Goal: Information Seeking & Learning: Learn about a topic

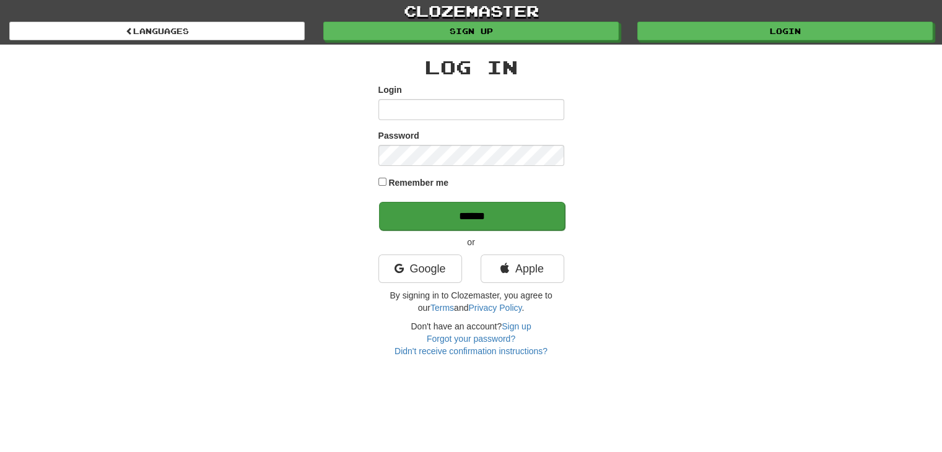
type input "********"
click at [391, 216] on input "******" at bounding box center [472, 216] width 186 height 28
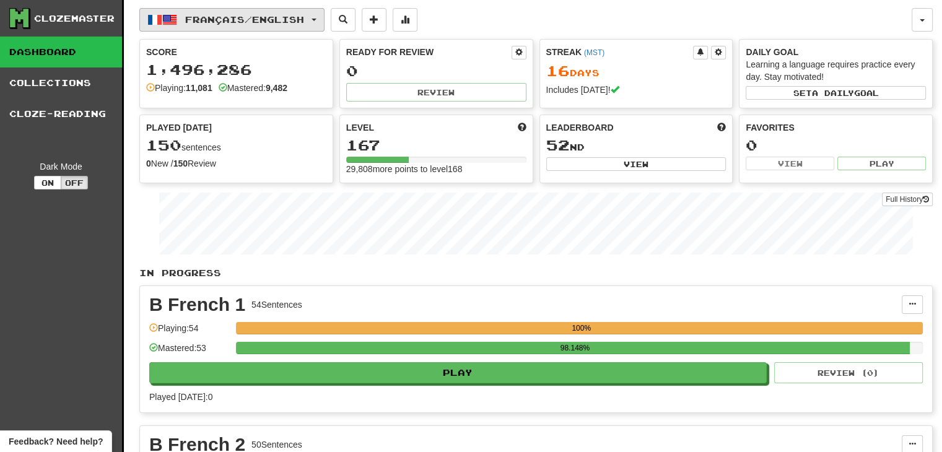
click at [317, 19] on span "button" at bounding box center [314, 20] width 5 height 2
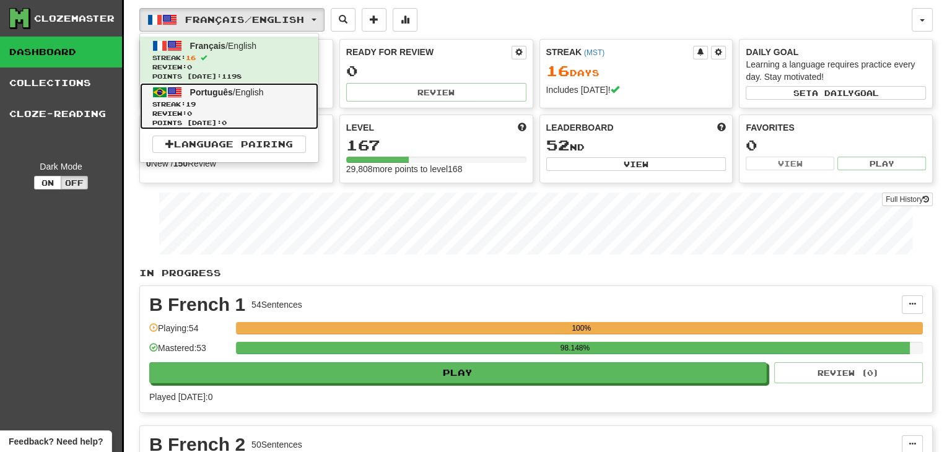
click at [248, 94] on span "Português / English" at bounding box center [227, 92] width 74 height 10
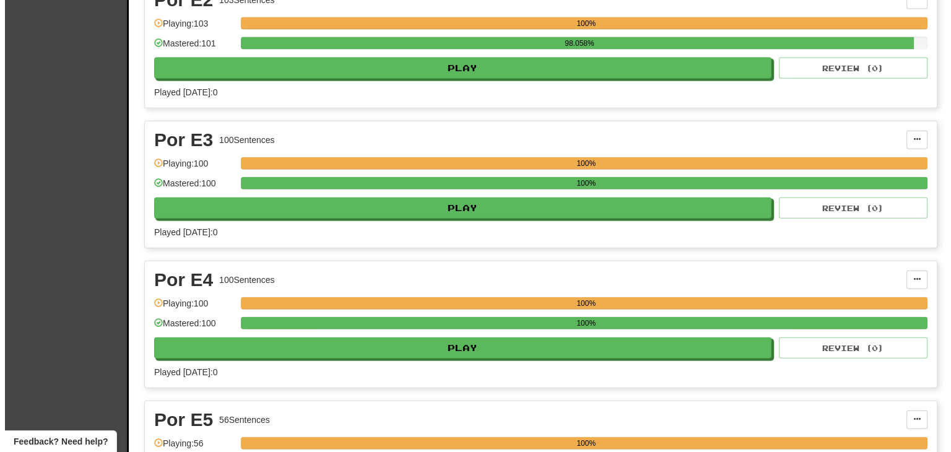
scroll to position [7575, 0]
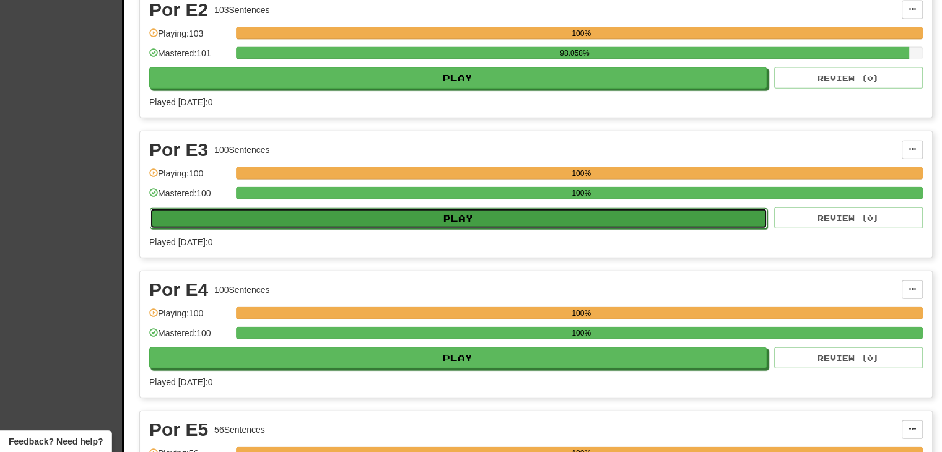
click at [499, 208] on button "Play" at bounding box center [459, 218] width 618 height 21
select select "***"
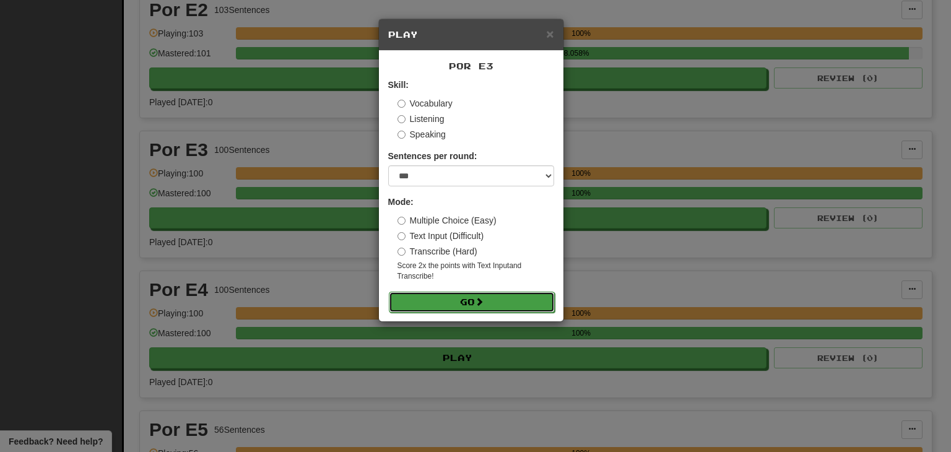
click at [431, 299] on button "Go" at bounding box center [472, 302] width 166 height 21
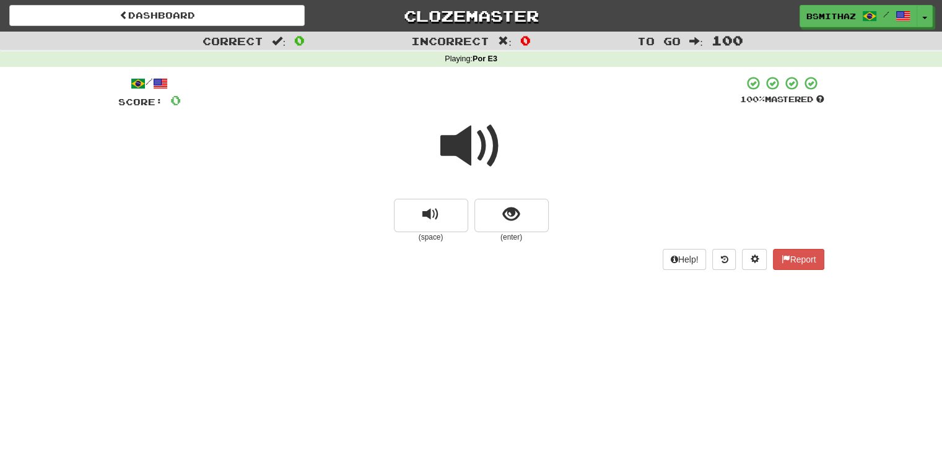
drag, startPoint x: 466, startPoint y: 151, endPoint x: 463, endPoint y: 162, distance: 12.2
click at [466, 151] on span at bounding box center [471, 146] width 62 height 62
click at [508, 216] on span "show sentence" at bounding box center [511, 214] width 17 height 17
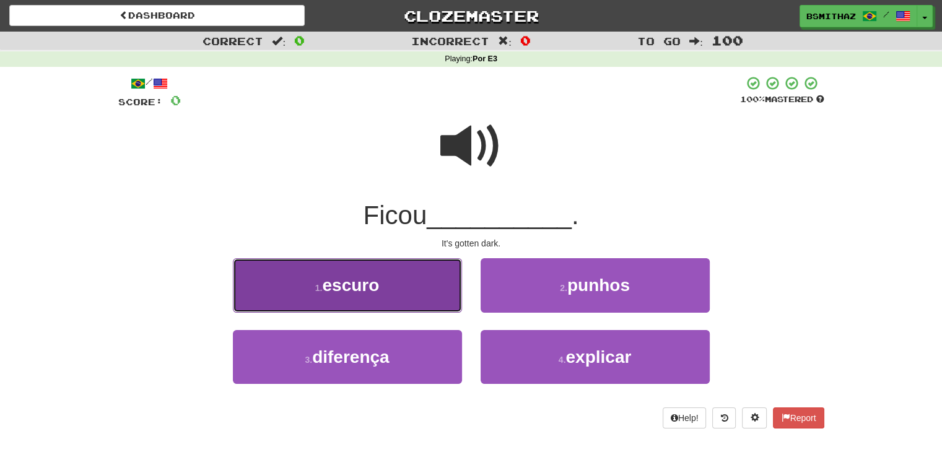
click at [399, 293] on button "1 . escuro" at bounding box center [347, 285] width 229 height 54
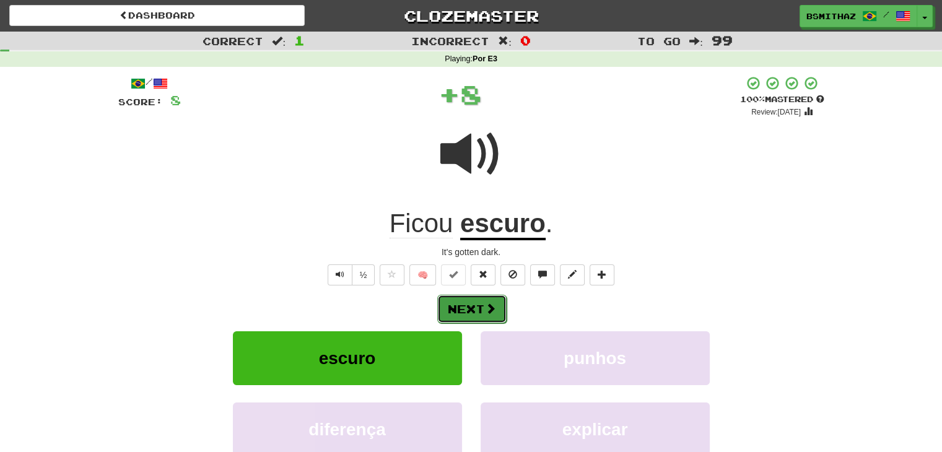
click at [471, 315] on button "Next" at bounding box center [471, 309] width 69 height 28
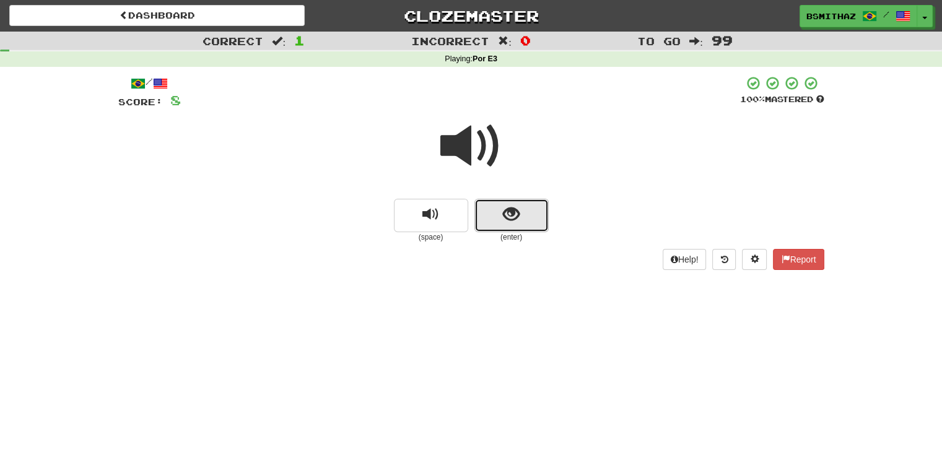
click at [528, 219] on button "show sentence" at bounding box center [511, 215] width 74 height 33
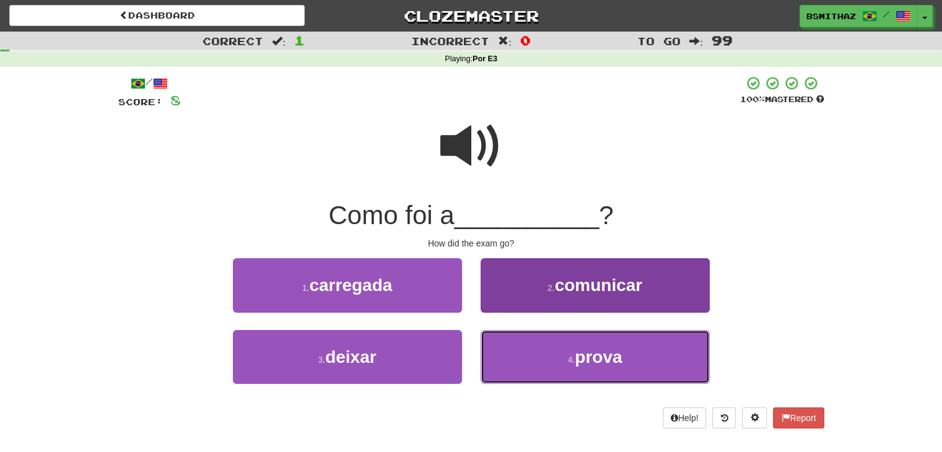
click at [595, 365] on span "prova" at bounding box center [598, 357] width 47 height 19
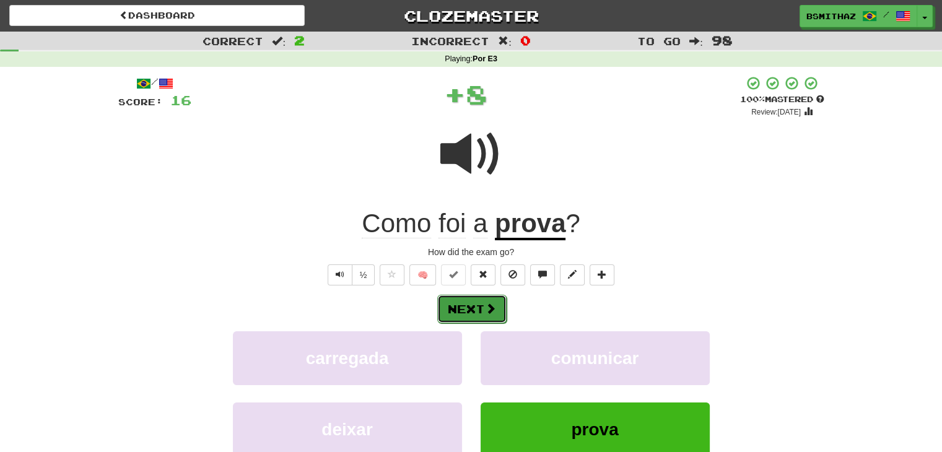
click at [471, 312] on button "Next" at bounding box center [471, 309] width 69 height 28
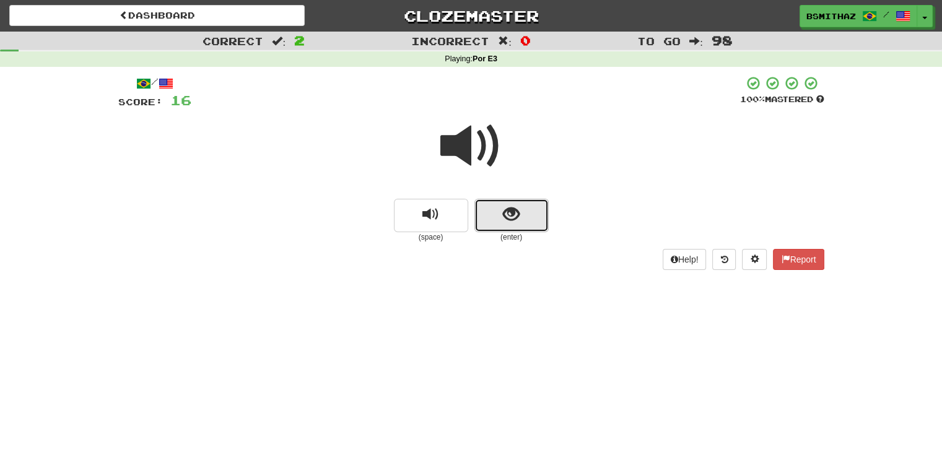
click at [517, 219] on span "show sentence" at bounding box center [511, 214] width 17 height 17
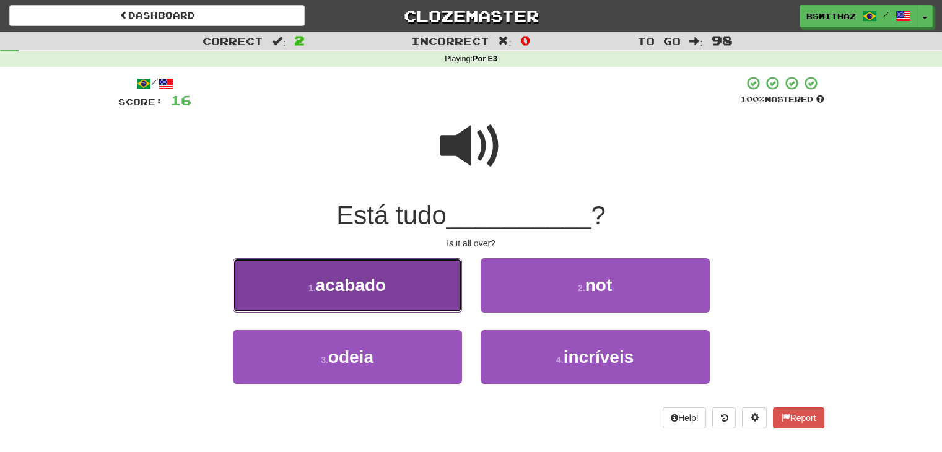
click at [384, 286] on span "acabado" at bounding box center [351, 285] width 71 height 19
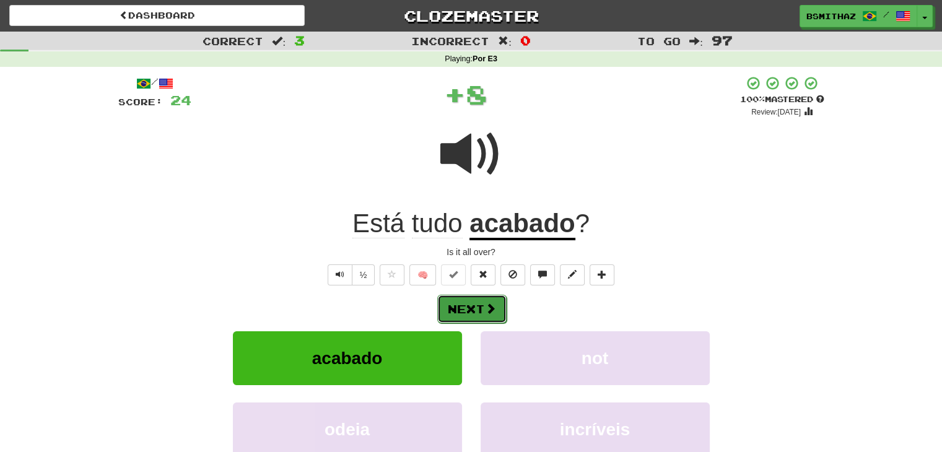
click at [461, 306] on button "Next" at bounding box center [471, 309] width 69 height 28
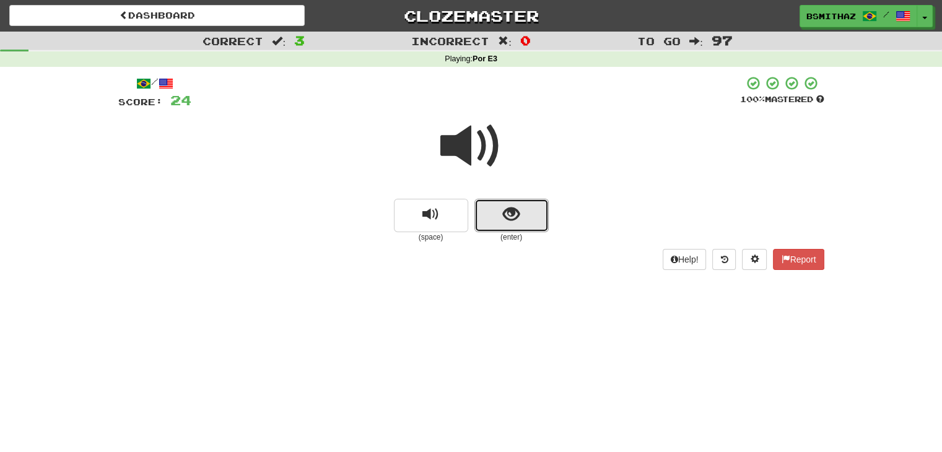
drag, startPoint x: 491, startPoint y: 224, endPoint x: 489, endPoint y: 234, distance: 10.1
click at [491, 227] on button "show sentence" at bounding box center [511, 215] width 74 height 33
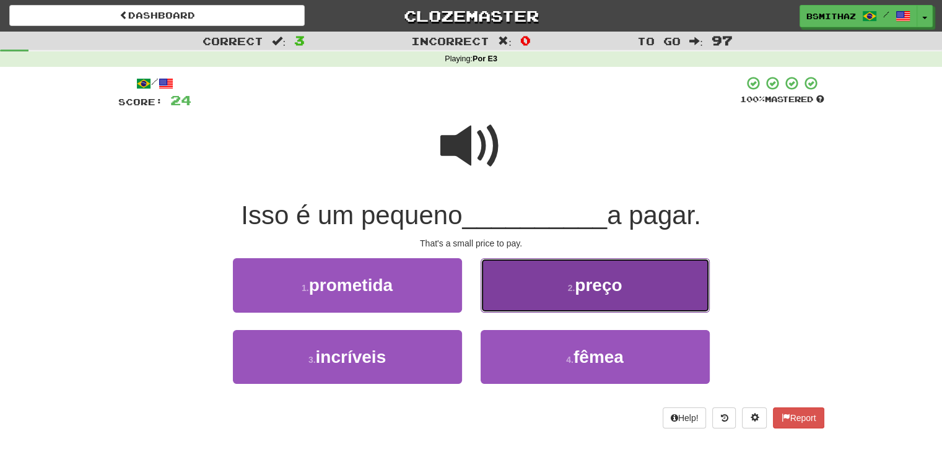
click at [631, 291] on button "2 . preço" at bounding box center [595, 285] width 229 height 54
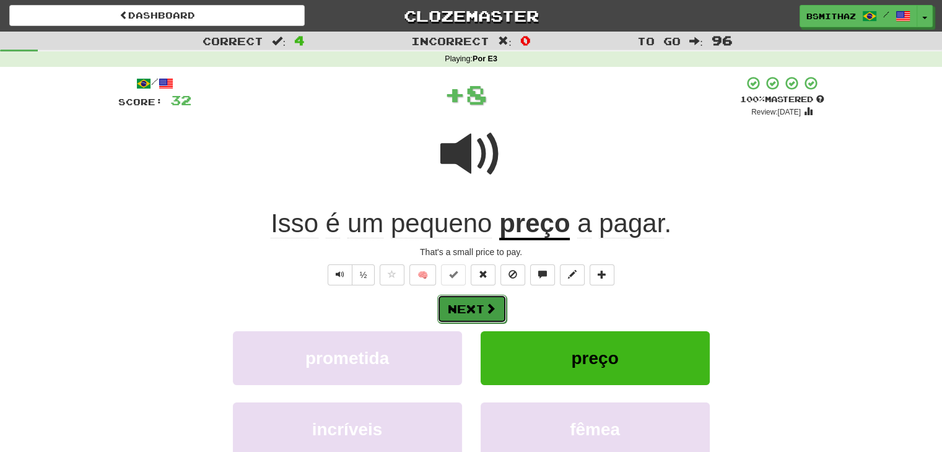
click at [468, 305] on button "Next" at bounding box center [471, 309] width 69 height 28
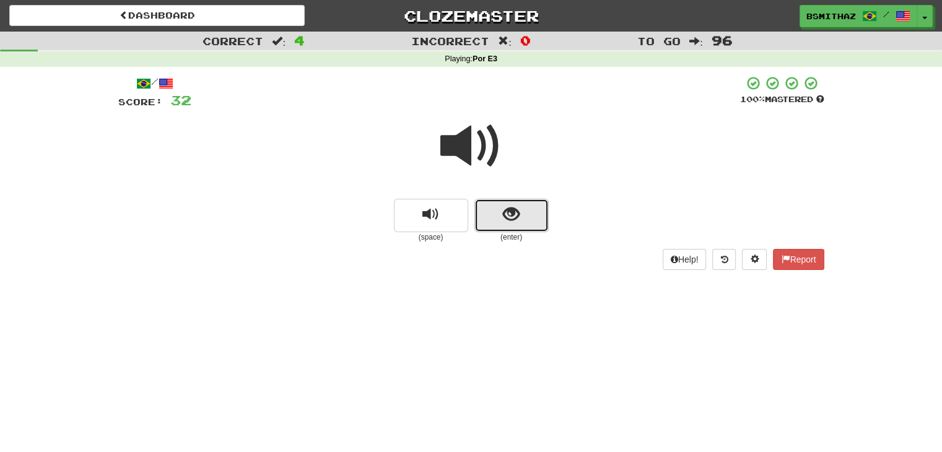
click at [533, 214] on button "show sentence" at bounding box center [511, 215] width 74 height 33
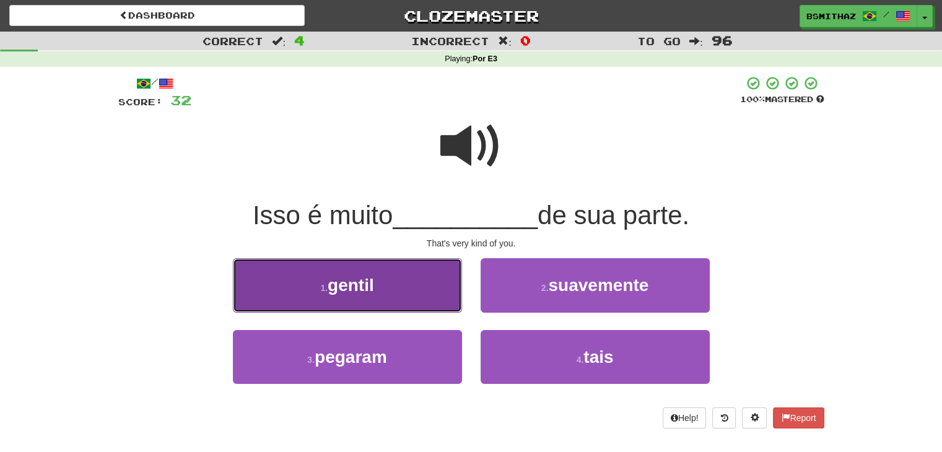
click at [401, 289] on button "1 . gentil" at bounding box center [347, 285] width 229 height 54
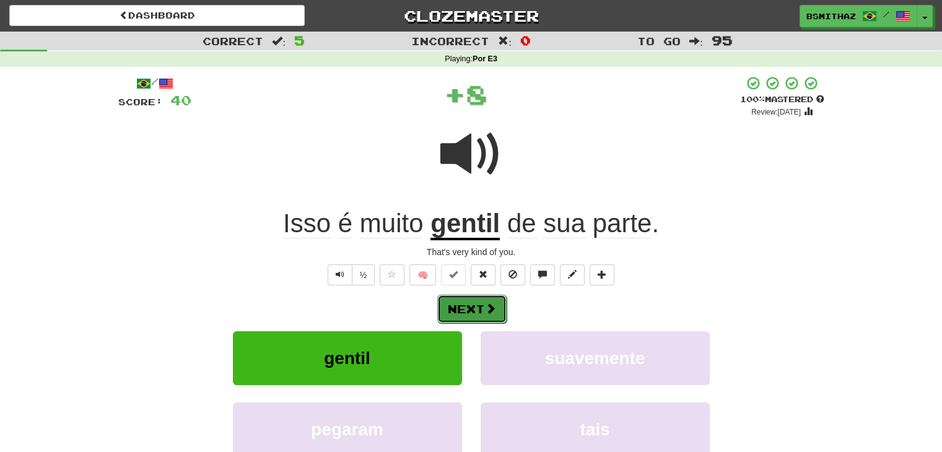
click at [476, 301] on button "Next" at bounding box center [471, 309] width 69 height 28
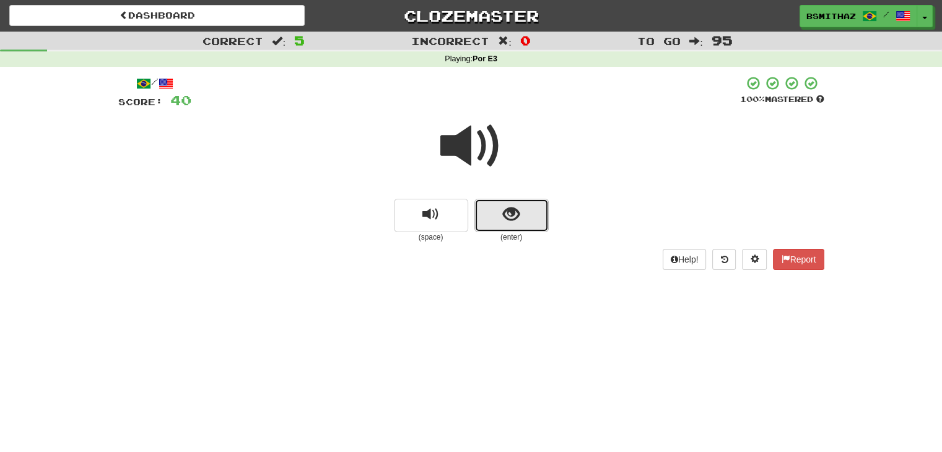
click at [514, 224] on button "show sentence" at bounding box center [511, 215] width 74 height 33
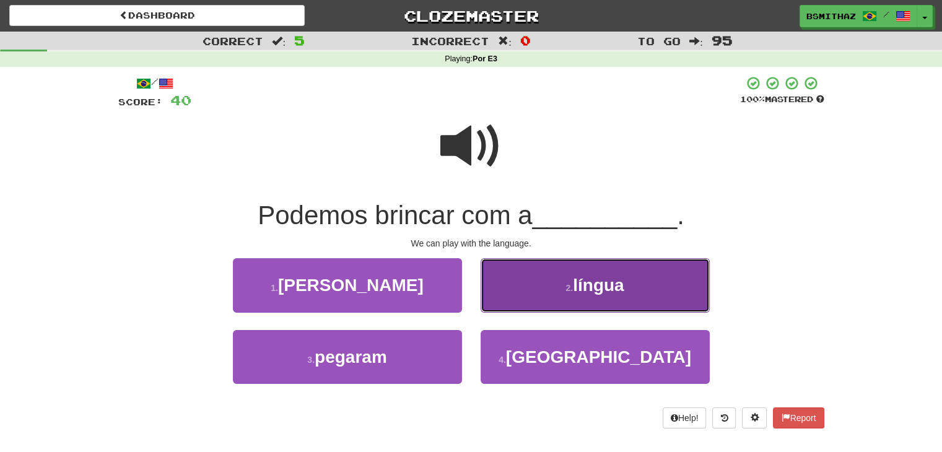
click at [532, 274] on button "2 . língua" at bounding box center [595, 285] width 229 height 54
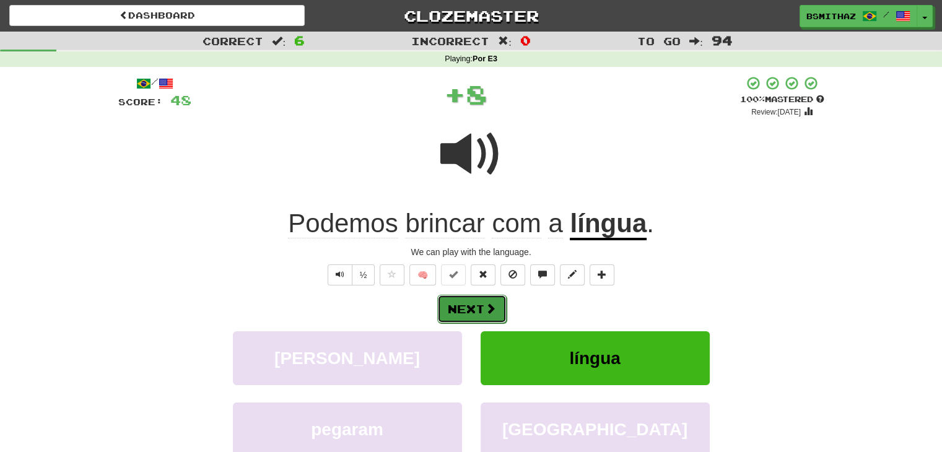
click at [491, 307] on span at bounding box center [490, 308] width 11 height 11
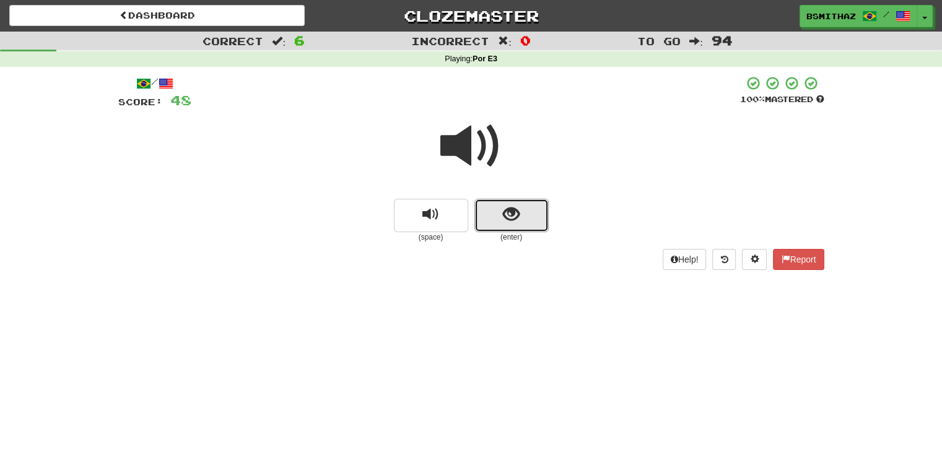
click at [509, 231] on button "show sentence" at bounding box center [511, 215] width 74 height 33
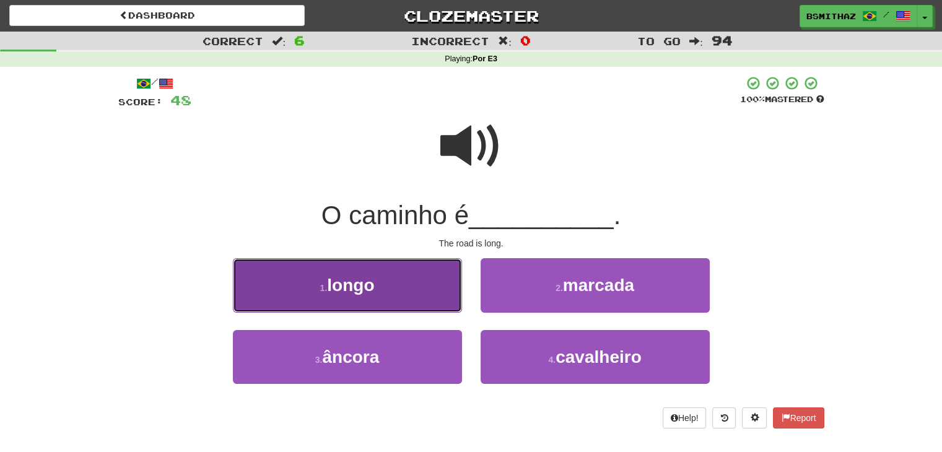
click at [424, 293] on button "1 . longo" at bounding box center [347, 285] width 229 height 54
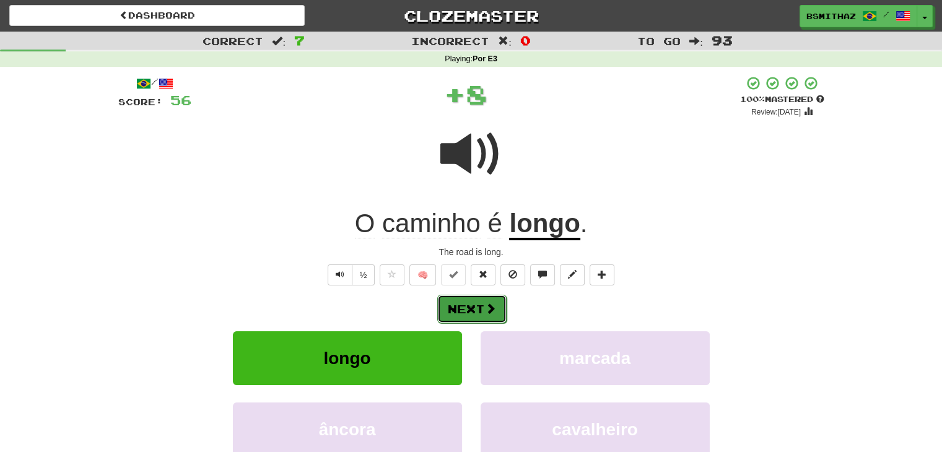
click at [462, 300] on button "Next" at bounding box center [471, 309] width 69 height 28
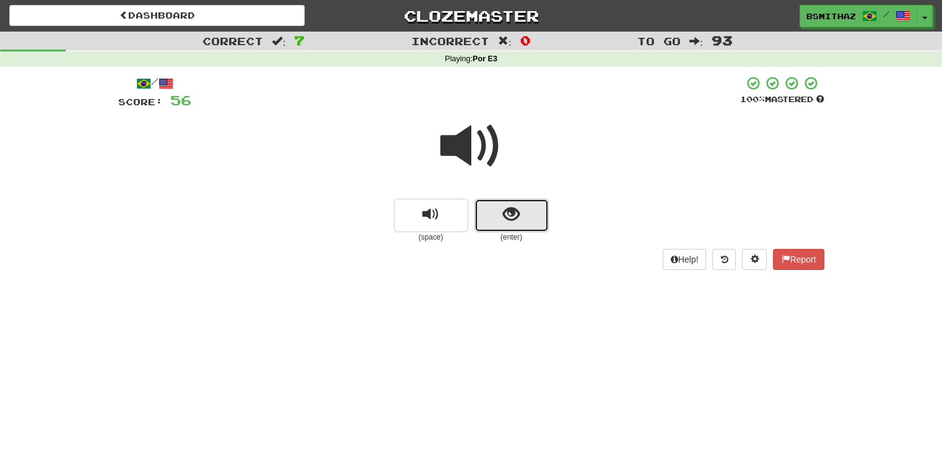
click at [525, 217] on button "show sentence" at bounding box center [511, 215] width 74 height 33
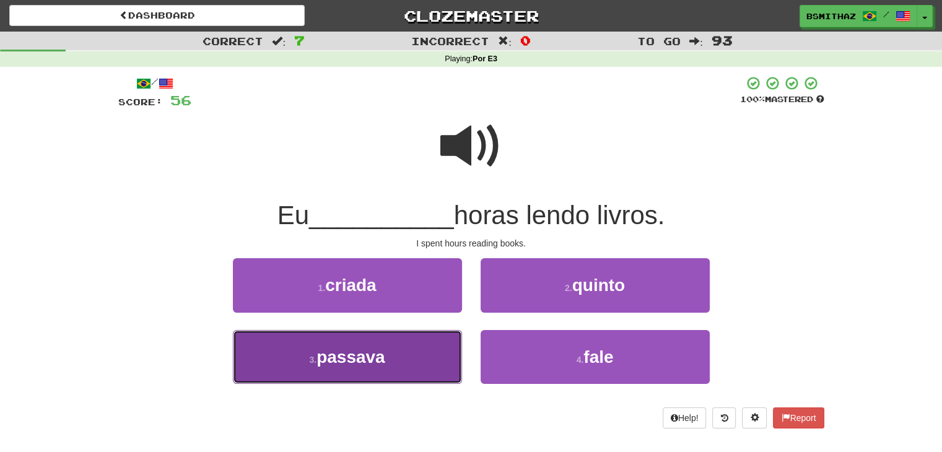
click at [428, 349] on button "3 . passava" at bounding box center [347, 357] width 229 height 54
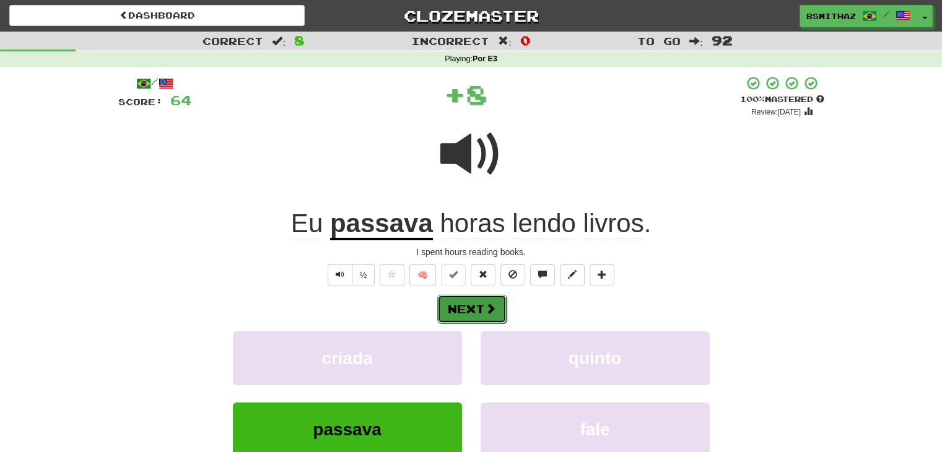
click at [475, 313] on button "Next" at bounding box center [471, 309] width 69 height 28
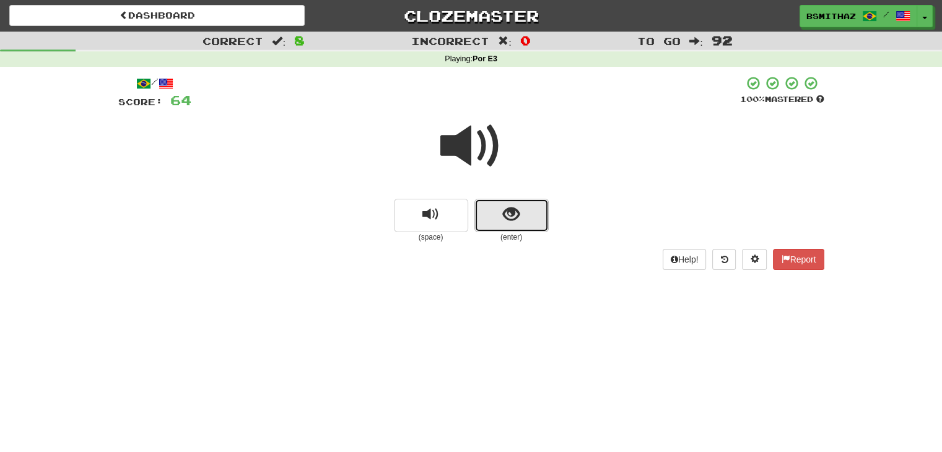
click at [501, 219] on button "show sentence" at bounding box center [511, 215] width 74 height 33
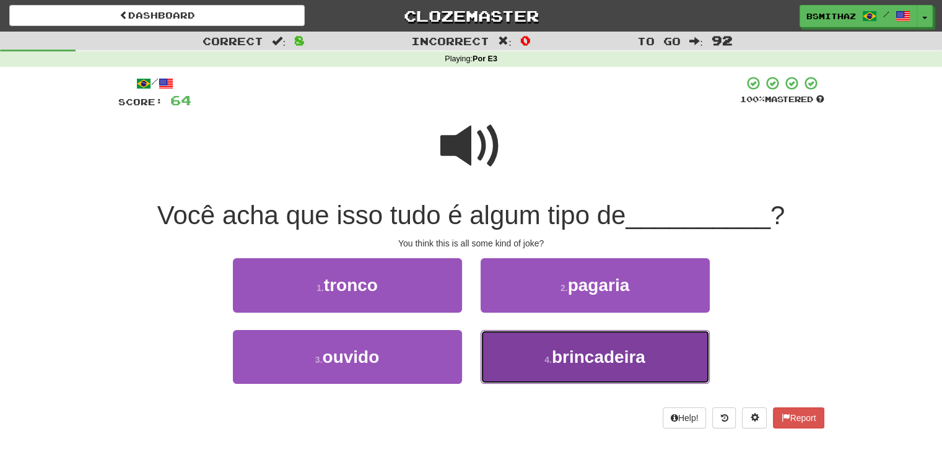
click at [540, 357] on button "4 . brincadeira" at bounding box center [595, 357] width 229 height 54
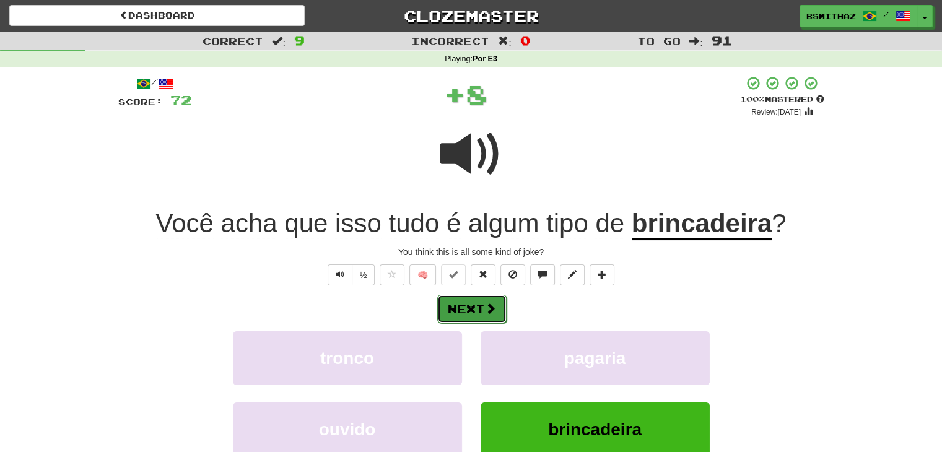
click at [491, 307] on span at bounding box center [490, 308] width 11 height 11
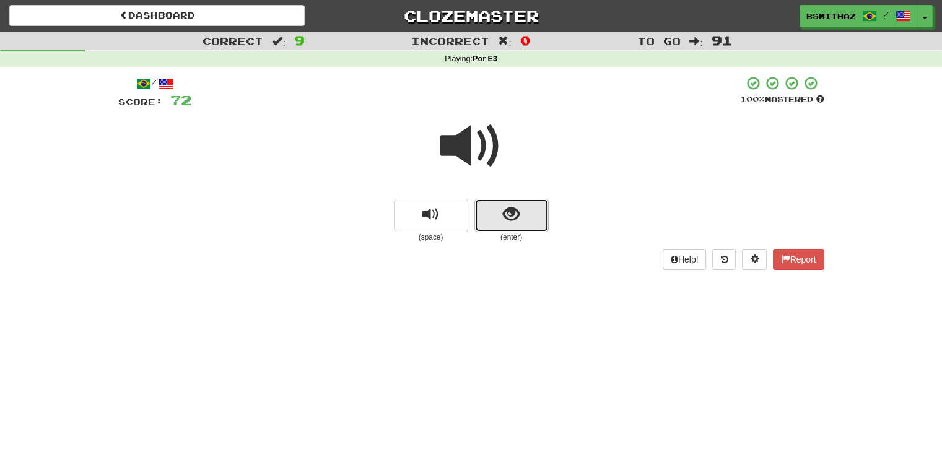
click at [526, 217] on button "show sentence" at bounding box center [511, 215] width 74 height 33
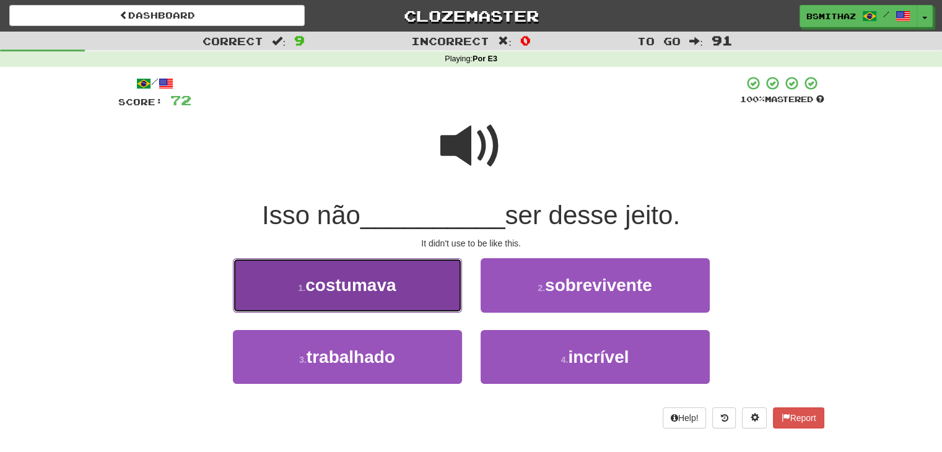
click at [390, 289] on span "costumava" at bounding box center [350, 285] width 90 height 19
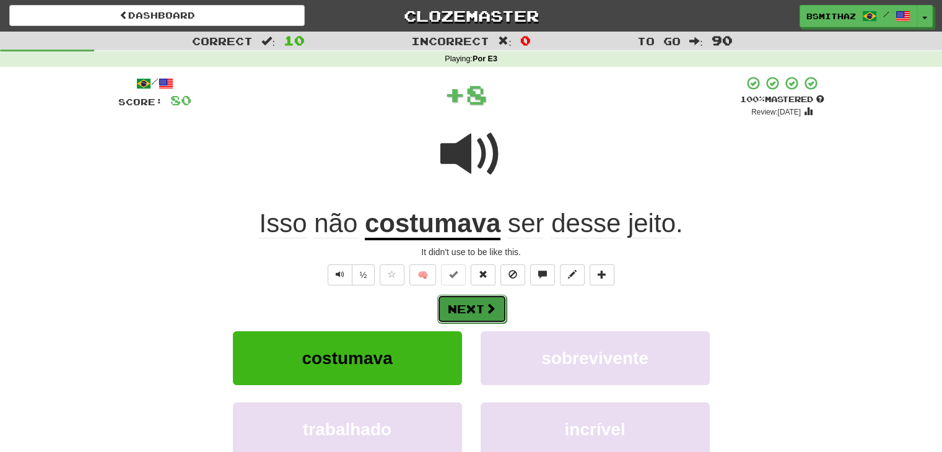
click at [469, 308] on button "Next" at bounding box center [471, 309] width 69 height 28
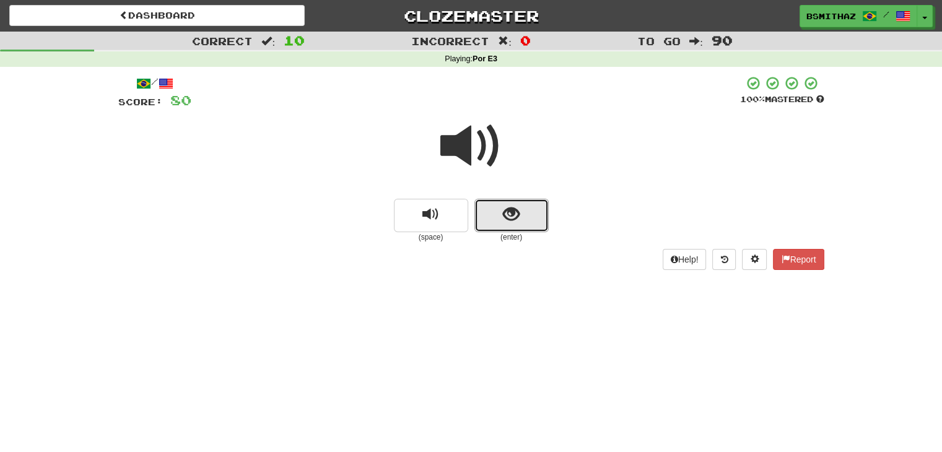
drag, startPoint x: 516, startPoint y: 224, endPoint x: 504, endPoint y: 235, distance: 16.6
click at [515, 224] on button "show sentence" at bounding box center [511, 215] width 74 height 33
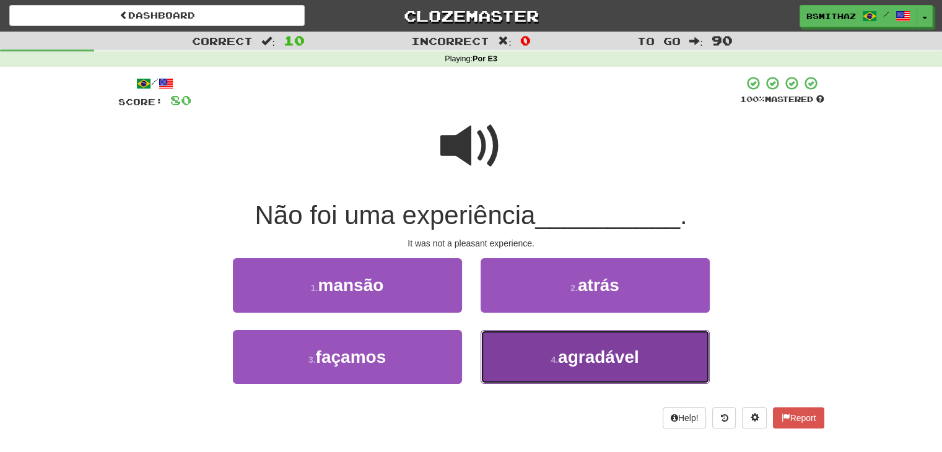
click at [520, 353] on button "4 . agradável" at bounding box center [595, 357] width 229 height 54
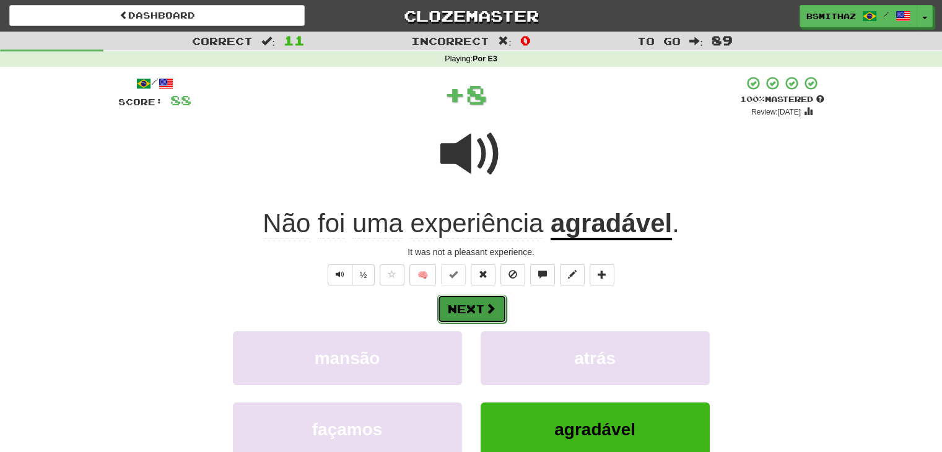
click at [473, 302] on button "Next" at bounding box center [471, 309] width 69 height 28
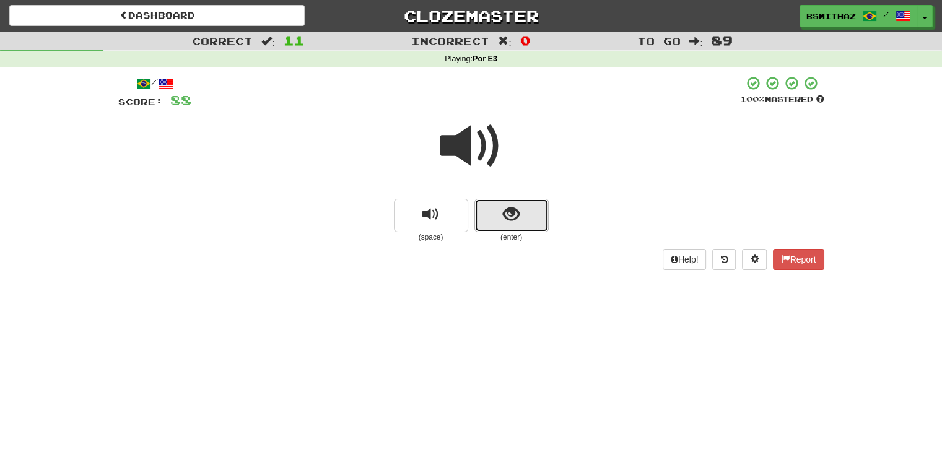
click at [535, 216] on button "show sentence" at bounding box center [511, 215] width 74 height 33
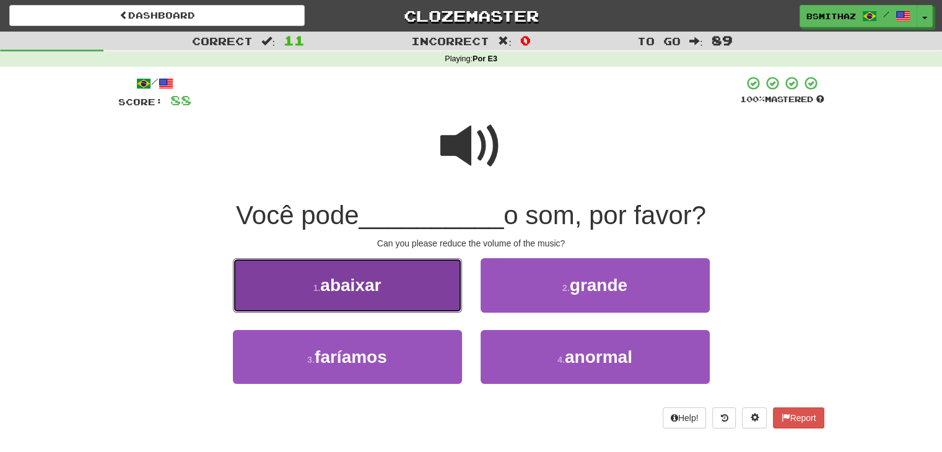
click at [357, 292] on span "abaixar" at bounding box center [350, 285] width 61 height 19
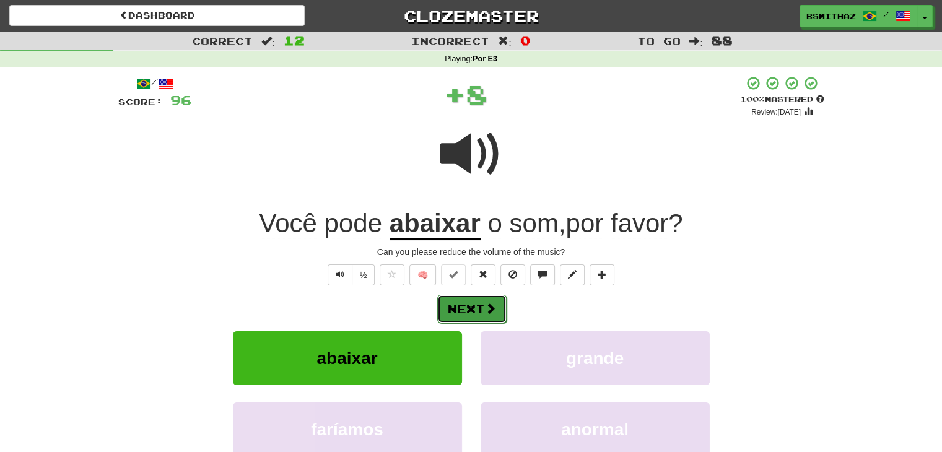
click at [469, 305] on button "Next" at bounding box center [471, 309] width 69 height 28
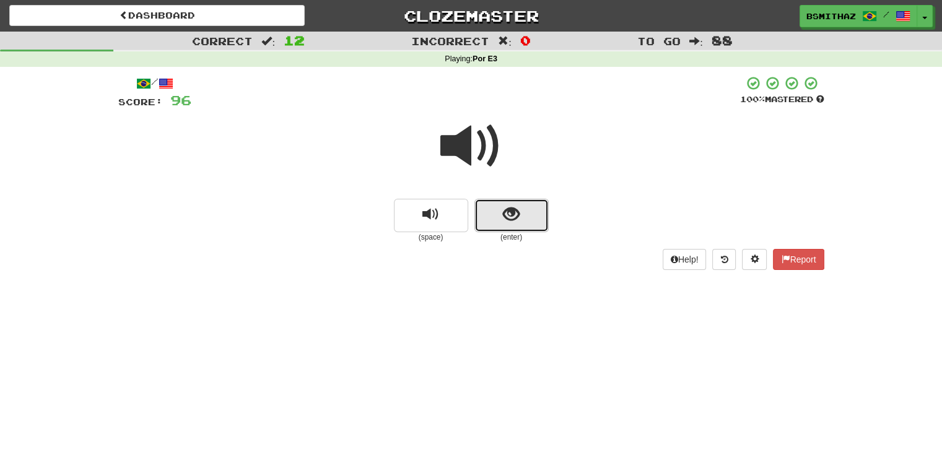
click at [538, 216] on button "show sentence" at bounding box center [511, 215] width 74 height 33
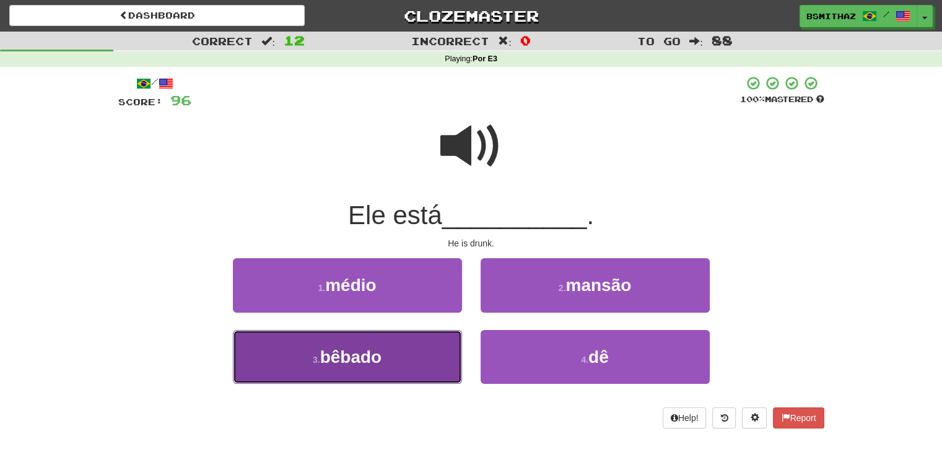
click at [429, 357] on button "3 . bêbado" at bounding box center [347, 357] width 229 height 54
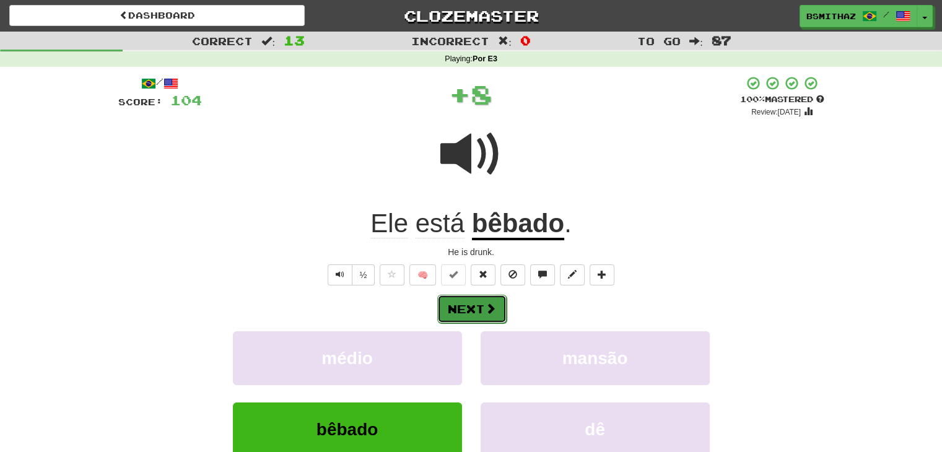
click at [458, 320] on button "Next" at bounding box center [471, 309] width 69 height 28
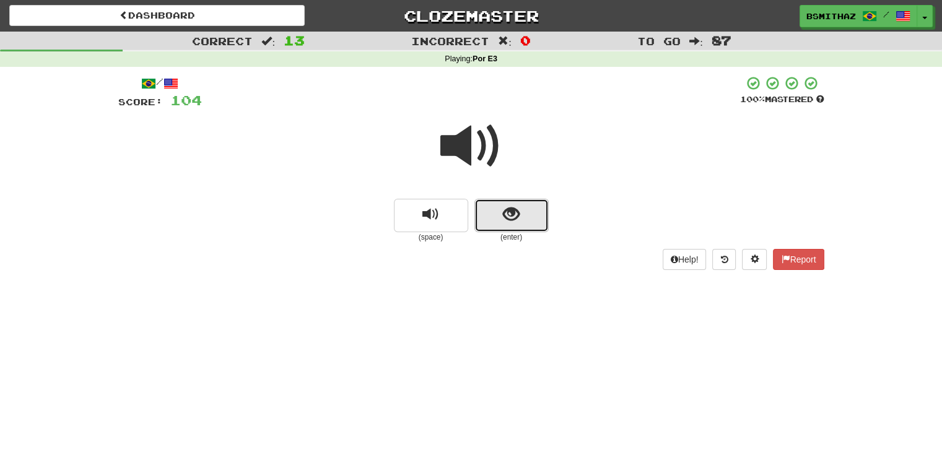
click at [523, 216] on button "show sentence" at bounding box center [511, 215] width 74 height 33
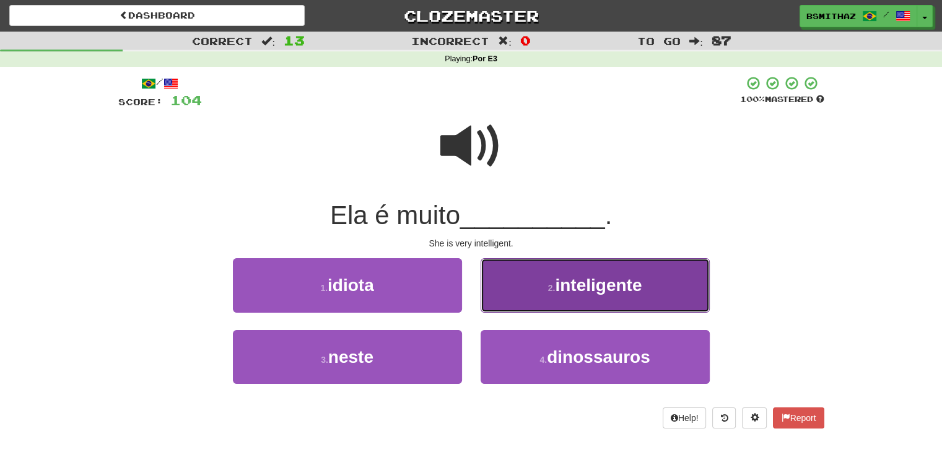
click at [517, 287] on button "2 . inteligente" at bounding box center [595, 285] width 229 height 54
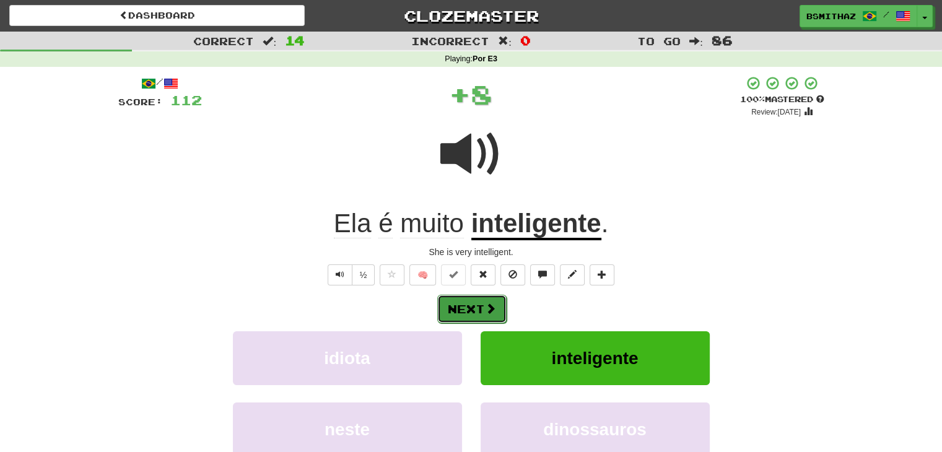
click at [501, 304] on button "Next" at bounding box center [471, 309] width 69 height 28
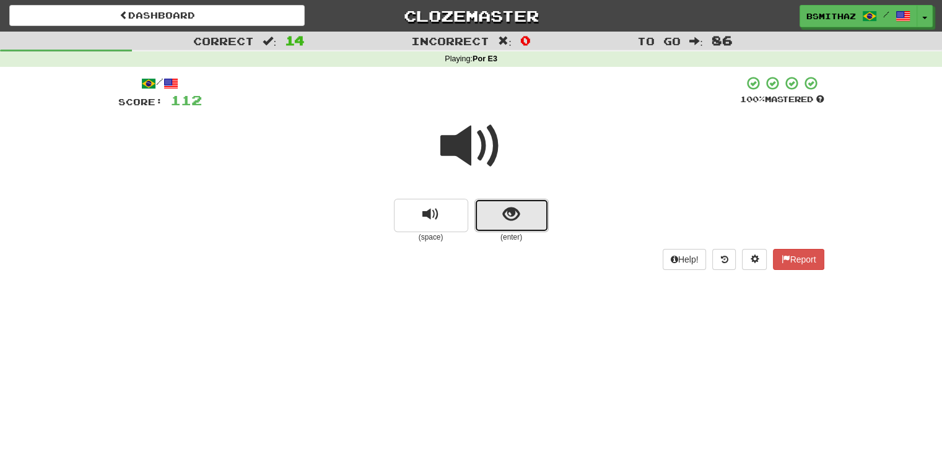
click at [515, 211] on span "show sentence" at bounding box center [511, 214] width 17 height 17
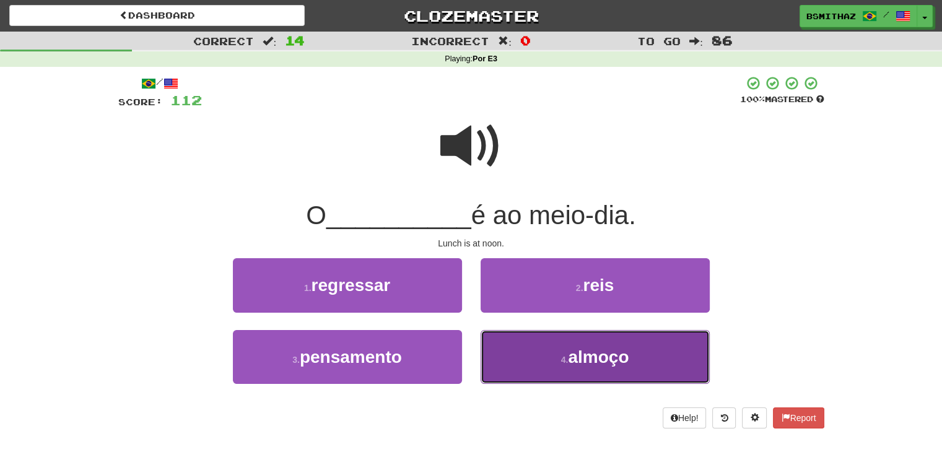
click at [530, 357] on button "4 . almoço" at bounding box center [595, 357] width 229 height 54
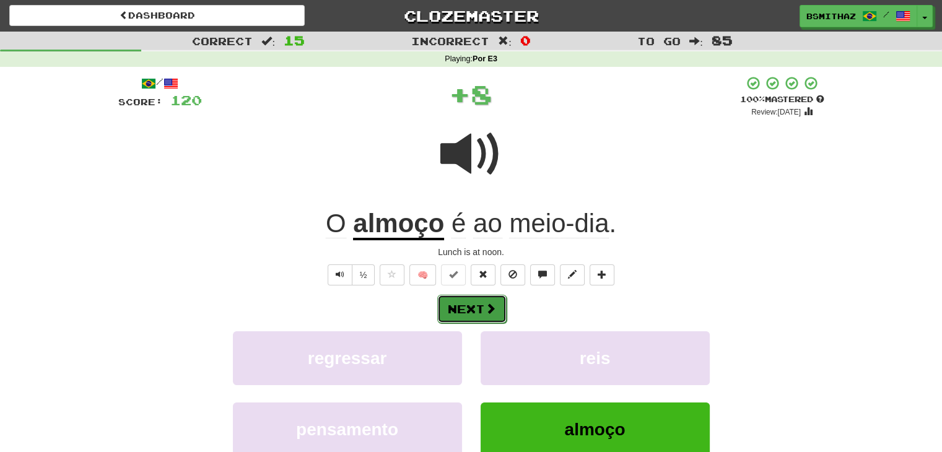
click at [482, 305] on button "Next" at bounding box center [471, 309] width 69 height 28
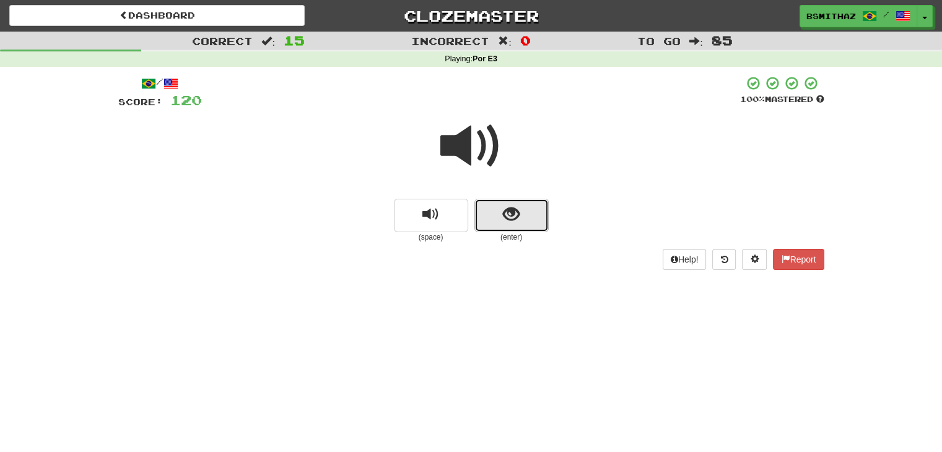
click at [496, 220] on button "show sentence" at bounding box center [511, 215] width 74 height 33
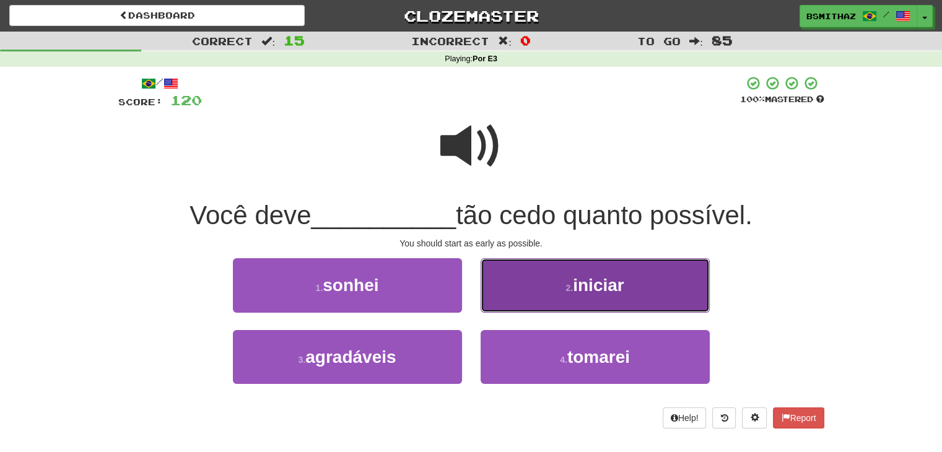
click at [523, 293] on button "2 . iniciar" at bounding box center [595, 285] width 229 height 54
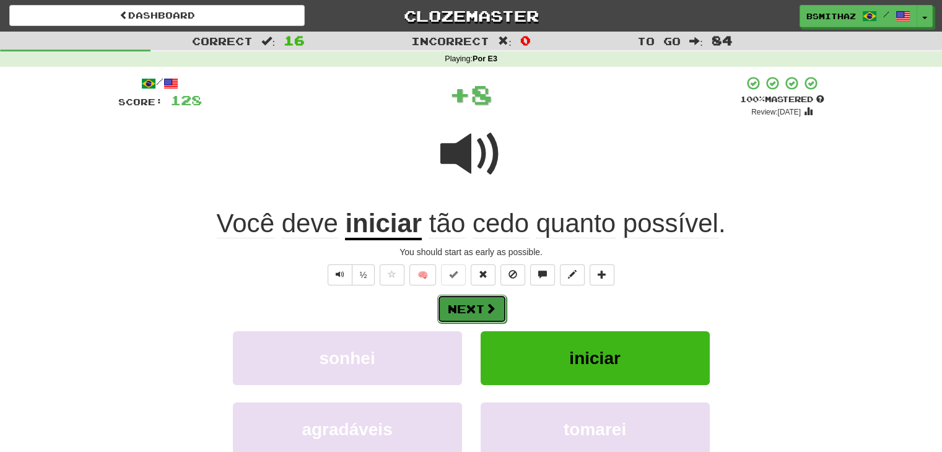
click at [481, 304] on button "Next" at bounding box center [471, 309] width 69 height 28
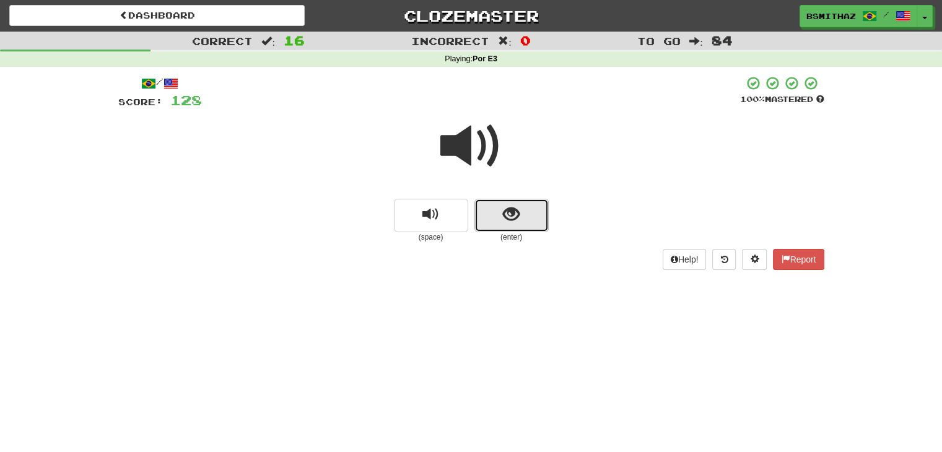
click at [504, 212] on span "show sentence" at bounding box center [511, 214] width 17 height 17
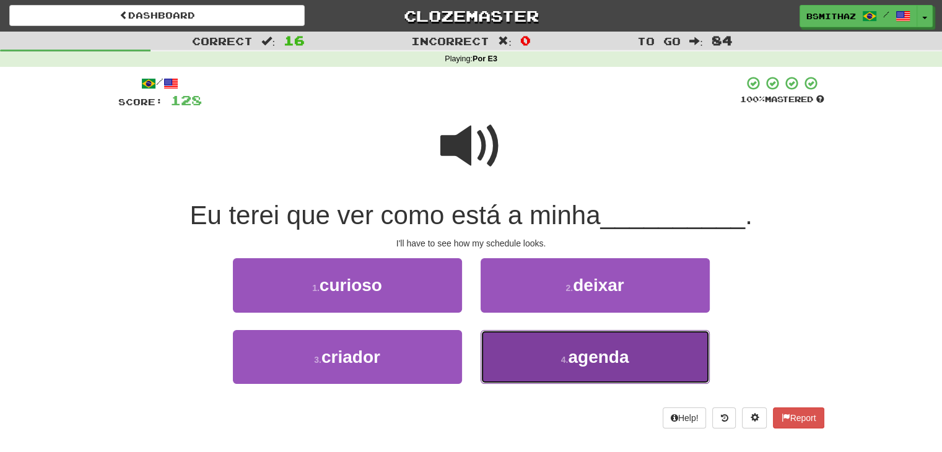
click at [494, 352] on button "4 . agenda" at bounding box center [595, 357] width 229 height 54
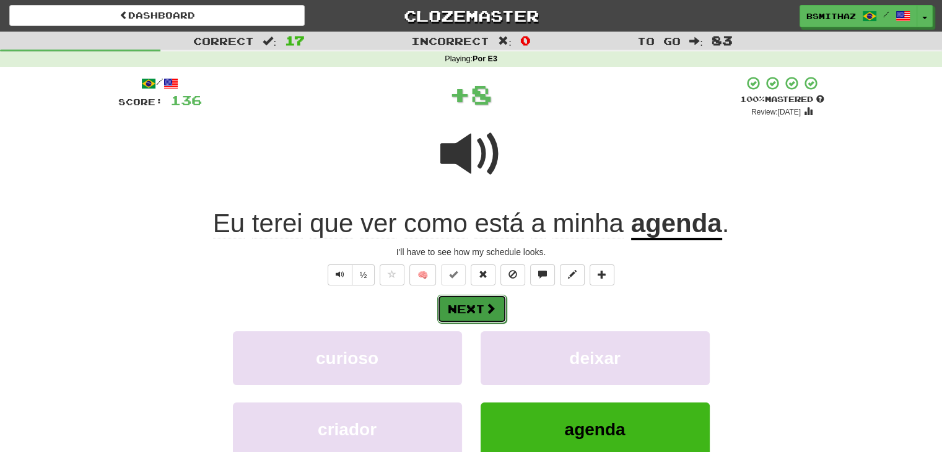
click at [477, 314] on button "Next" at bounding box center [471, 309] width 69 height 28
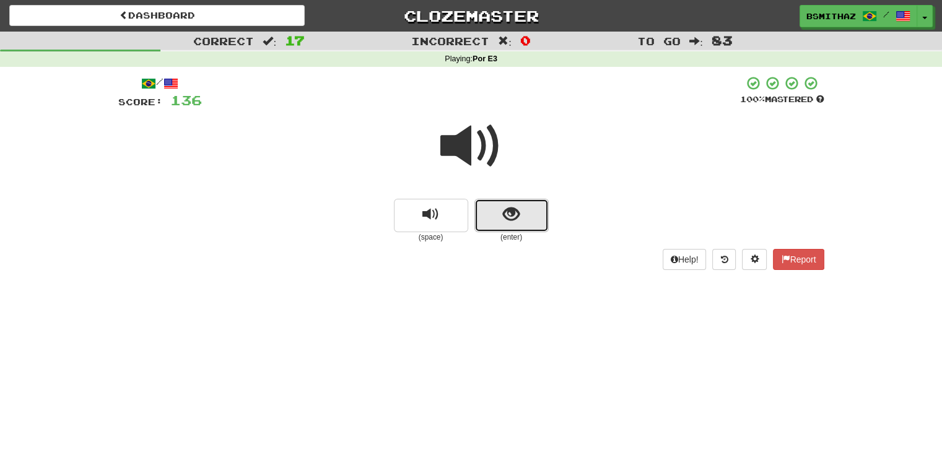
click at [514, 218] on span "show sentence" at bounding box center [511, 214] width 17 height 17
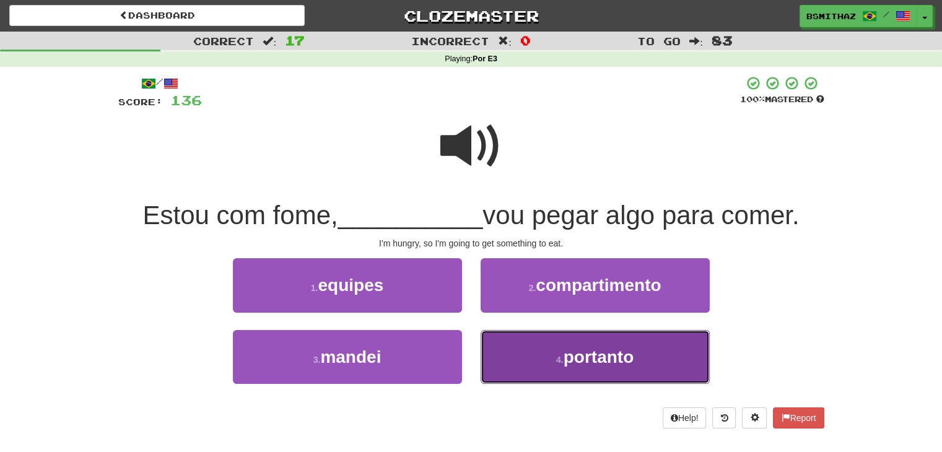
click at [520, 351] on button "4 . portanto" at bounding box center [595, 357] width 229 height 54
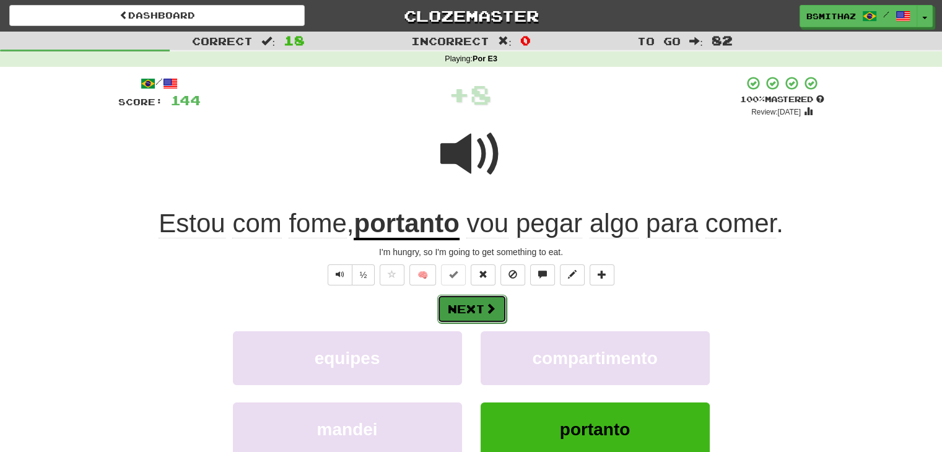
click at [493, 309] on span at bounding box center [490, 308] width 11 height 11
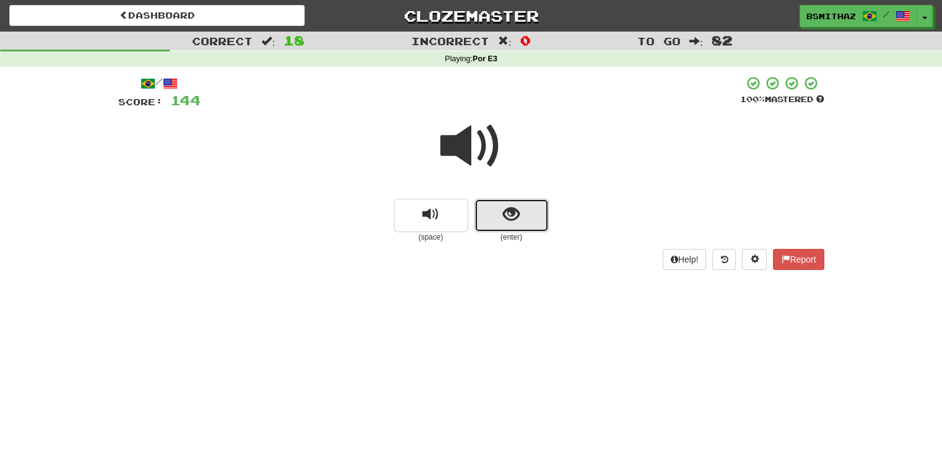
click at [512, 216] on span "show sentence" at bounding box center [511, 214] width 17 height 17
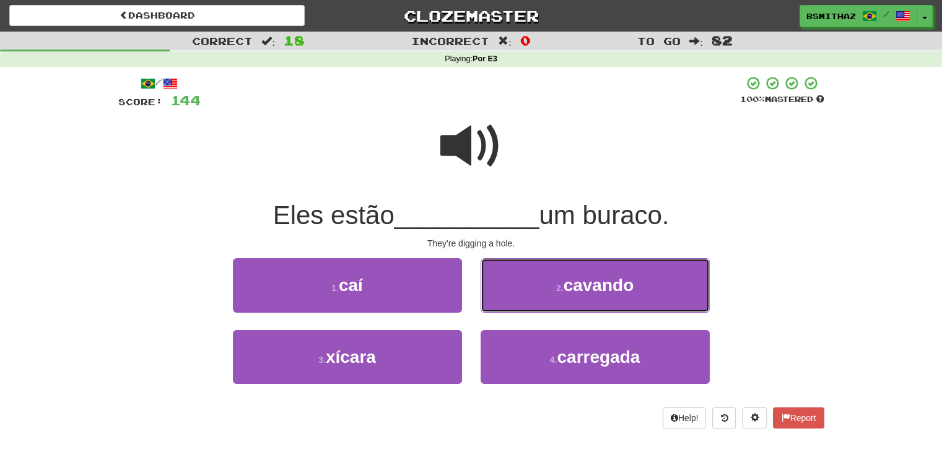
drag, startPoint x: 518, startPoint y: 283, endPoint x: 514, endPoint y: 292, distance: 10.3
click at [515, 288] on button "2 . cavando" at bounding box center [595, 285] width 229 height 54
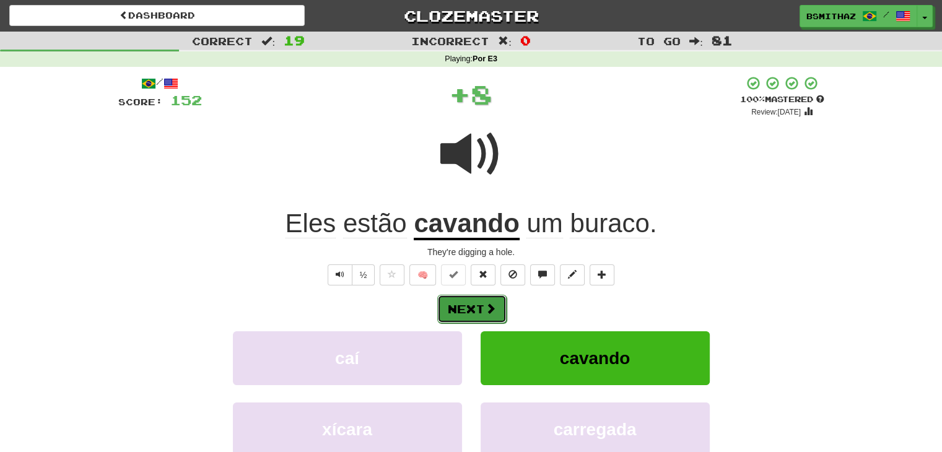
click at [485, 305] on span at bounding box center [490, 308] width 11 height 11
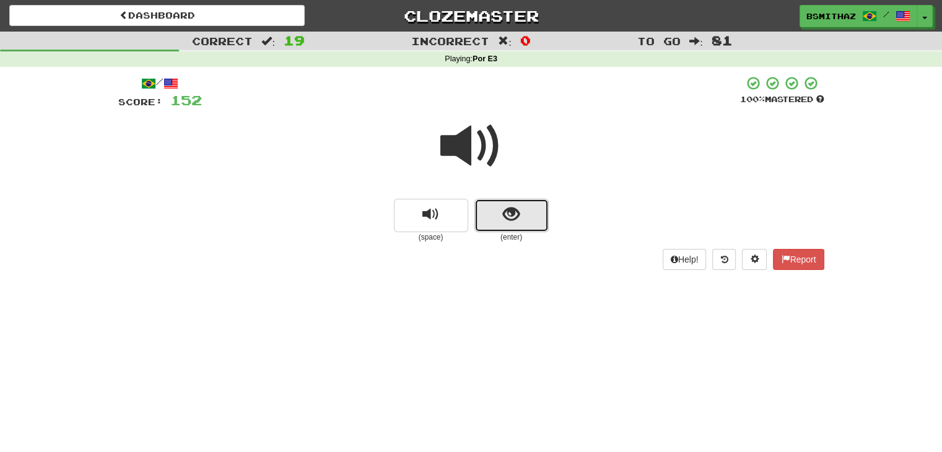
click at [524, 223] on button "show sentence" at bounding box center [511, 215] width 74 height 33
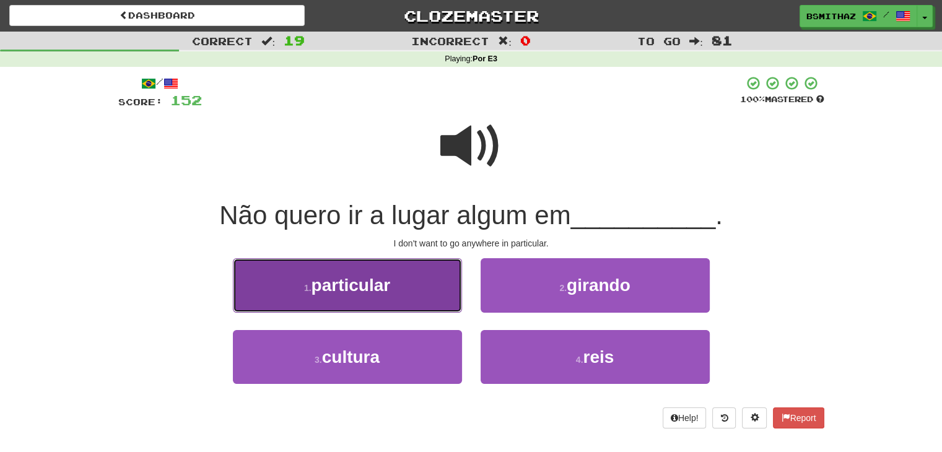
click at [405, 284] on button "1 . particular" at bounding box center [347, 285] width 229 height 54
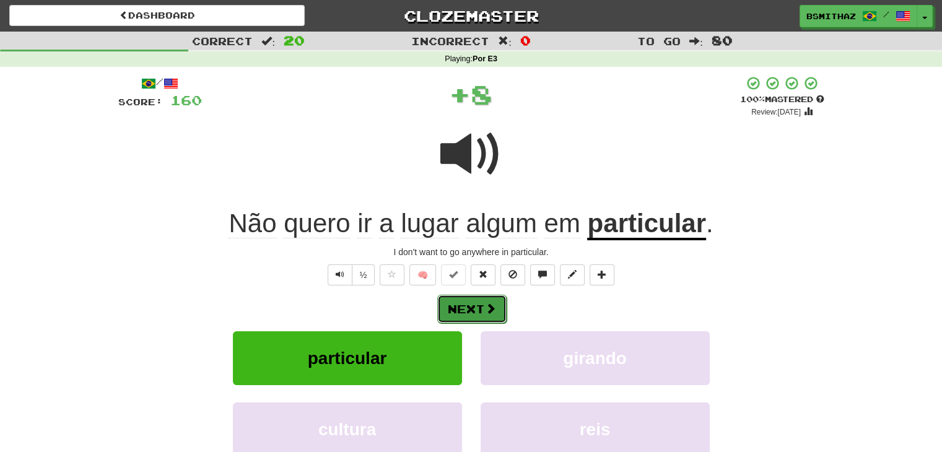
click at [457, 300] on button "Next" at bounding box center [471, 309] width 69 height 28
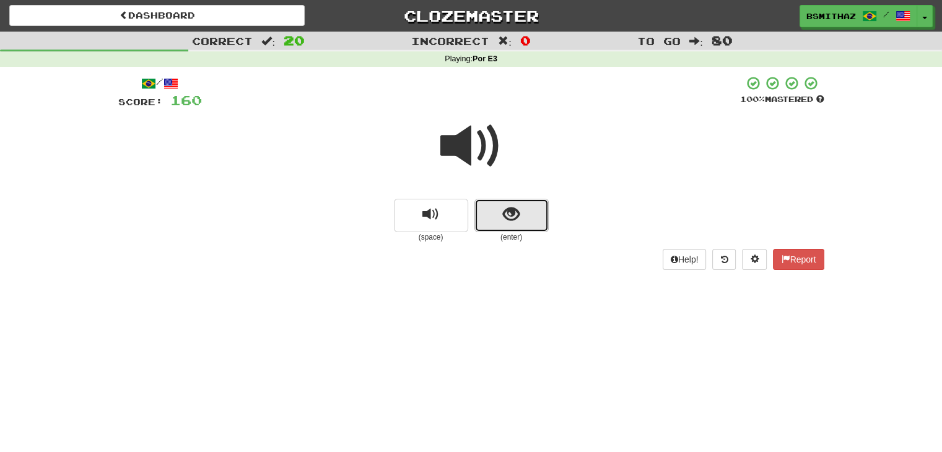
click at [507, 230] on button "show sentence" at bounding box center [511, 215] width 74 height 33
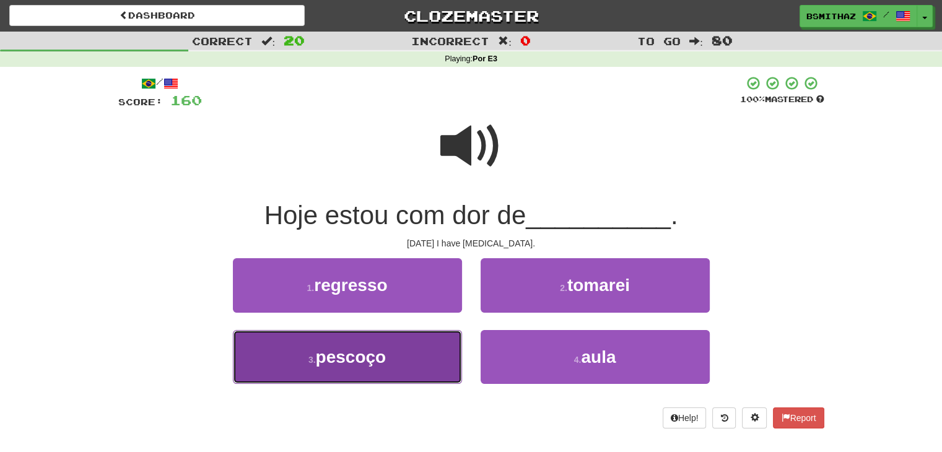
click at [378, 350] on span "pescoço" at bounding box center [351, 357] width 71 height 19
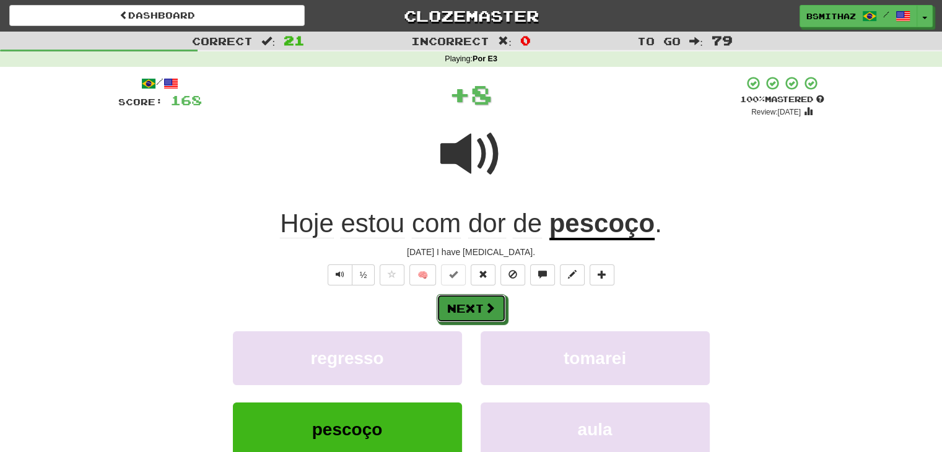
click at [464, 308] on button "Next" at bounding box center [471, 308] width 69 height 28
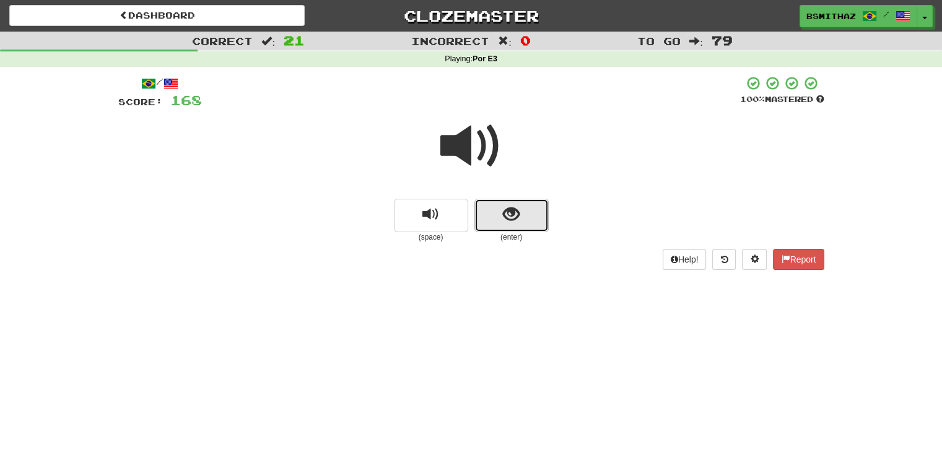
click at [510, 226] on button "show sentence" at bounding box center [511, 215] width 74 height 33
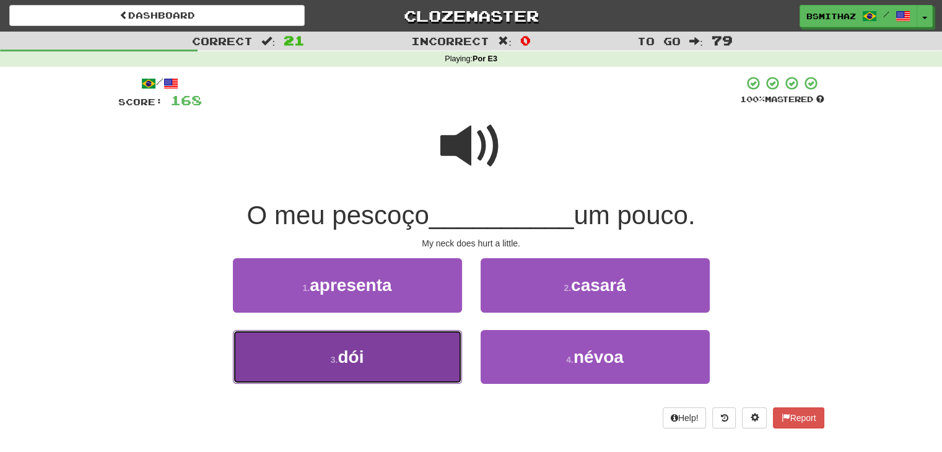
click at [405, 348] on button "3 . dói" at bounding box center [347, 357] width 229 height 54
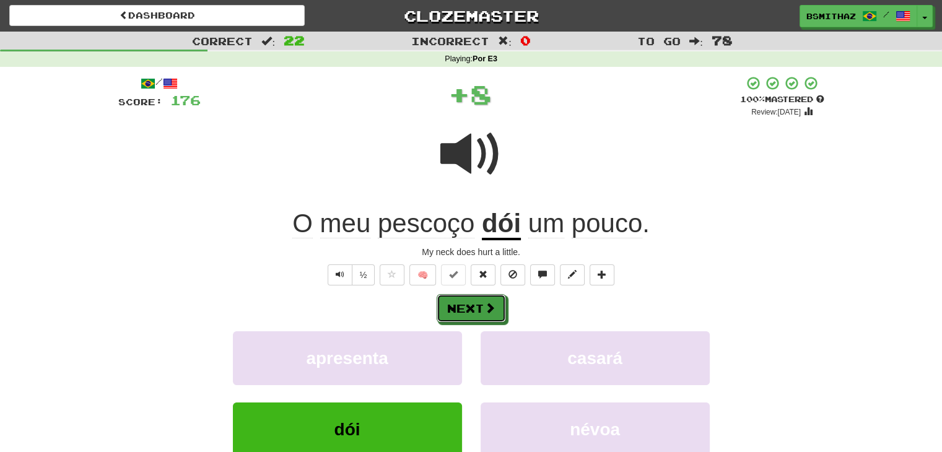
click at [469, 310] on button "Next" at bounding box center [471, 308] width 69 height 28
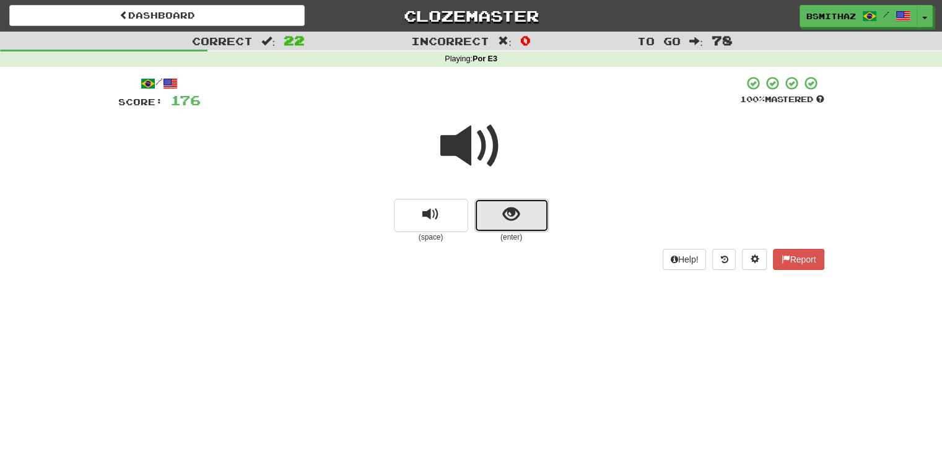
click at [509, 219] on span "show sentence" at bounding box center [511, 214] width 17 height 17
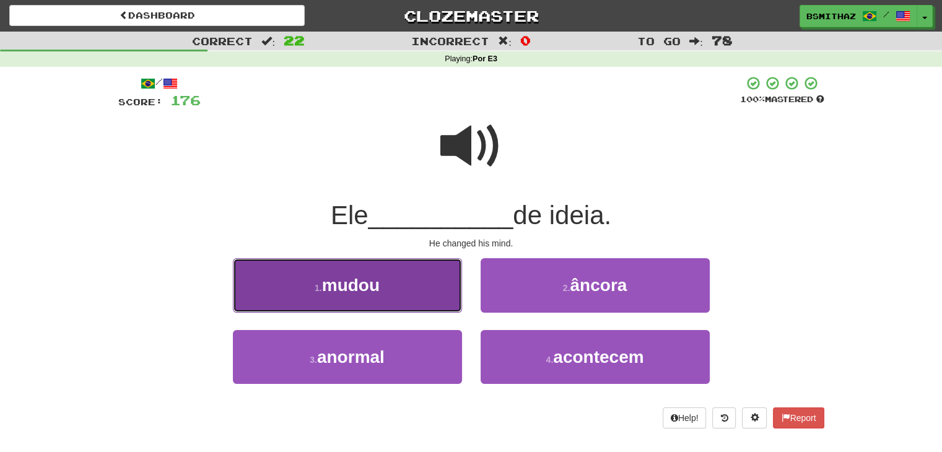
click at [388, 291] on button "1 . mudou" at bounding box center [347, 285] width 229 height 54
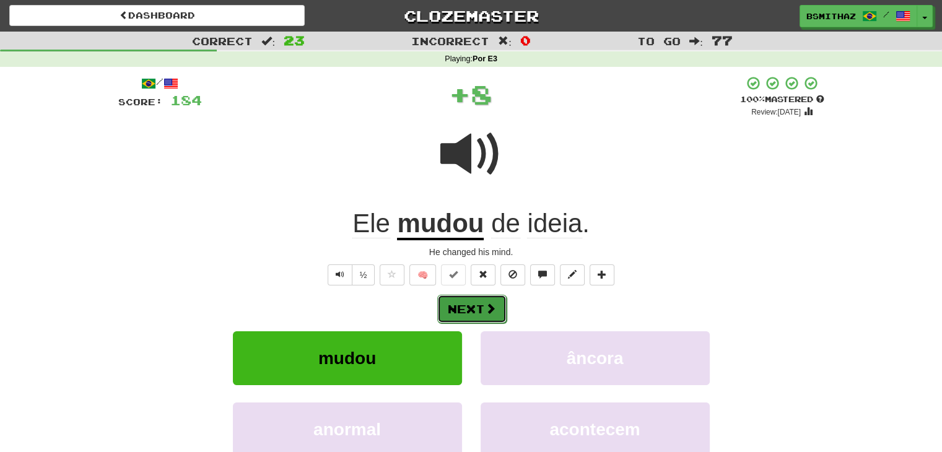
click at [456, 303] on button "Next" at bounding box center [471, 309] width 69 height 28
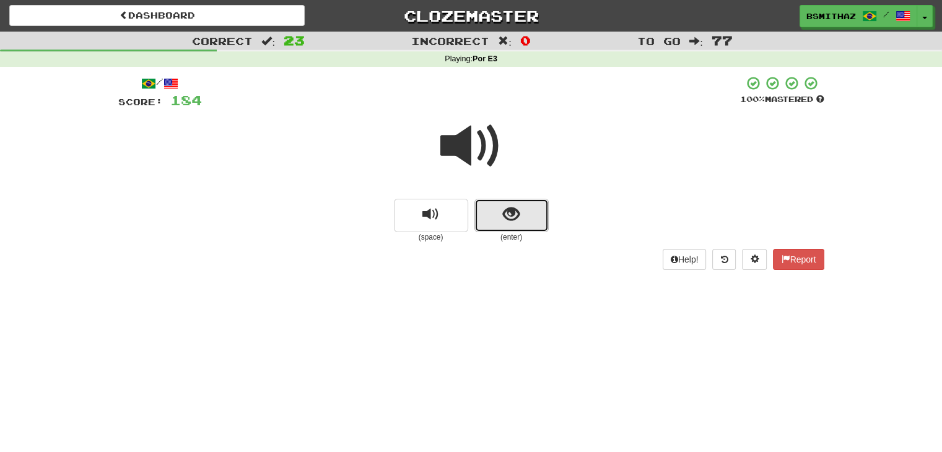
click at [518, 219] on span "show sentence" at bounding box center [511, 214] width 17 height 17
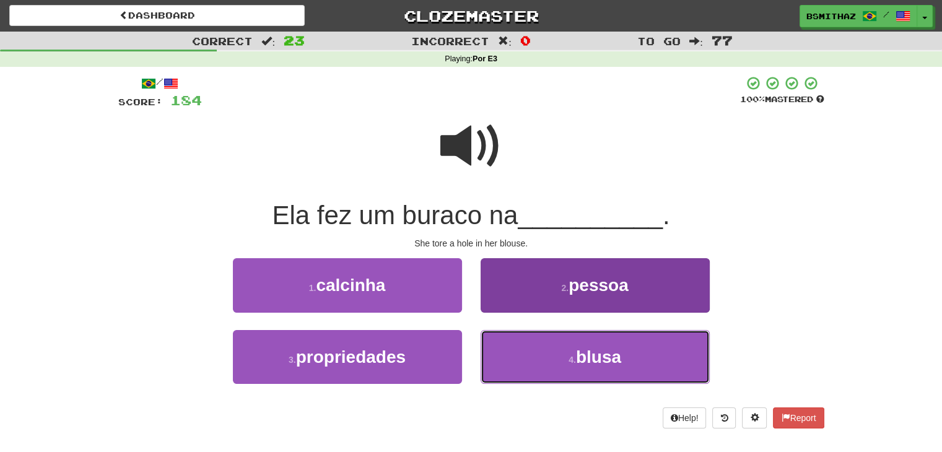
click at [539, 349] on button "4 . blusa" at bounding box center [595, 357] width 229 height 54
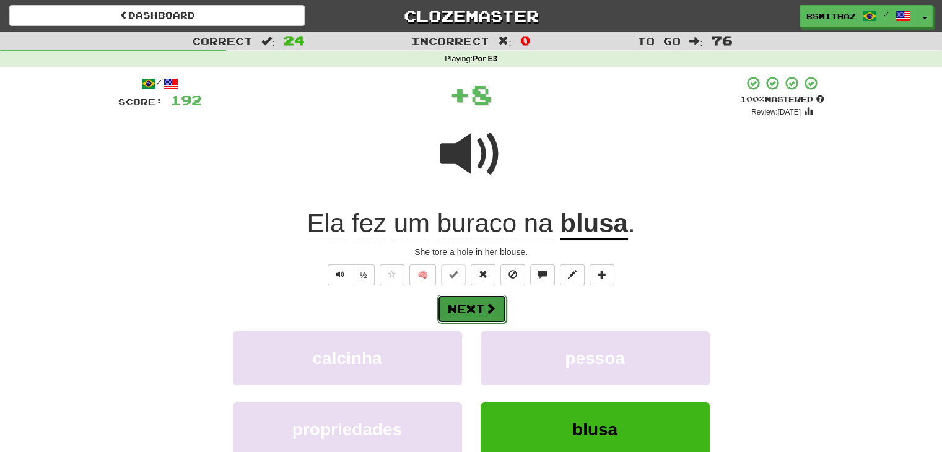
click at [489, 305] on span at bounding box center [490, 308] width 11 height 11
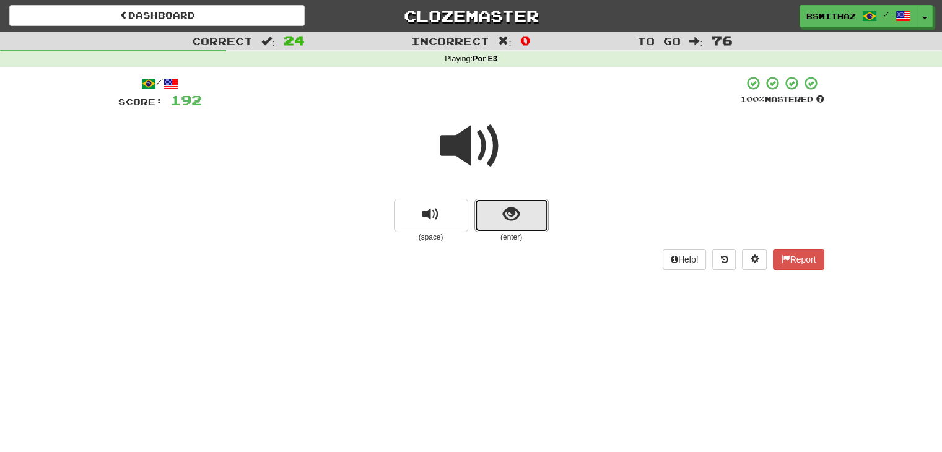
drag, startPoint x: 530, startPoint y: 224, endPoint x: 520, endPoint y: 235, distance: 15.3
click at [529, 224] on button "show sentence" at bounding box center [511, 215] width 74 height 33
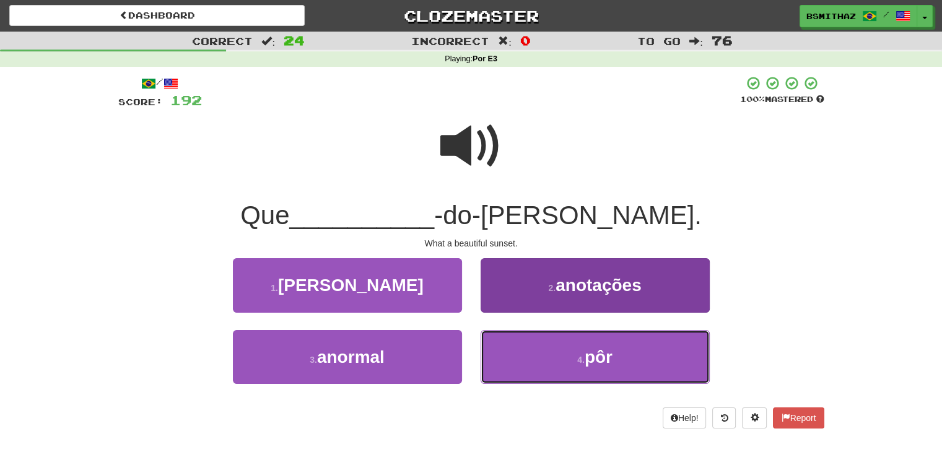
click at [537, 352] on button "4 . pôr" at bounding box center [595, 357] width 229 height 54
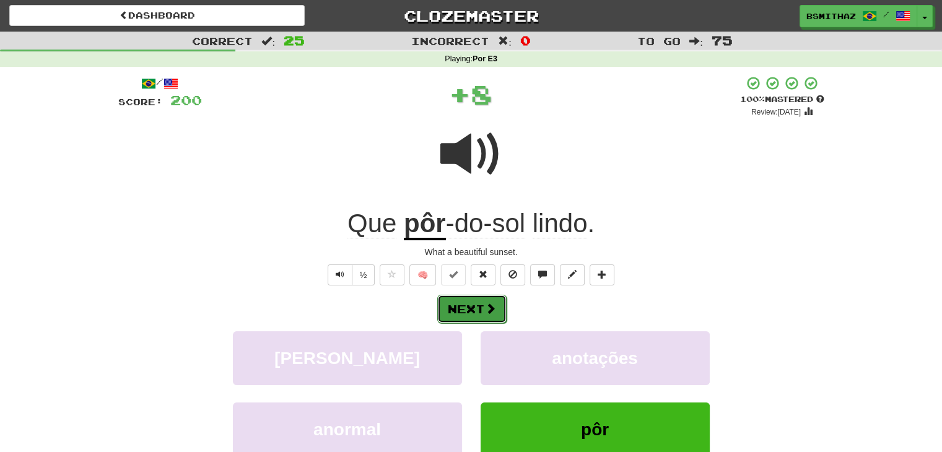
click at [488, 311] on span at bounding box center [490, 308] width 11 height 11
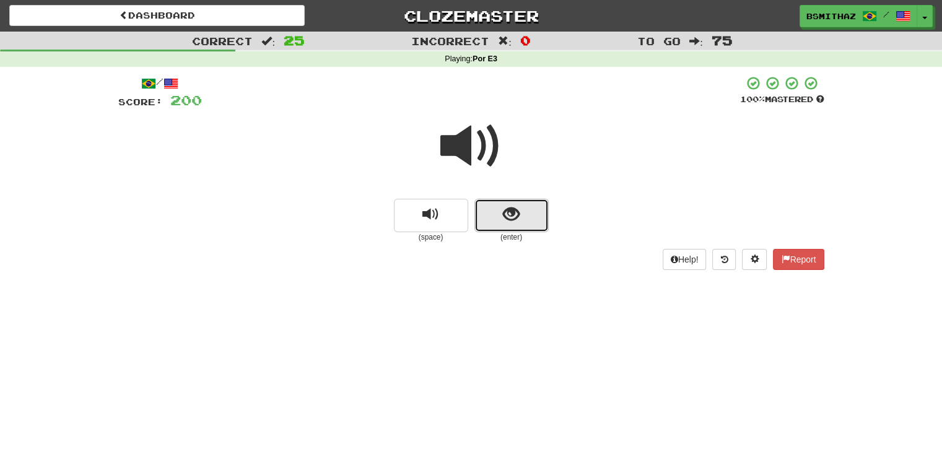
click at [514, 216] on span "show sentence" at bounding box center [511, 214] width 17 height 17
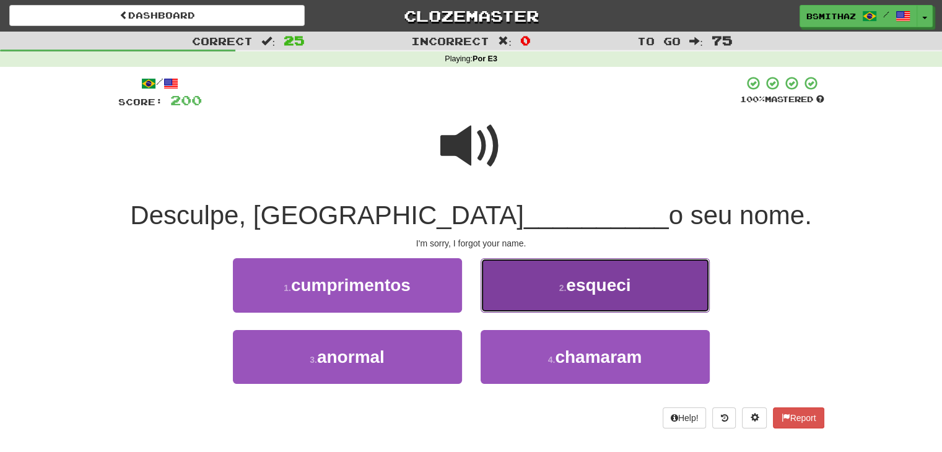
click at [590, 286] on span "esqueci" at bounding box center [598, 285] width 64 height 19
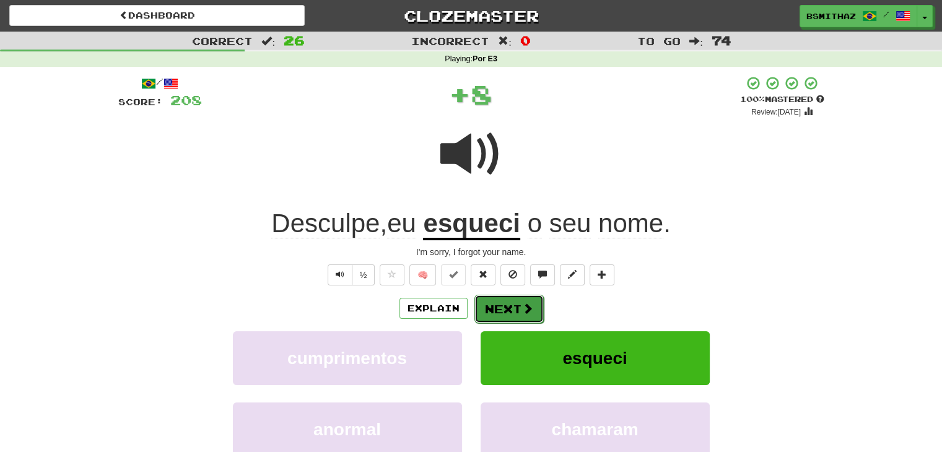
click at [508, 305] on button "Next" at bounding box center [508, 309] width 69 height 28
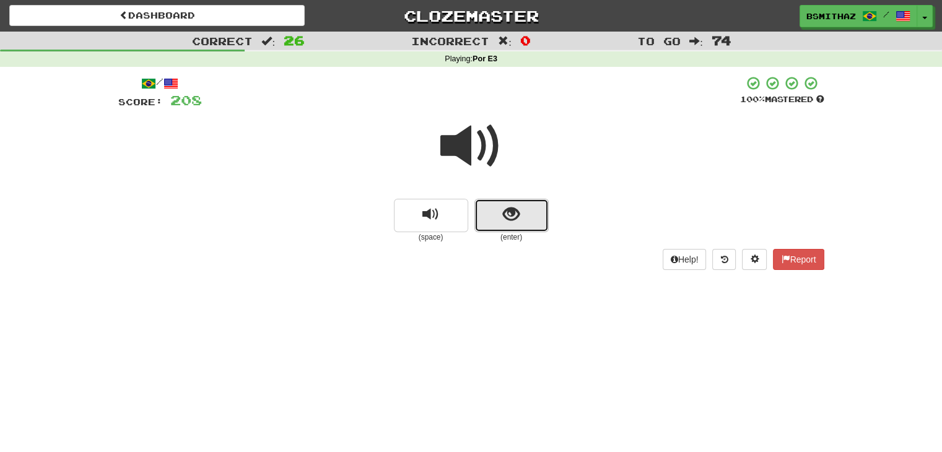
click at [533, 216] on button "show sentence" at bounding box center [511, 215] width 74 height 33
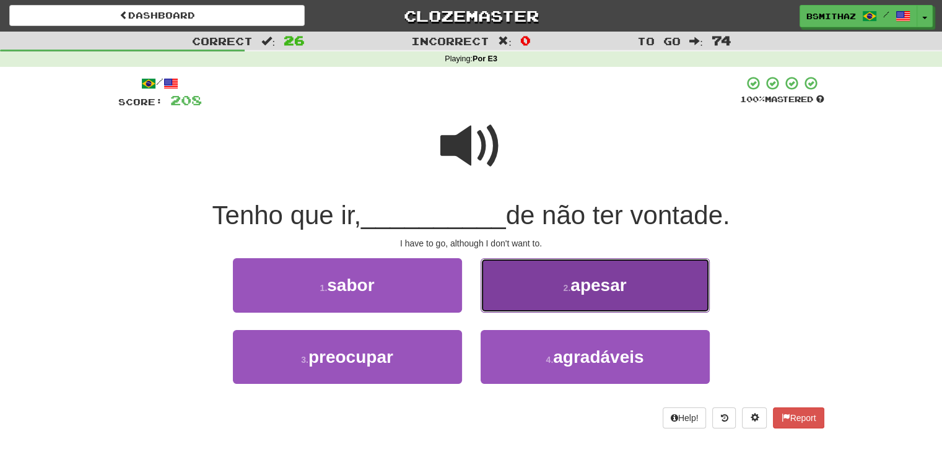
click at [540, 282] on button "2 . apesar" at bounding box center [595, 285] width 229 height 54
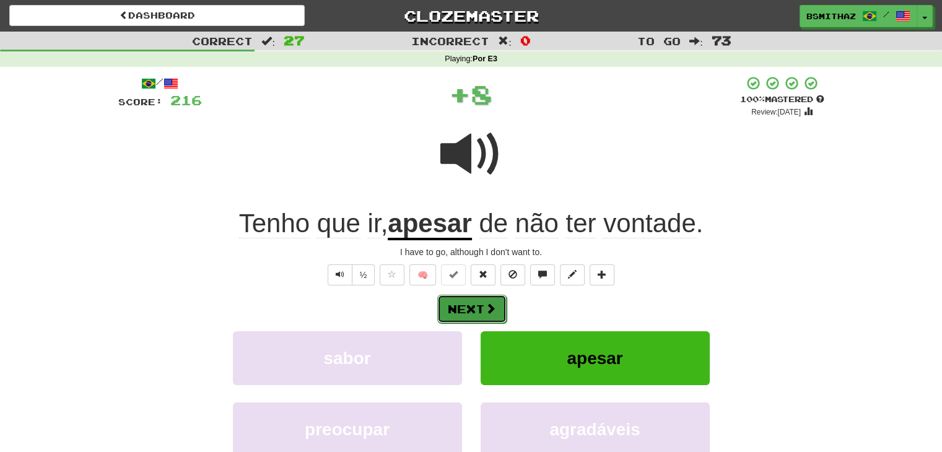
click at [496, 296] on button "Next" at bounding box center [471, 309] width 69 height 28
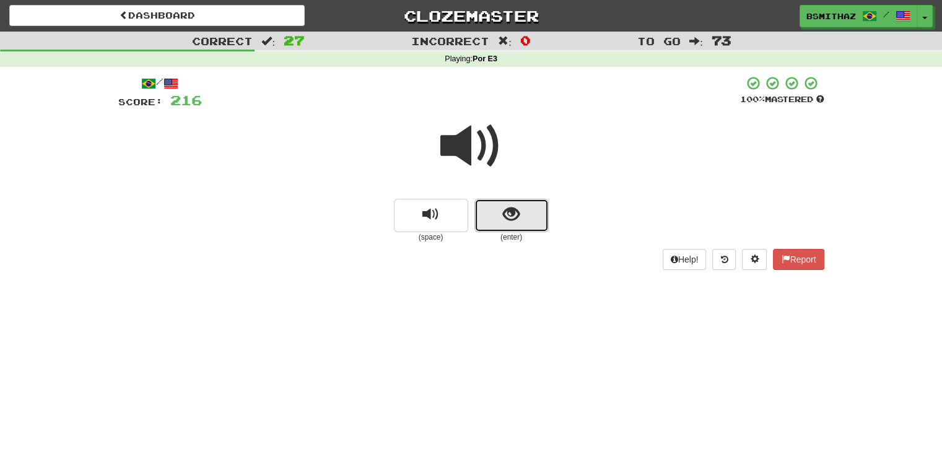
click at [499, 214] on button "show sentence" at bounding box center [511, 215] width 74 height 33
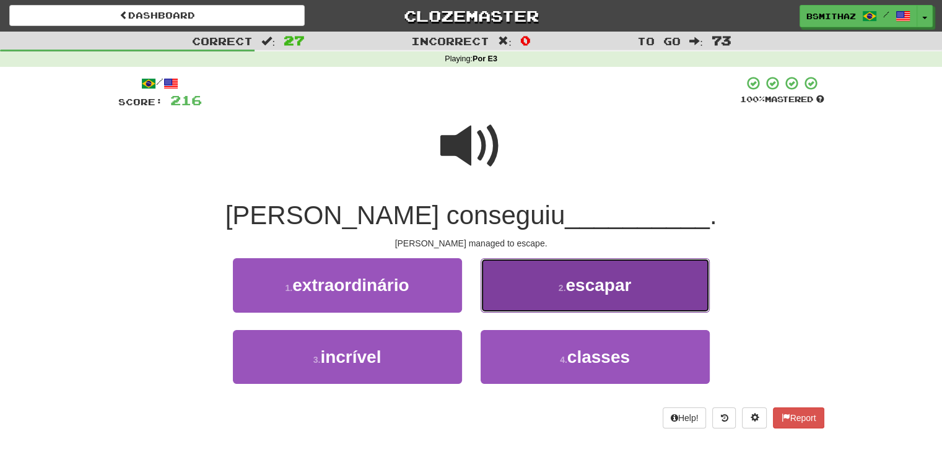
click at [513, 284] on button "2 . escapar" at bounding box center [595, 285] width 229 height 54
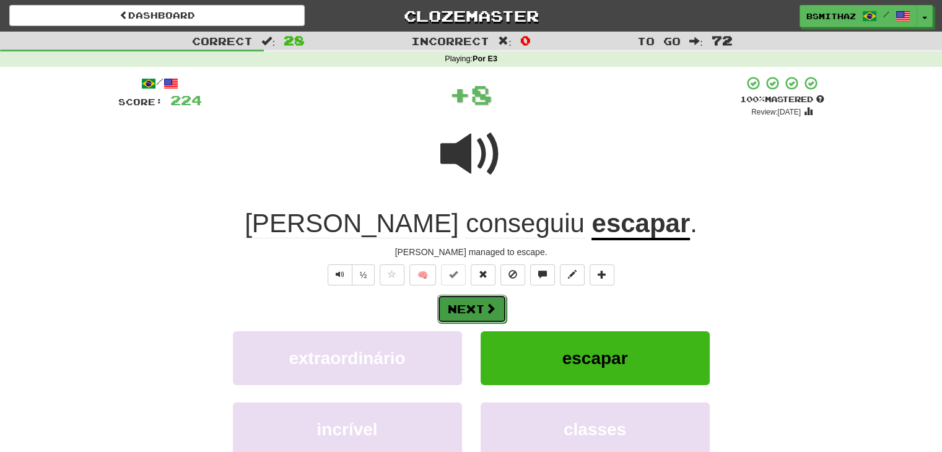
click at [481, 304] on button "Next" at bounding box center [471, 309] width 69 height 28
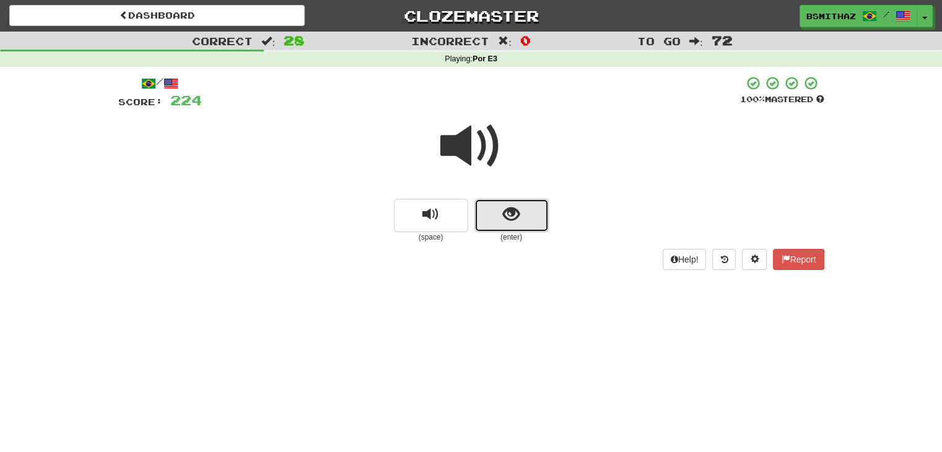
click at [502, 211] on button "show sentence" at bounding box center [511, 215] width 74 height 33
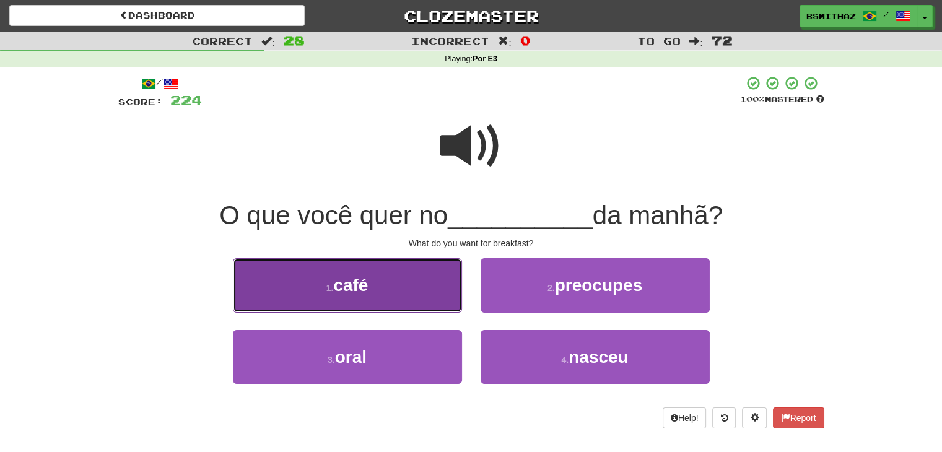
click at [391, 282] on button "1 . café" at bounding box center [347, 285] width 229 height 54
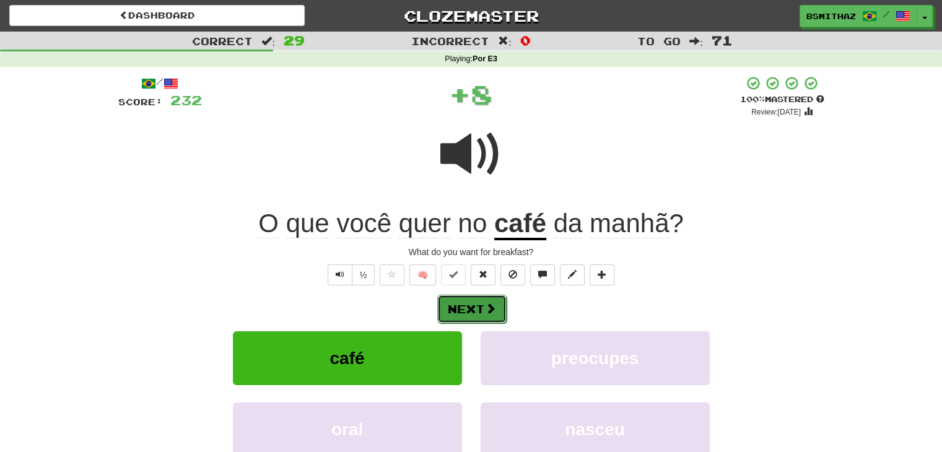
click at [466, 307] on button "Next" at bounding box center [471, 309] width 69 height 28
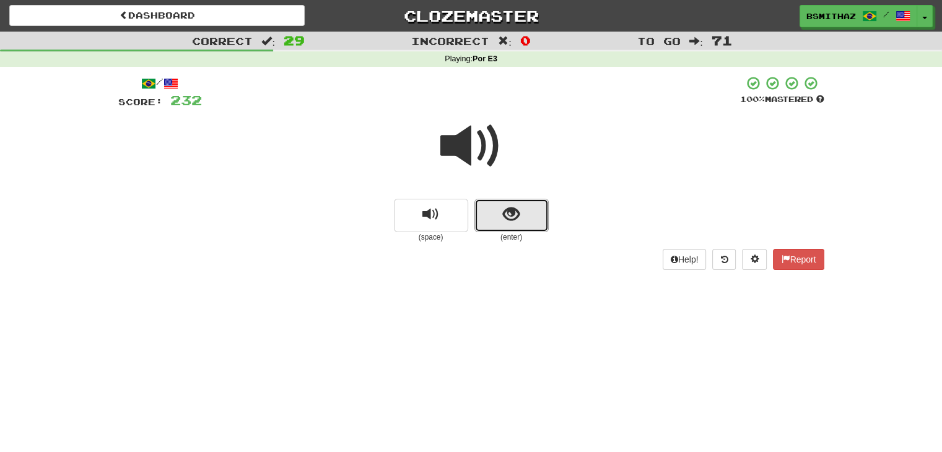
drag, startPoint x: 508, startPoint y: 208, endPoint x: 488, endPoint y: 233, distance: 31.7
click at [503, 216] on span "show sentence" at bounding box center [511, 214] width 17 height 17
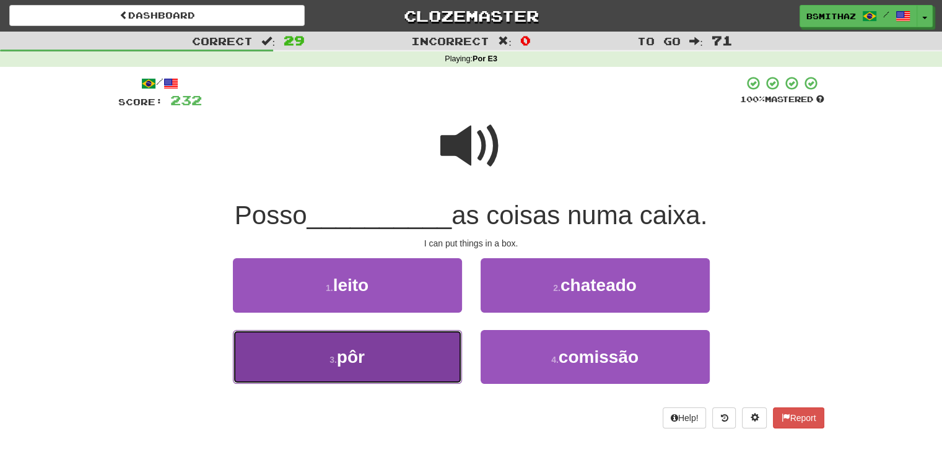
click at [399, 355] on button "3 . pôr" at bounding box center [347, 357] width 229 height 54
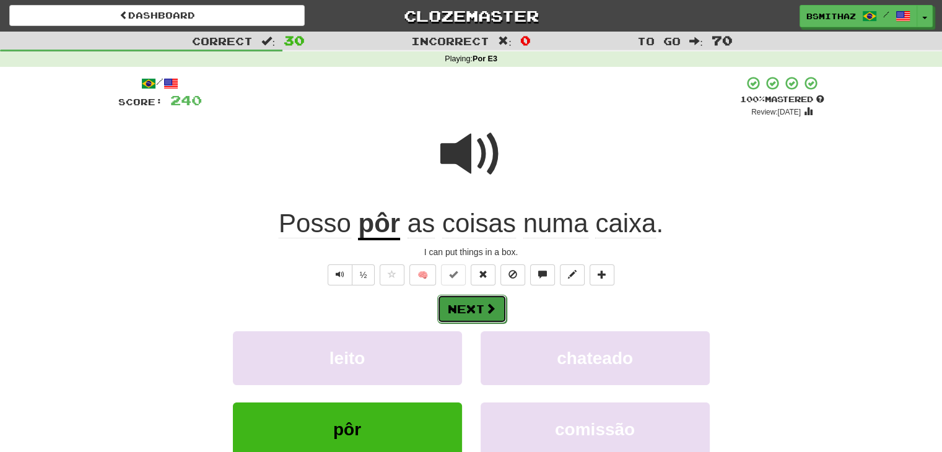
click at [473, 310] on button "Next" at bounding box center [471, 309] width 69 height 28
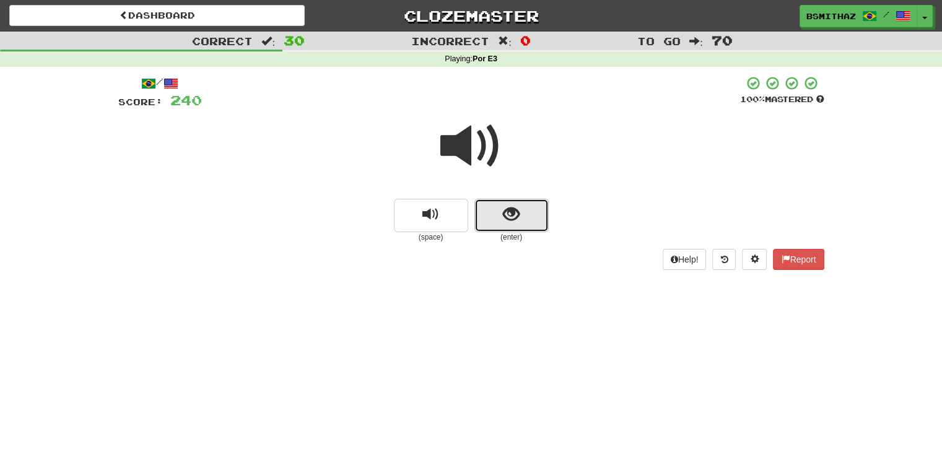
drag, startPoint x: 520, startPoint y: 221, endPoint x: 505, endPoint y: 234, distance: 19.4
click at [519, 222] on button "show sentence" at bounding box center [511, 215] width 74 height 33
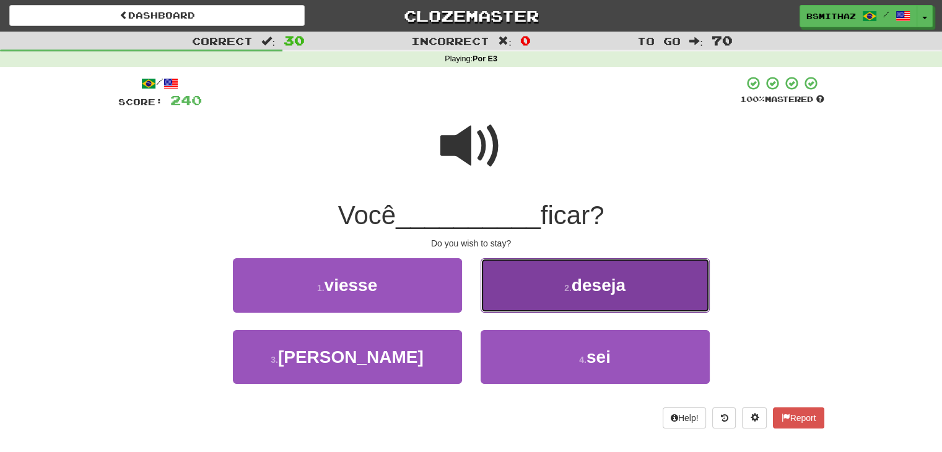
click at [536, 284] on button "2 . deseja" at bounding box center [595, 285] width 229 height 54
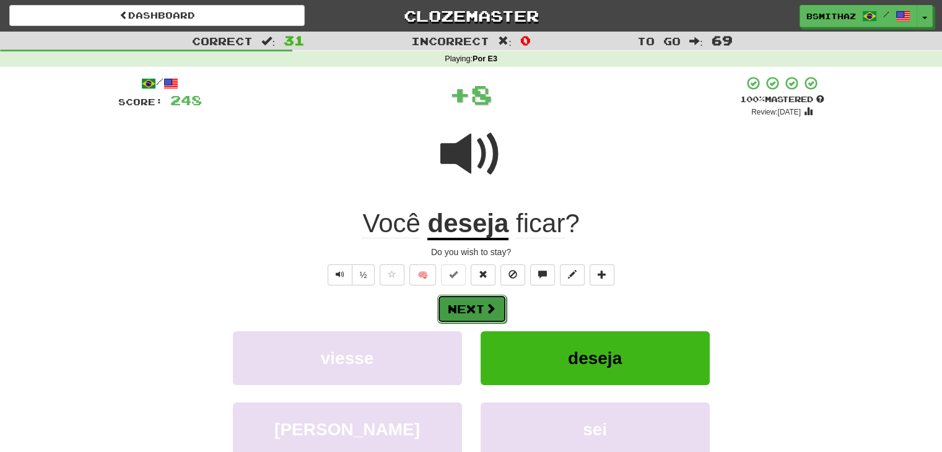
click at [470, 300] on button "Next" at bounding box center [471, 309] width 69 height 28
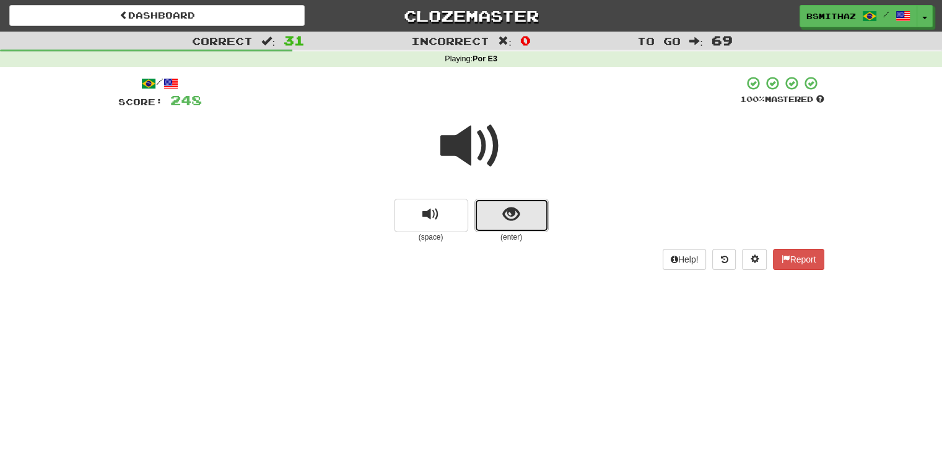
click at [523, 209] on button "show sentence" at bounding box center [511, 215] width 74 height 33
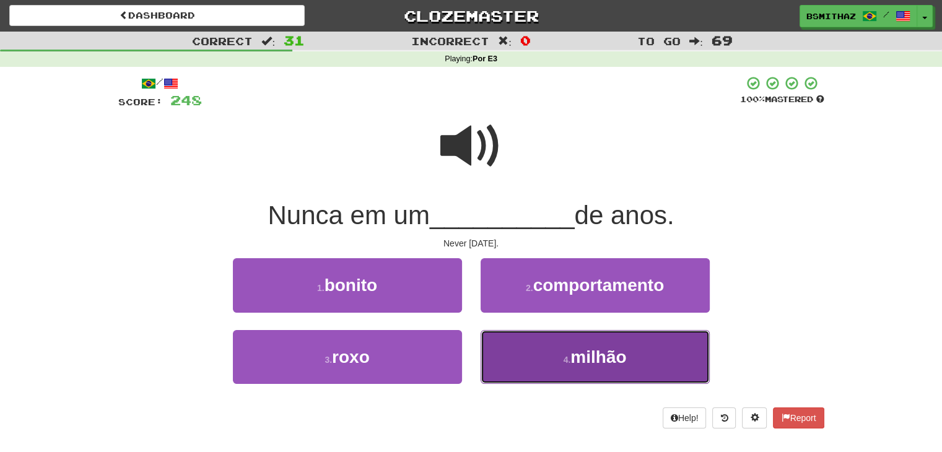
click at [531, 352] on button "4 . milhão" at bounding box center [595, 357] width 229 height 54
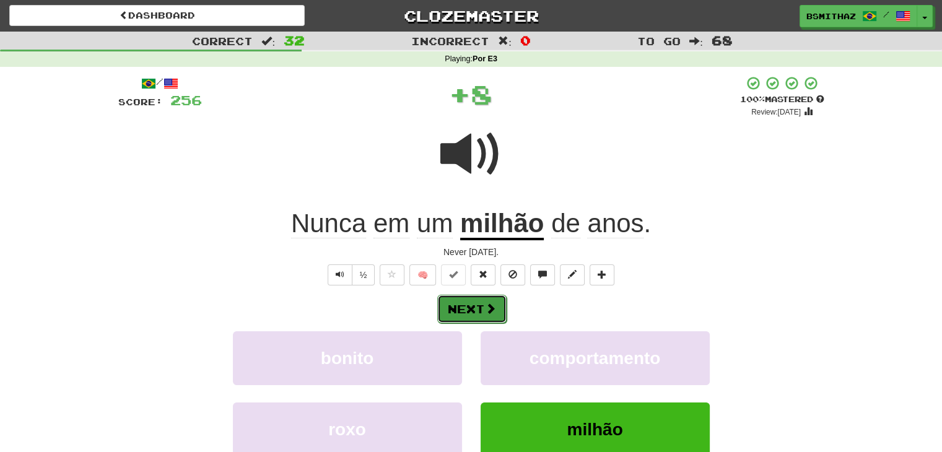
click at [483, 295] on button "Next" at bounding box center [471, 309] width 69 height 28
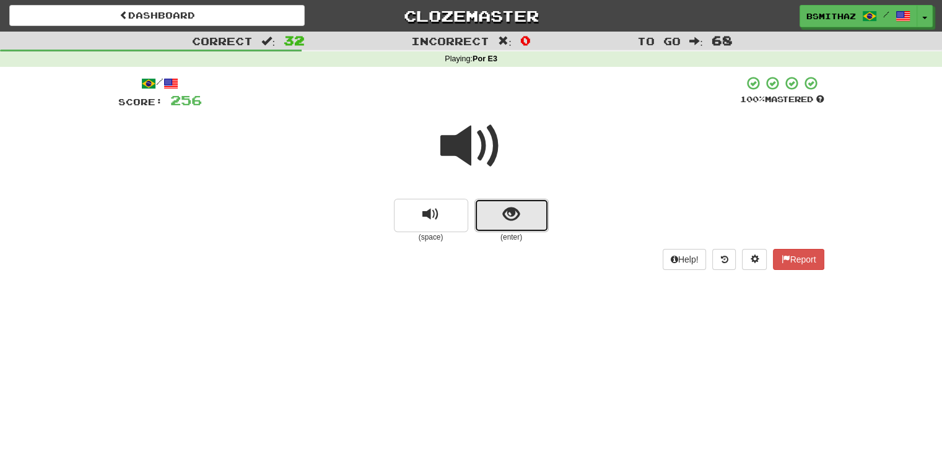
click at [508, 216] on span "show sentence" at bounding box center [511, 214] width 17 height 17
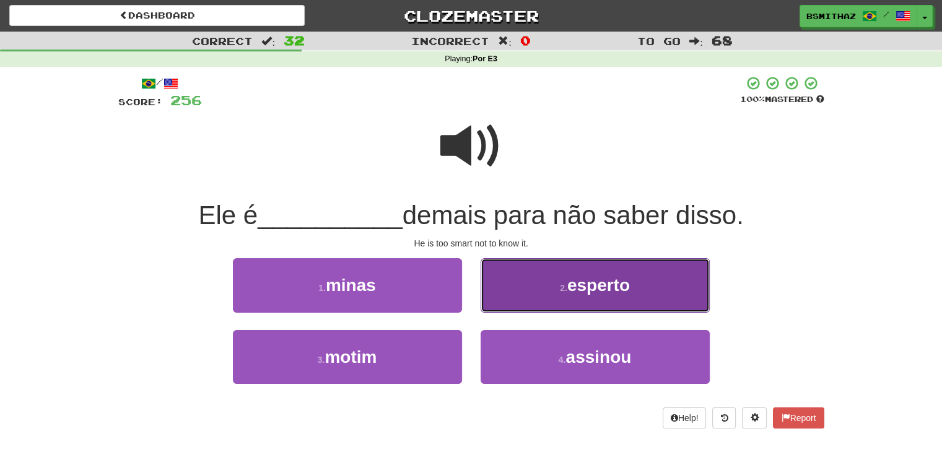
click at [567, 294] on button "2 . esperto" at bounding box center [595, 285] width 229 height 54
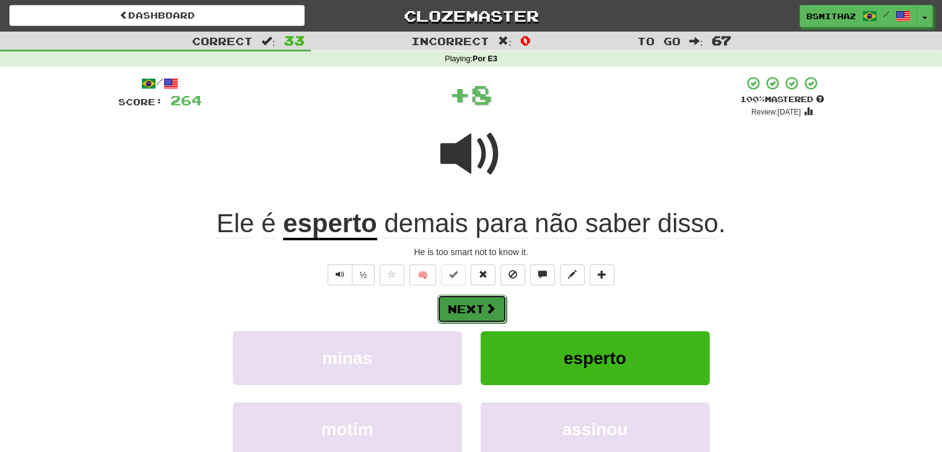
click at [471, 308] on button "Next" at bounding box center [471, 309] width 69 height 28
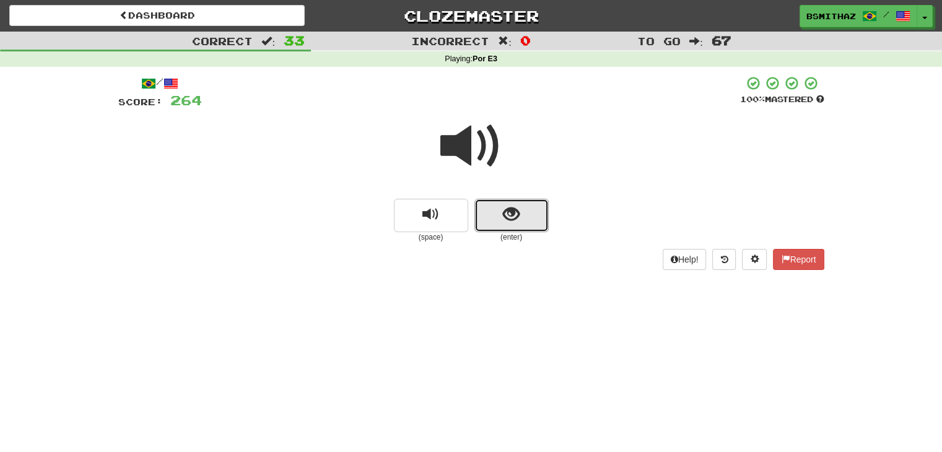
drag, startPoint x: 512, startPoint y: 221, endPoint x: 495, endPoint y: 237, distance: 23.3
click at [512, 221] on span "show sentence" at bounding box center [511, 214] width 17 height 17
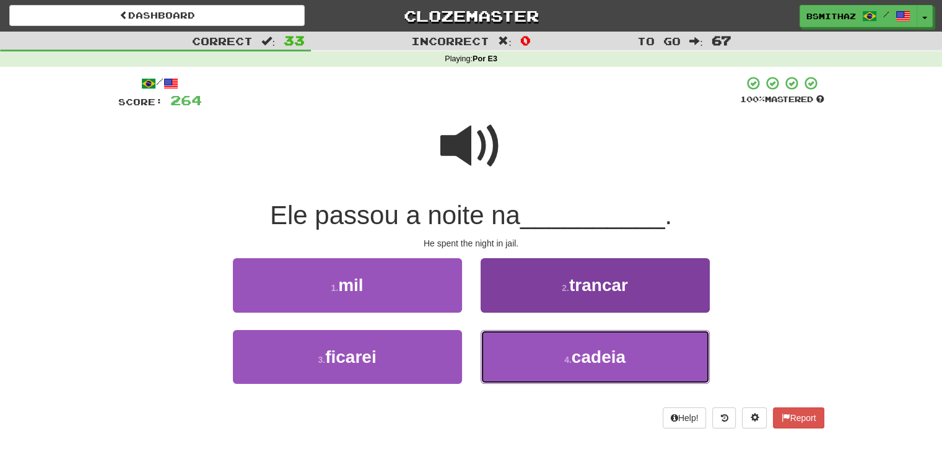
drag, startPoint x: 535, startPoint y: 354, endPoint x: 529, endPoint y: 359, distance: 7.1
click at [535, 354] on button "4 . cadeia" at bounding box center [595, 357] width 229 height 54
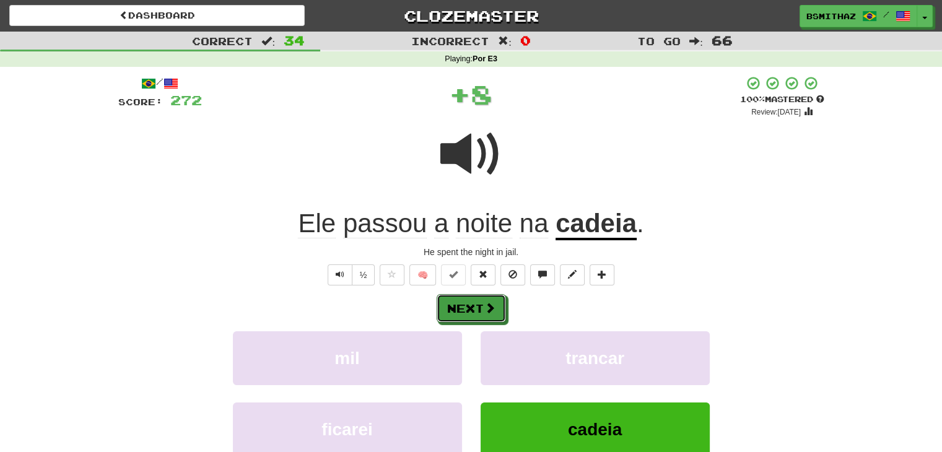
drag, startPoint x: 464, startPoint y: 299, endPoint x: 466, endPoint y: 310, distance: 11.9
click at [463, 299] on button "Next" at bounding box center [471, 308] width 69 height 28
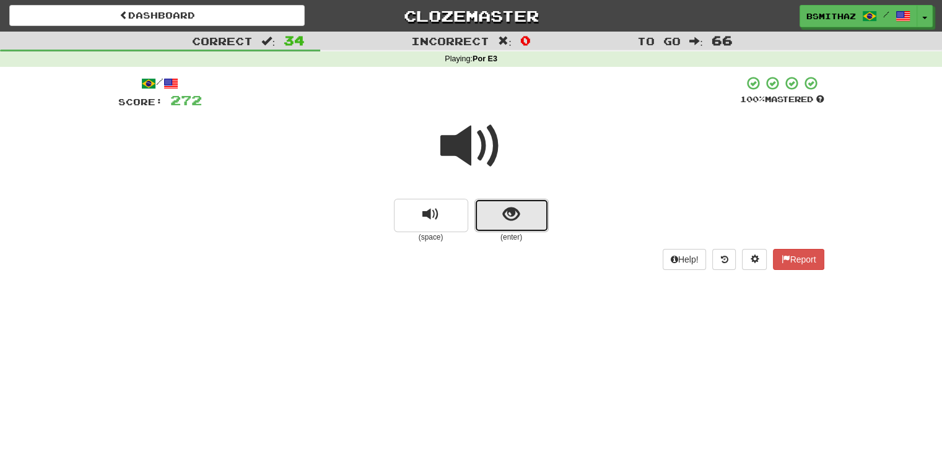
click at [535, 218] on button "show sentence" at bounding box center [511, 215] width 74 height 33
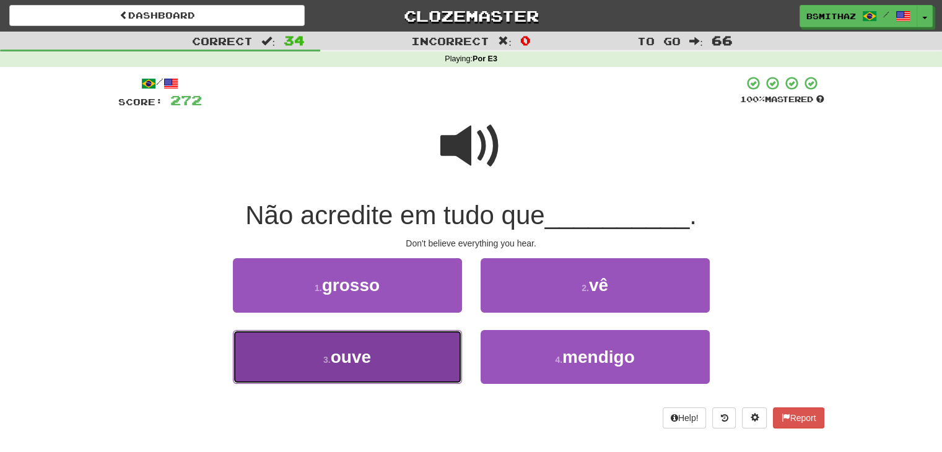
click at [405, 354] on button "3 . ouve" at bounding box center [347, 357] width 229 height 54
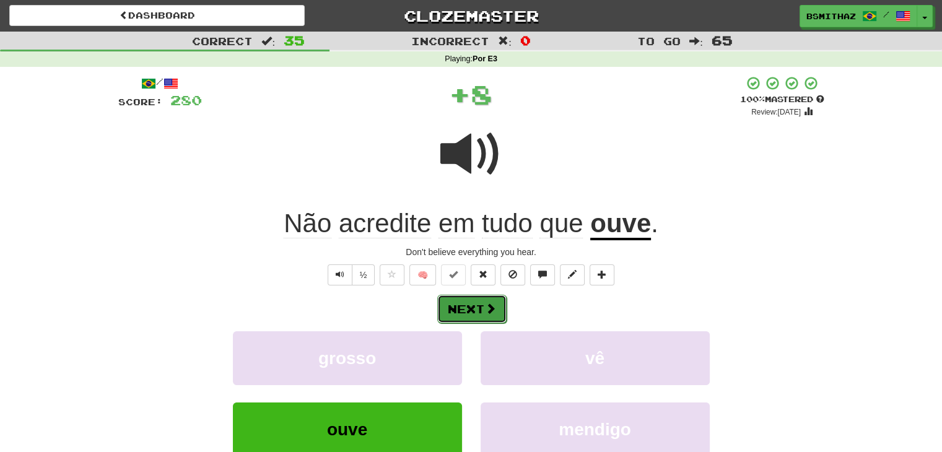
click at [466, 307] on button "Next" at bounding box center [471, 309] width 69 height 28
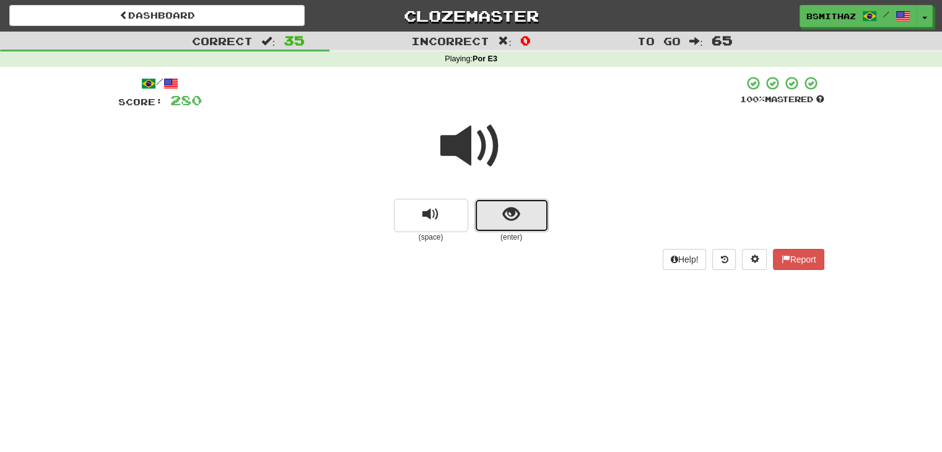
click at [531, 221] on button "show sentence" at bounding box center [511, 215] width 74 height 33
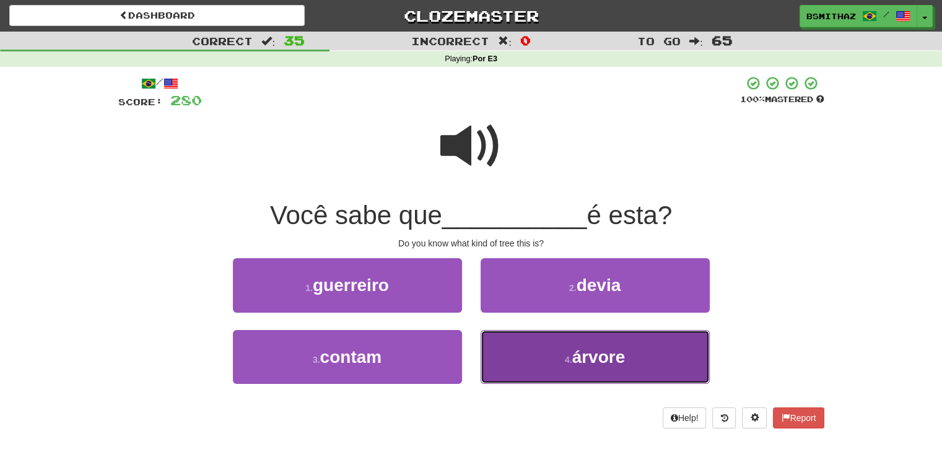
click at [560, 357] on button "4 . árvore" at bounding box center [595, 357] width 229 height 54
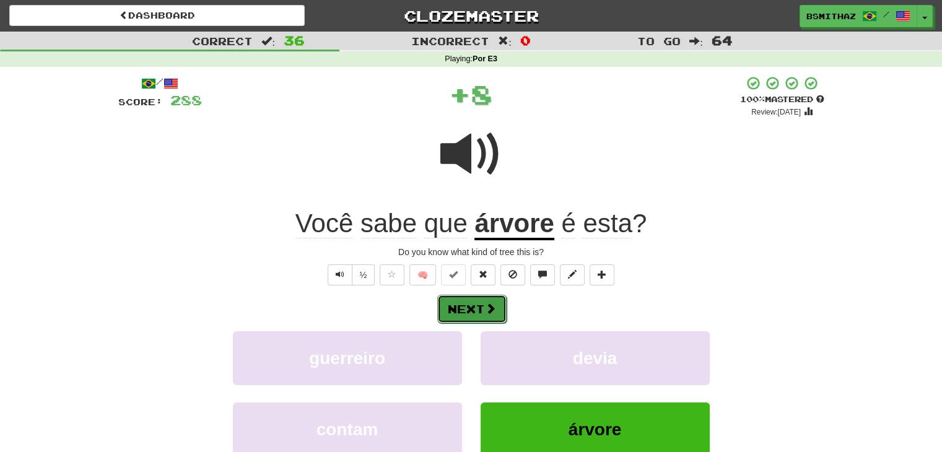
click at [481, 308] on button "Next" at bounding box center [471, 309] width 69 height 28
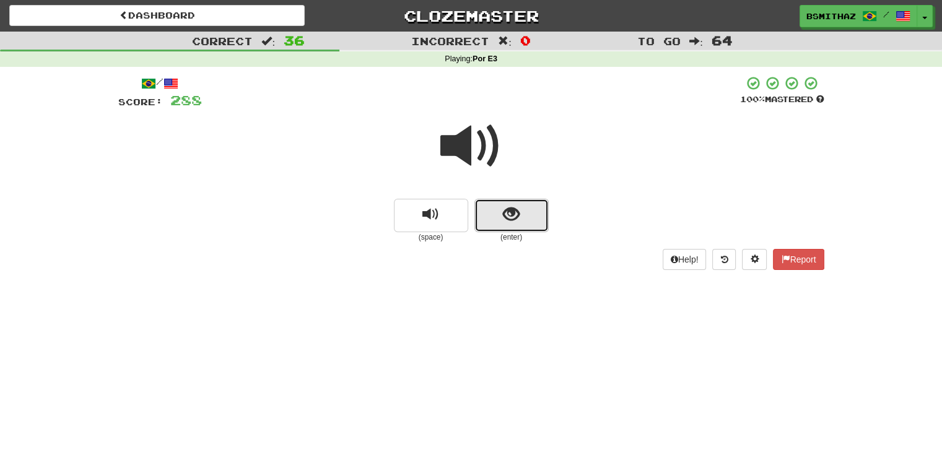
click at [503, 212] on span "show sentence" at bounding box center [511, 214] width 17 height 17
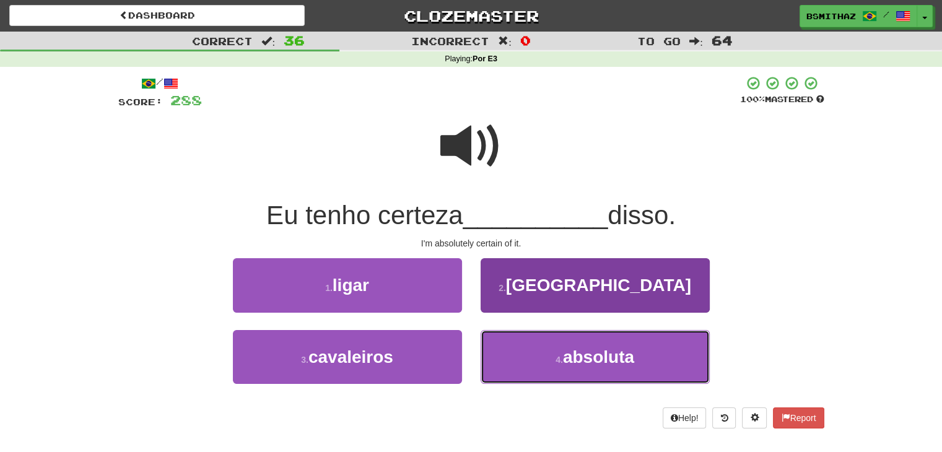
click at [527, 352] on button "4 . absoluta" at bounding box center [595, 357] width 229 height 54
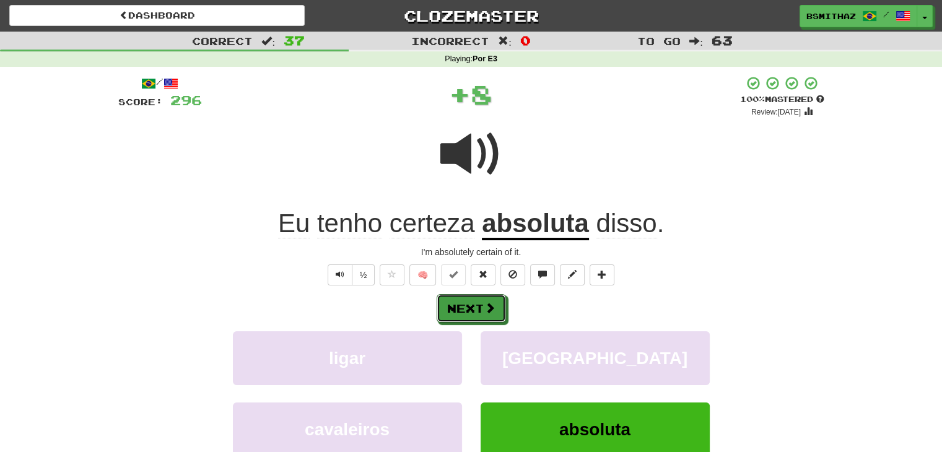
click at [453, 308] on button "Next" at bounding box center [471, 308] width 69 height 28
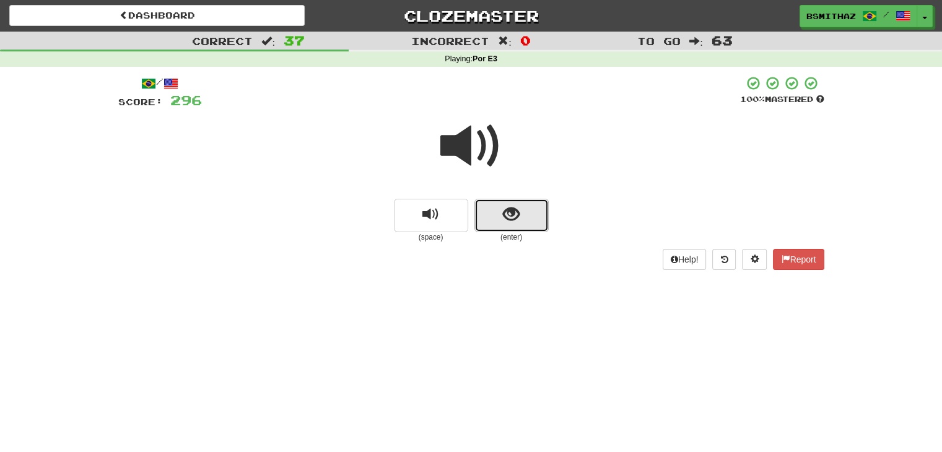
click at [499, 211] on button "show sentence" at bounding box center [511, 215] width 74 height 33
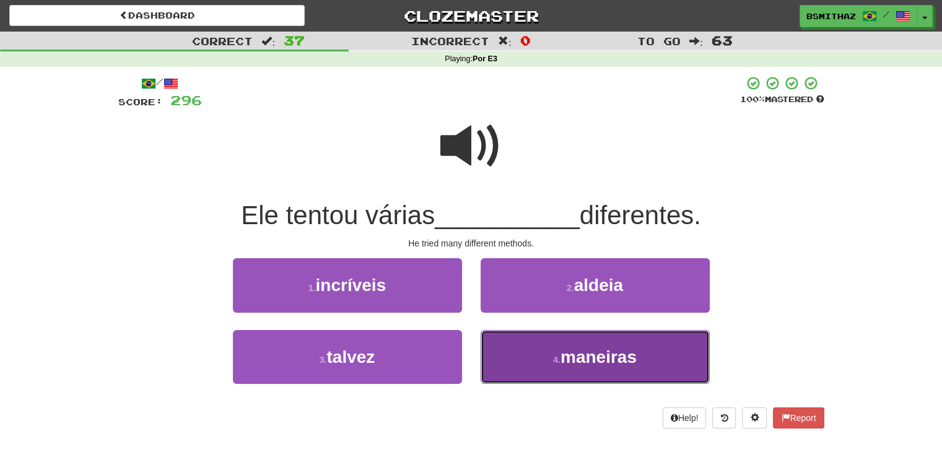
click at [508, 347] on button "4 . maneiras" at bounding box center [595, 357] width 229 height 54
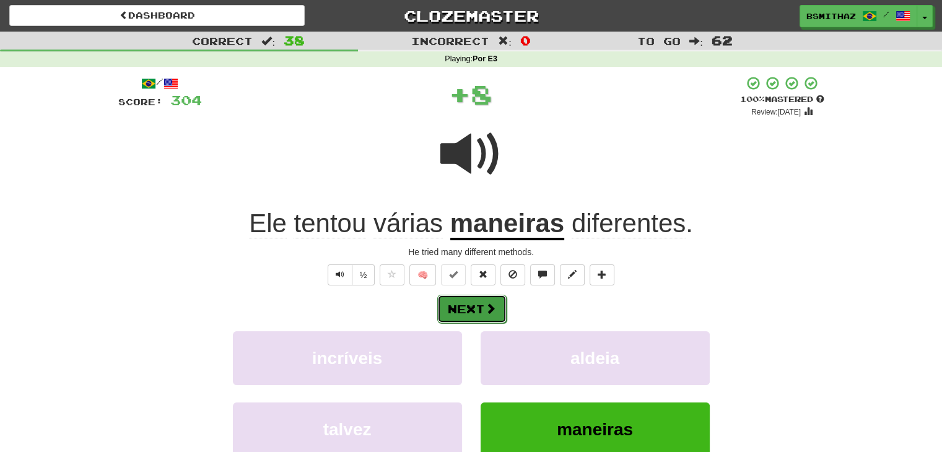
click at [476, 309] on button "Next" at bounding box center [471, 309] width 69 height 28
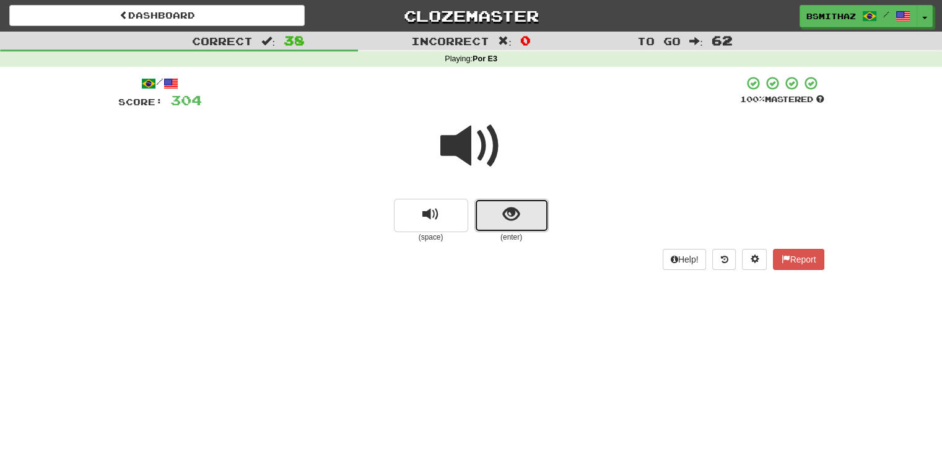
click at [494, 221] on button "show sentence" at bounding box center [511, 215] width 74 height 33
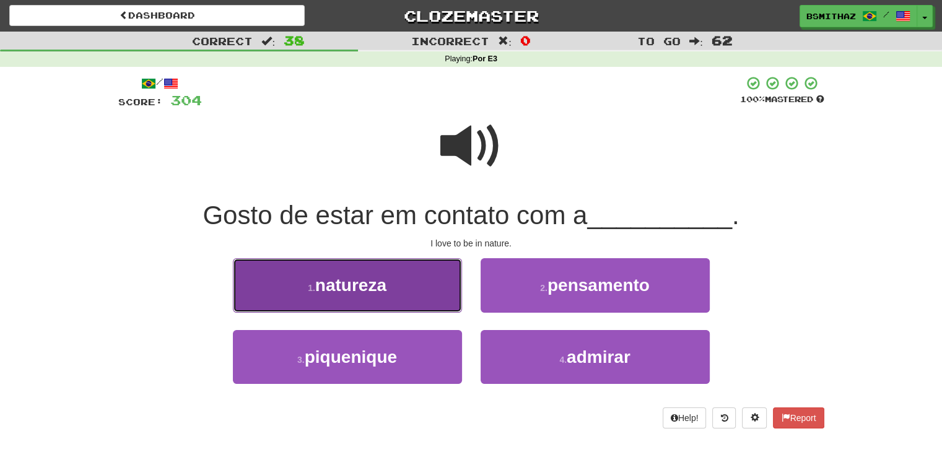
click at [384, 279] on span "natureza" at bounding box center [350, 285] width 71 height 19
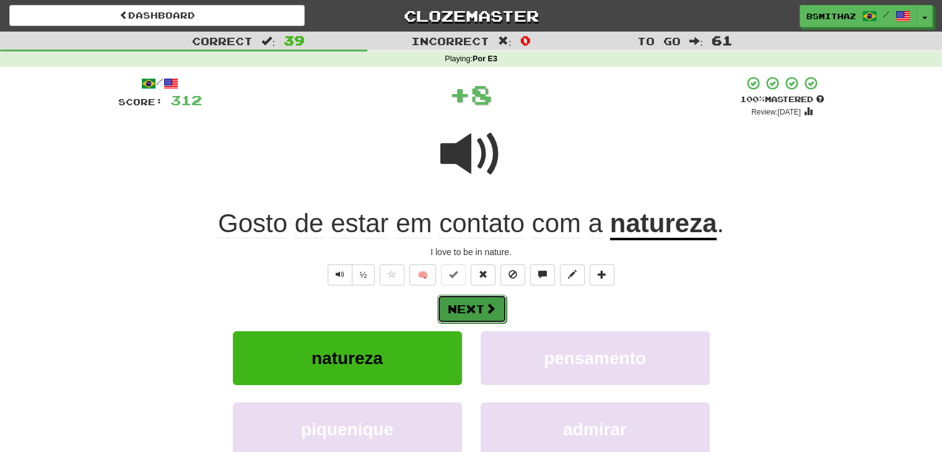
click at [478, 306] on button "Next" at bounding box center [471, 309] width 69 height 28
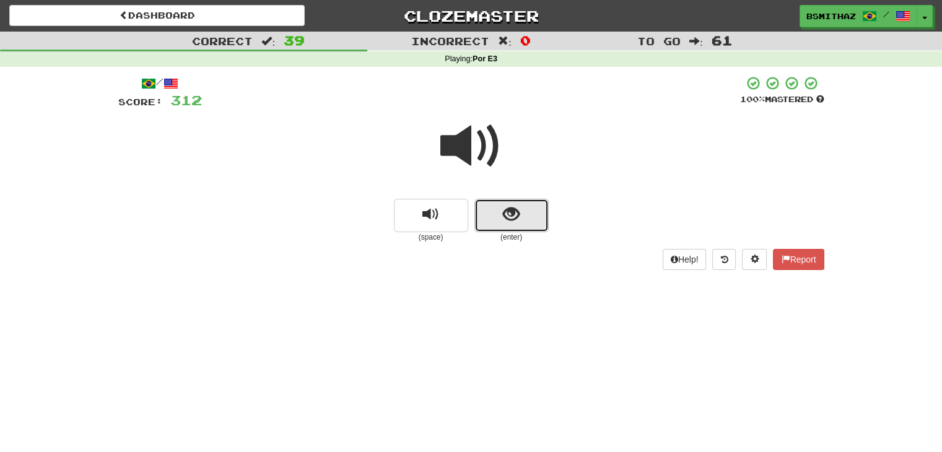
click at [506, 222] on span "show sentence" at bounding box center [511, 214] width 17 height 17
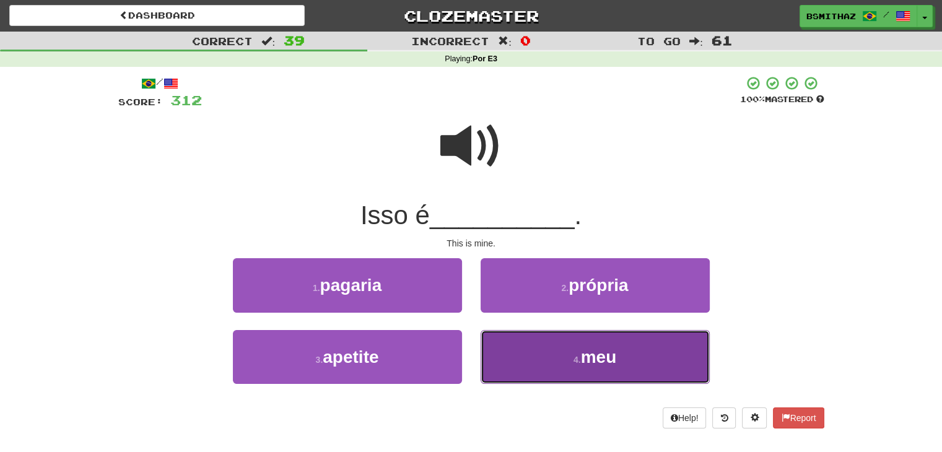
click at [533, 350] on button "4 . meu" at bounding box center [595, 357] width 229 height 54
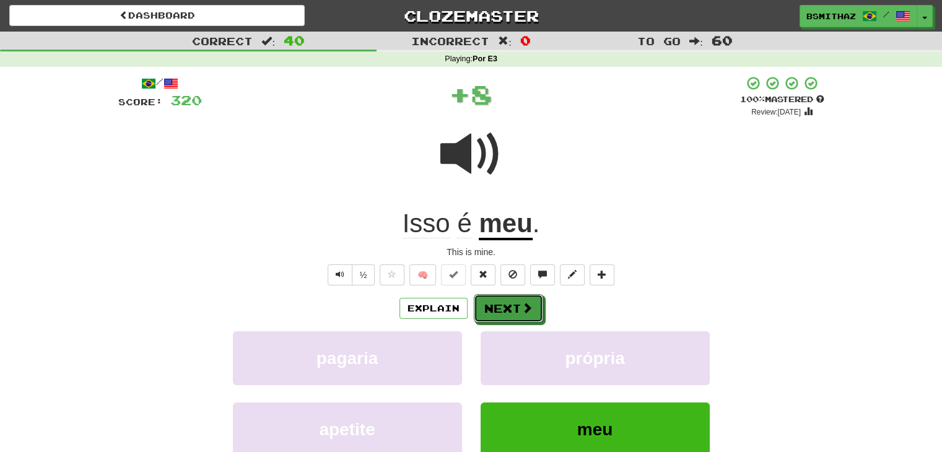
click at [494, 309] on button "Next" at bounding box center [508, 308] width 69 height 28
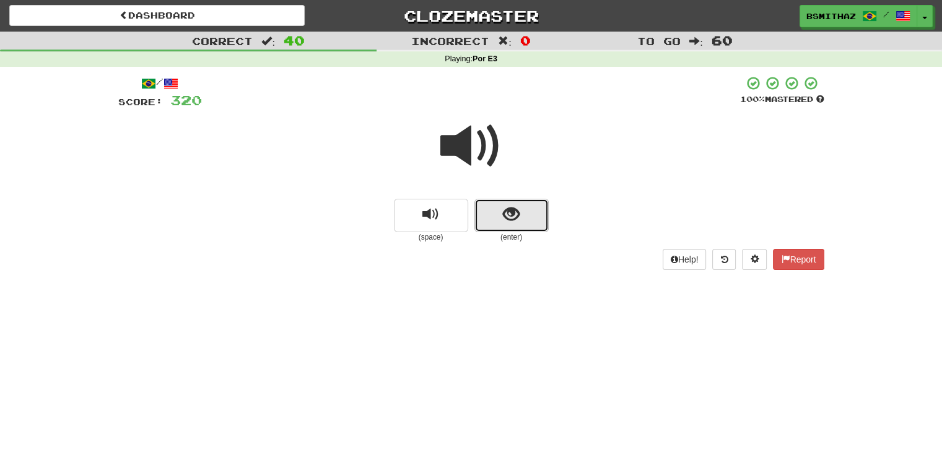
drag, startPoint x: 496, startPoint y: 211, endPoint x: 497, endPoint y: 217, distance: 6.3
click at [497, 217] on button "show sentence" at bounding box center [511, 215] width 74 height 33
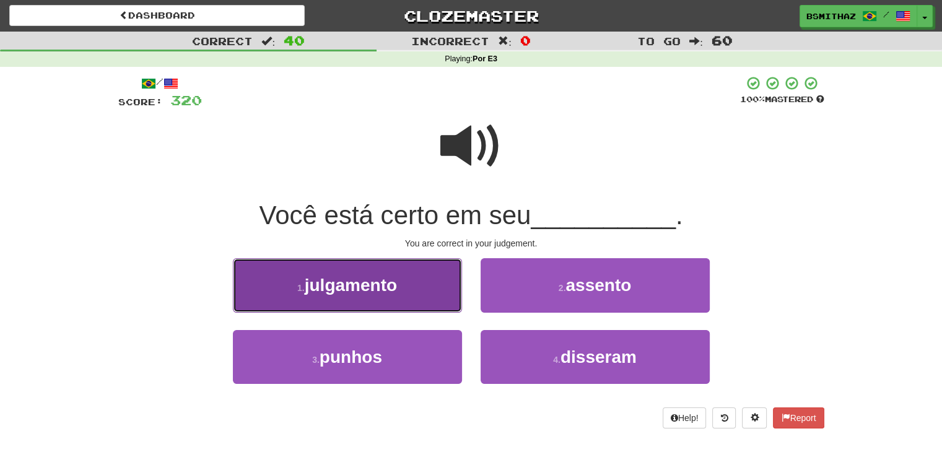
click at [390, 287] on span "julgamento" at bounding box center [351, 285] width 92 height 19
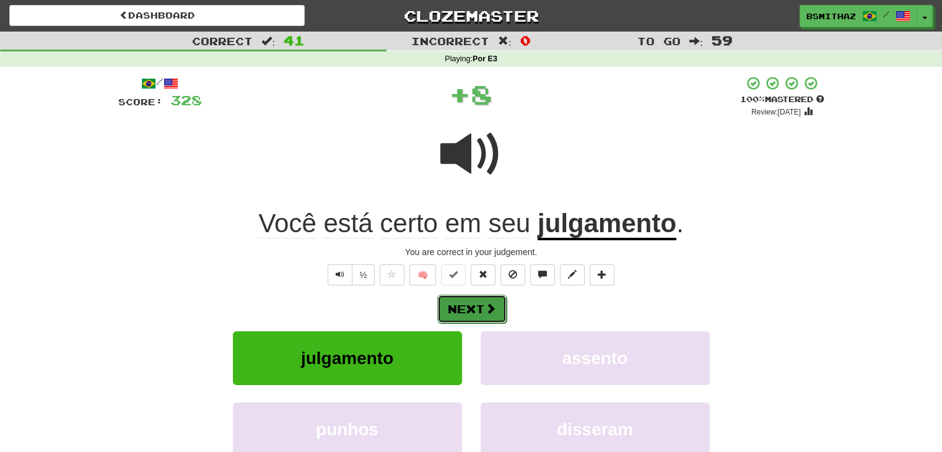
click at [481, 308] on button "Next" at bounding box center [471, 309] width 69 height 28
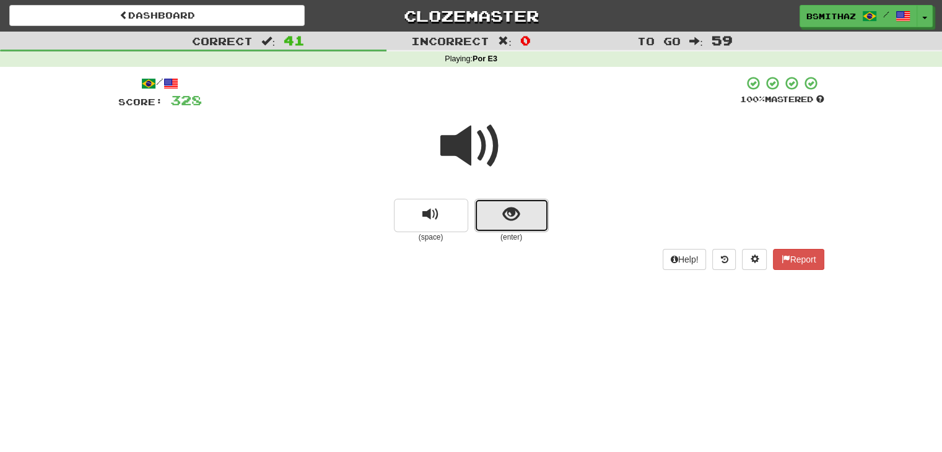
click at [512, 222] on span "show sentence" at bounding box center [511, 214] width 17 height 17
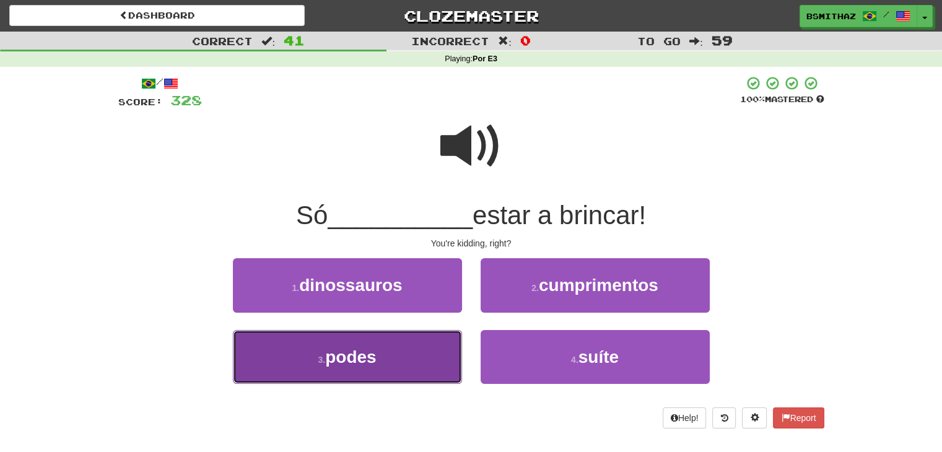
click at [394, 359] on button "3 . podes" at bounding box center [347, 357] width 229 height 54
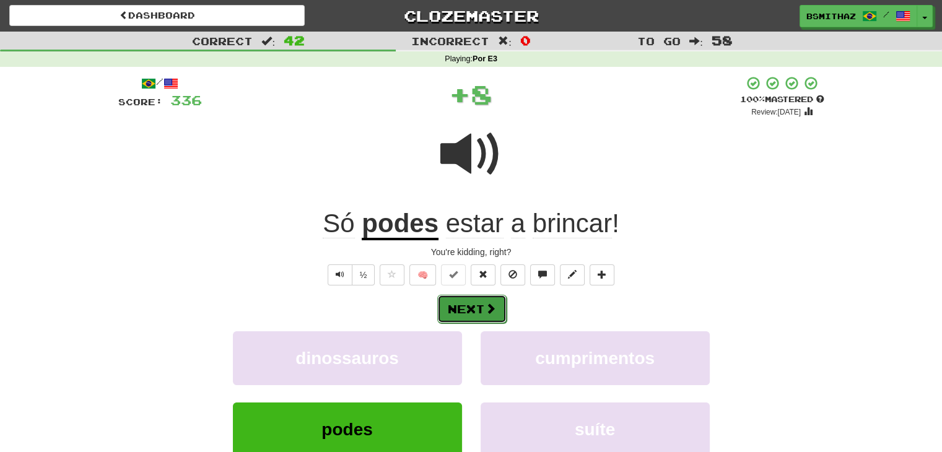
click at [466, 306] on button "Next" at bounding box center [471, 309] width 69 height 28
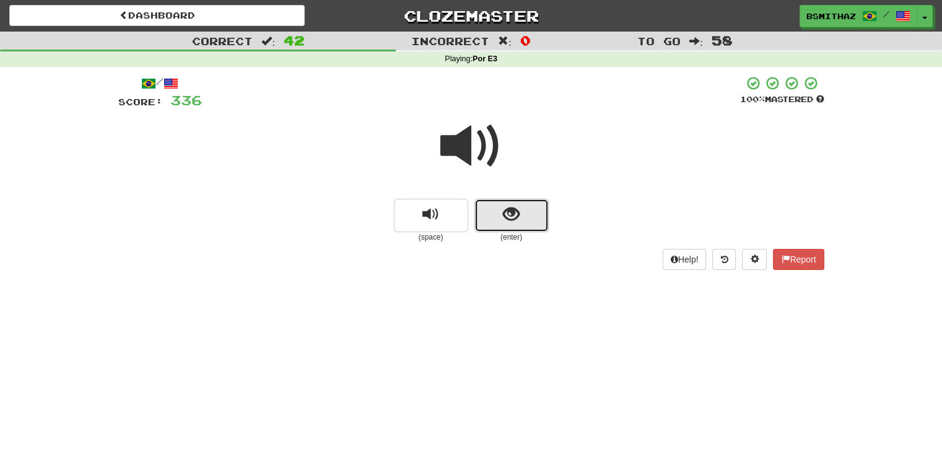
click at [507, 225] on button "show sentence" at bounding box center [511, 215] width 74 height 33
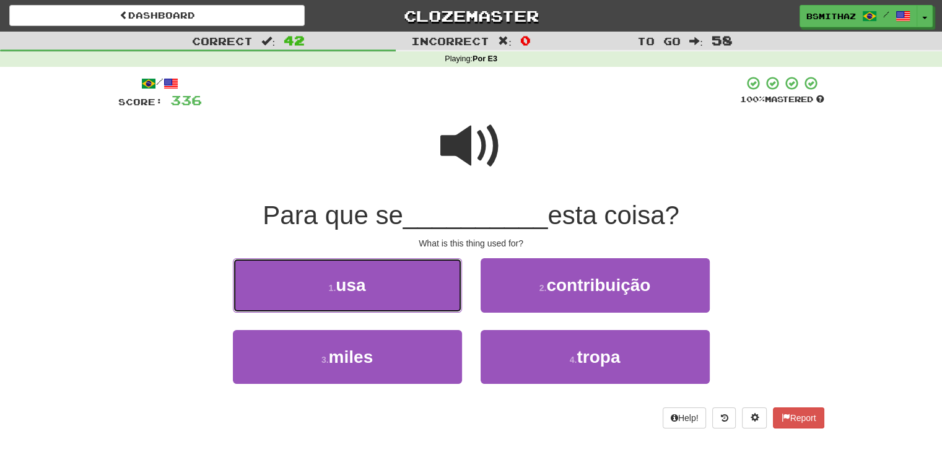
click at [419, 286] on button "1 . usa" at bounding box center [347, 285] width 229 height 54
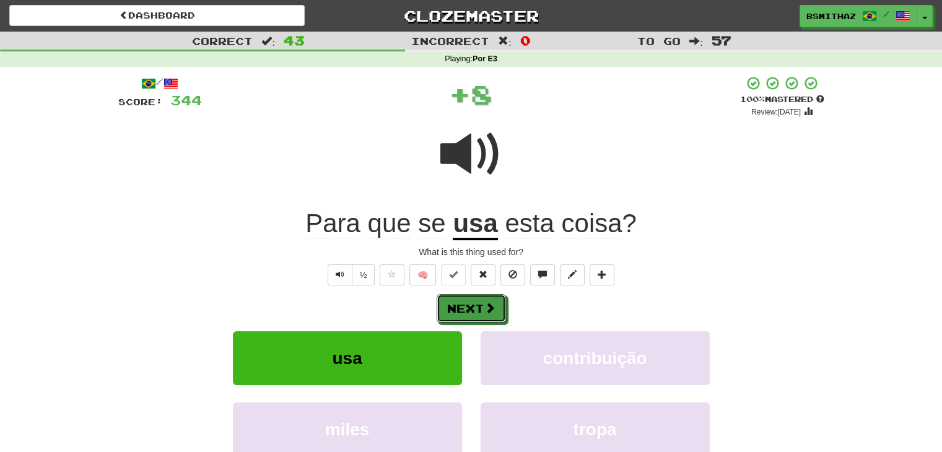
click at [471, 302] on button "Next" at bounding box center [471, 308] width 69 height 28
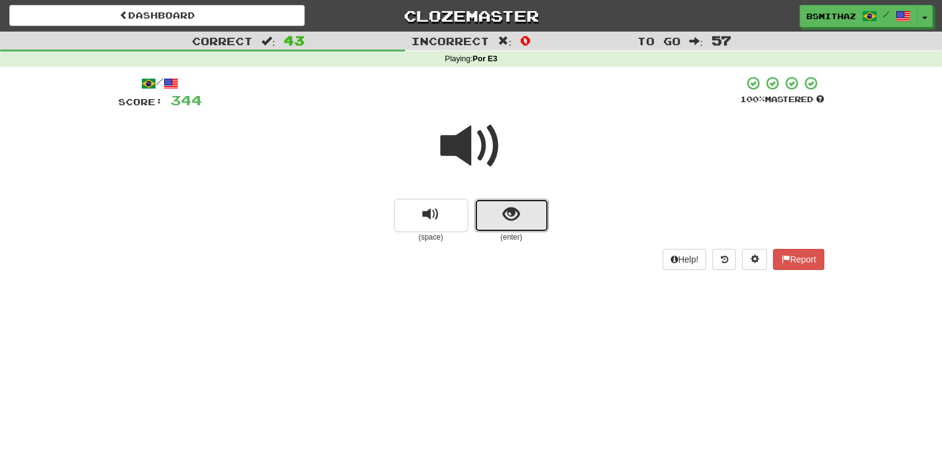
drag, startPoint x: 518, startPoint y: 226, endPoint x: 517, endPoint y: 233, distance: 7.1
click at [518, 228] on button "show sentence" at bounding box center [511, 215] width 74 height 33
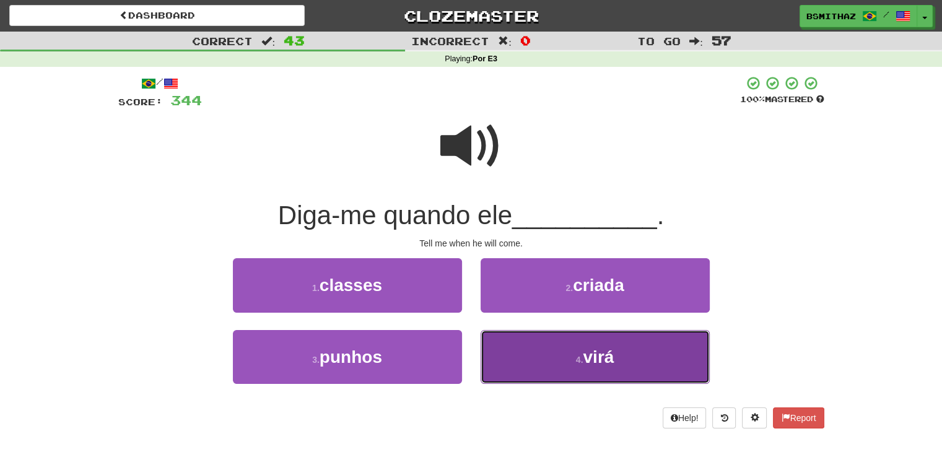
click at [543, 361] on button "4 . virá" at bounding box center [595, 357] width 229 height 54
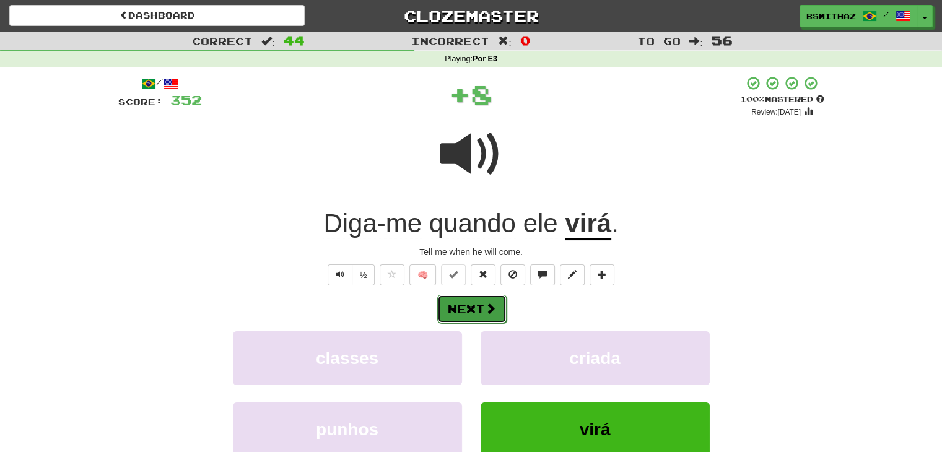
click at [485, 309] on span at bounding box center [490, 308] width 11 height 11
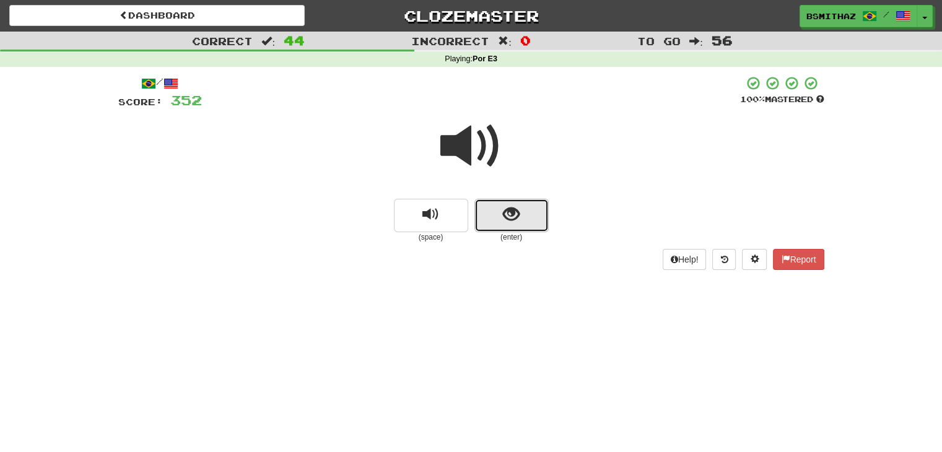
click at [515, 214] on span "show sentence" at bounding box center [511, 214] width 17 height 17
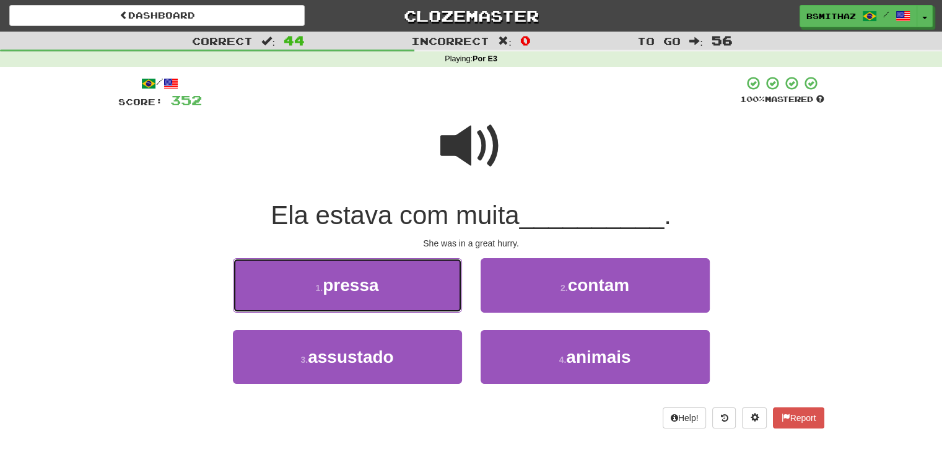
drag, startPoint x: 405, startPoint y: 276, endPoint x: 409, endPoint y: 284, distance: 8.9
click at [405, 276] on button "1 . pressa" at bounding box center [347, 285] width 229 height 54
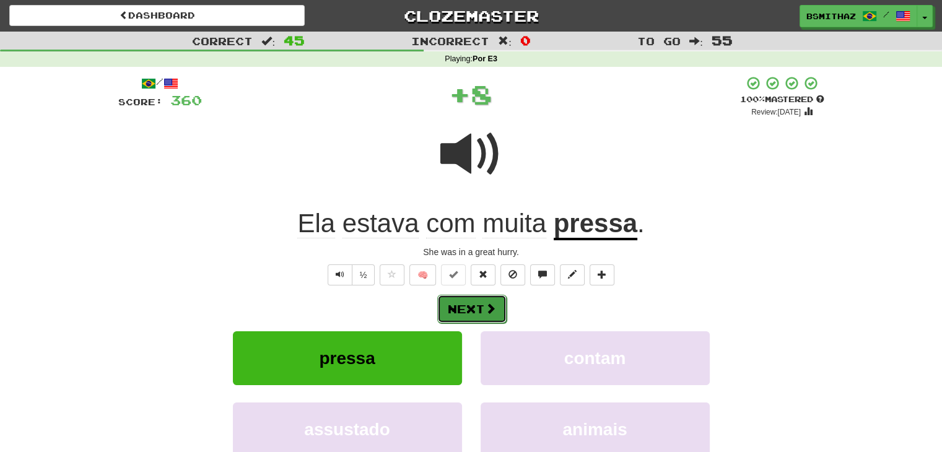
click at [458, 302] on button "Next" at bounding box center [471, 309] width 69 height 28
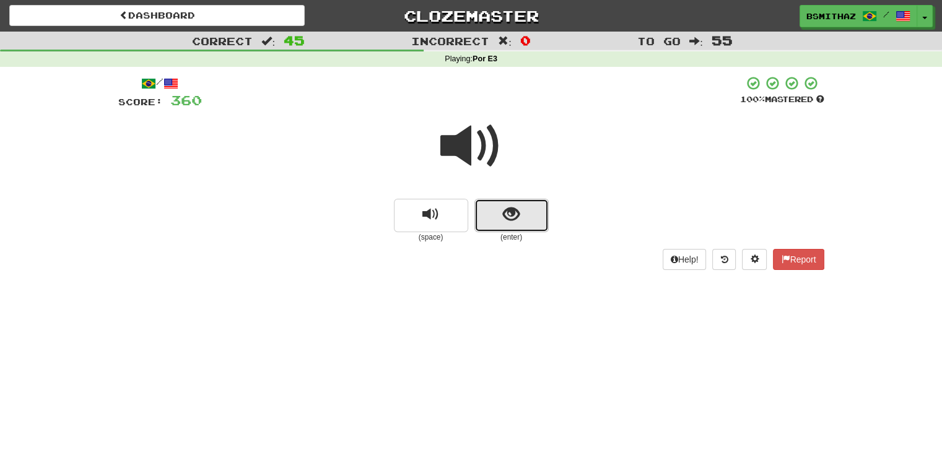
click at [509, 219] on span "show sentence" at bounding box center [511, 214] width 17 height 17
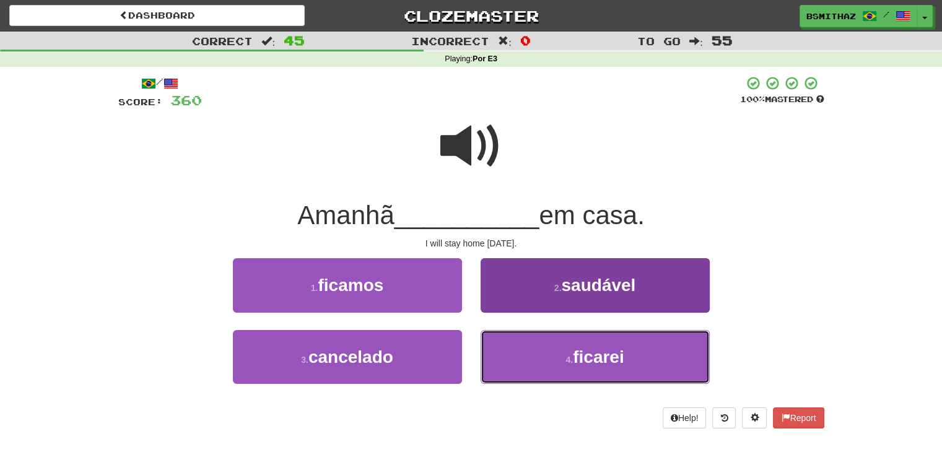
click at [515, 343] on button "4 . ficarei" at bounding box center [595, 357] width 229 height 54
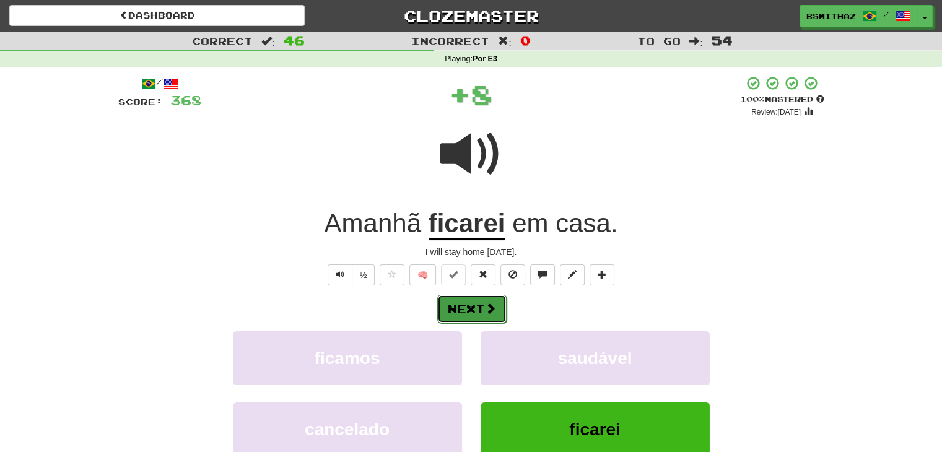
click at [473, 308] on button "Next" at bounding box center [471, 309] width 69 height 28
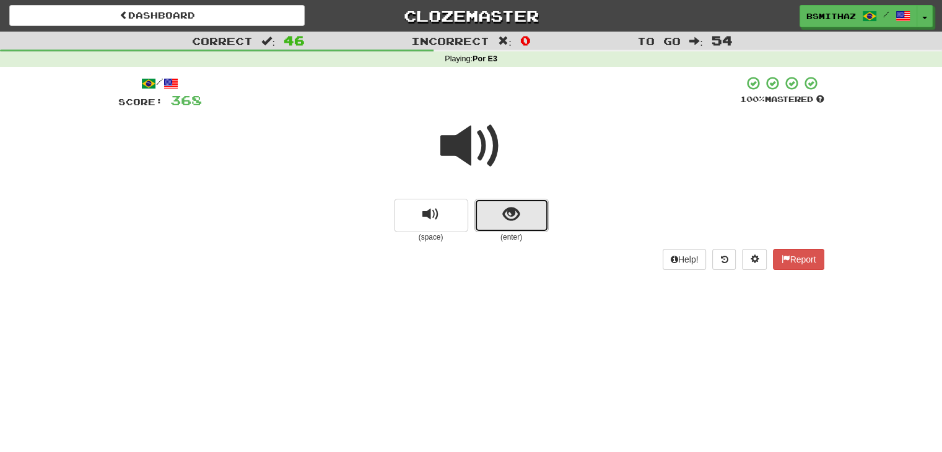
click at [514, 225] on button "show sentence" at bounding box center [511, 215] width 74 height 33
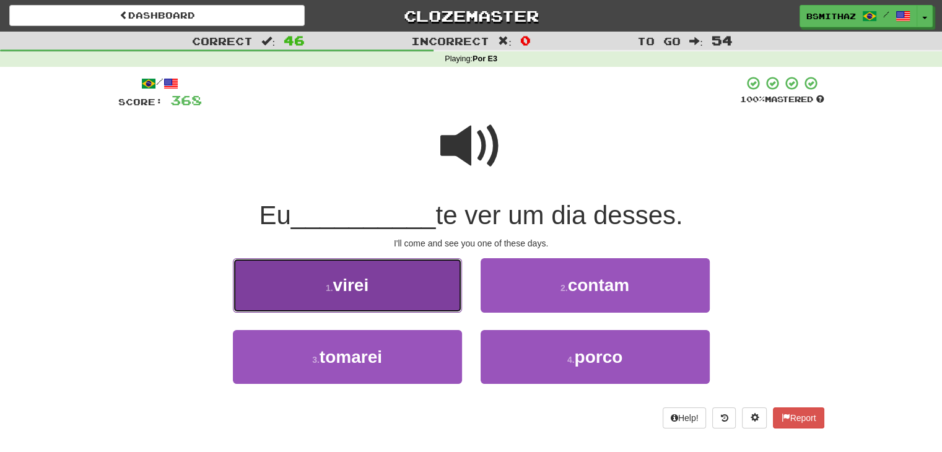
click at [398, 287] on button "1 . virei" at bounding box center [347, 285] width 229 height 54
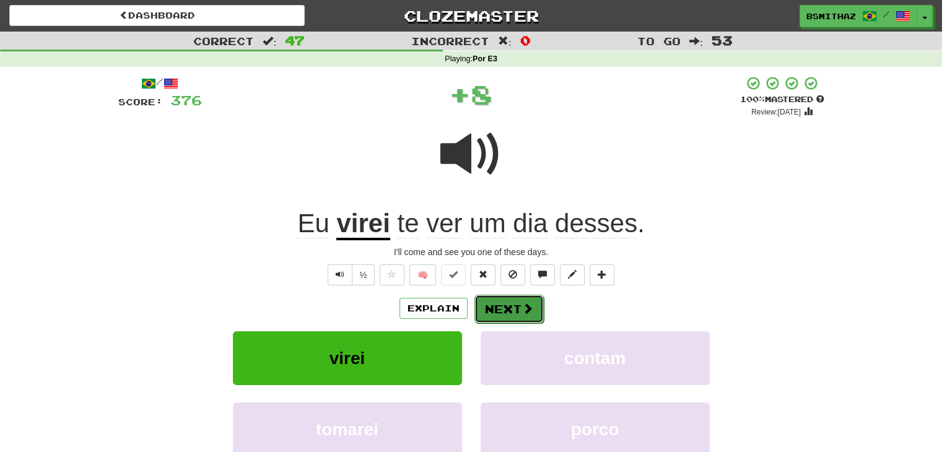
click at [525, 312] on span at bounding box center [527, 308] width 11 height 11
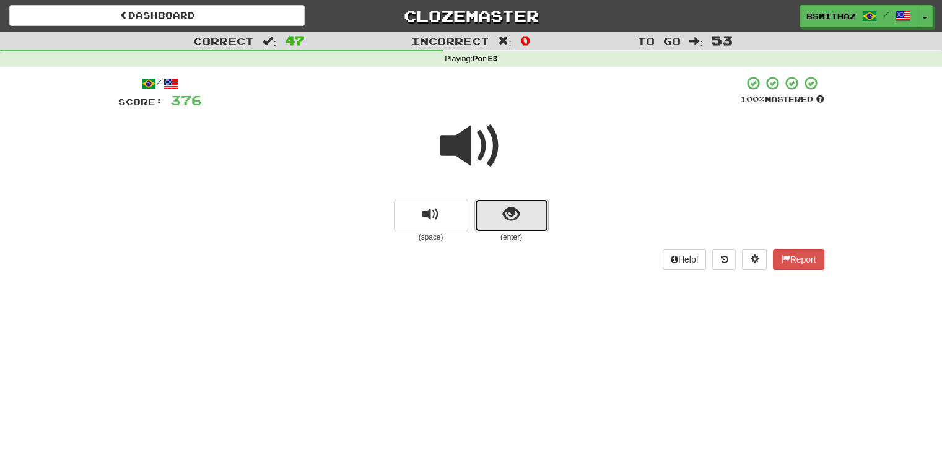
click at [514, 227] on button "show sentence" at bounding box center [511, 215] width 74 height 33
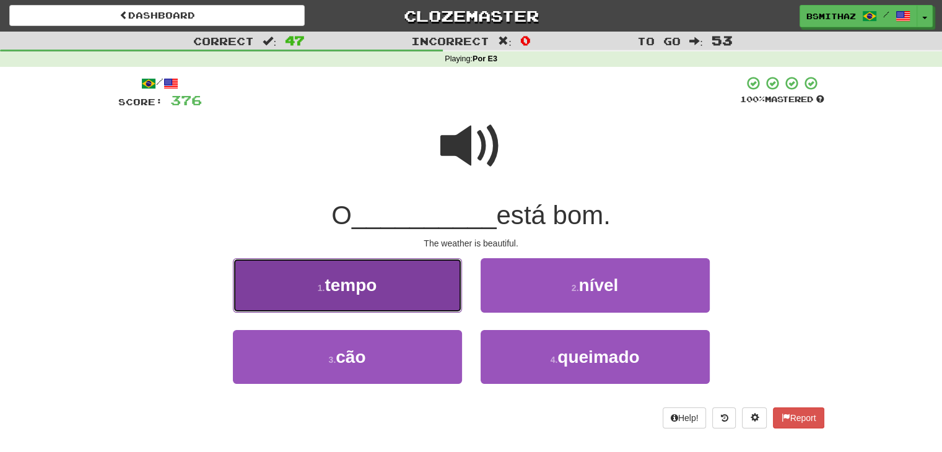
click at [372, 297] on button "1 . tempo" at bounding box center [347, 285] width 229 height 54
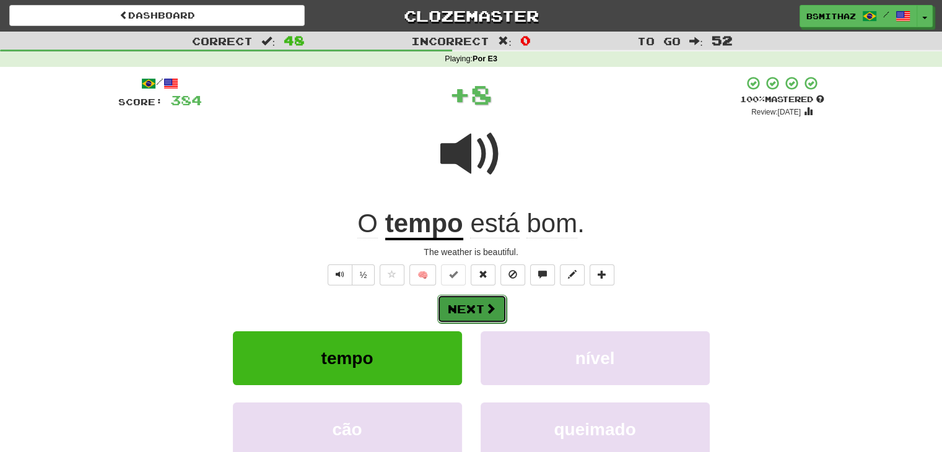
click at [466, 304] on button "Next" at bounding box center [471, 309] width 69 height 28
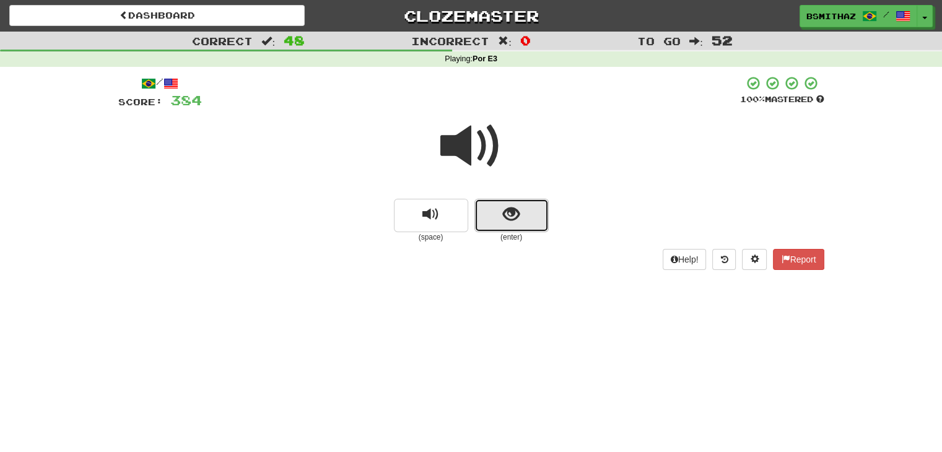
click at [518, 219] on span "show sentence" at bounding box center [511, 214] width 17 height 17
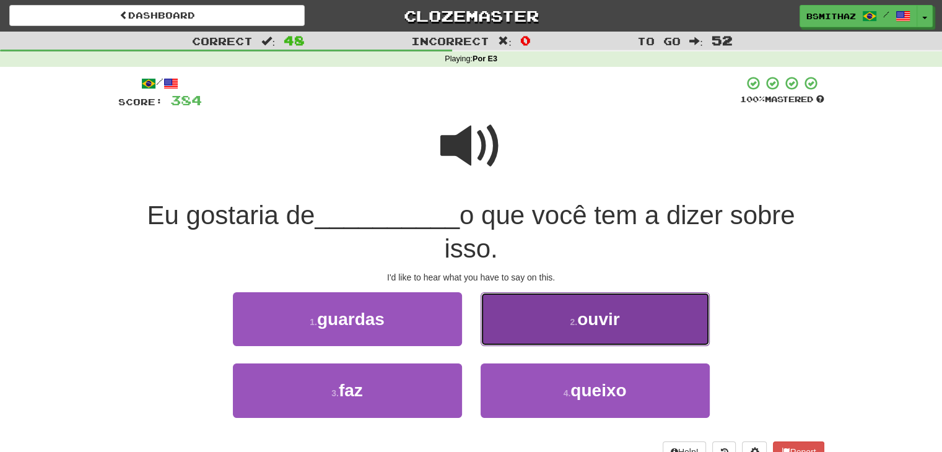
click at [510, 329] on button "2 . ouvir" at bounding box center [595, 319] width 229 height 54
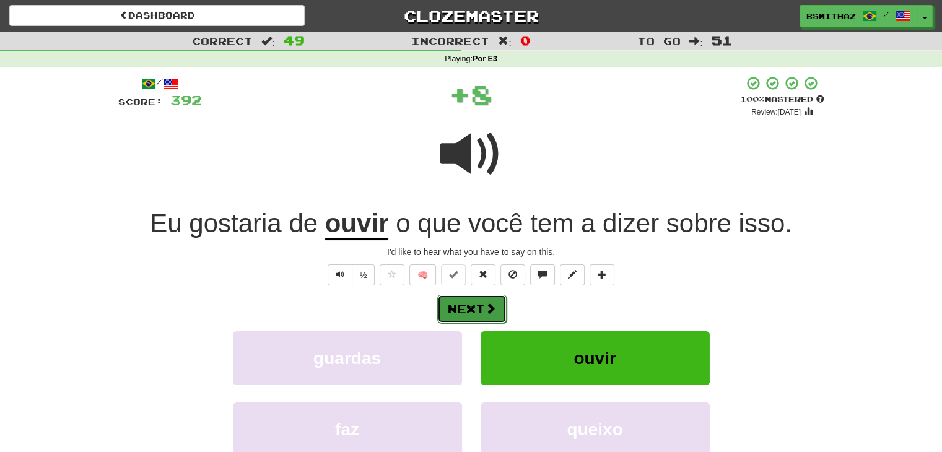
click at [461, 307] on button "Next" at bounding box center [471, 309] width 69 height 28
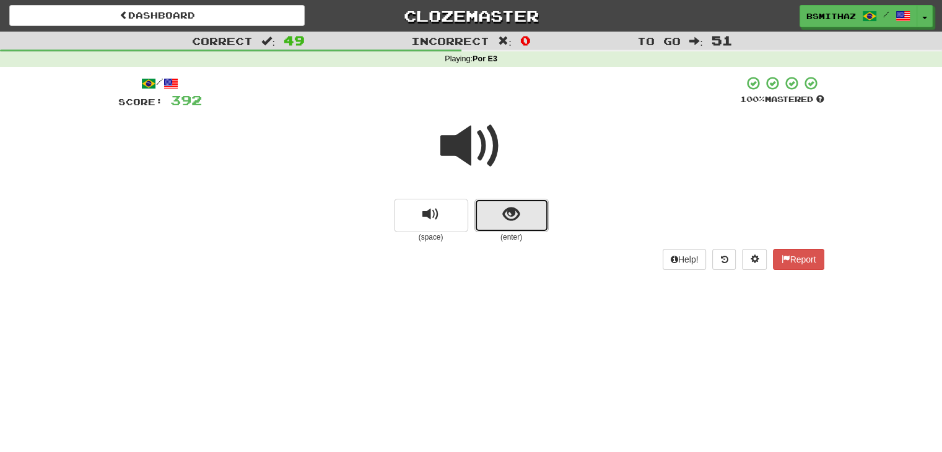
click at [517, 218] on span "show sentence" at bounding box center [511, 214] width 17 height 17
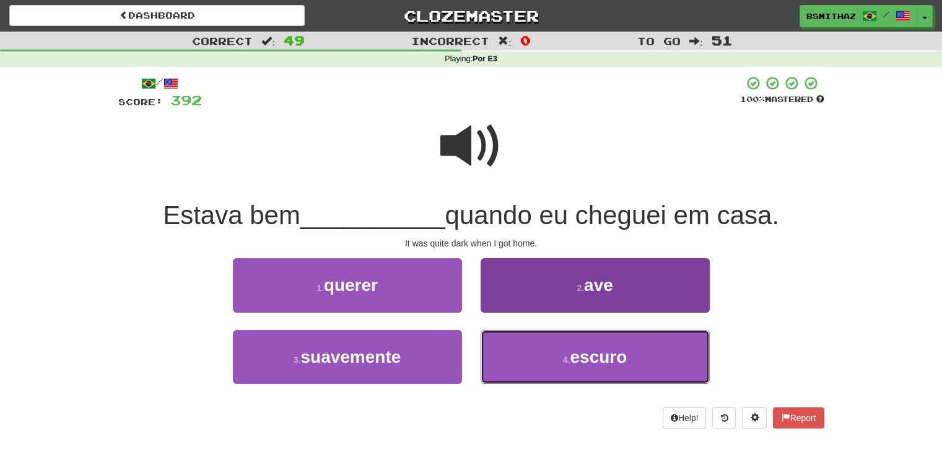
click at [519, 351] on button "4 . escuro" at bounding box center [595, 357] width 229 height 54
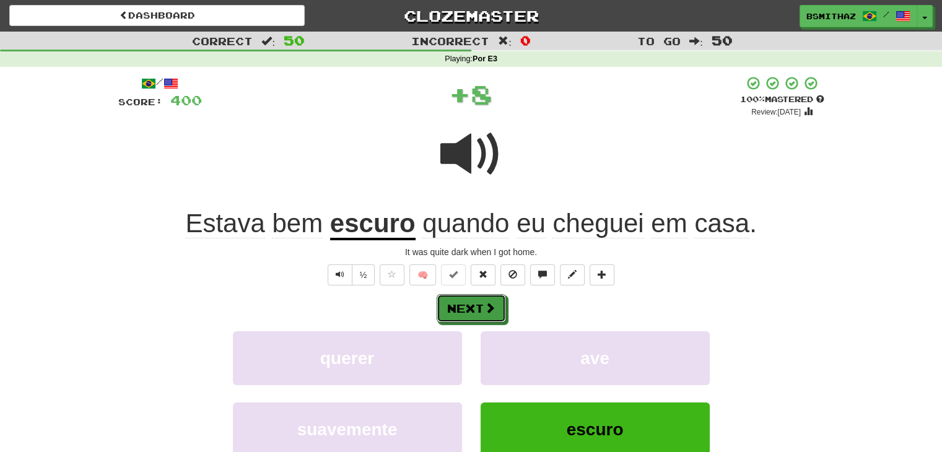
click at [468, 304] on button "Next" at bounding box center [471, 308] width 69 height 28
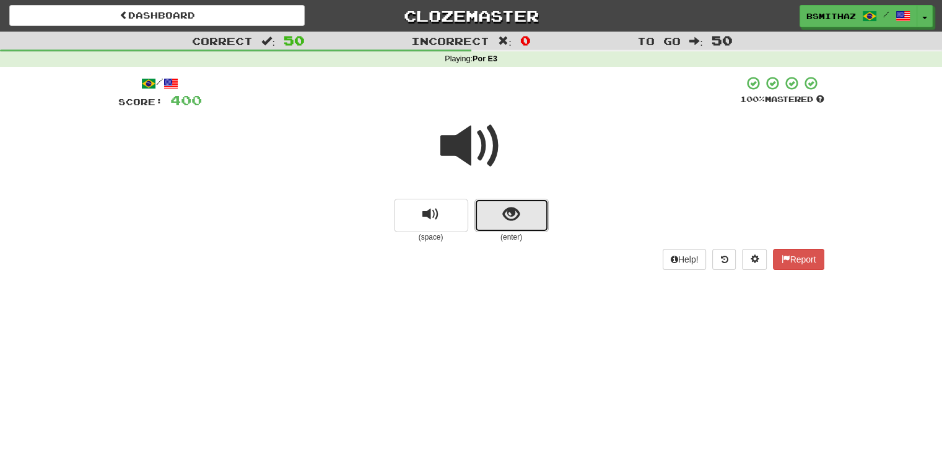
drag, startPoint x: 506, startPoint y: 212, endPoint x: 484, endPoint y: 237, distance: 32.9
click at [506, 214] on span "show sentence" at bounding box center [511, 214] width 17 height 17
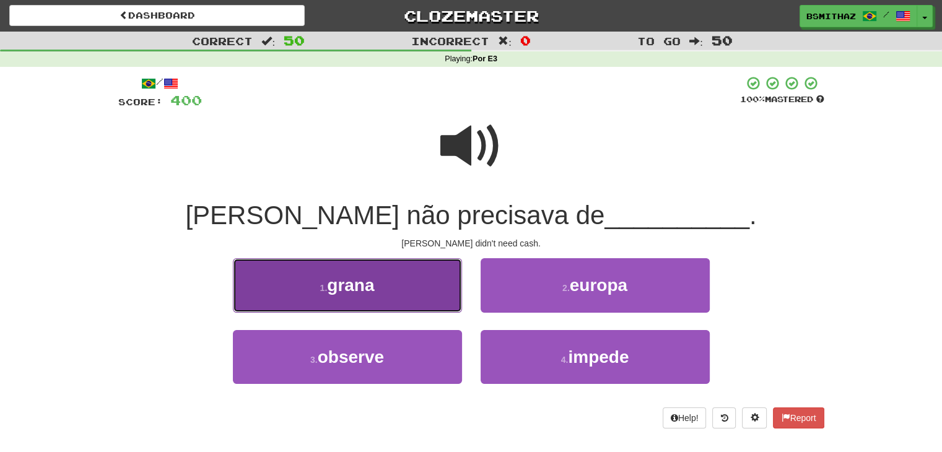
click at [390, 282] on button "1 . grana" at bounding box center [347, 285] width 229 height 54
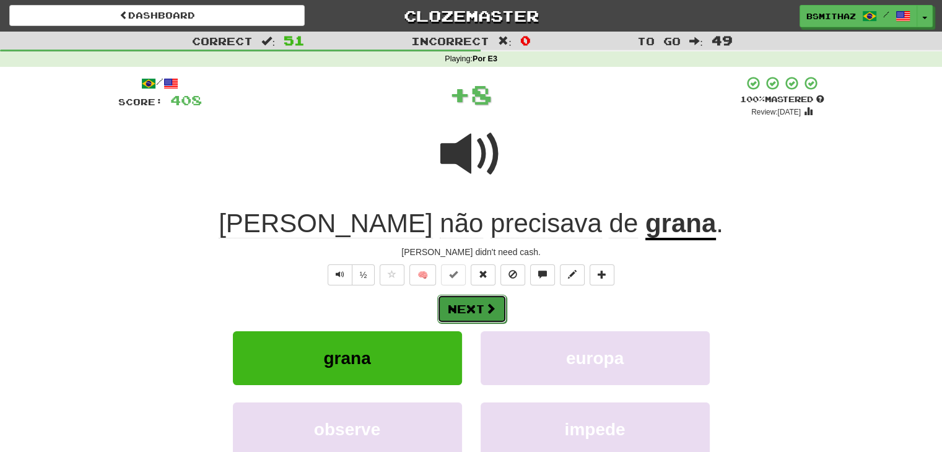
click at [455, 303] on button "Next" at bounding box center [471, 309] width 69 height 28
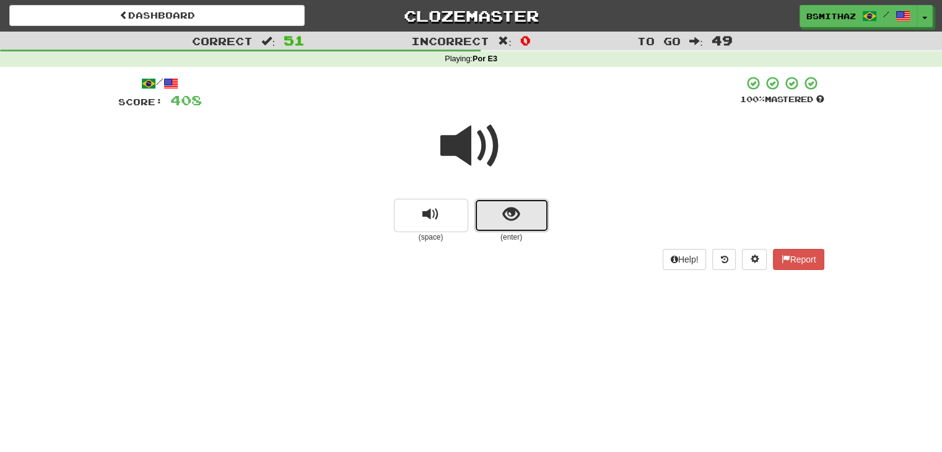
click at [497, 225] on button "show sentence" at bounding box center [511, 215] width 74 height 33
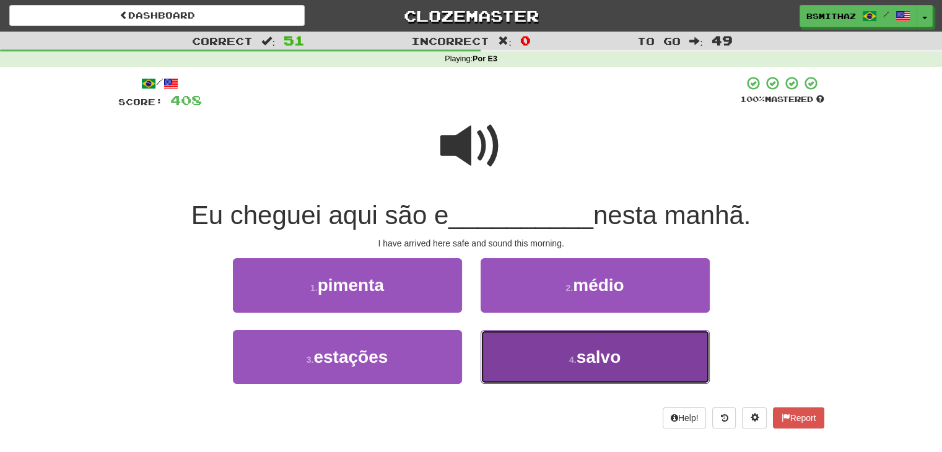
click at [512, 359] on button "4 . salvo" at bounding box center [595, 357] width 229 height 54
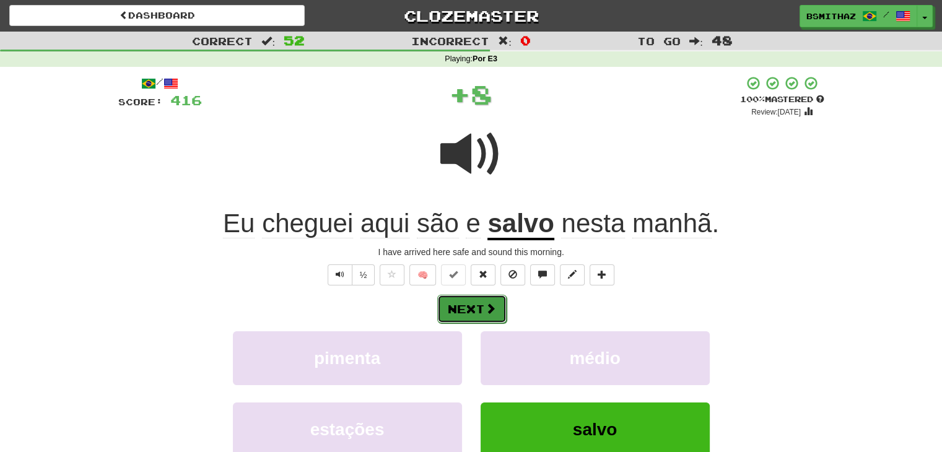
click at [476, 313] on button "Next" at bounding box center [471, 309] width 69 height 28
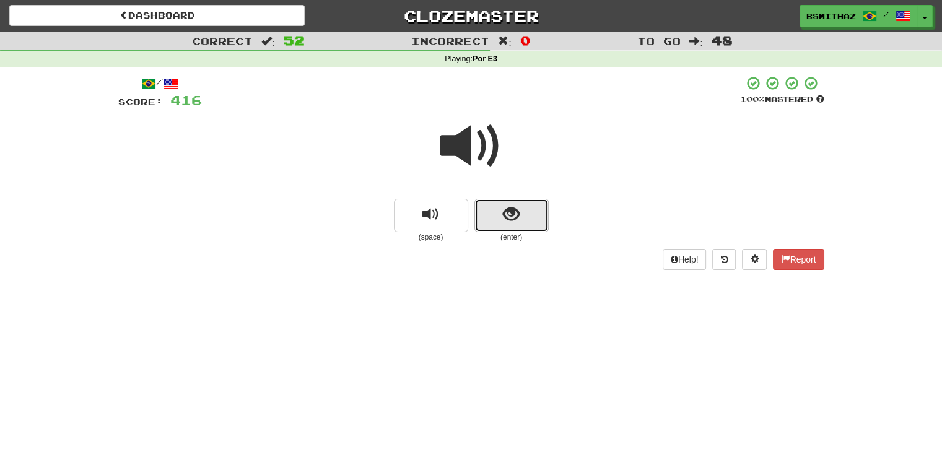
click at [515, 219] on span "show sentence" at bounding box center [511, 214] width 17 height 17
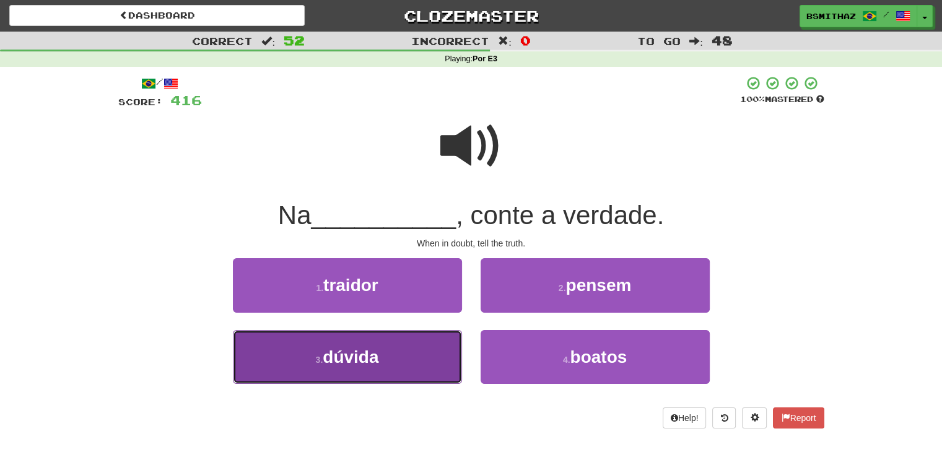
click at [387, 346] on button "3 . dúvida" at bounding box center [347, 357] width 229 height 54
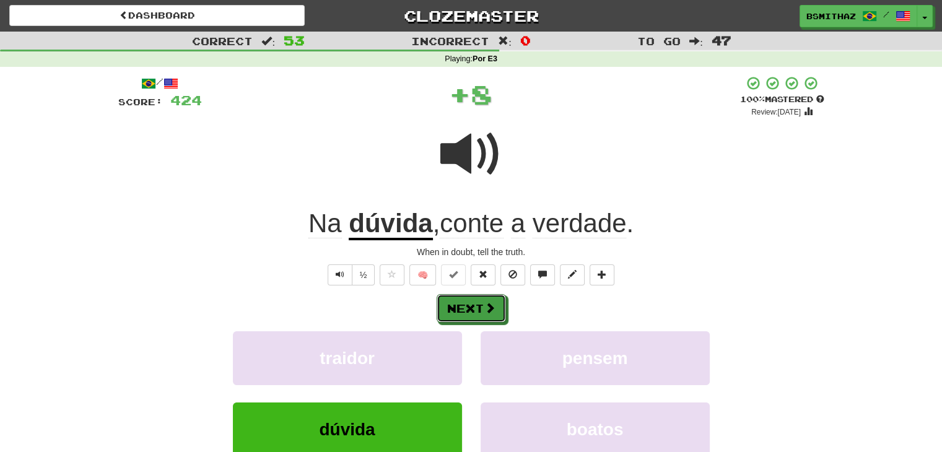
click at [463, 307] on button "Next" at bounding box center [471, 308] width 69 height 28
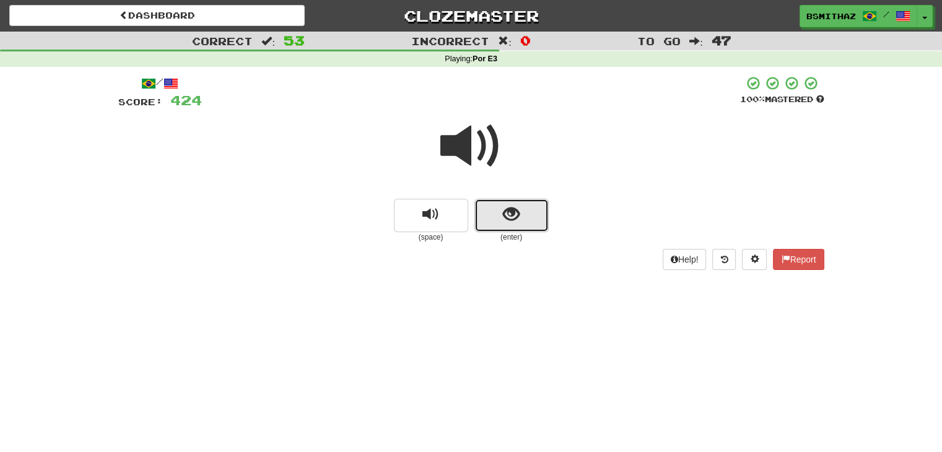
click at [515, 220] on span "show sentence" at bounding box center [511, 214] width 17 height 17
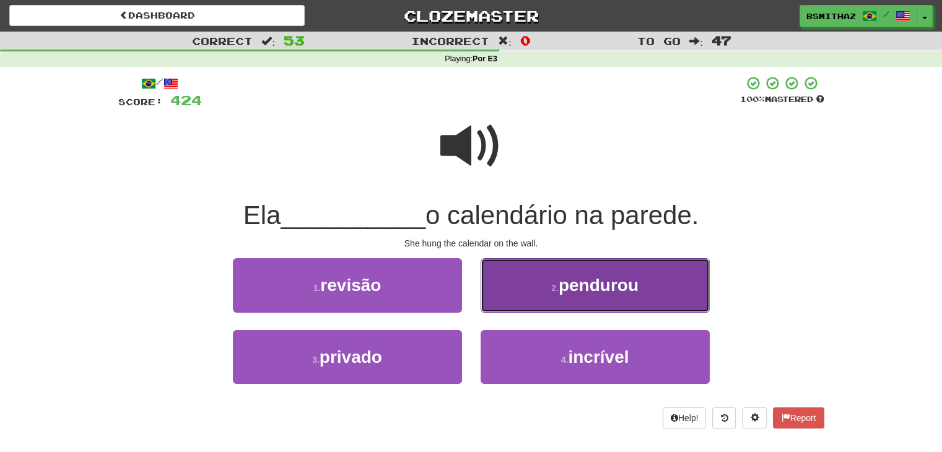
click at [521, 299] on button "2 . pendurou" at bounding box center [595, 285] width 229 height 54
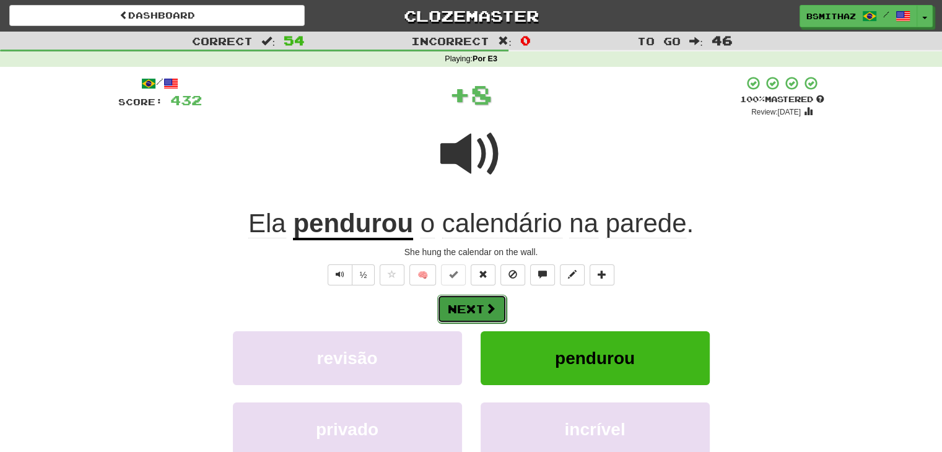
click at [481, 302] on button "Next" at bounding box center [471, 309] width 69 height 28
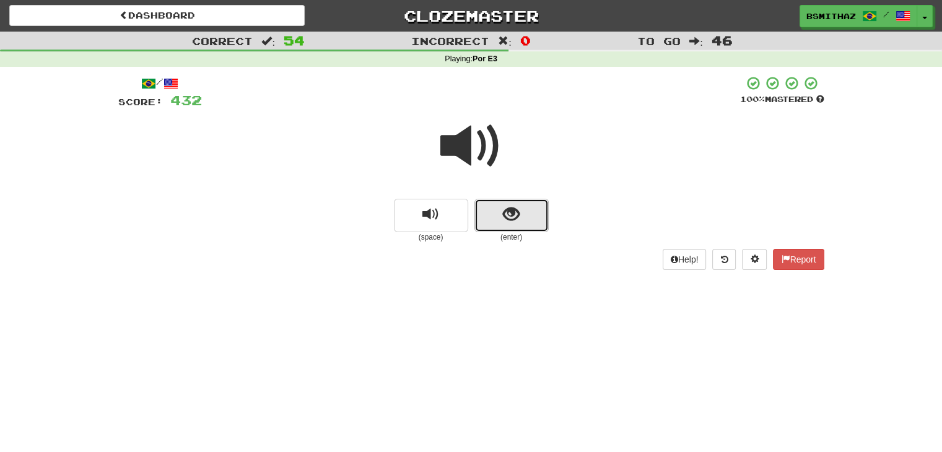
click at [508, 223] on span "show sentence" at bounding box center [511, 214] width 17 height 17
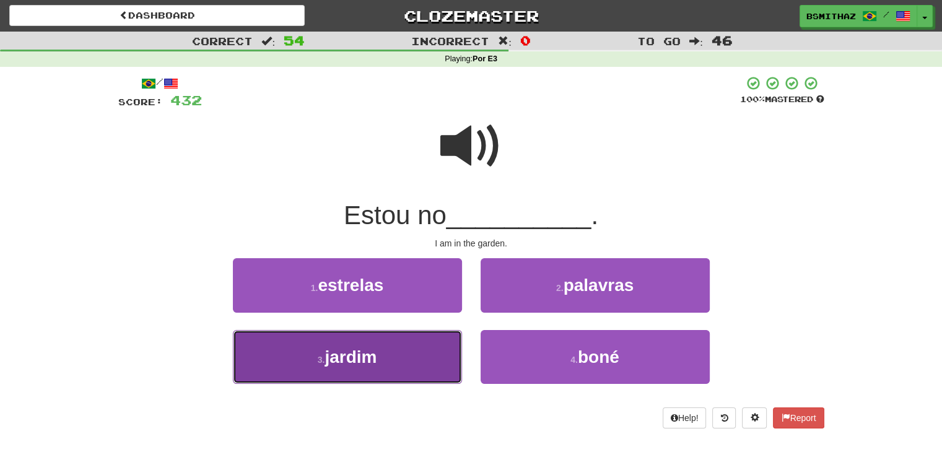
click at [379, 352] on button "3 . jardim" at bounding box center [347, 357] width 229 height 54
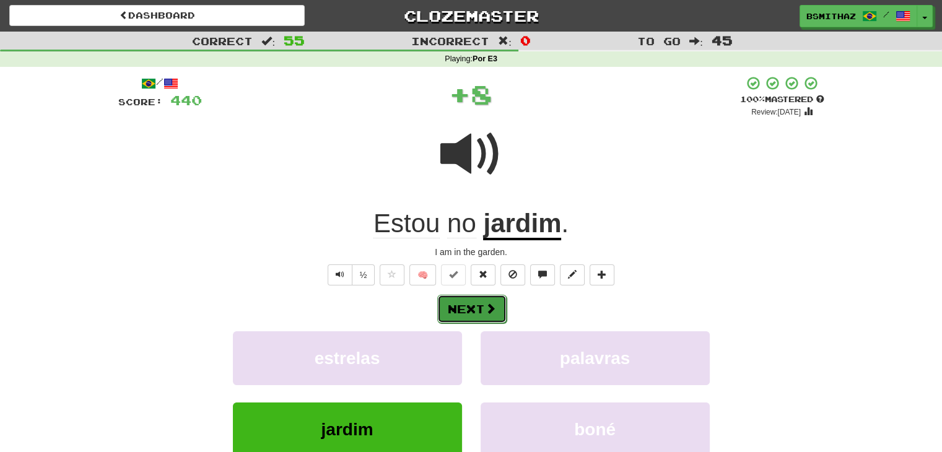
click at [454, 315] on button "Next" at bounding box center [471, 309] width 69 height 28
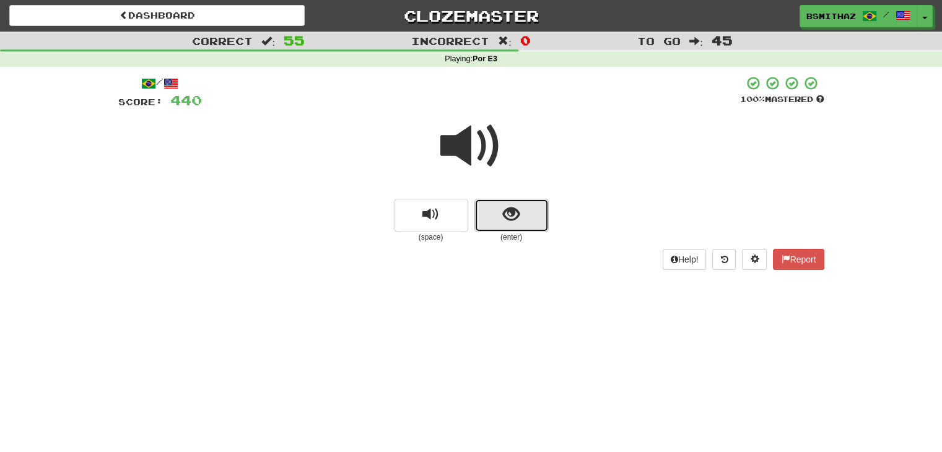
click at [512, 223] on span "show sentence" at bounding box center [511, 214] width 17 height 17
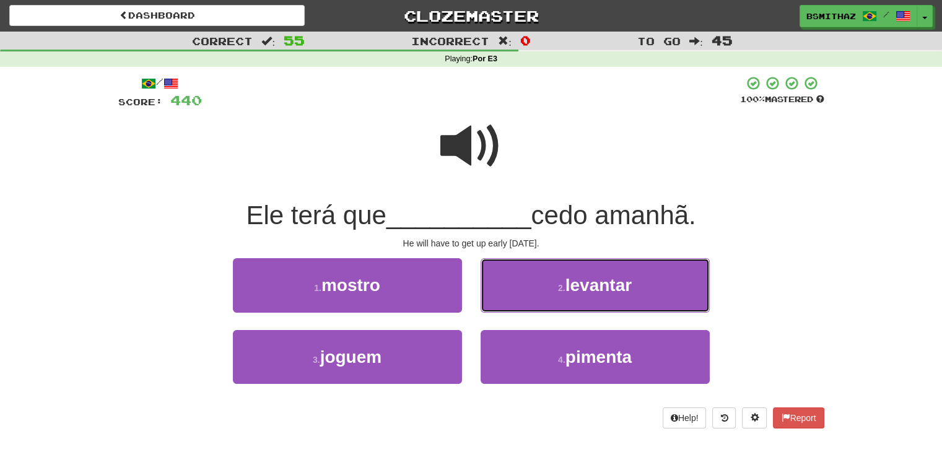
click at [541, 286] on button "2 . levantar" at bounding box center [595, 285] width 229 height 54
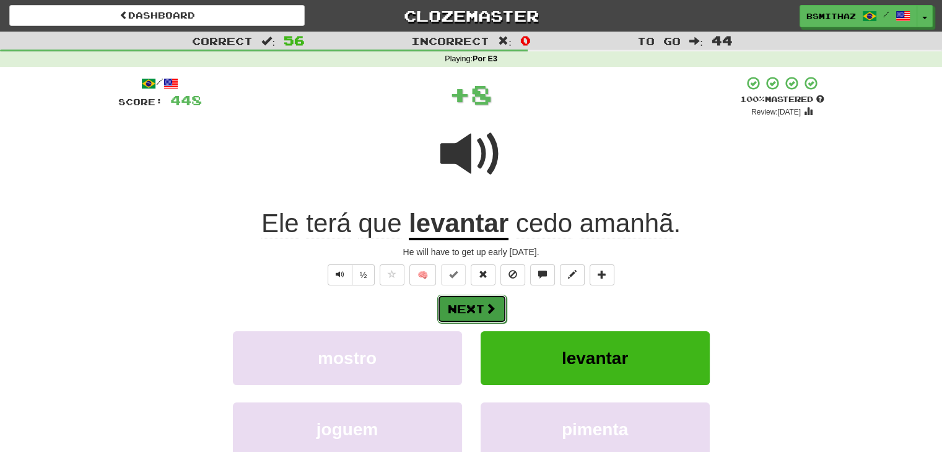
click at [483, 299] on button "Next" at bounding box center [471, 309] width 69 height 28
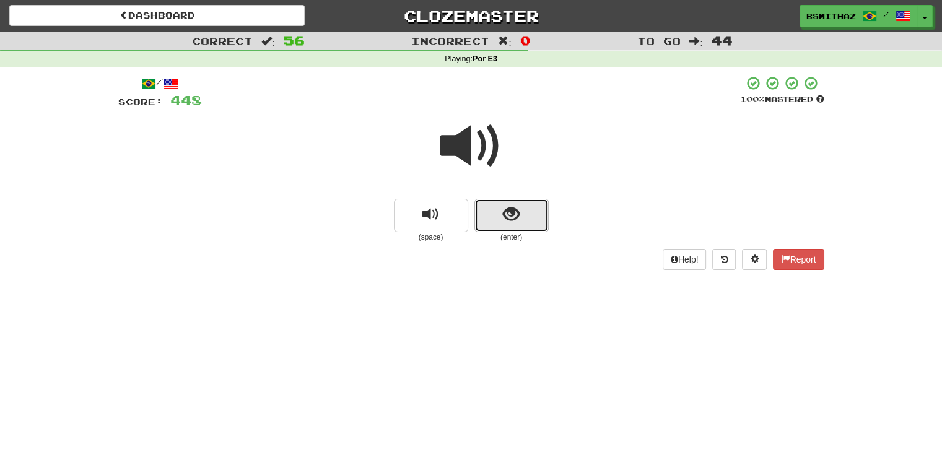
click at [535, 223] on button "show sentence" at bounding box center [511, 215] width 74 height 33
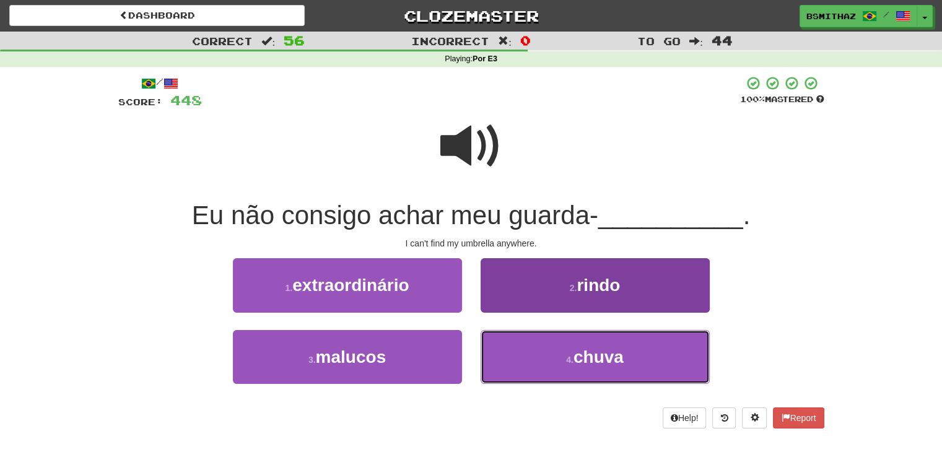
click at [511, 352] on button "4 . chuva" at bounding box center [595, 357] width 229 height 54
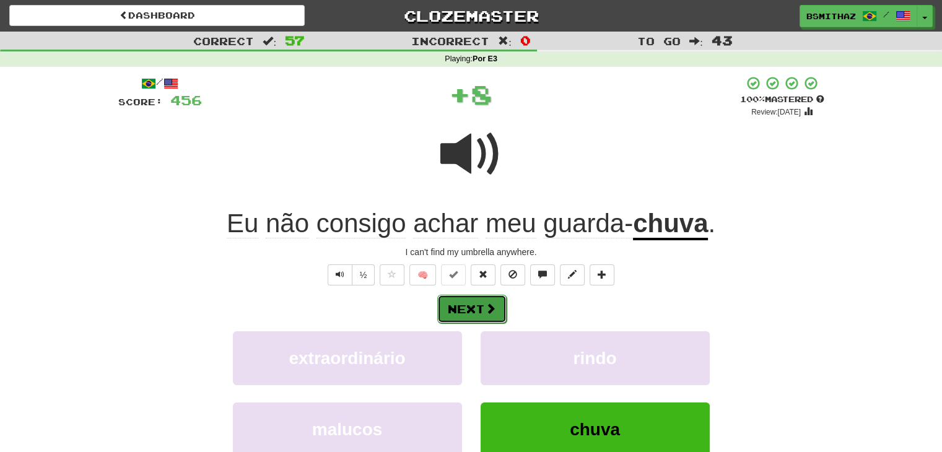
click at [472, 308] on button "Next" at bounding box center [471, 309] width 69 height 28
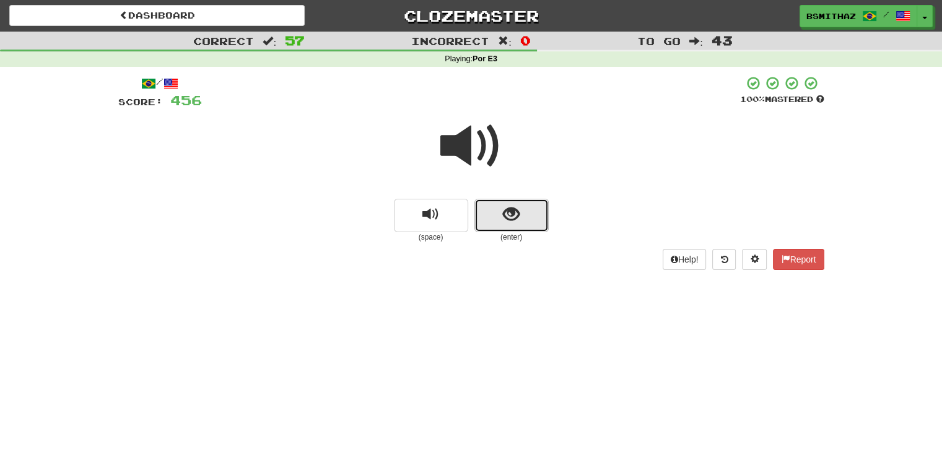
click at [512, 222] on span "show sentence" at bounding box center [511, 214] width 17 height 17
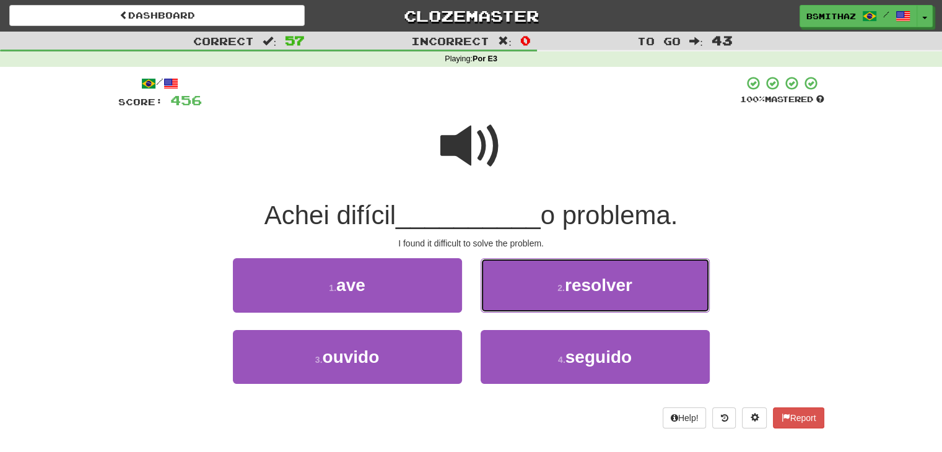
click at [536, 289] on button "2 . resolver" at bounding box center [595, 285] width 229 height 54
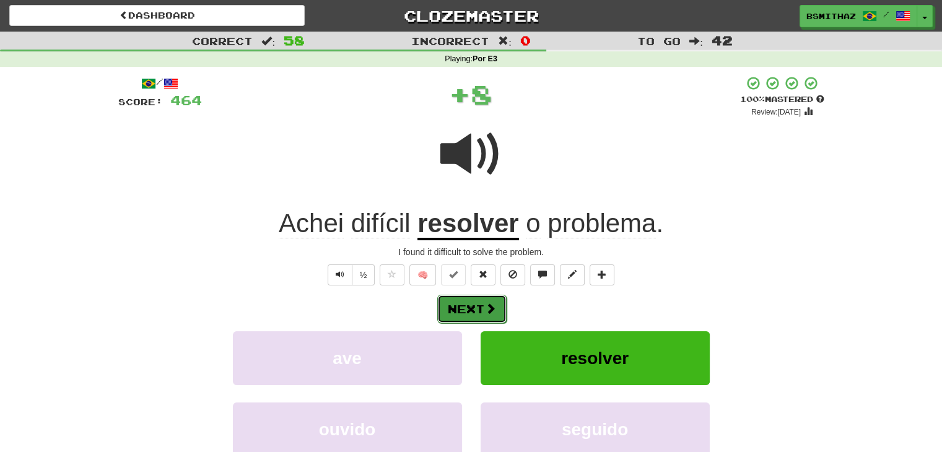
click at [486, 303] on span at bounding box center [490, 308] width 11 height 11
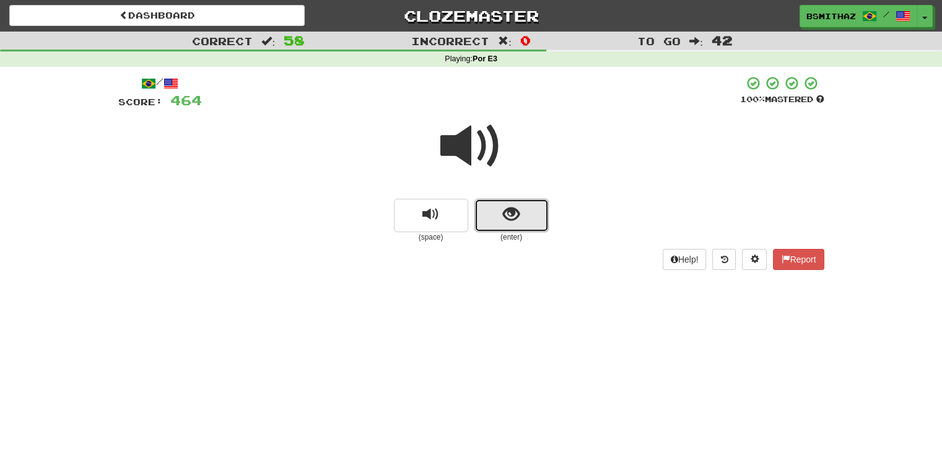
drag, startPoint x: 520, startPoint y: 223, endPoint x: 513, endPoint y: 237, distance: 15.2
click at [519, 225] on button "show sentence" at bounding box center [511, 215] width 74 height 33
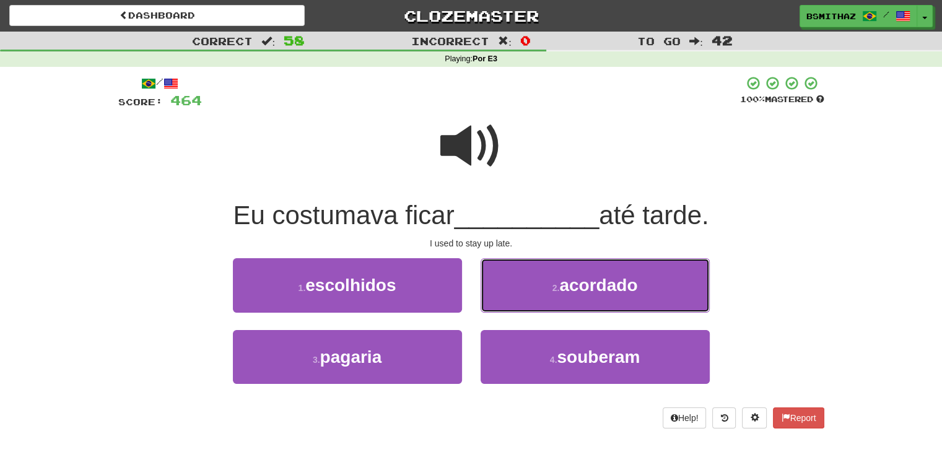
click at [538, 288] on button "2 . acordado" at bounding box center [595, 285] width 229 height 54
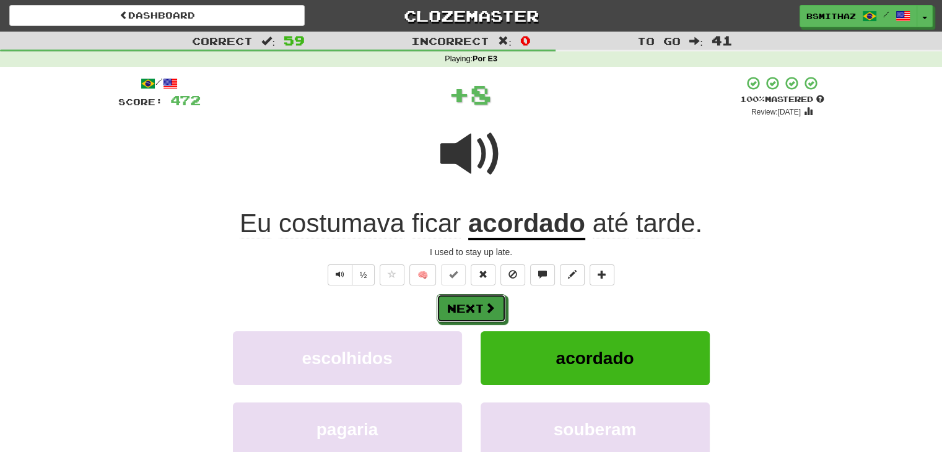
drag, startPoint x: 483, startPoint y: 304, endPoint x: 499, endPoint y: 289, distance: 21.5
click at [484, 304] on button "Next" at bounding box center [471, 308] width 69 height 28
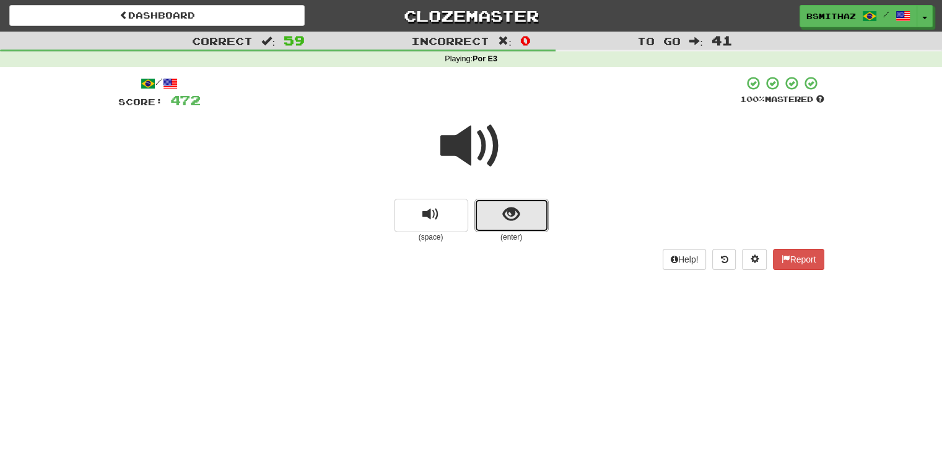
drag, startPoint x: 512, startPoint y: 219, endPoint x: 505, endPoint y: 233, distance: 15.8
click at [512, 223] on span "show sentence" at bounding box center [511, 214] width 17 height 17
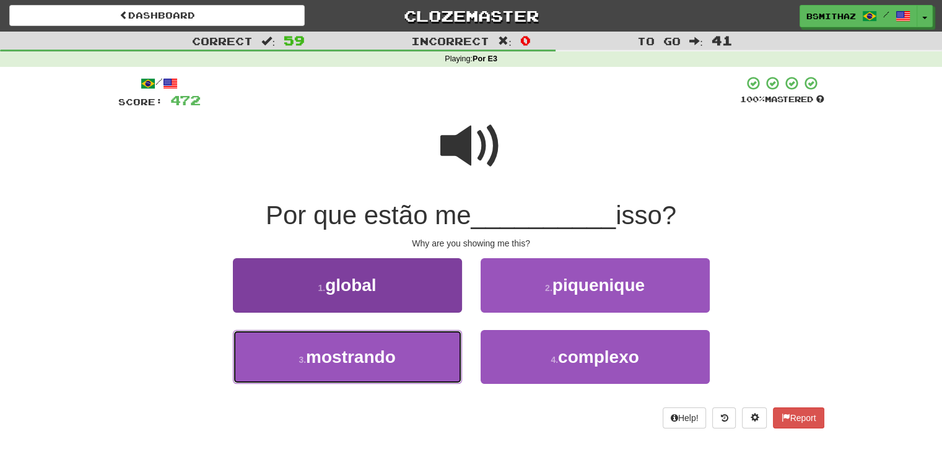
click at [409, 340] on button "3 . mostrando" at bounding box center [347, 357] width 229 height 54
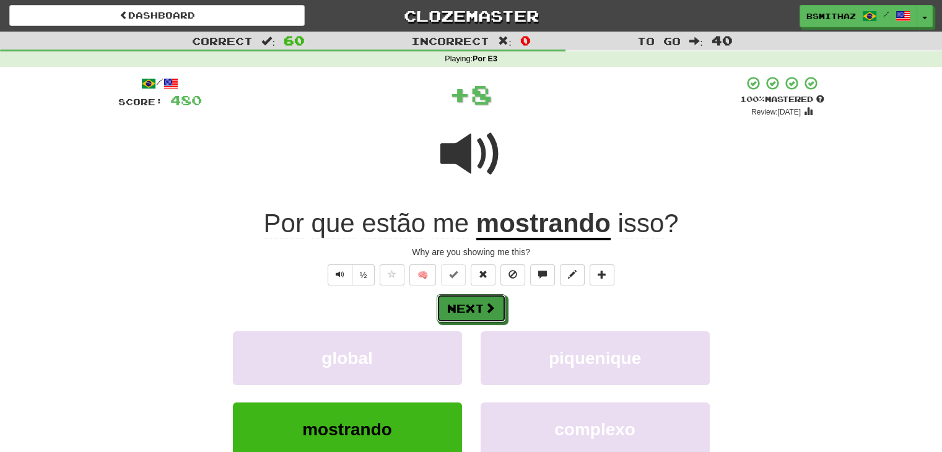
click at [461, 311] on button "Next" at bounding box center [471, 308] width 69 height 28
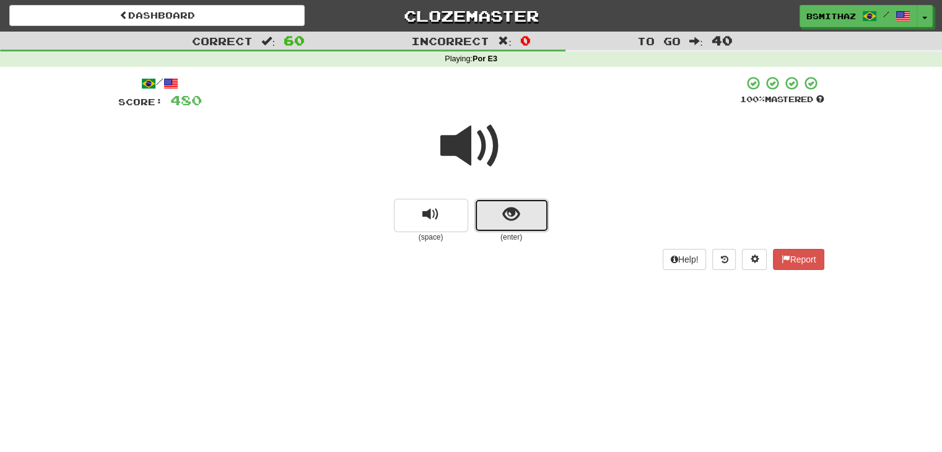
drag, startPoint x: 489, startPoint y: 227, endPoint x: 496, endPoint y: 219, distance: 10.5
click at [496, 219] on button "show sentence" at bounding box center [511, 215] width 74 height 33
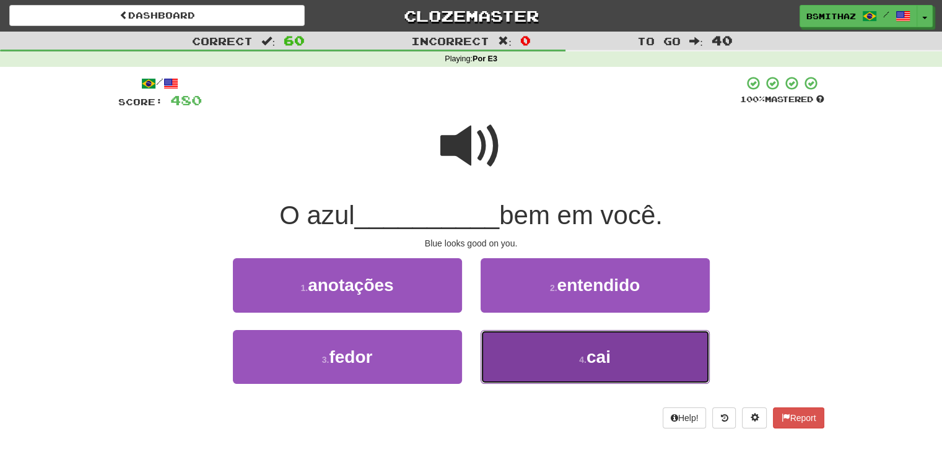
click at [624, 364] on button "4 . cai" at bounding box center [595, 357] width 229 height 54
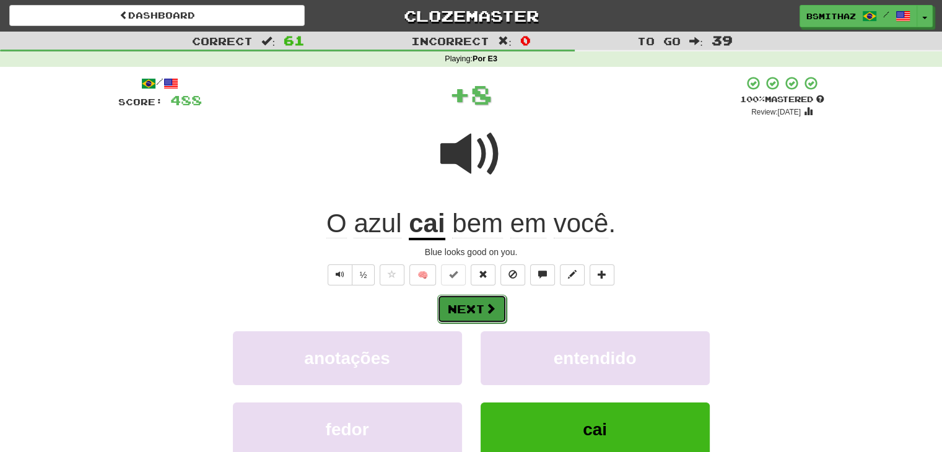
click at [492, 308] on span at bounding box center [490, 308] width 11 height 11
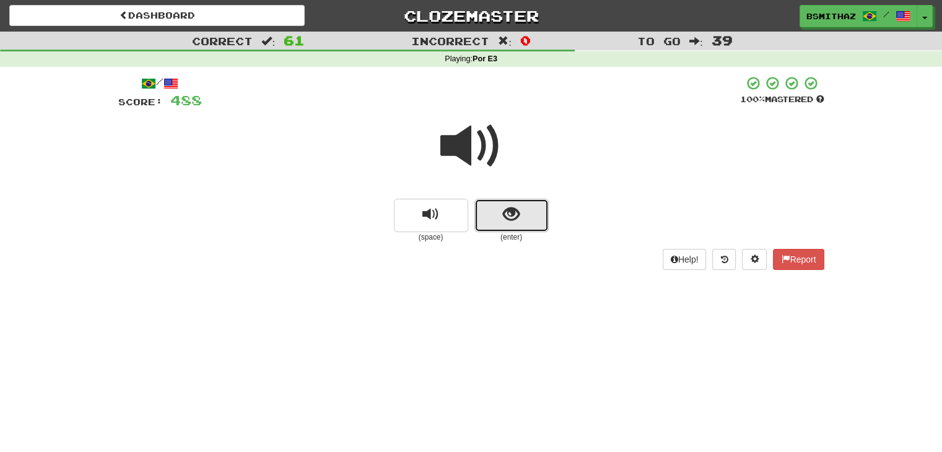
click at [517, 229] on button "show sentence" at bounding box center [511, 215] width 74 height 33
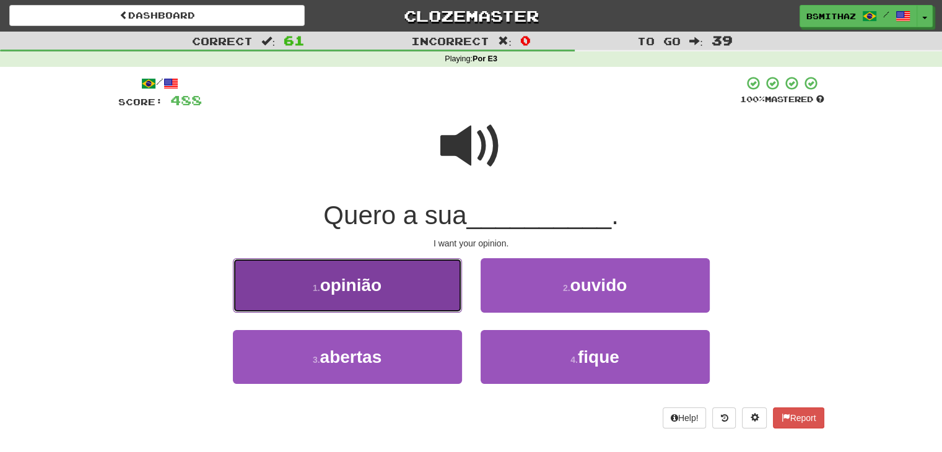
click at [411, 291] on button "1 . opinião" at bounding box center [347, 285] width 229 height 54
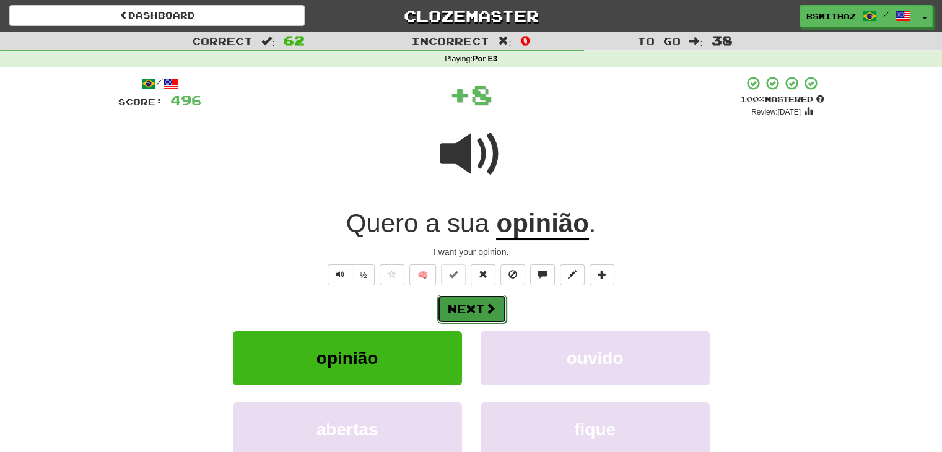
click at [466, 307] on button "Next" at bounding box center [471, 309] width 69 height 28
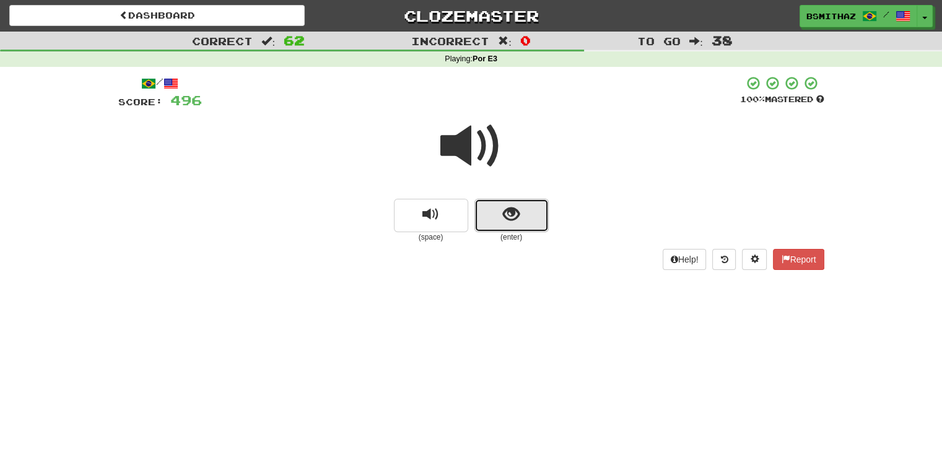
drag, startPoint x: 526, startPoint y: 216, endPoint x: 525, endPoint y: 224, distance: 8.7
click at [525, 224] on button "show sentence" at bounding box center [511, 215] width 74 height 33
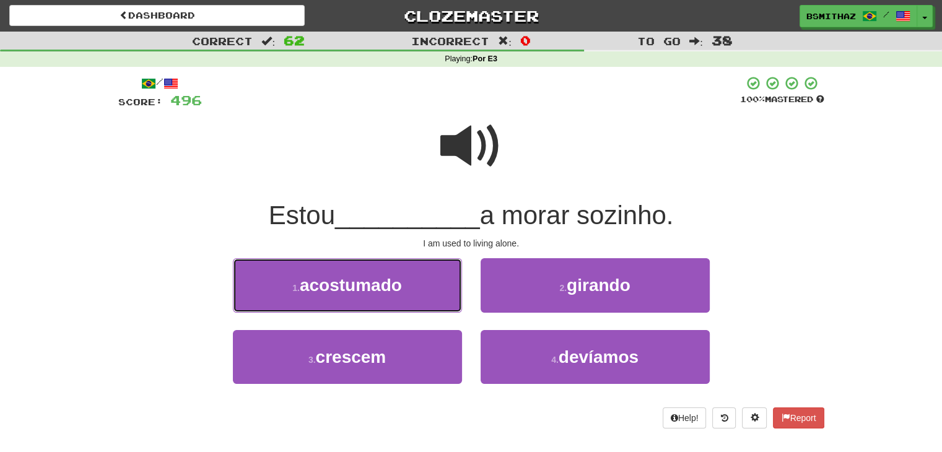
click at [366, 291] on span "acostumado" at bounding box center [351, 285] width 102 height 19
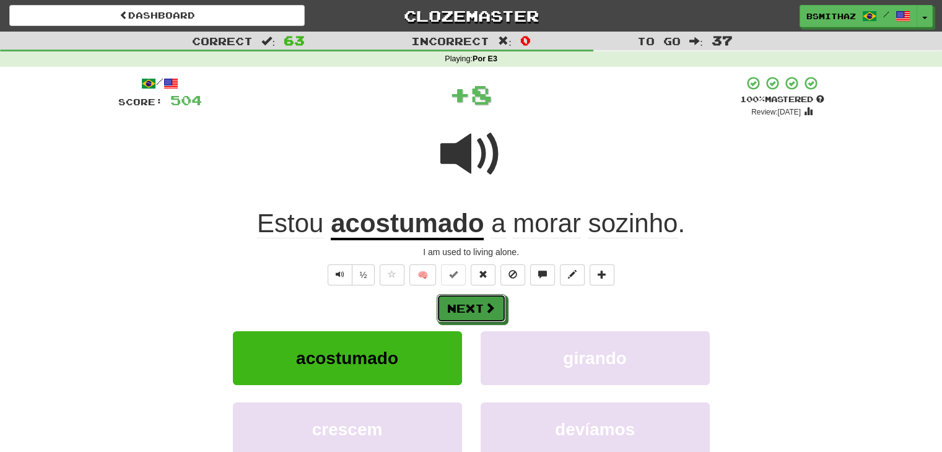
click at [468, 308] on button "Next" at bounding box center [471, 308] width 69 height 28
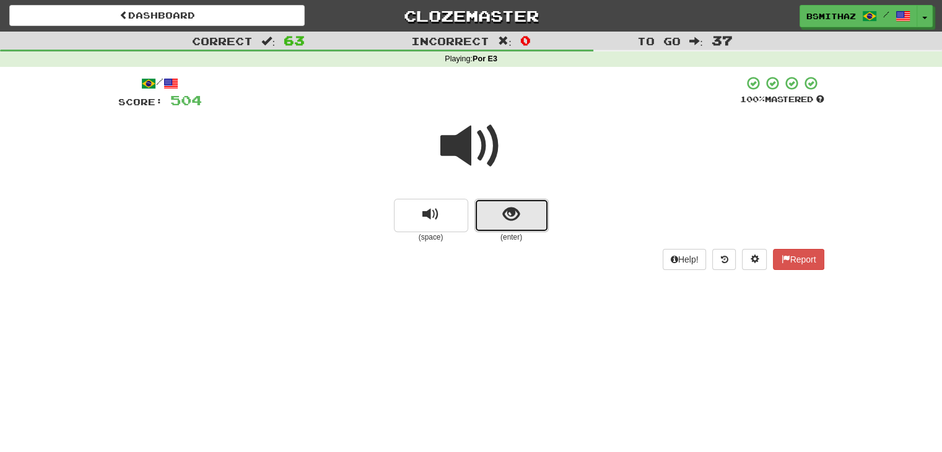
click at [514, 216] on span "show sentence" at bounding box center [511, 214] width 17 height 17
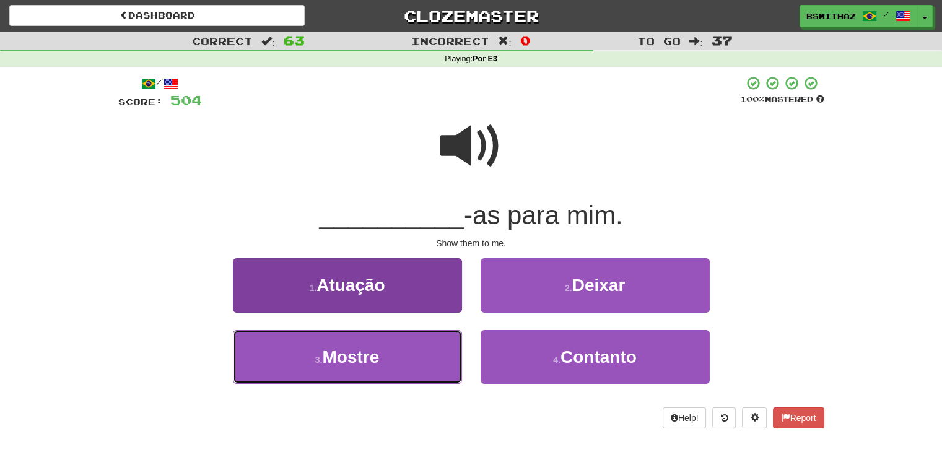
click at [395, 357] on button "3 . Mostre" at bounding box center [347, 357] width 229 height 54
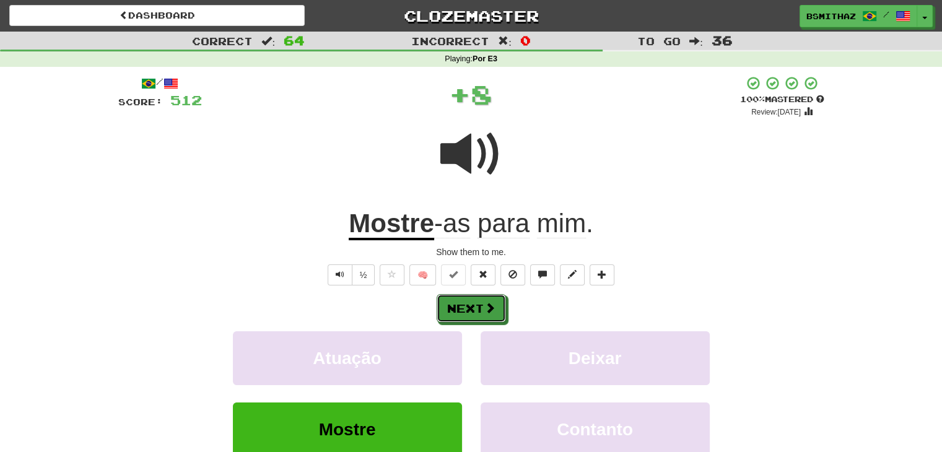
click at [470, 306] on button "Next" at bounding box center [471, 308] width 69 height 28
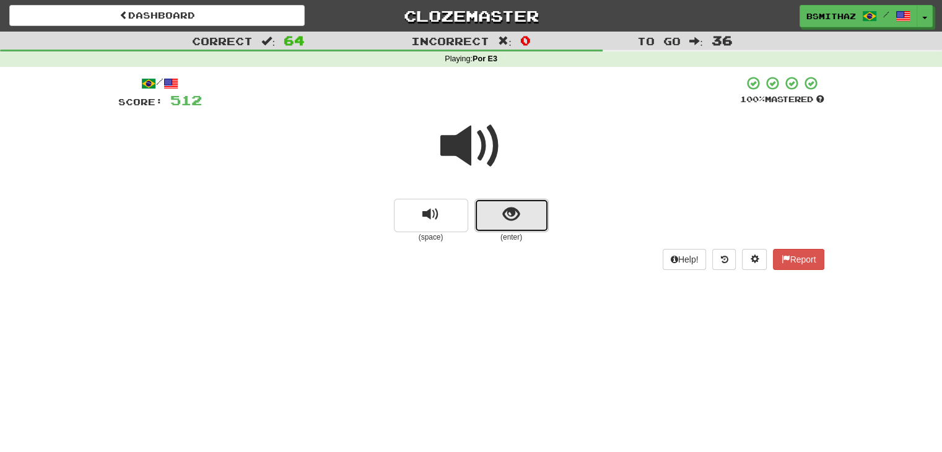
drag, startPoint x: 510, startPoint y: 216, endPoint x: 511, endPoint y: 224, distance: 8.1
click at [511, 224] on button "show sentence" at bounding box center [511, 215] width 74 height 33
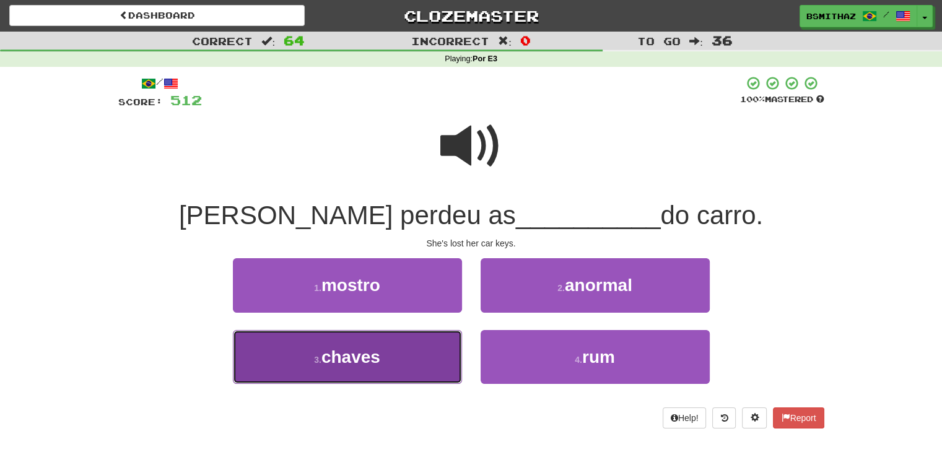
click at [390, 361] on button "3 . chaves" at bounding box center [347, 357] width 229 height 54
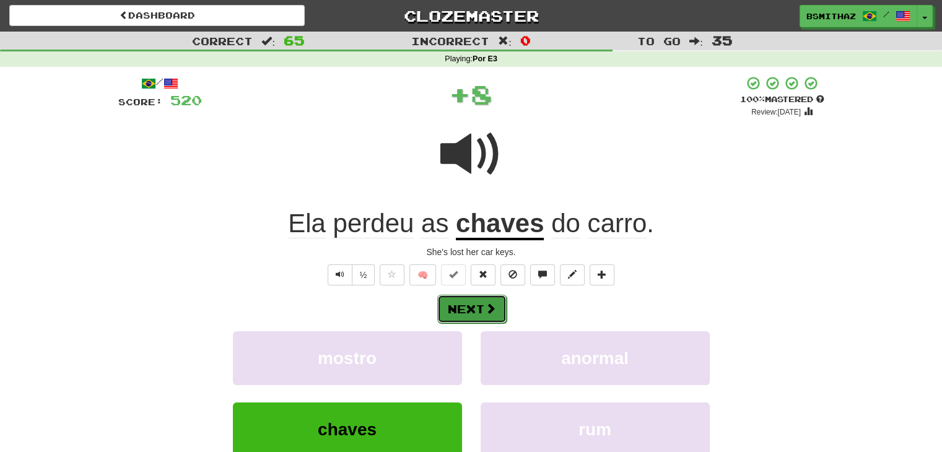
click at [455, 311] on button "Next" at bounding box center [471, 309] width 69 height 28
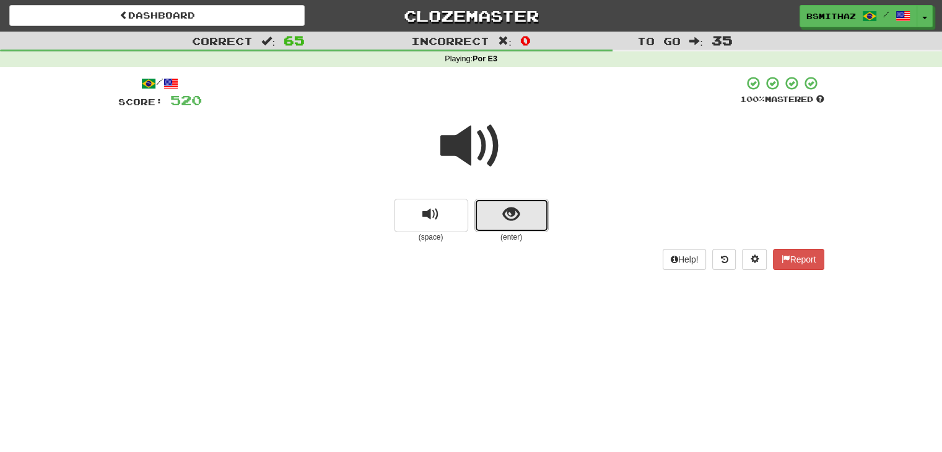
click at [514, 217] on span "show sentence" at bounding box center [511, 214] width 17 height 17
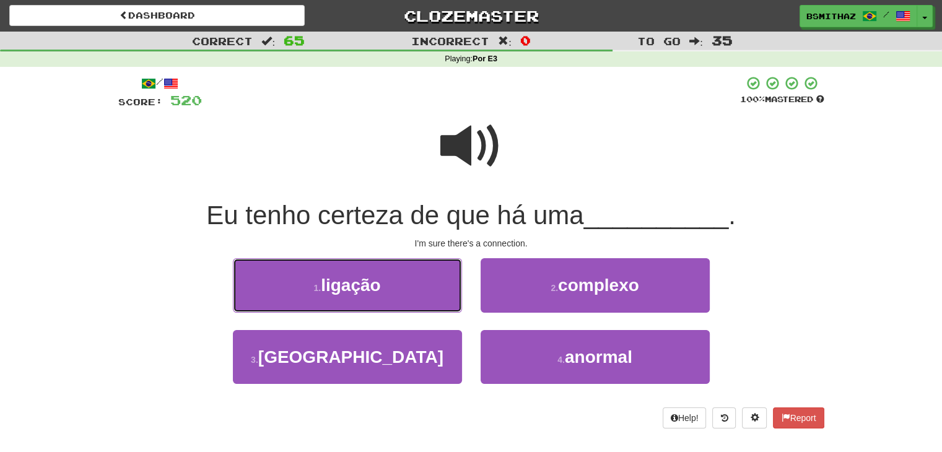
click at [390, 287] on button "1 . ligação" at bounding box center [347, 285] width 229 height 54
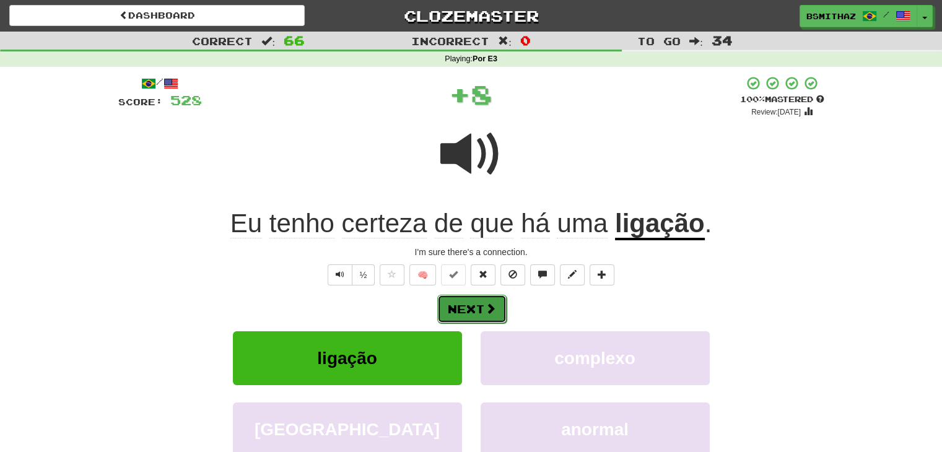
click at [455, 312] on button "Next" at bounding box center [471, 309] width 69 height 28
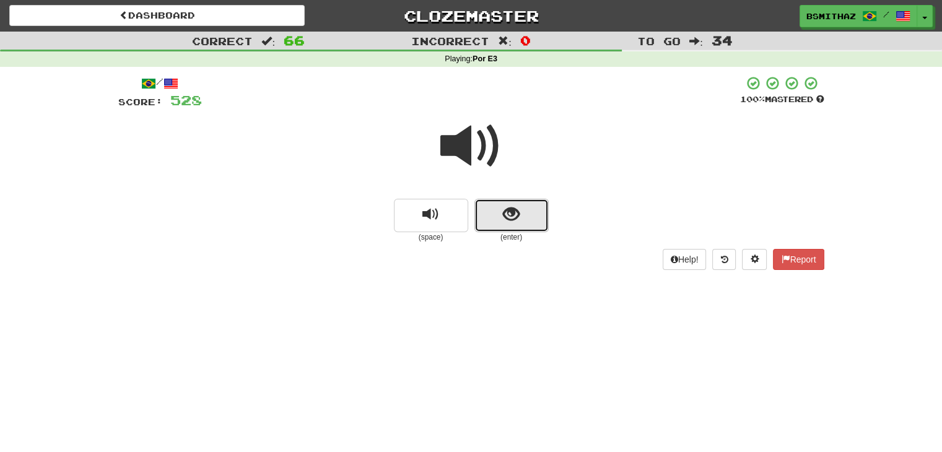
click at [503, 218] on span "show sentence" at bounding box center [511, 214] width 17 height 17
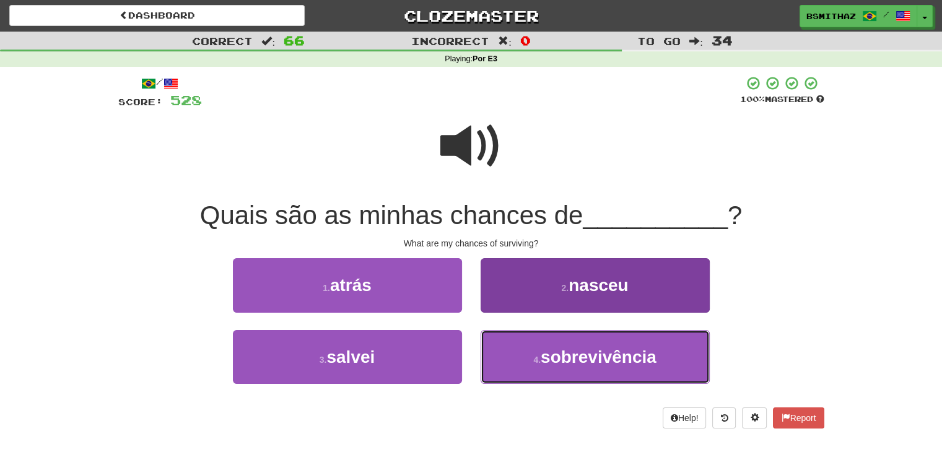
click at [525, 357] on button "4 . sobrevivência" at bounding box center [595, 357] width 229 height 54
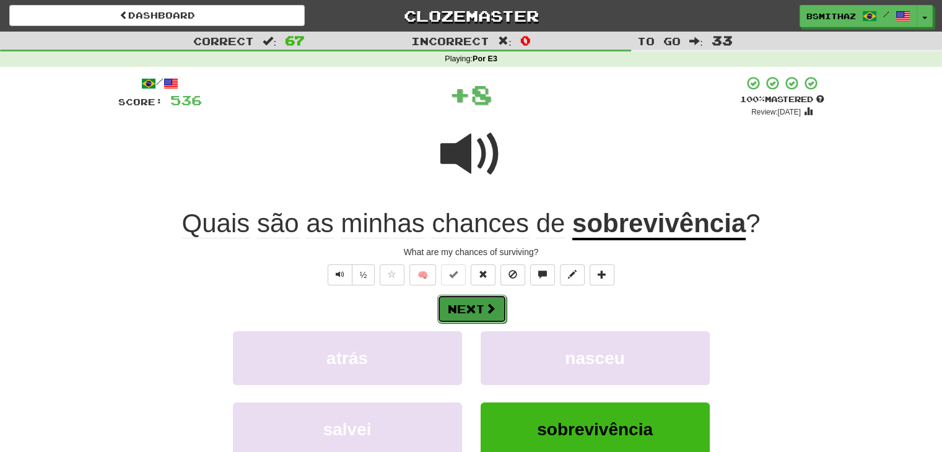
click at [476, 301] on button "Next" at bounding box center [471, 309] width 69 height 28
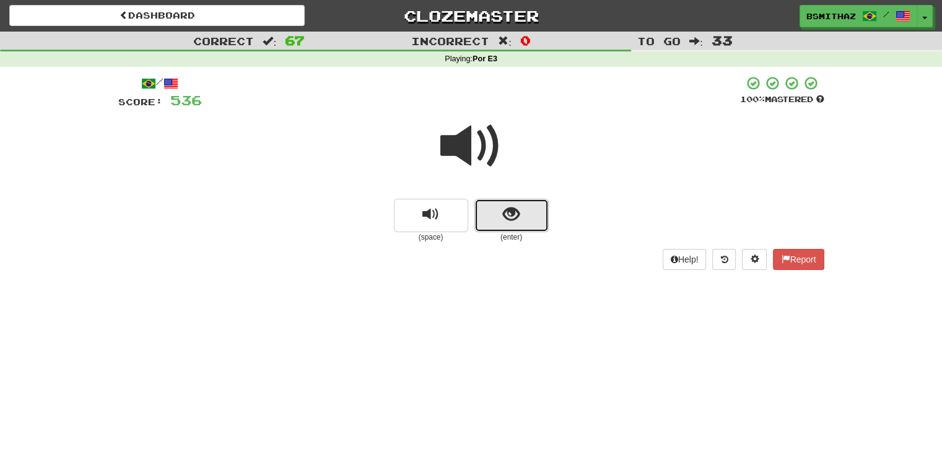
click at [516, 214] on span "show sentence" at bounding box center [511, 214] width 17 height 17
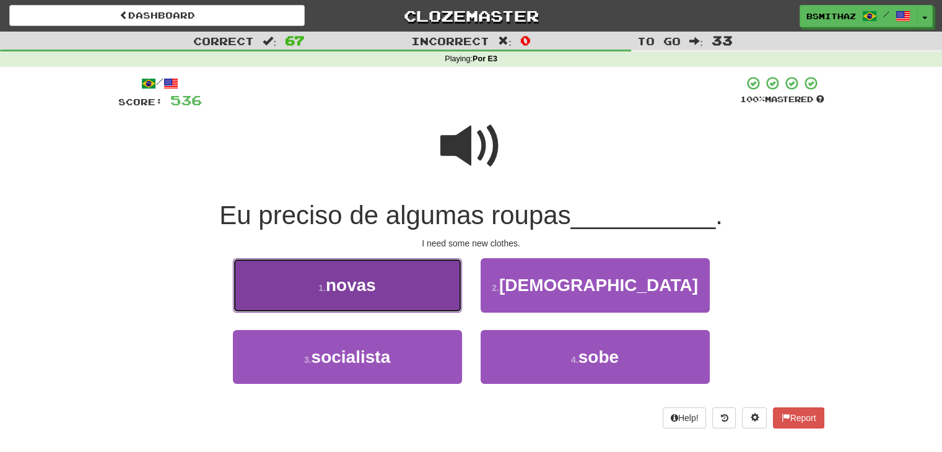
click at [410, 282] on button "1 . novas" at bounding box center [347, 285] width 229 height 54
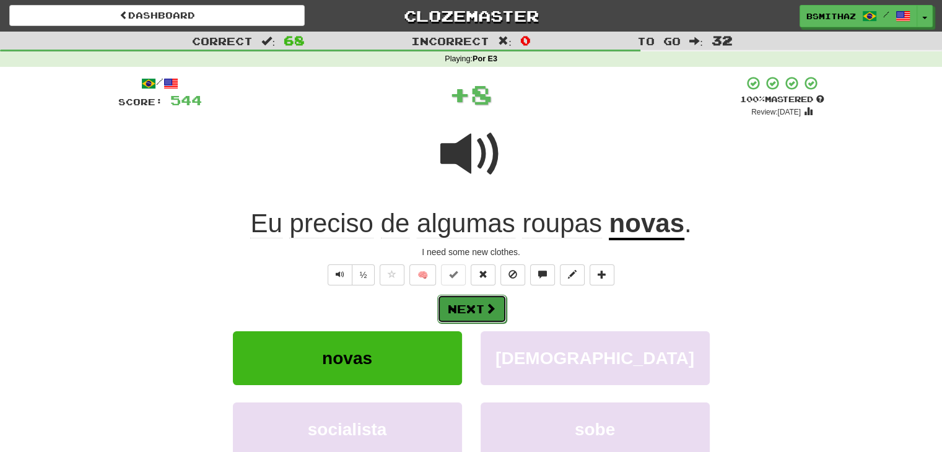
click at [456, 307] on button "Next" at bounding box center [471, 309] width 69 height 28
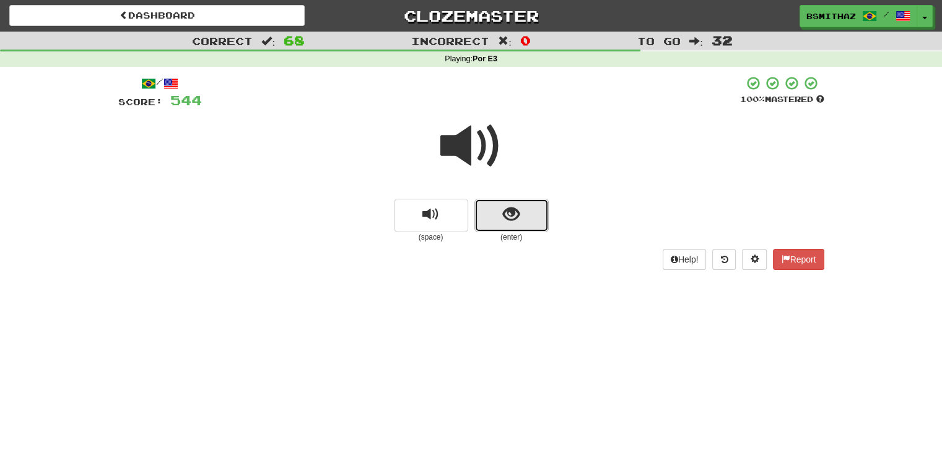
click at [501, 220] on button "show sentence" at bounding box center [511, 215] width 74 height 33
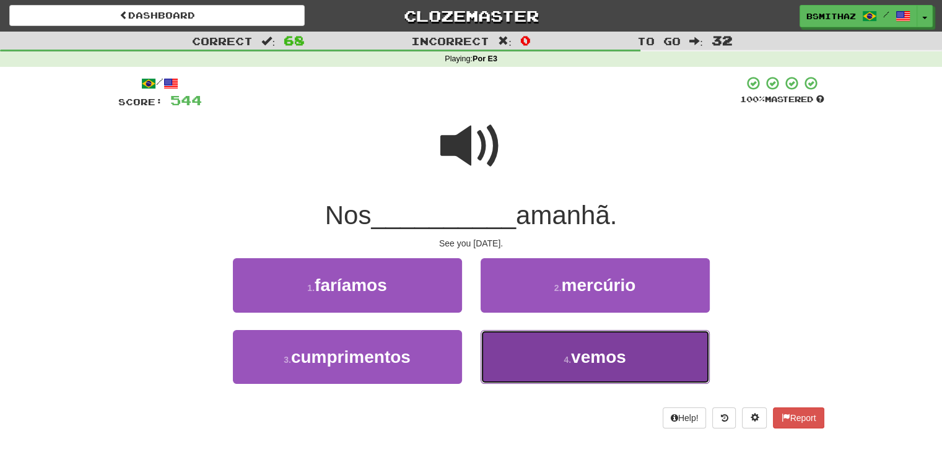
click at [519, 346] on button "4 . vemos" at bounding box center [595, 357] width 229 height 54
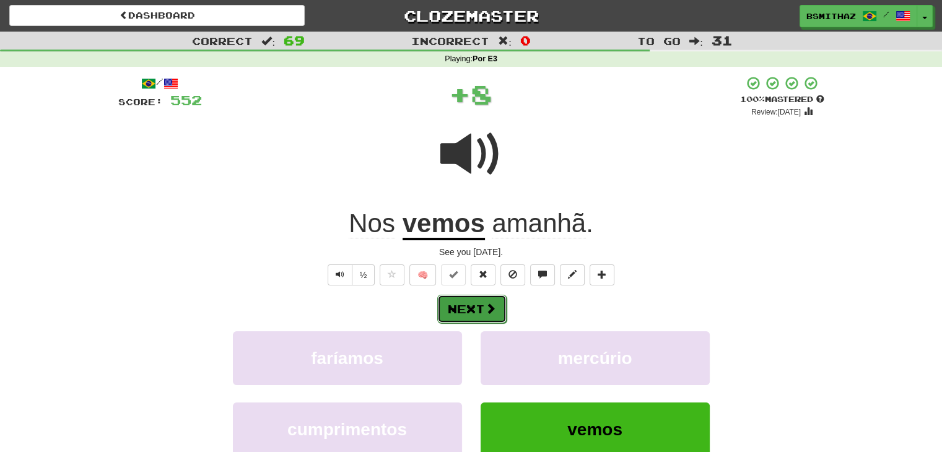
click at [456, 308] on button "Next" at bounding box center [471, 309] width 69 height 28
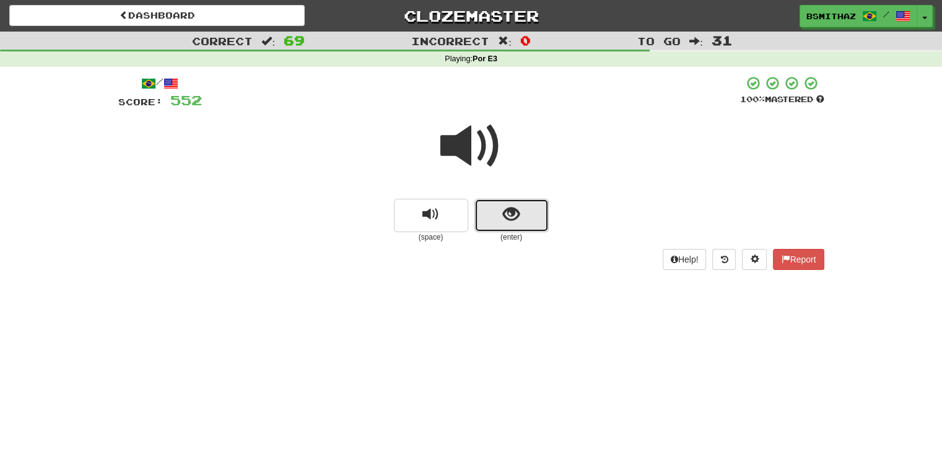
click at [505, 227] on button "show sentence" at bounding box center [511, 215] width 74 height 33
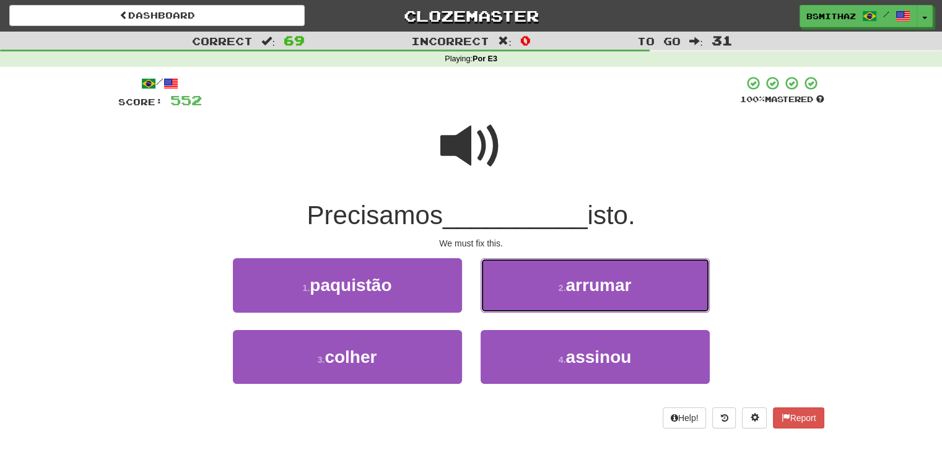
click at [533, 289] on button "2 . arrumar" at bounding box center [595, 285] width 229 height 54
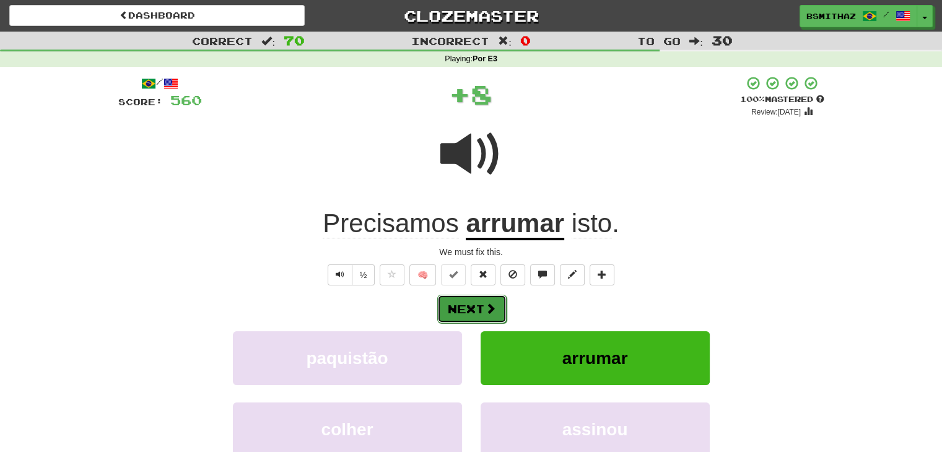
click at [471, 300] on button "Next" at bounding box center [471, 309] width 69 height 28
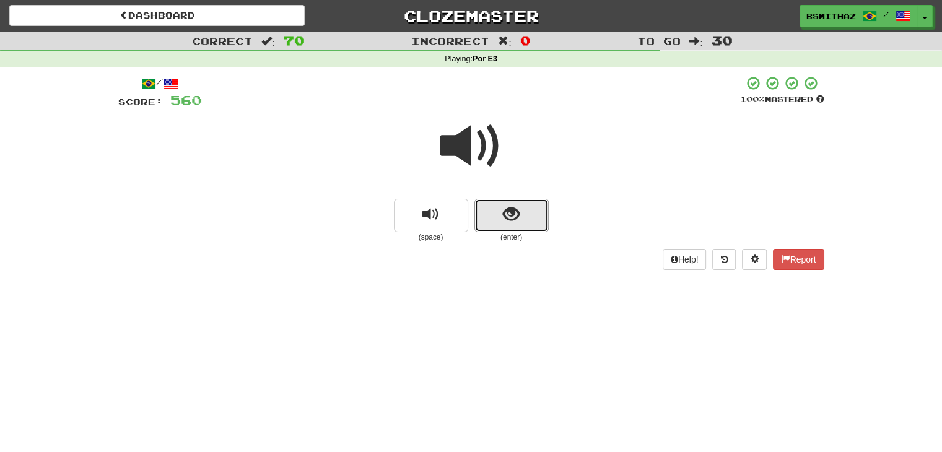
drag, startPoint x: 515, startPoint y: 227, endPoint x: 511, endPoint y: 240, distance: 13.7
click at [515, 232] on div "(enter)" at bounding box center [511, 221] width 74 height 44
drag, startPoint x: 511, startPoint y: 220, endPoint x: 506, endPoint y: 240, distance: 21.0
click at [510, 236] on div "(enter)" at bounding box center [511, 221] width 74 height 44
click at [512, 218] on span "show sentence" at bounding box center [511, 214] width 17 height 17
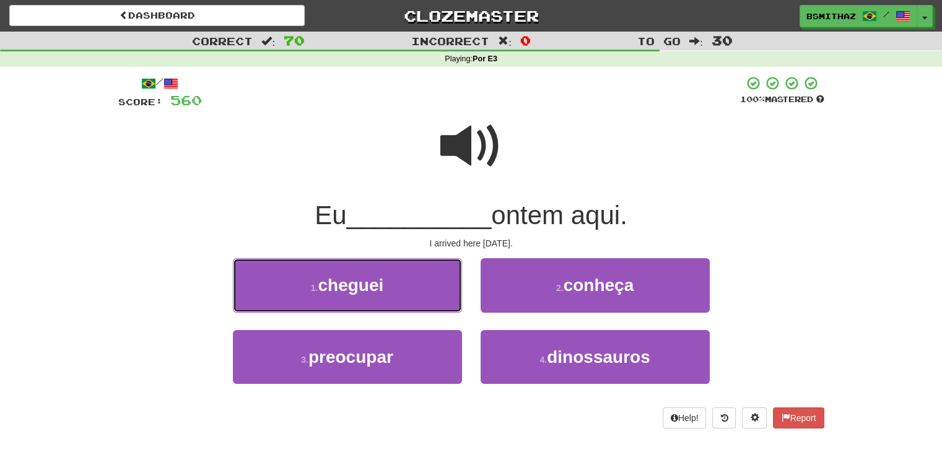
click at [416, 291] on button "1 . cheguei" at bounding box center [347, 285] width 229 height 54
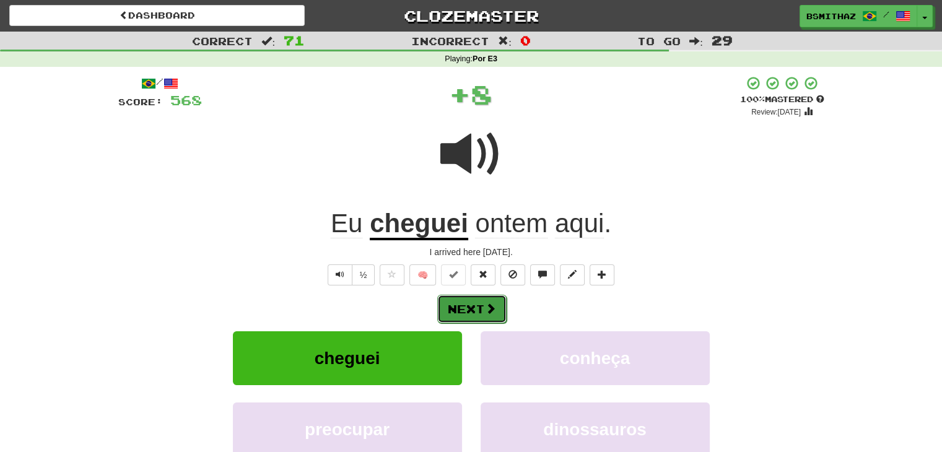
click at [472, 316] on button "Next" at bounding box center [471, 309] width 69 height 28
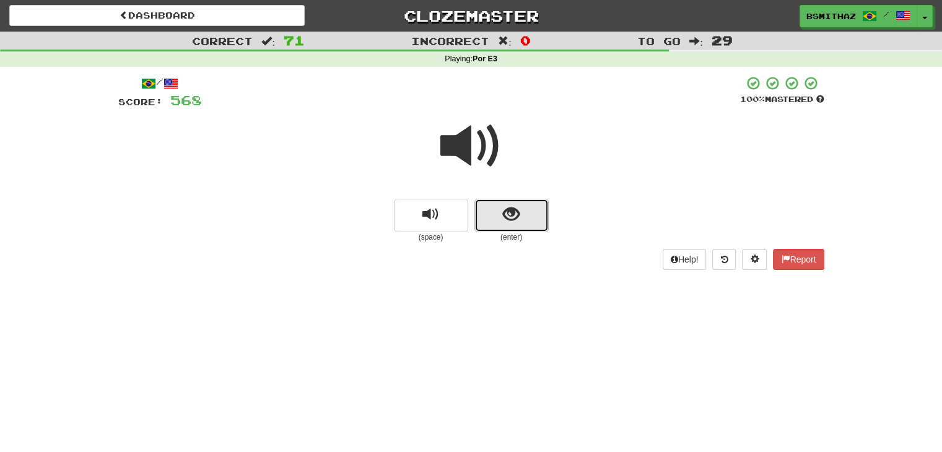
click at [503, 219] on span "show sentence" at bounding box center [511, 214] width 17 height 17
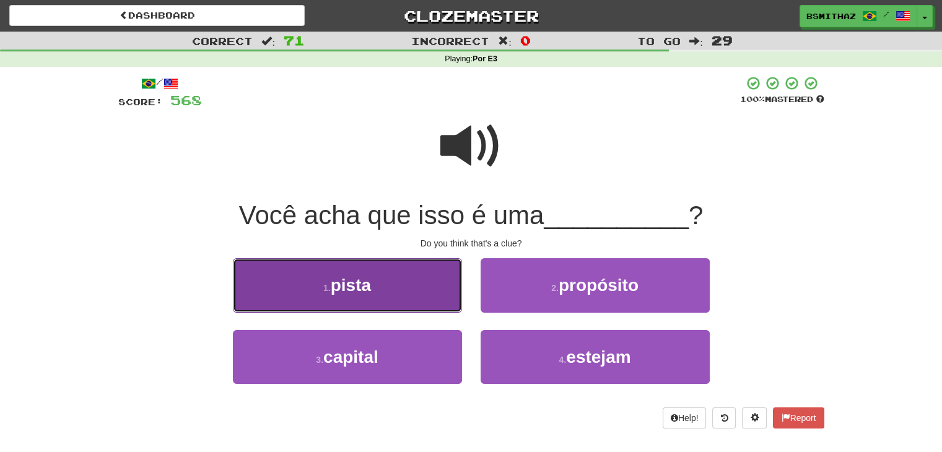
click at [359, 288] on span "pista" at bounding box center [351, 285] width 40 height 19
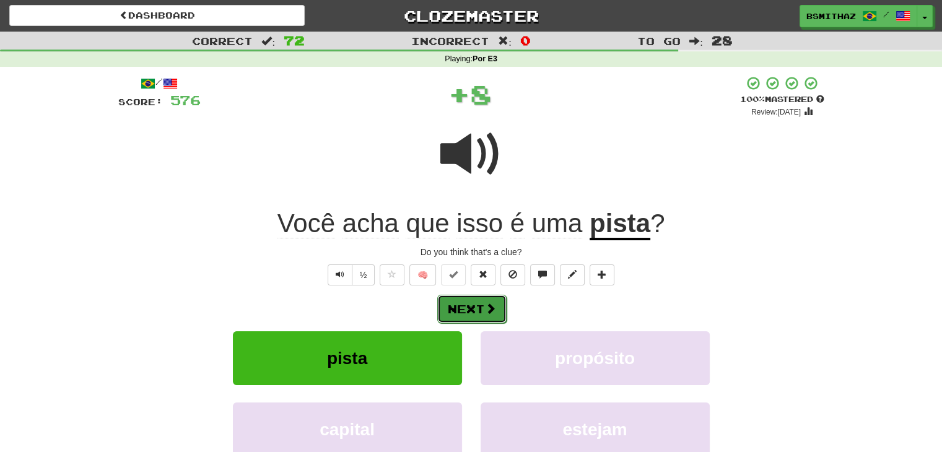
click at [459, 317] on button "Next" at bounding box center [471, 309] width 69 height 28
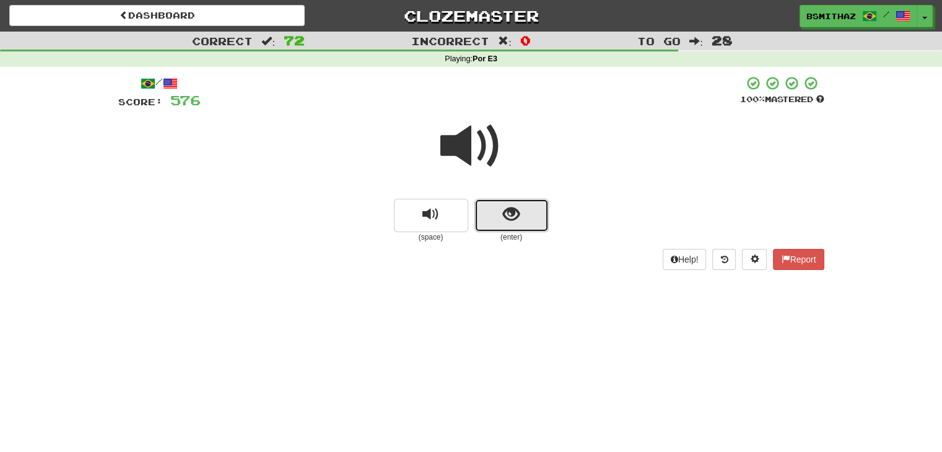
click at [511, 221] on span "show sentence" at bounding box center [511, 214] width 17 height 17
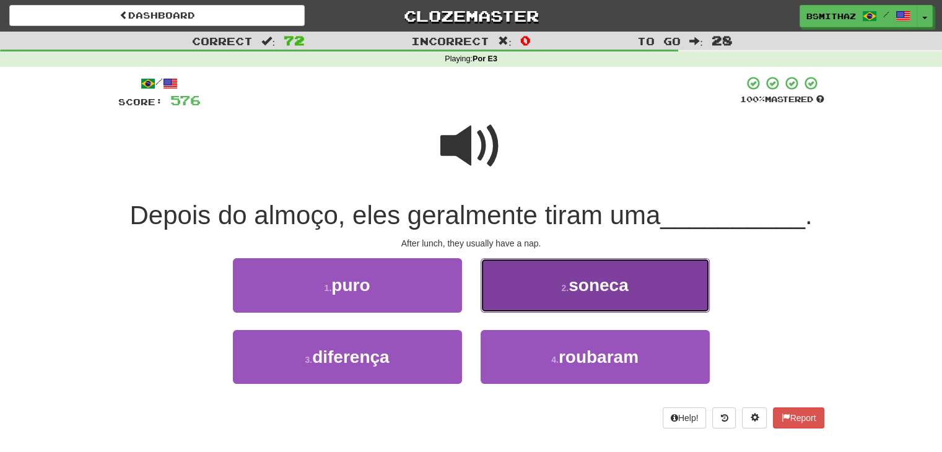
click at [549, 302] on button "2 . soneca" at bounding box center [595, 285] width 229 height 54
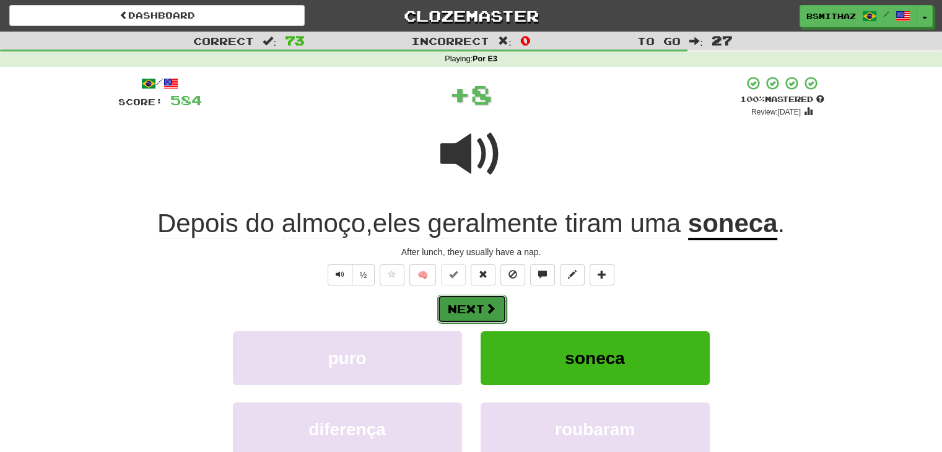
click at [458, 308] on button "Next" at bounding box center [471, 309] width 69 height 28
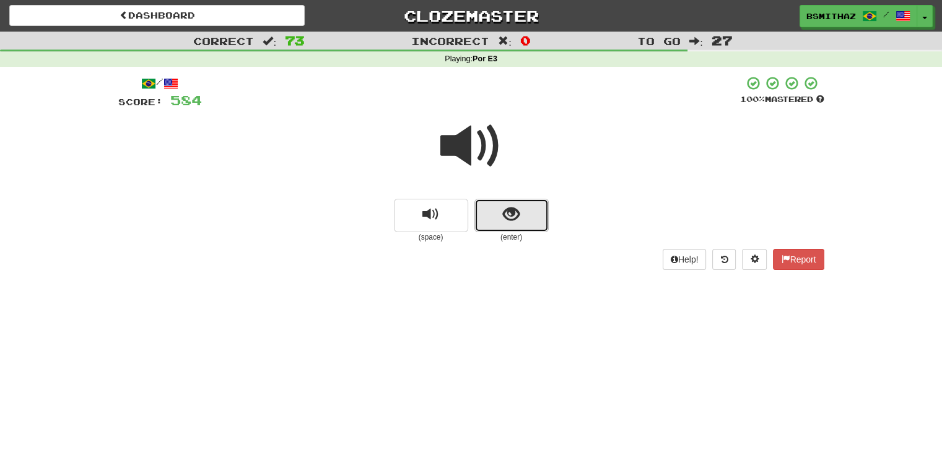
click at [512, 222] on span "show sentence" at bounding box center [511, 214] width 17 height 17
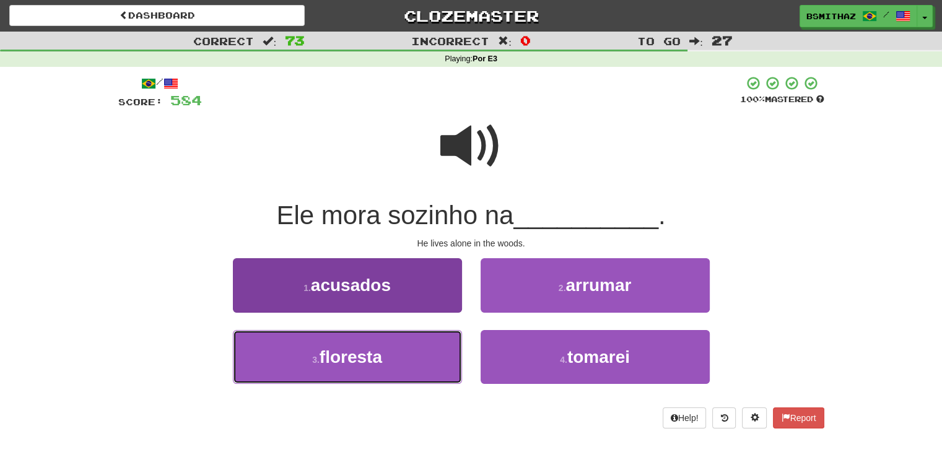
drag, startPoint x: 374, startPoint y: 356, endPoint x: 405, endPoint y: 348, distance: 31.4
click at [374, 356] on span "floresta" at bounding box center [351, 357] width 63 height 19
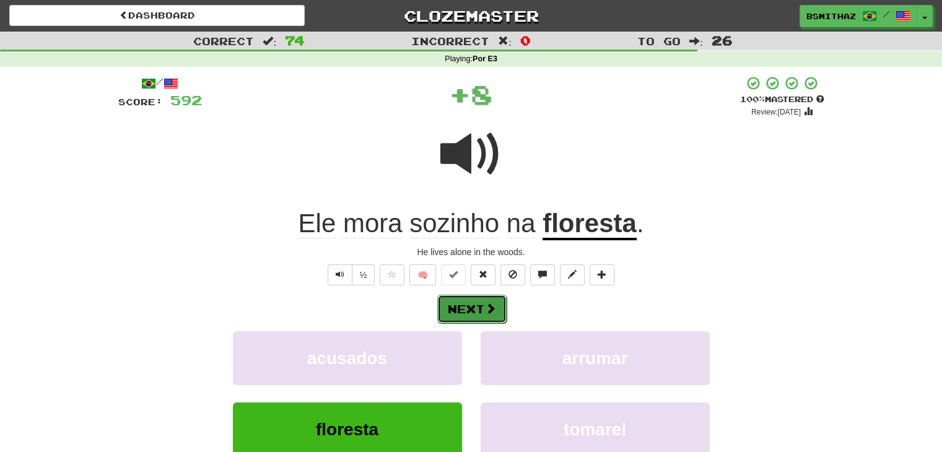
click at [460, 307] on button "Next" at bounding box center [471, 309] width 69 height 28
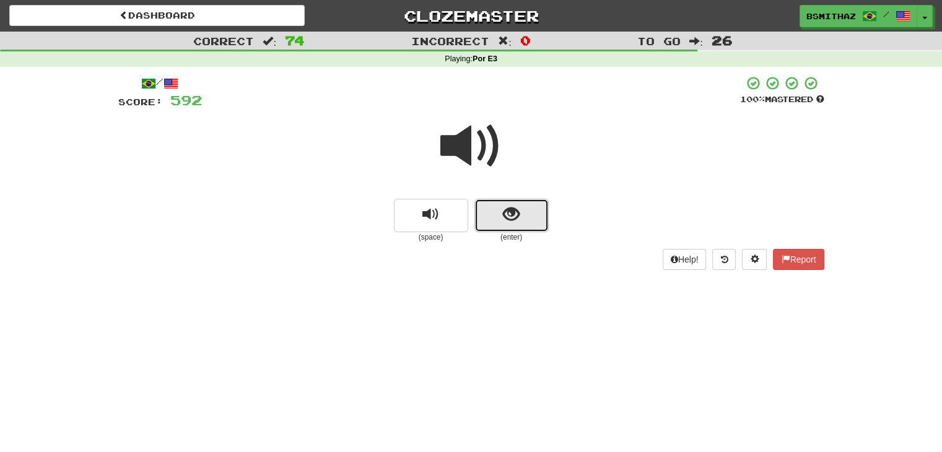
click at [512, 221] on span "show sentence" at bounding box center [511, 214] width 17 height 17
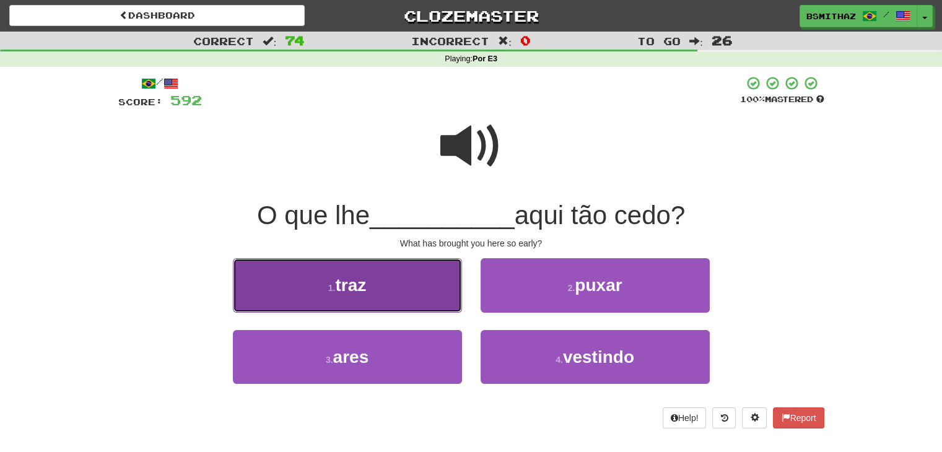
click at [335, 310] on button "1 . traz" at bounding box center [347, 285] width 229 height 54
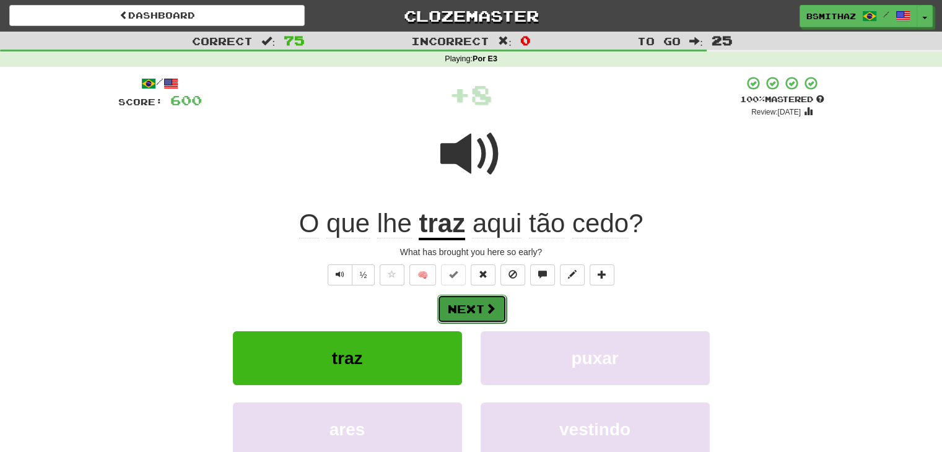
click at [471, 305] on button "Next" at bounding box center [471, 309] width 69 height 28
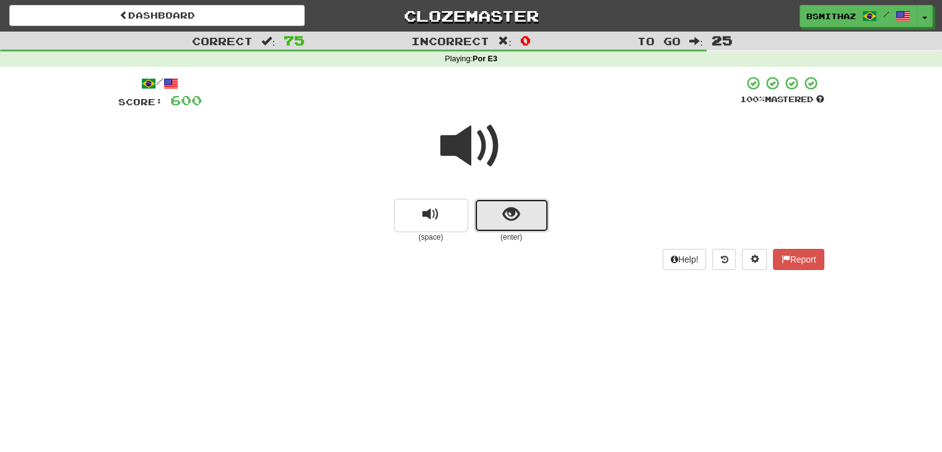
click at [506, 217] on span "show sentence" at bounding box center [511, 214] width 17 height 17
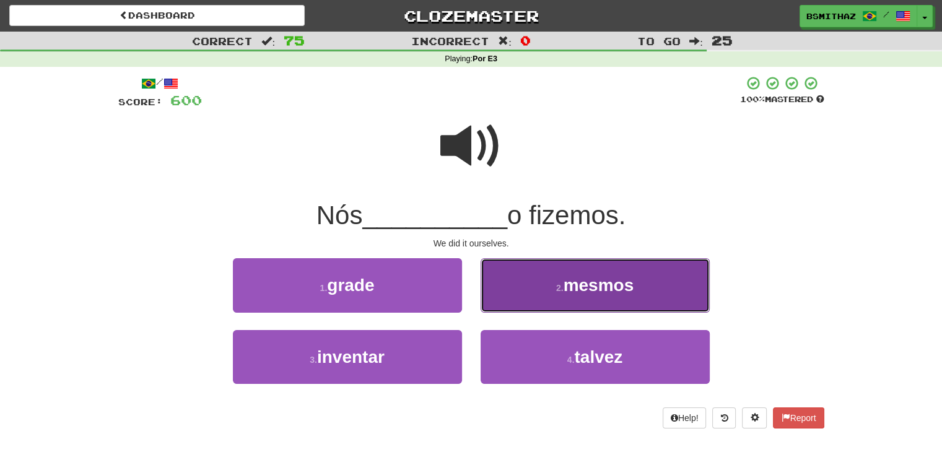
click at [543, 299] on button "2 . mesmos" at bounding box center [595, 285] width 229 height 54
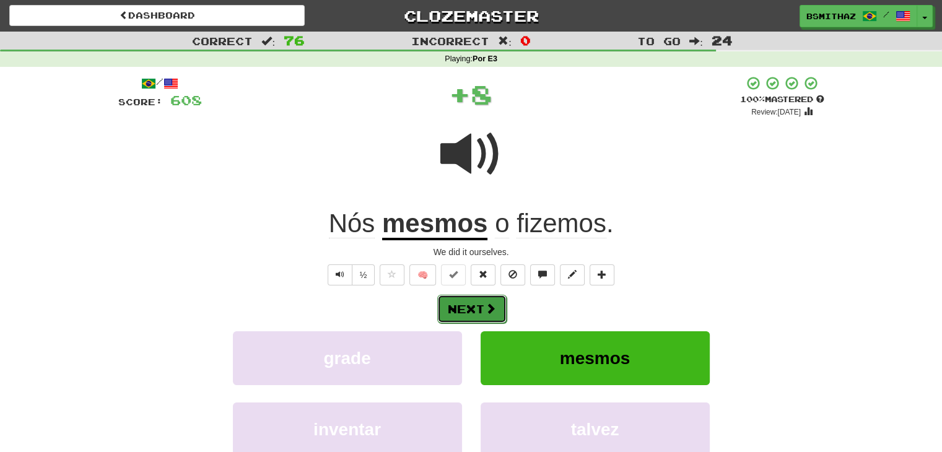
click at [474, 305] on button "Next" at bounding box center [471, 309] width 69 height 28
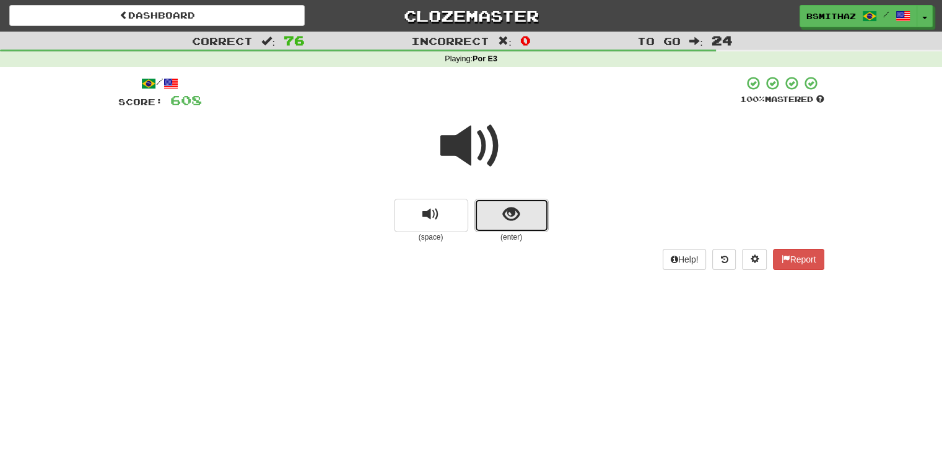
click at [504, 211] on span "show sentence" at bounding box center [511, 214] width 17 height 17
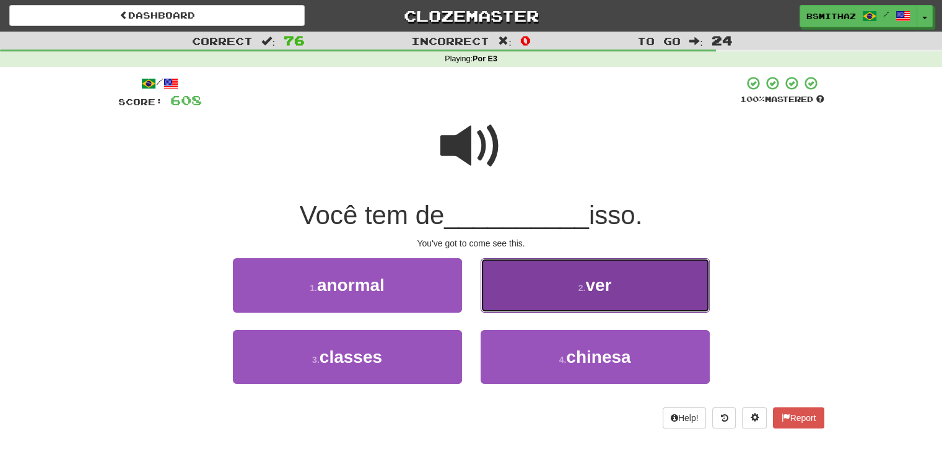
click at [559, 297] on button "2 . ver" at bounding box center [595, 285] width 229 height 54
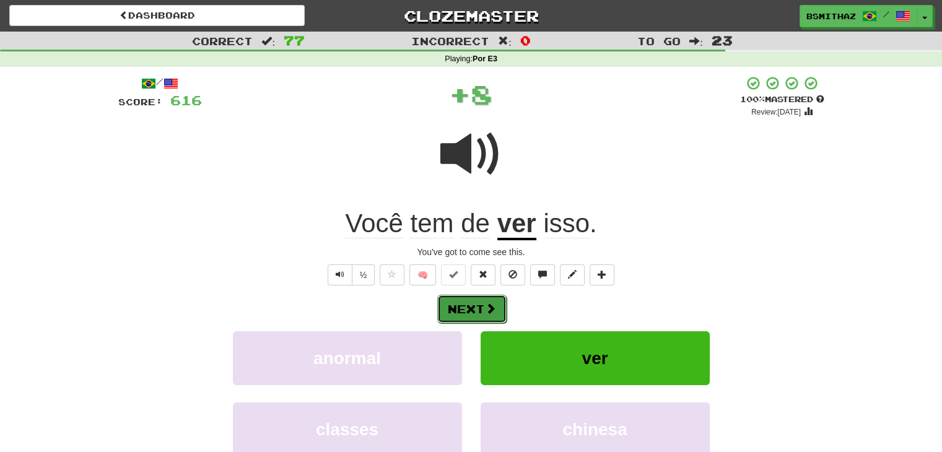
click at [465, 300] on button "Next" at bounding box center [471, 309] width 69 height 28
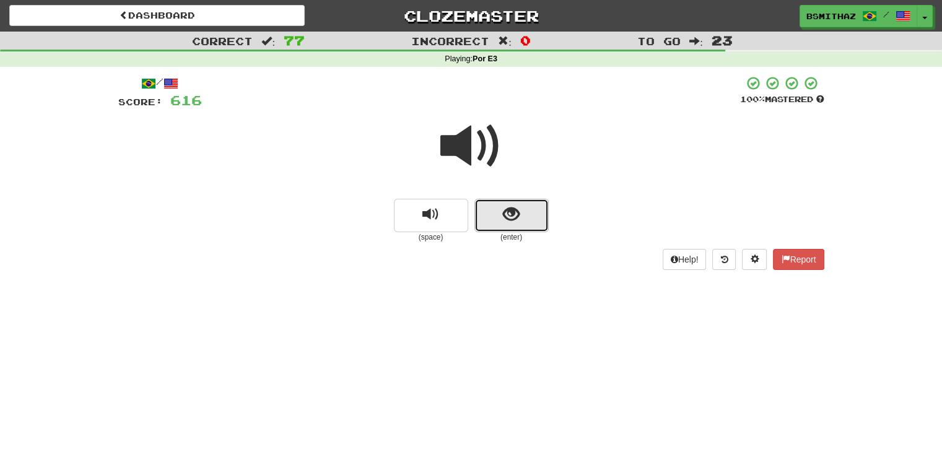
click at [509, 224] on button "show sentence" at bounding box center [511, 215] width 74 height 33
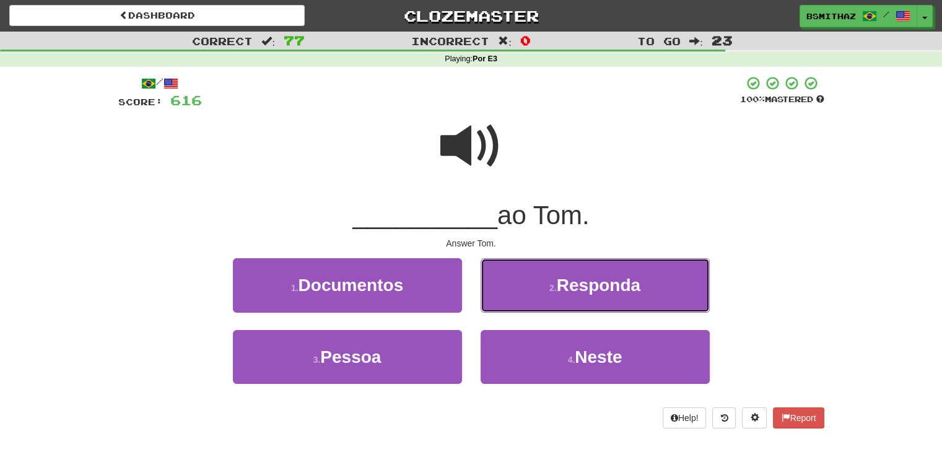
click at [529, 292] on button "2 . Responda" at bounding box center [595, 285] width 229 height 54
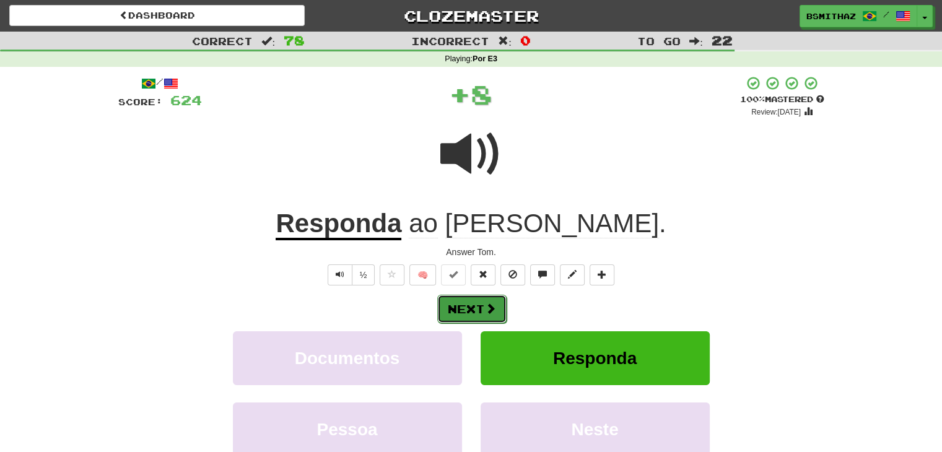
click at [478, 305] on button "Next" at bounding box center [471, 309] width 69 height 28
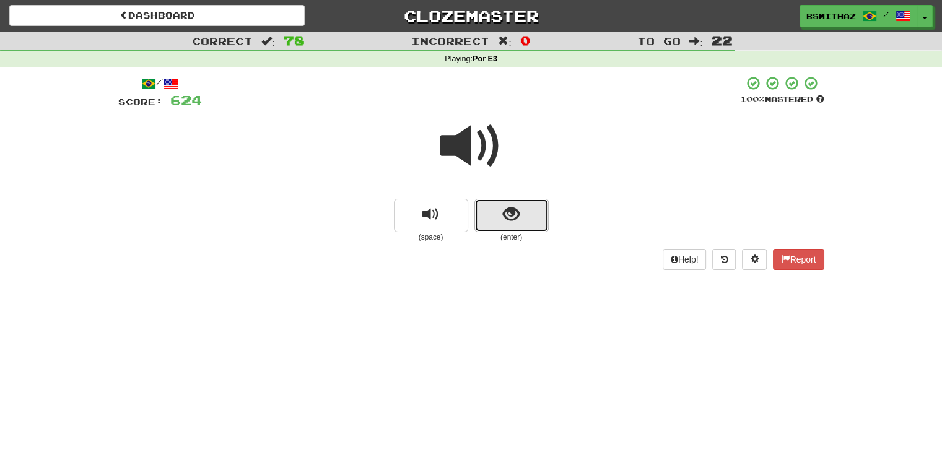
click at [516, 225] on button "show sentence" at bounding box center [511, 215] width 74 height 33
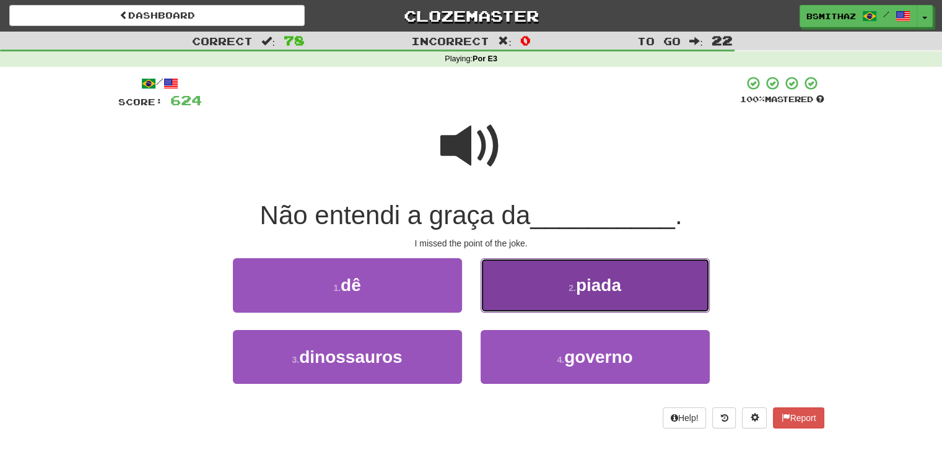
click at [528, 297] on button "2 . piada" at bounding box center [595, 285] width 229 height 54
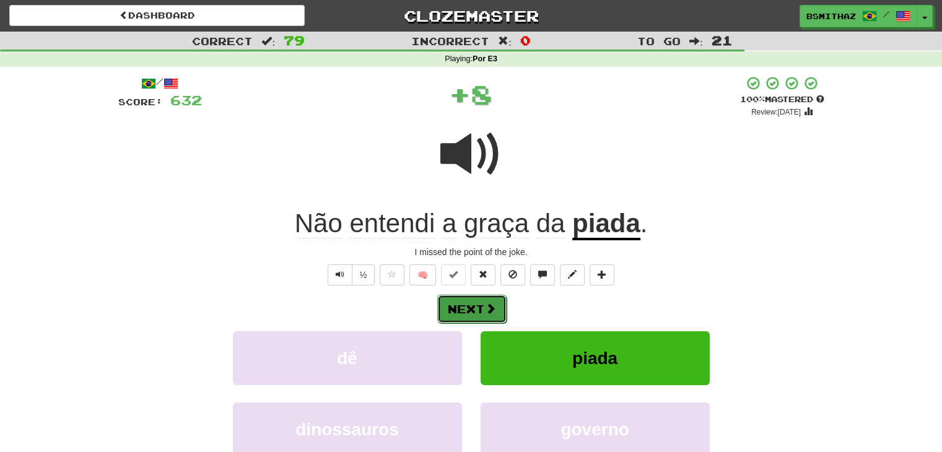
click at [471, 303] on button "Next" at bounding box center [471, 309] width 69 height 28
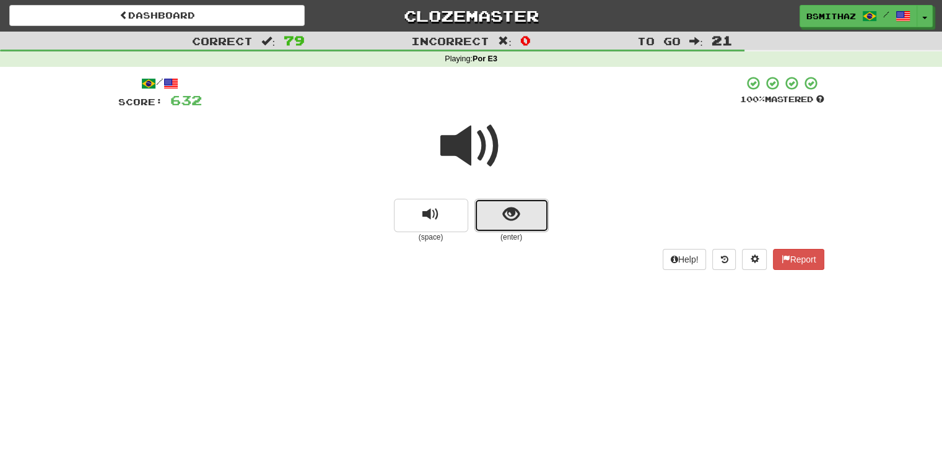
drag, startPoint x: 504, startPoint y: 206, endPoint x: 502, endPoint y: 219, distance: 12.6
click at [502, 219] on button "show sentence" at bounding box center [511, 215] width 74 height 33
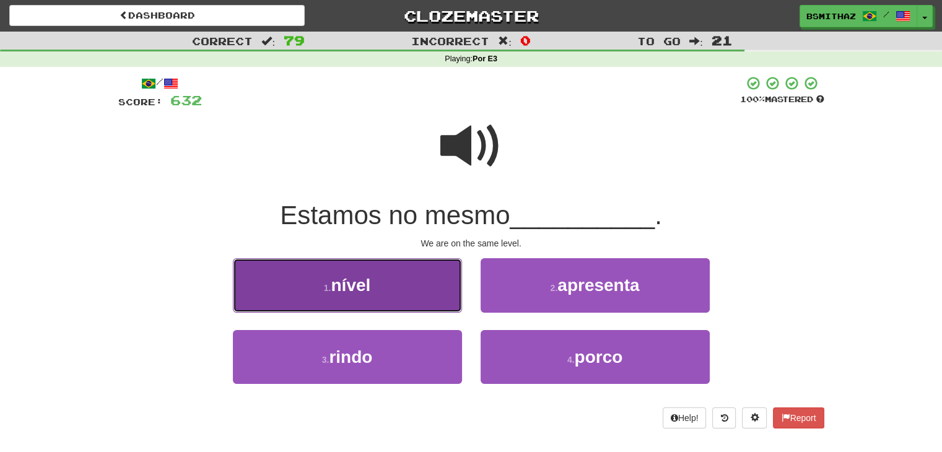
click at [366, 281] on span "nível" at bounding box center [351, 285] width 40 height 19
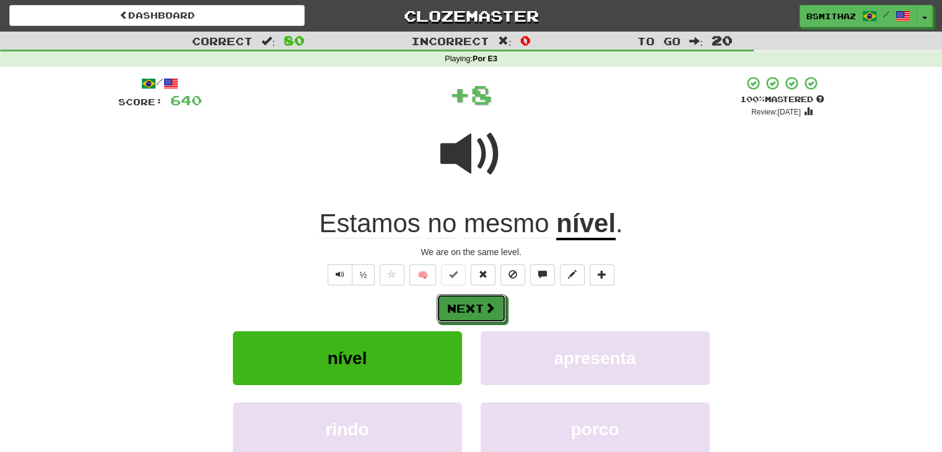
click at [457, 309] on button "Next" at bounding box center [471, 308] width 69 height 28
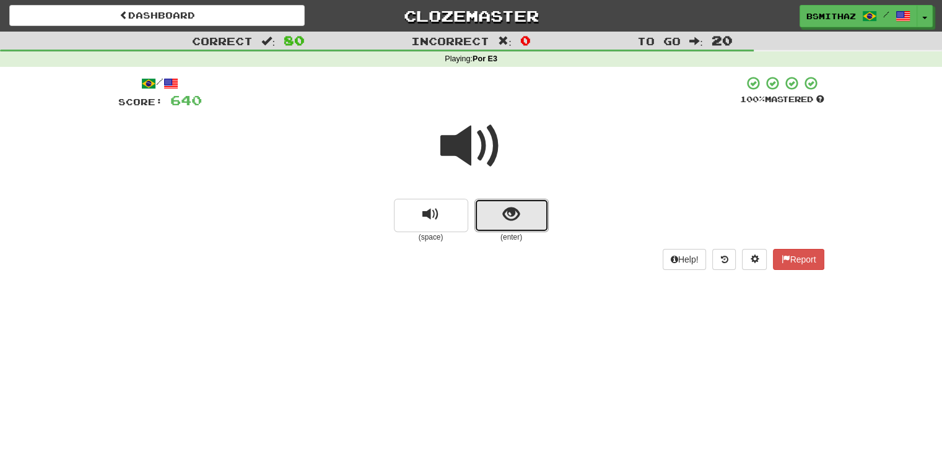
drag, startPoint x: 512, startPoint y: 215, endPoint x: 496, endPoint y: 237, distance: 27.0
click at [511, 216] on span "show sentence" at bounding box center [511, 214] width 17 height 17
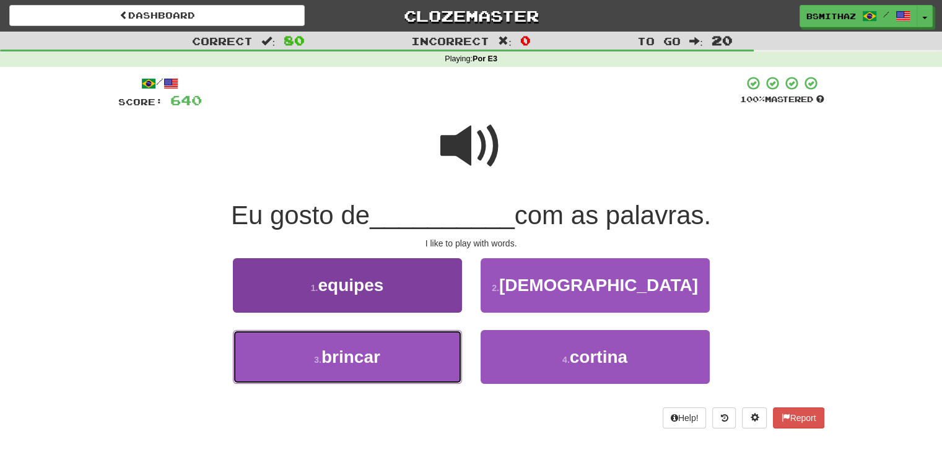
click at [401, 347] on button "3 . brincar" at bounding box center [347, 357] width 229 height 54
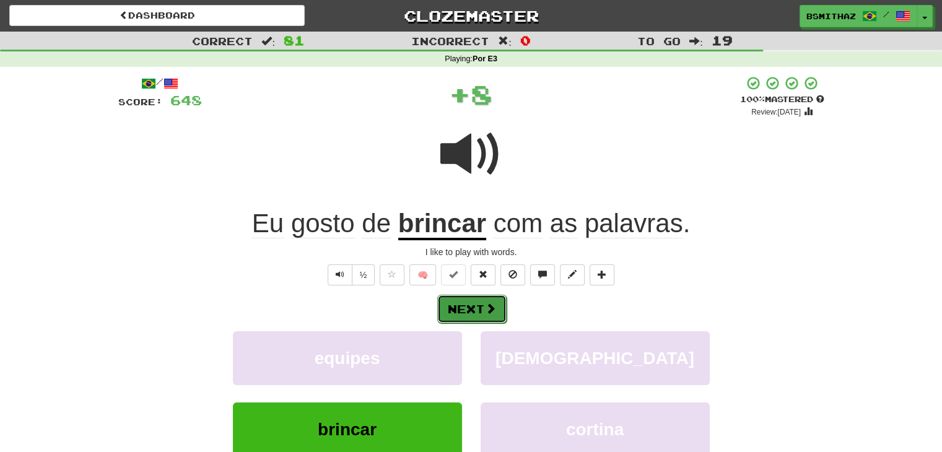
click at [471, 304] on button "Next" at bounding box center [471, 309] width 69 height 28
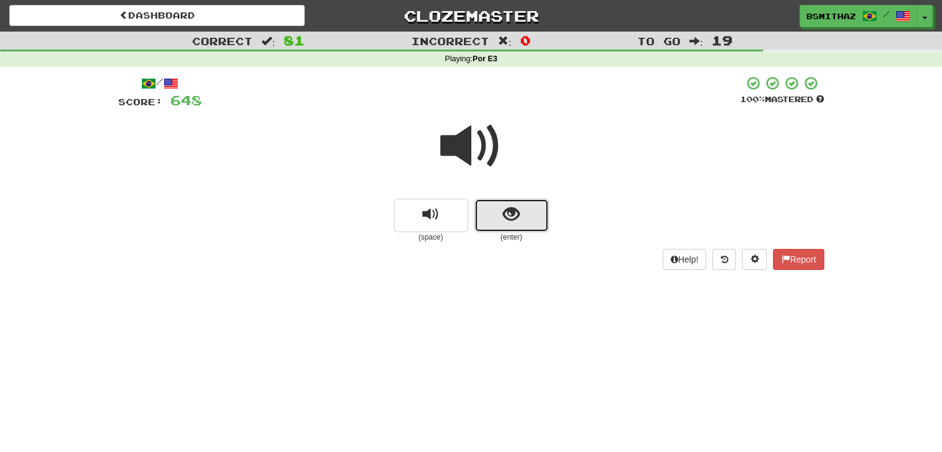
click at [505, 215] on span "show sentence" at bounding box center [511, 214] width 17 height 17
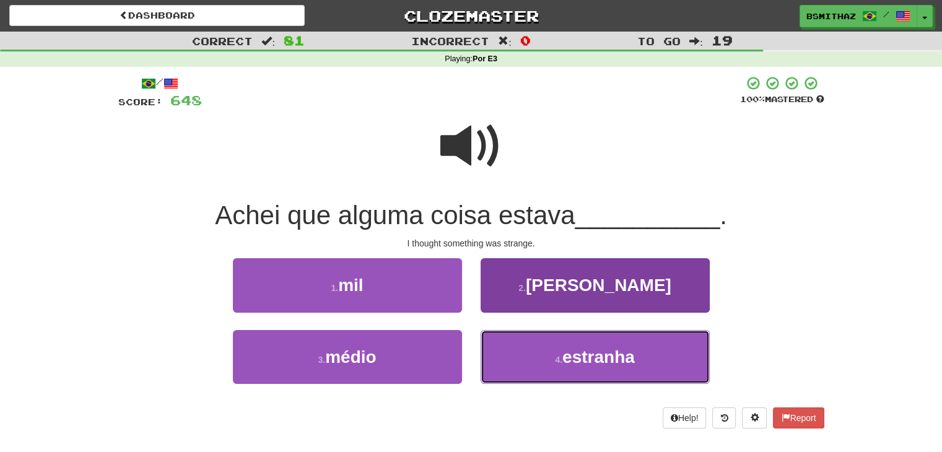
click at [510, 348] on button "4 . estranha" at bounding box center [595, 357] width 229 height 54
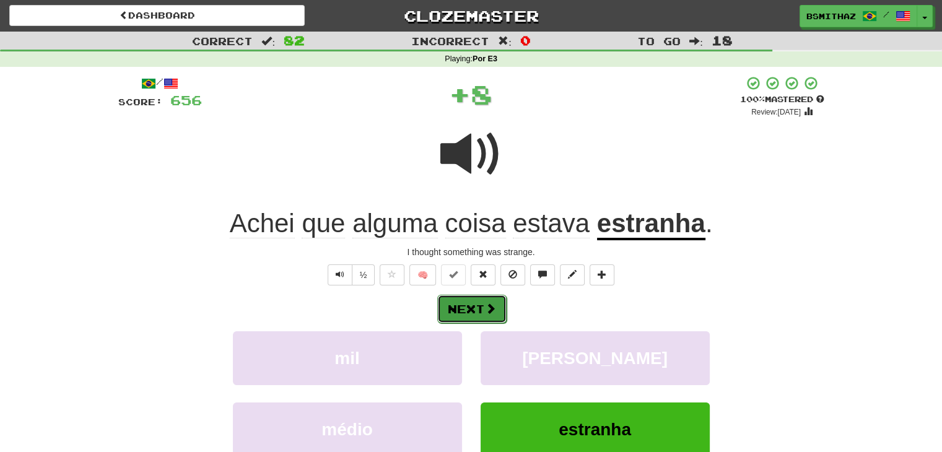
click at [480, 305] on button "Next" at bounding box center [471, 309] width 69 height 28
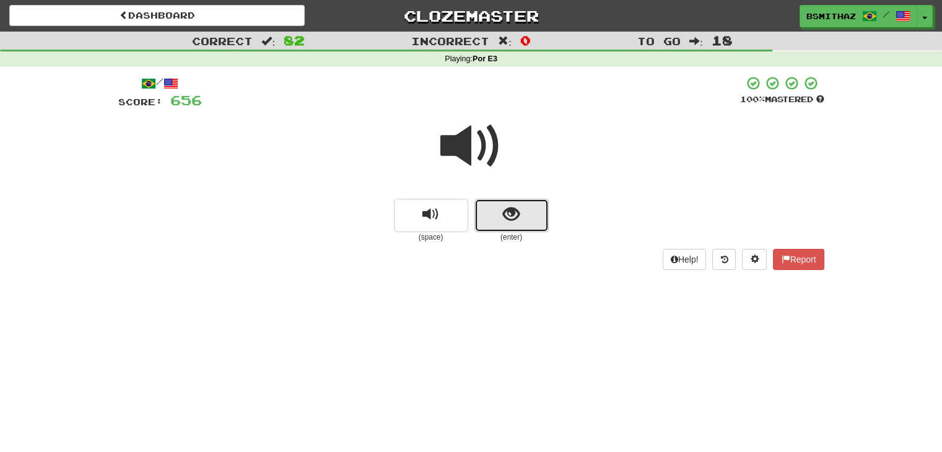
click at [527, 216] on button "show sentence" at bounding box center [511, 215] width 74 height 33
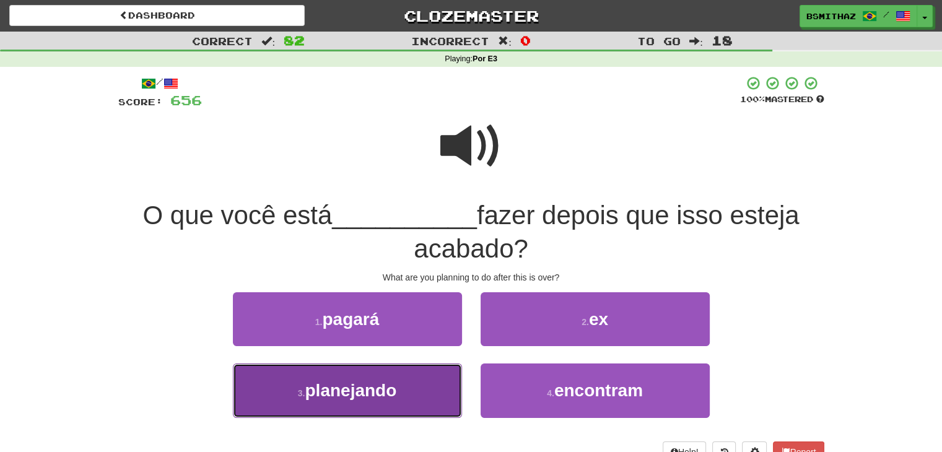
click at [409, 382] on button "3 . planejando" at bounding box center [347, 391] width 229 height 54
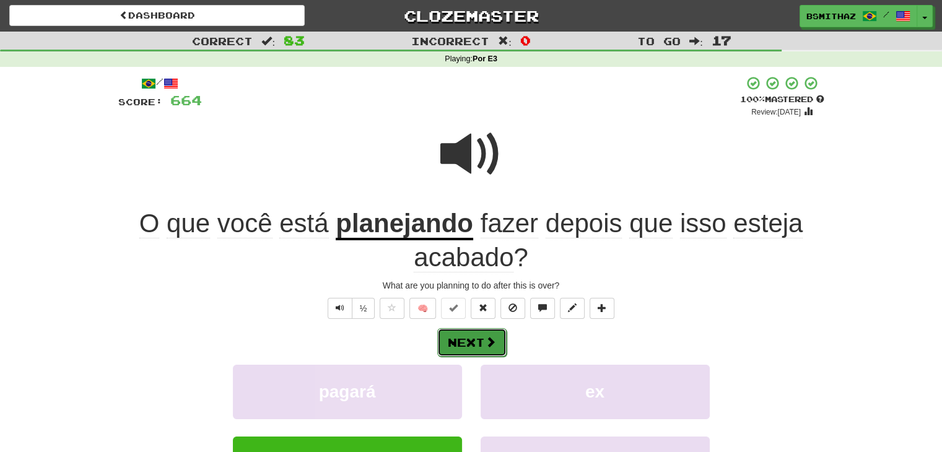
click at [471, 348] on button "Next" at bounding box center [471, 342] width 69 height 28
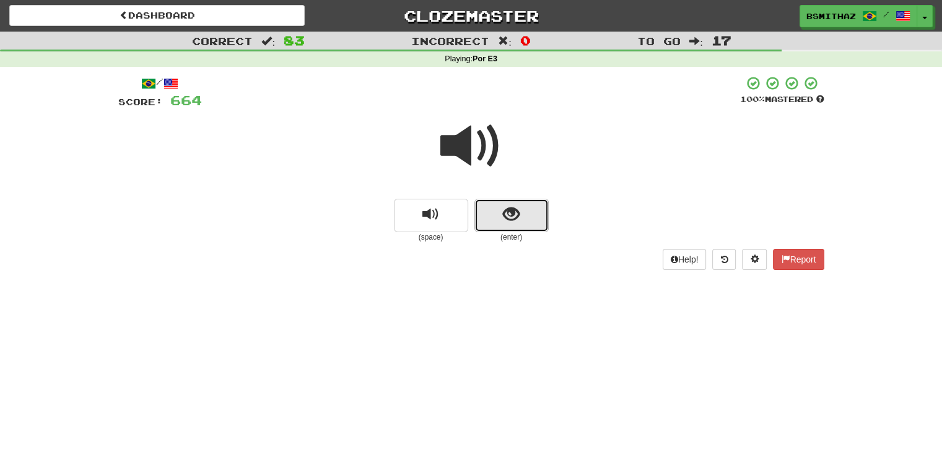
click at [522, 225] on button "show sentence" at bounding box center [511, 215] width 74 height 33
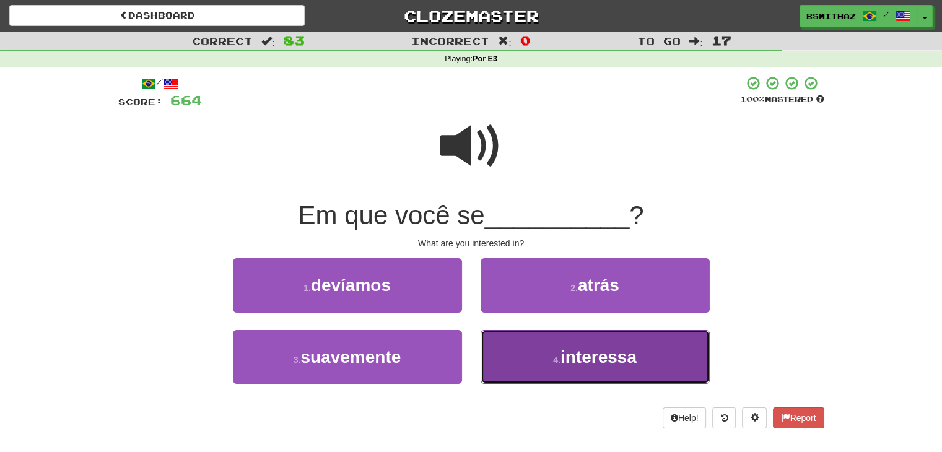
click at [519, 359] on button "4 . interessa" at bounding box center [595, 357] width 229 height 54
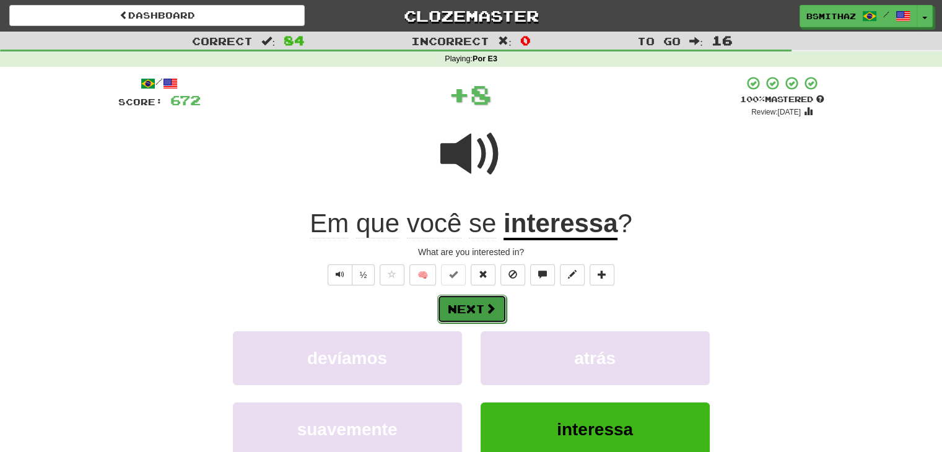
click at [474, 305] on button "Next" at bounding box center [471, 309] width 69 height 28
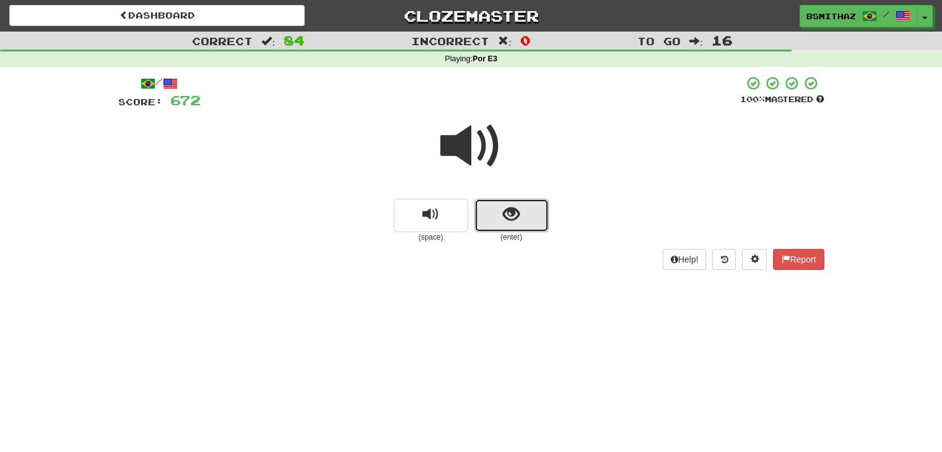
drag, startPoint x: 510, startPoint y: 224, endPoint x: 499, endPoint y: 236, distance: 16.2
click at [510, 227] on button "show sentence" at bounding box center [511, 215] width 74 height 33
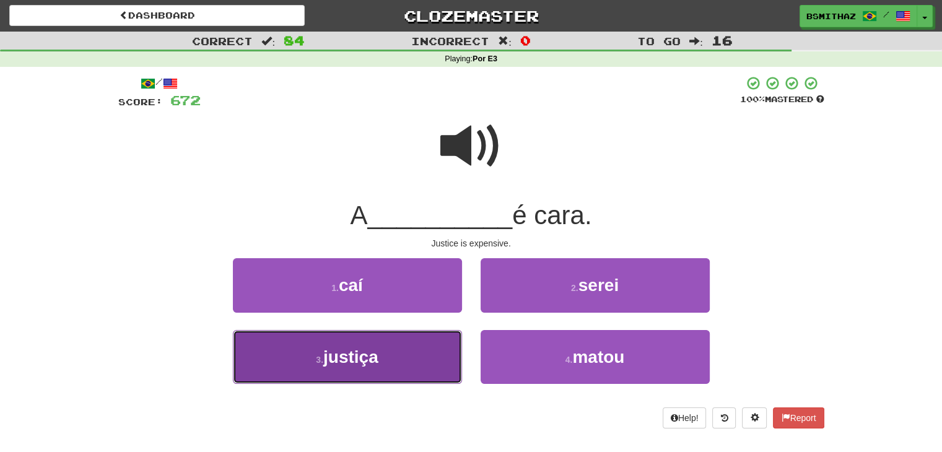
click at [371, 350] on span "justiça" at bounding box center [350, 357] width 55 height 19
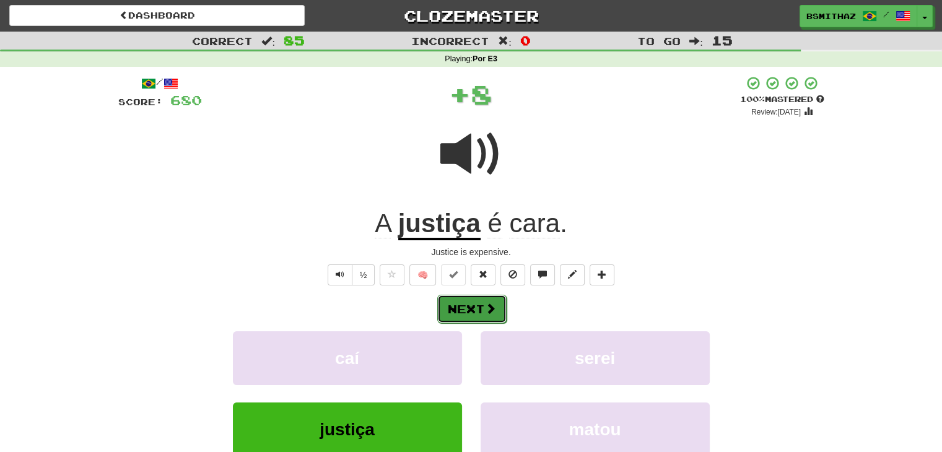
click at [461, 313] on button "Next" at bounding box center [471, 309] width 69 height 28
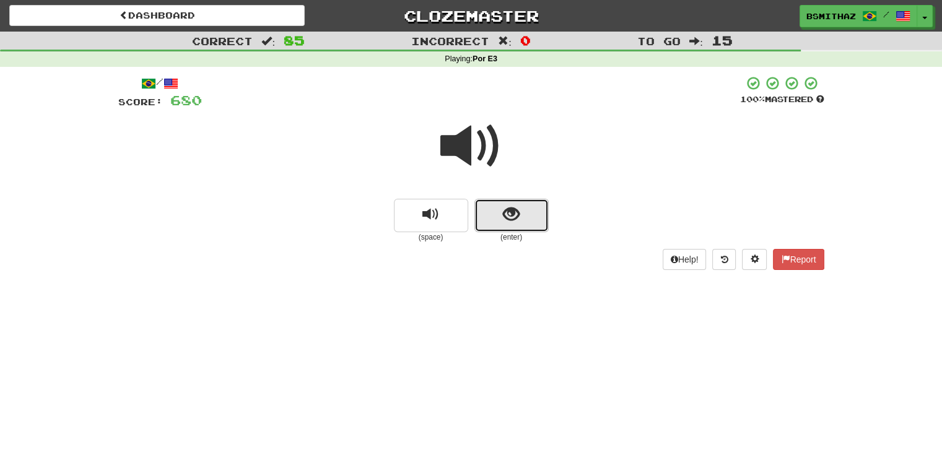
click at [508, 219] on span "show sentence" at bounding box center [511, 214] width 17 height 17
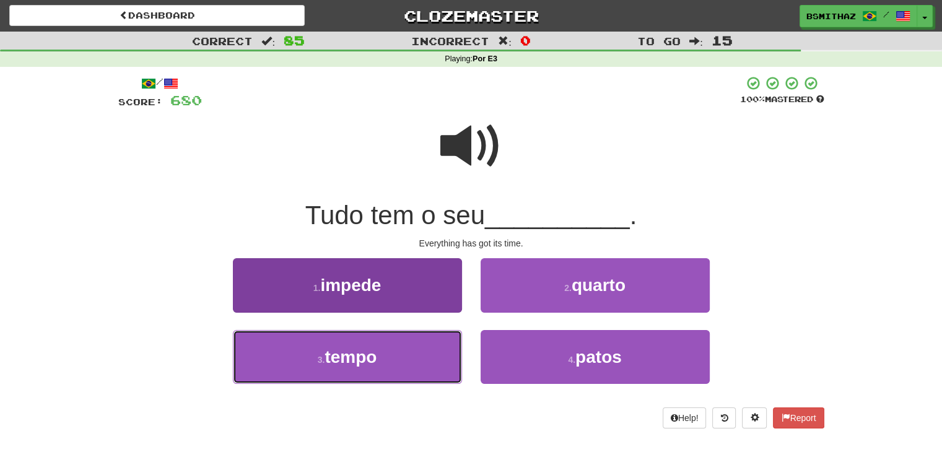
drag, startPoint x: 404, startPoint y: 346, endPoint x: 391, endPoint y: 356, distance: 16.3
click at [404, 348] on button "3 . tempo" at bounding box center [347, 357] width 229 height 54
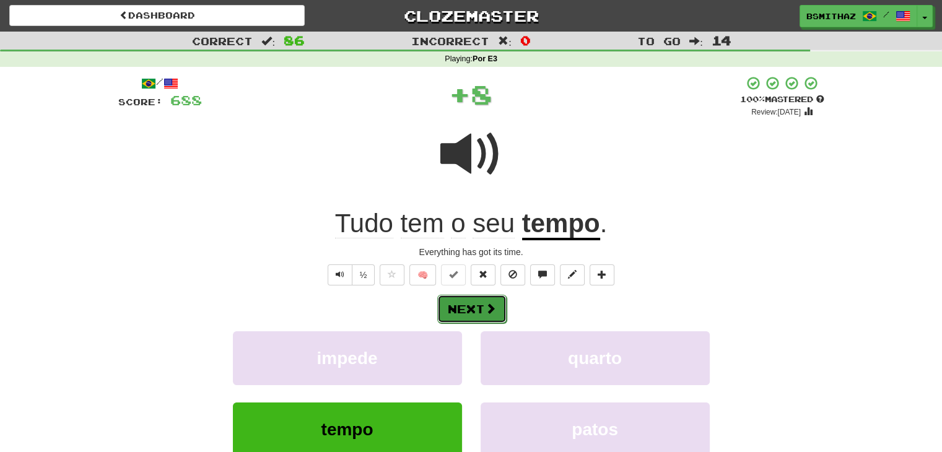
click at [467, 315] on button "Next" at bounding box center [471, 309] width 69 height 28
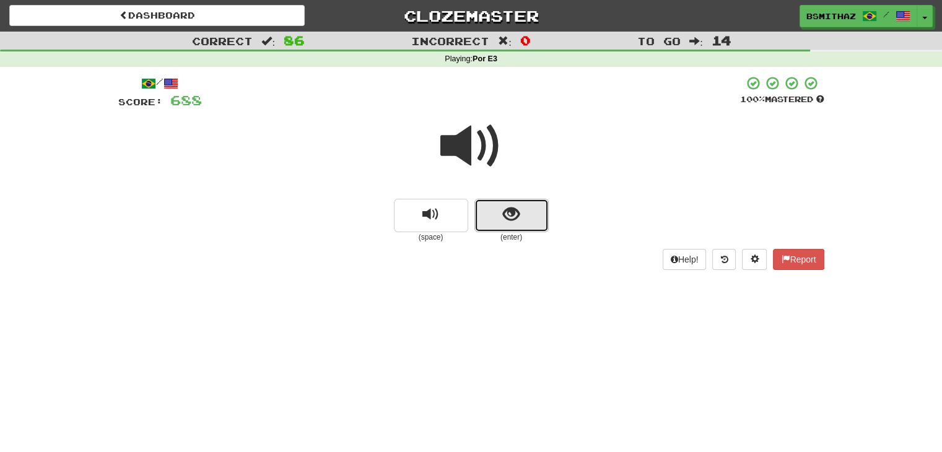
click at [528, 217] on button "show sentence" at bounding box center [511, 215] width 74 height 33
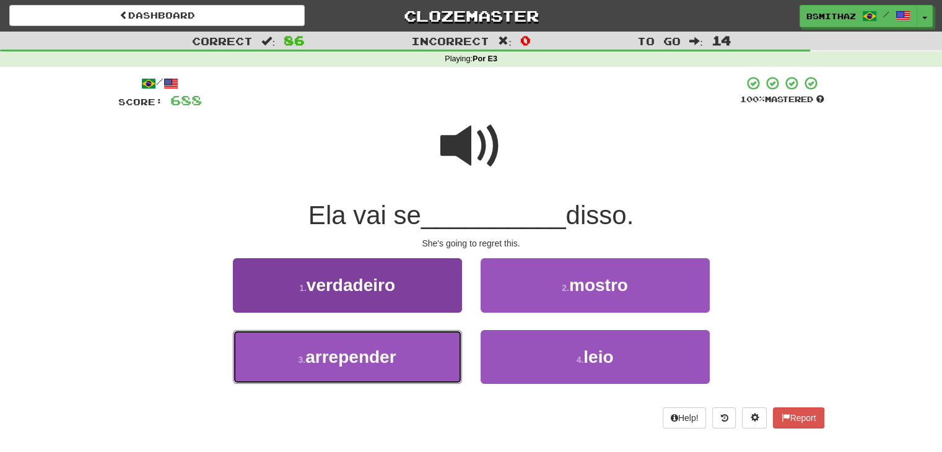
click at [398, 355] on button "3 . arrepender" at bounding box center [347, 357] width 229 height 54
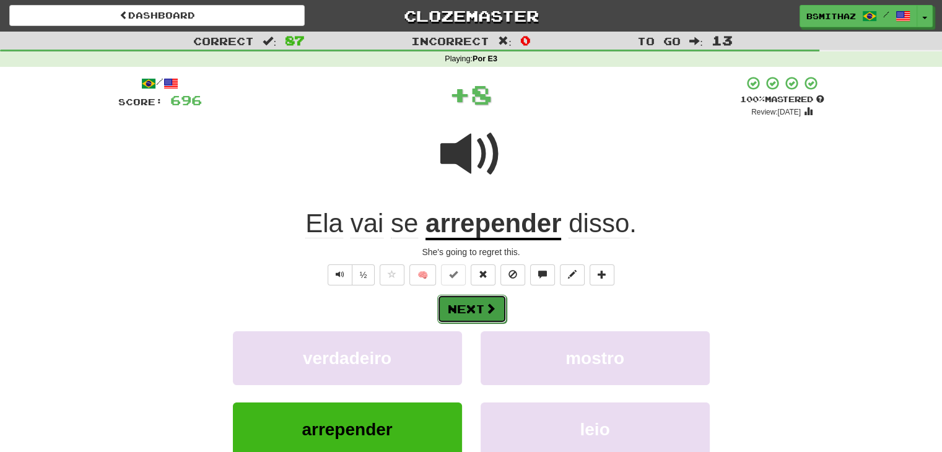
click at [466, 305] on button "Next" at bounding box center [471, 309] width 69 height 28
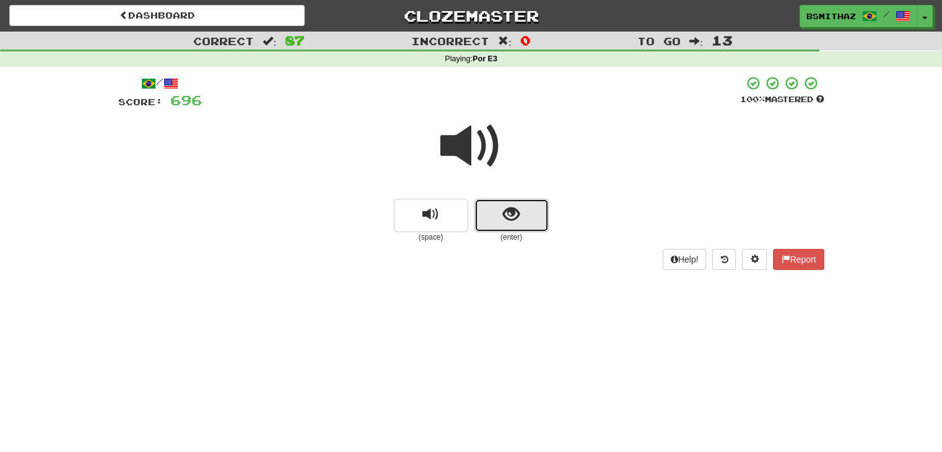
click at [525, 224] on button "show sentence" at bounding box center [511, 215] width 74 height 33
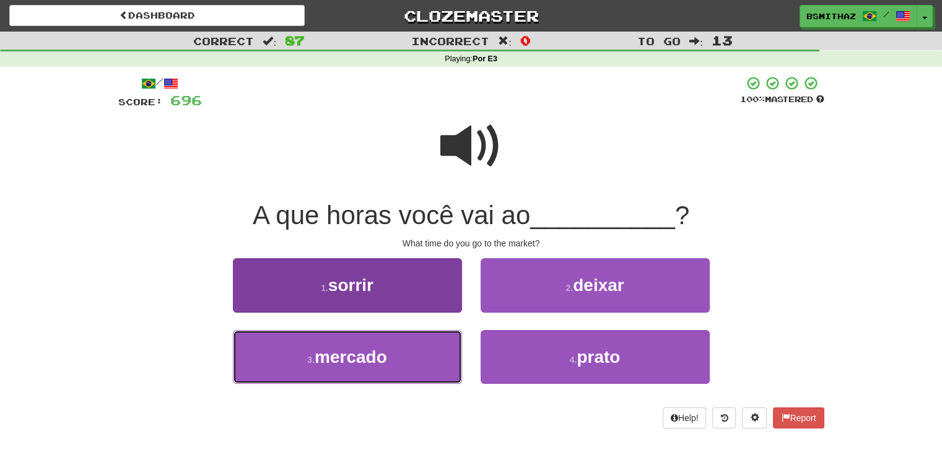
click at [385, 338] on button "3 . mercado" at bounding box center [347, 357] width 229 height 54
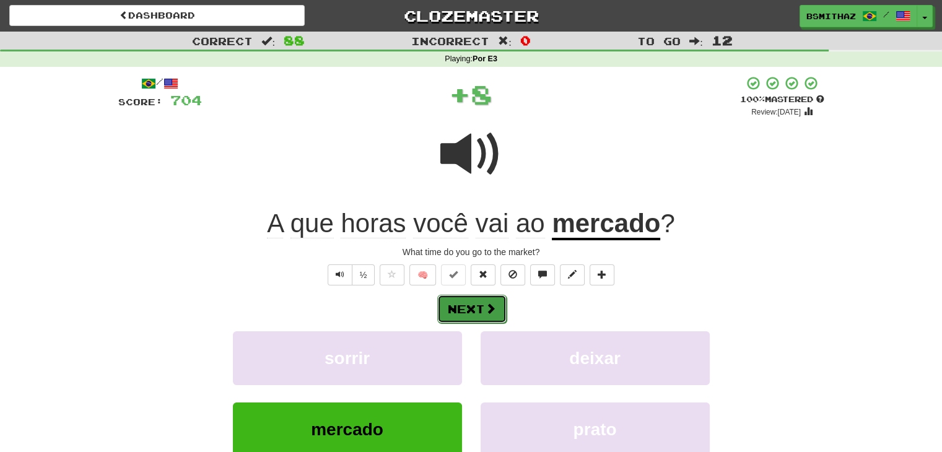
click at [478, 303] on button "Next" at bounding box center [471, 309] width 69 height 28
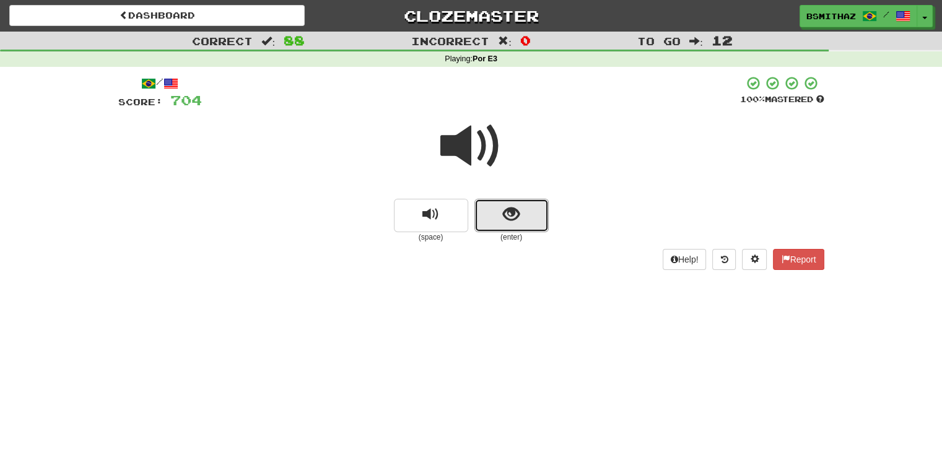
drag, startPoint x: 531, startPoint y: 220, endPoint x: 515, endPoint y: 233, distance: 20.7
click at [530, 222] on button "show sentence" at bounding box center [511, 215] width 74 height 33
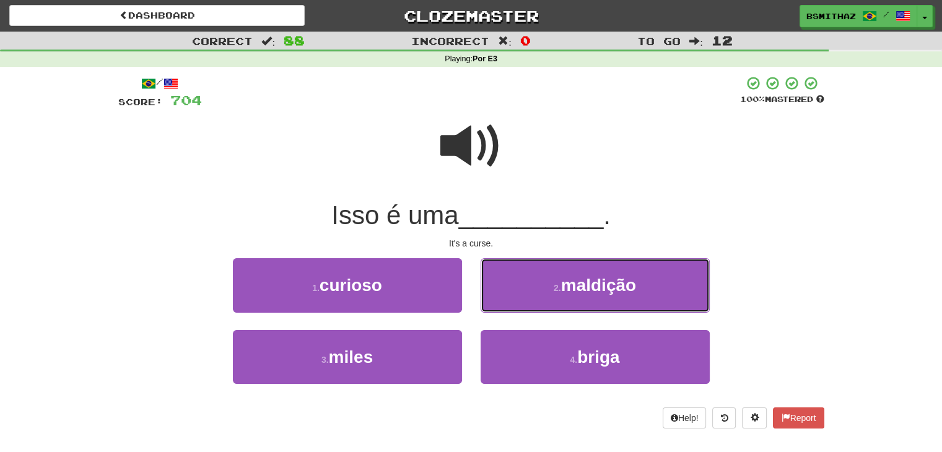
click at [548, 290] on button "2 . maldição" at bounding box center [595, 285] width 229 height 54
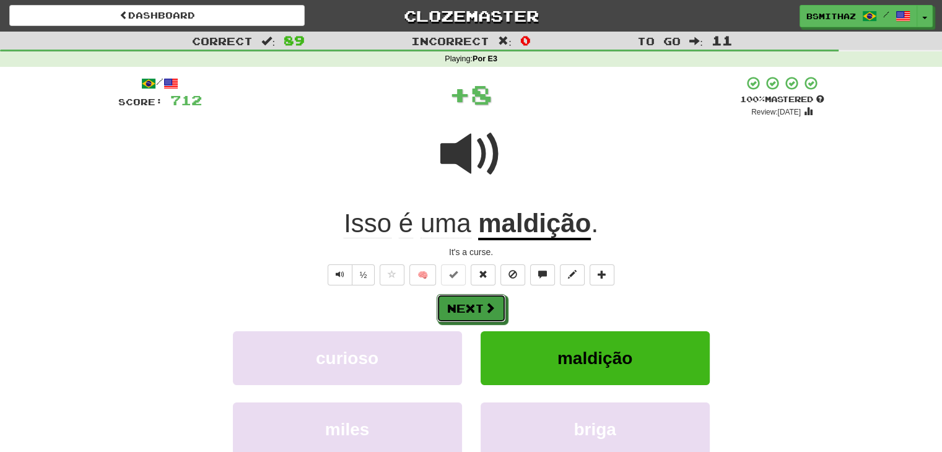
click at [476, 304] on button "Next" at bounding box center [471, 308] width 69 height 28
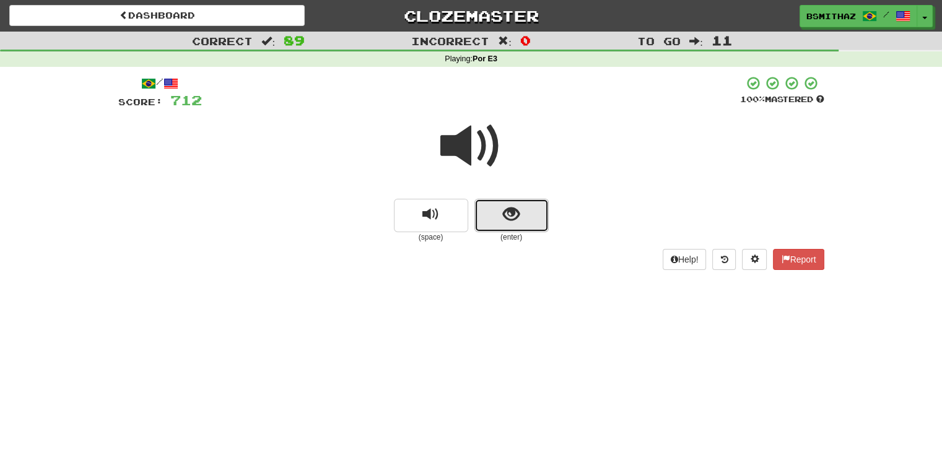
click at [504, 207] on span "show sentence" at bounding box center [511, 214] width 17 height 17
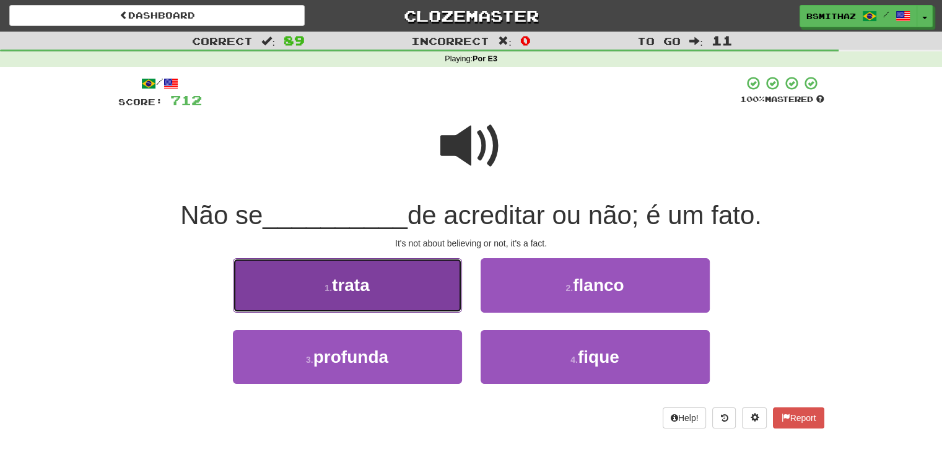
click at [394, 288] on button "1 . trata" at bounding box center [347, 285] width 229 height 54
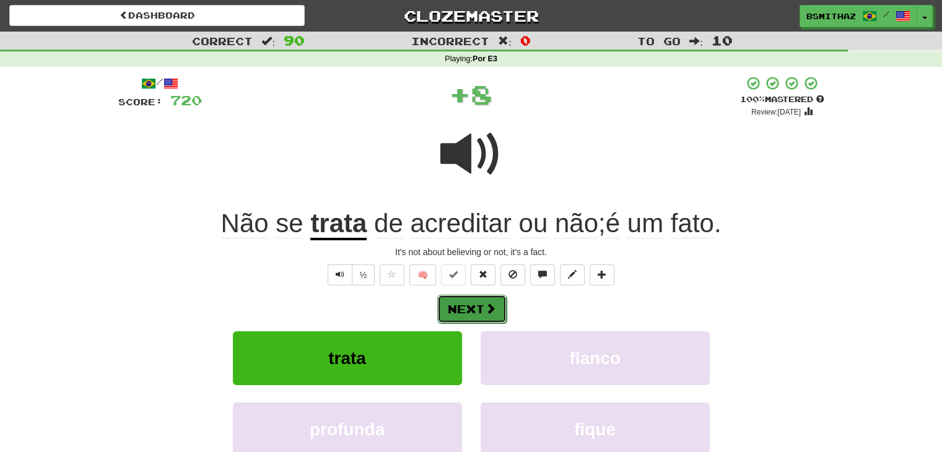
drag, startPoint x: 453, startPoint y: 300, endPoint x: 464, endPoint y: 295, distance: 11.4
click at [454, 300] on button "Next" at bounding box center [471, 308] width 69 height 28
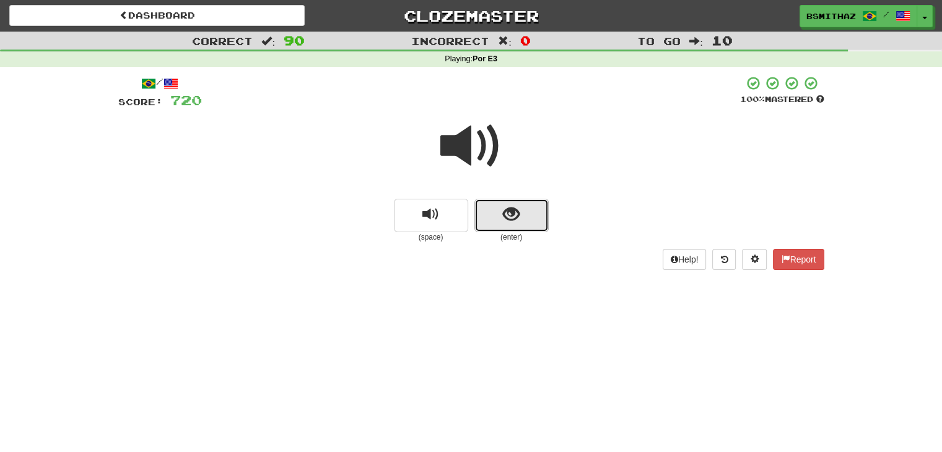
click at [496, 211] on button "show sentence" at bounding box center [511, 215] width 74 height 33
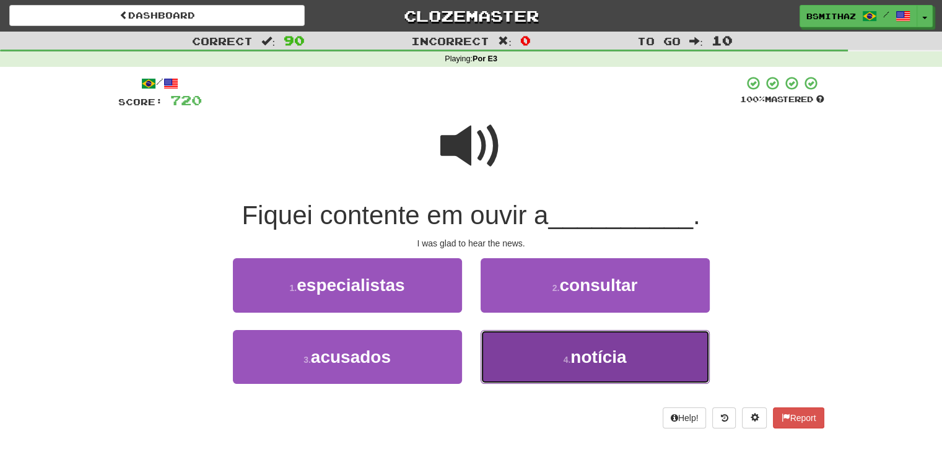
click at [508, 345] on button "4 . notícia" at bounding box center [595, 357] width 229 height 54
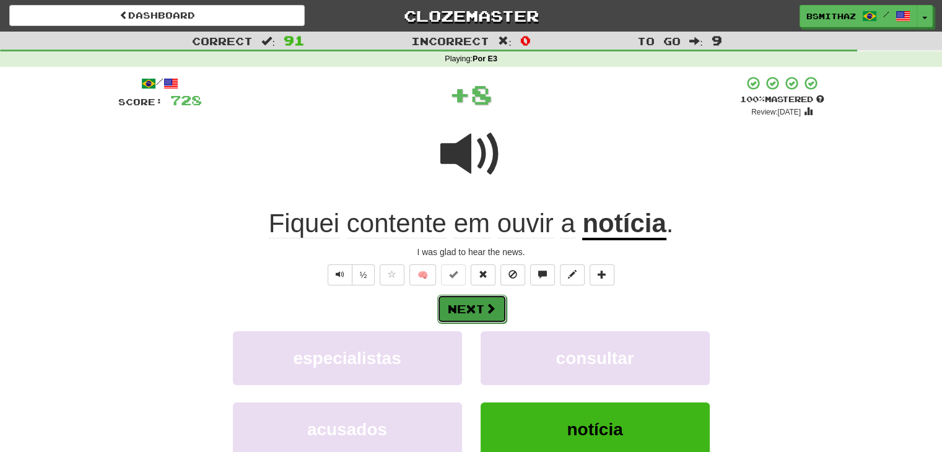
click at [490, 317] on button "Next" at bounding box center [471, 309] width 69 height 28
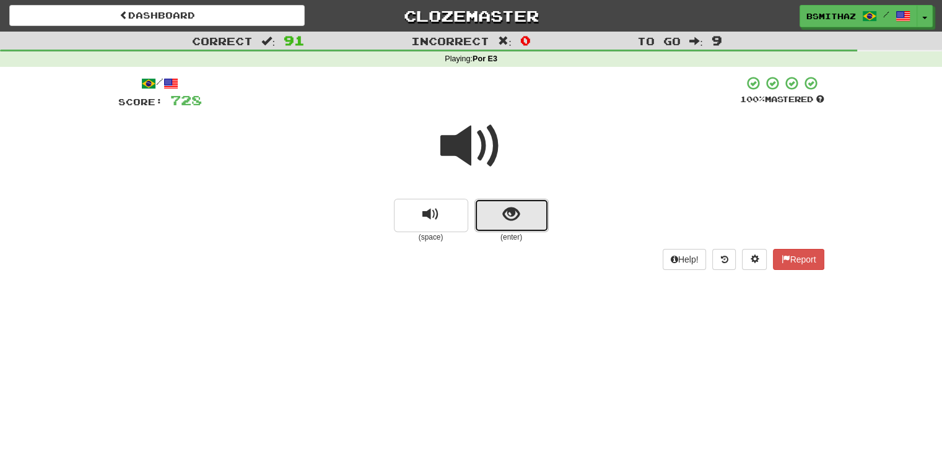
click at [503, 214] on span "show sentence" at bounding box center [511, 214] width 17 height 17
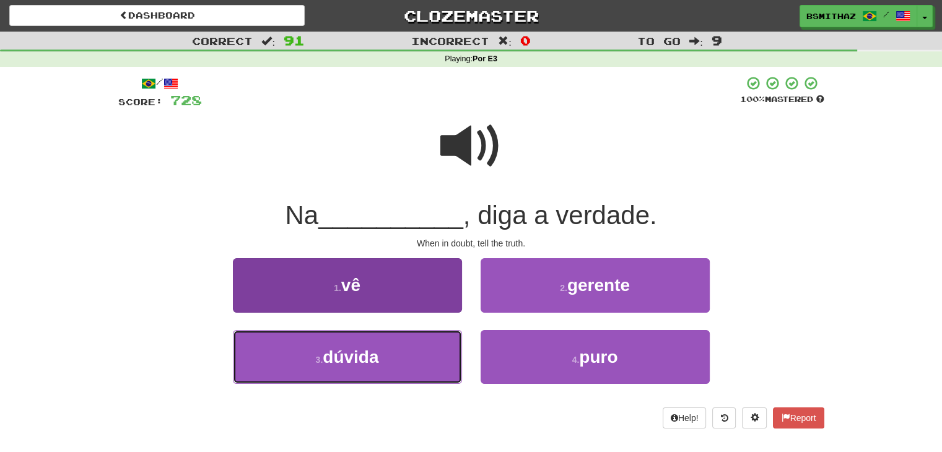
click at [423, 346] on button "3 . dúvida" at bounding box center [347, 357] width 229 height 54
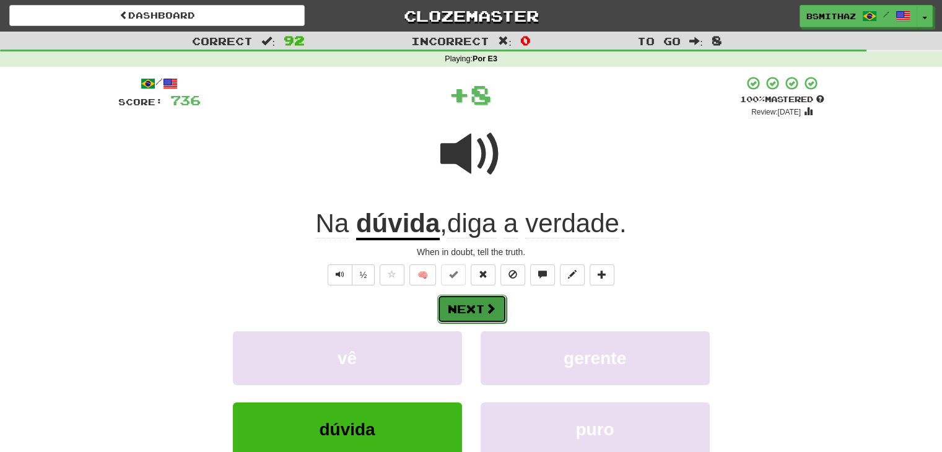
click at [485, 312] on span at bounding box center [490, 308] width 11 height 11
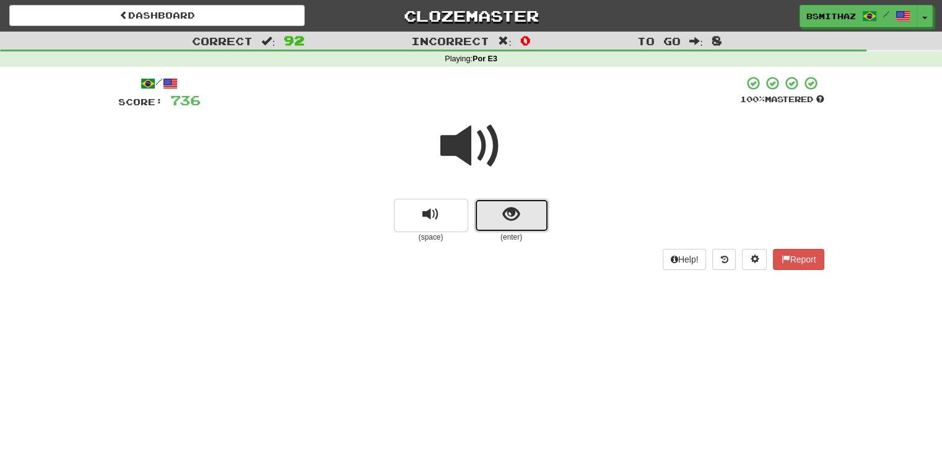
click at [517, 220] on span "show sentence" at bounding box center [511, 214] width 17 height 17
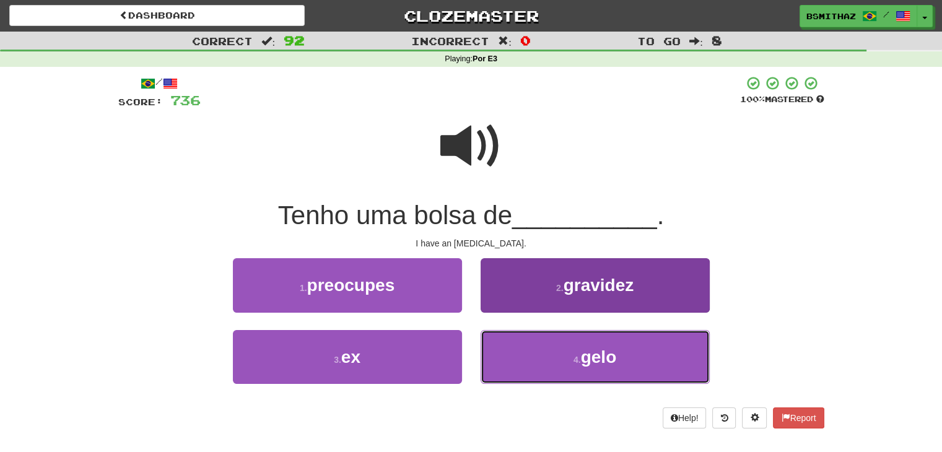
click at [525, 340] on button "4 . gelo" at bounding box center [595, 357] width 229 height 54
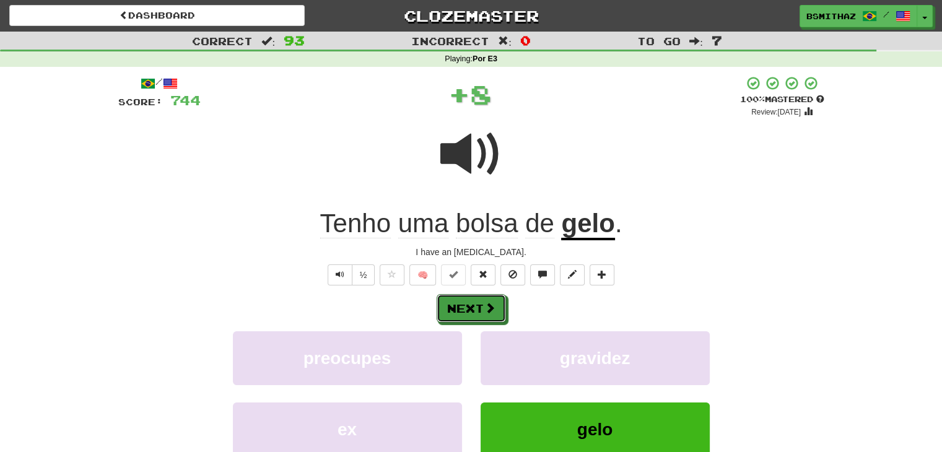
click at [473, 301] on button "Next" at bounding box center [471, 308] width 69 height 28
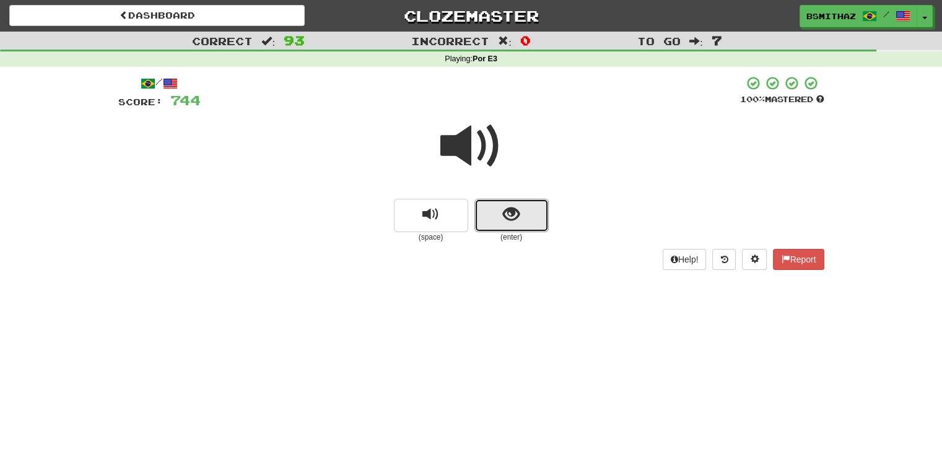
drag, startPoint x: 511, startPoint y: 221, endPoint x: 511, endPoint y: 236, distance: 14.9
click at [511, 225] on button "show sentence" at bounding box center [511, 215] width 74 height 33
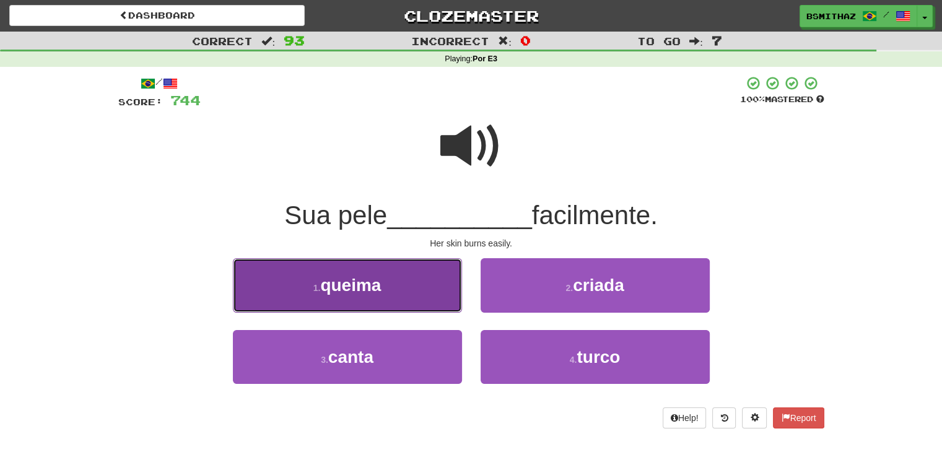
click at [374, 305] on button "1 . queima" at bounding box center [347, 285] width 229 height 54
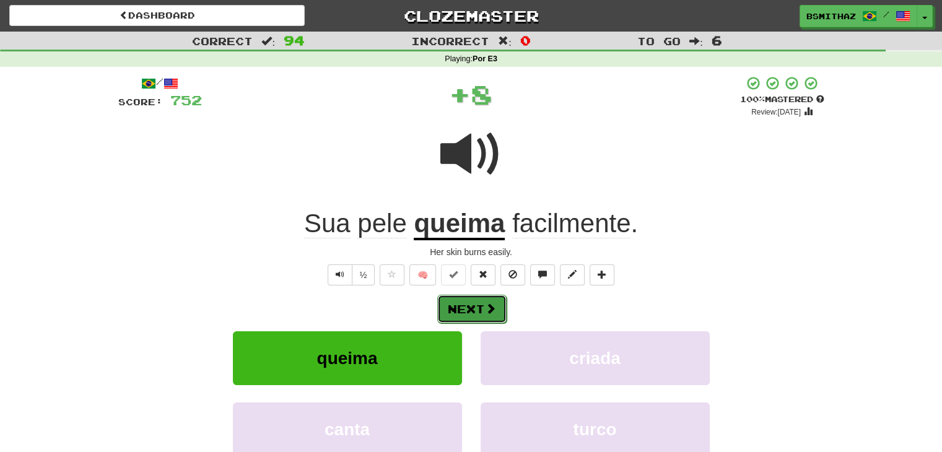
click at [478, 307] on button "Next" at bounding box center [471, 309] width 69 height 28
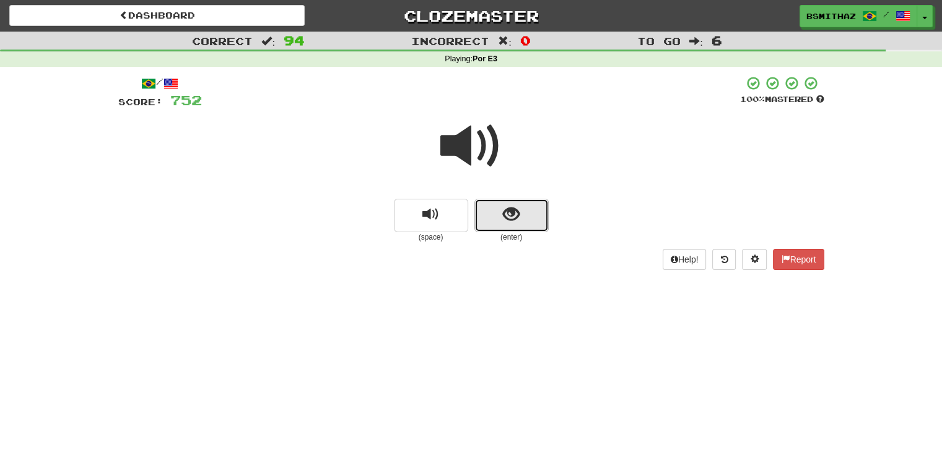
click at [510, 218] on span "show sentence" at bounding box center [511, 214] width 17 height 17
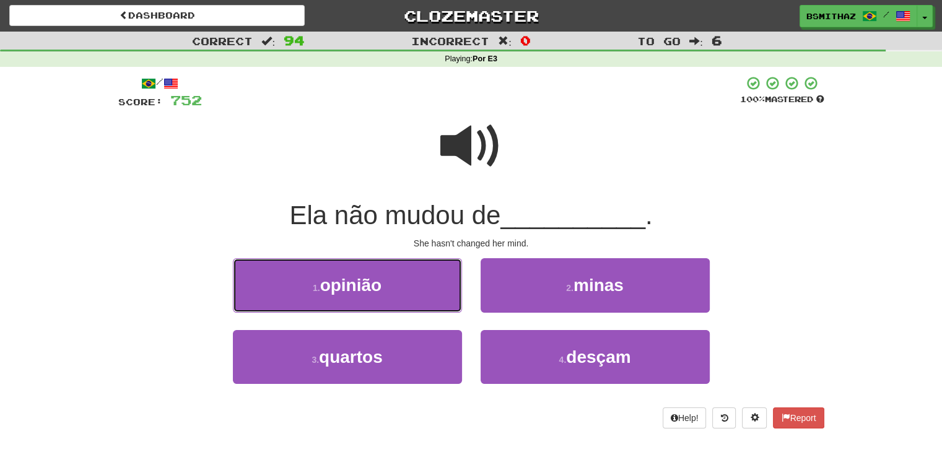
click at [335, 291] on span "opinião" at bounding box center [351, 285] width 62 height 19
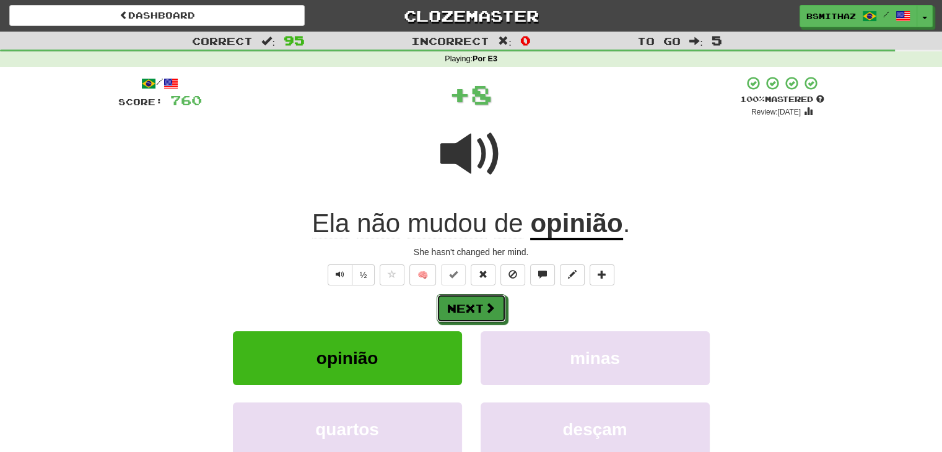
click at [456, 305] on button "Next" at bounding box center [471, 308] width 69 height 28
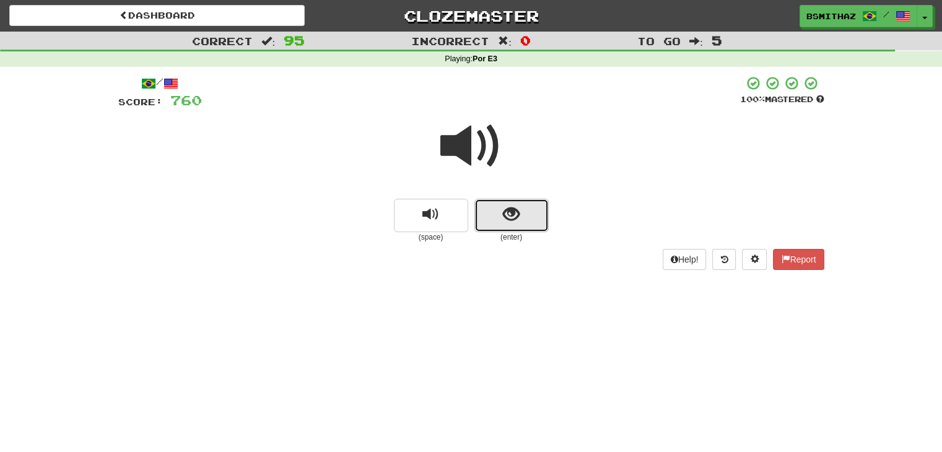
click at [493, 221] on button "show sentence" at bounding box center [511, 215] width 74 height 33
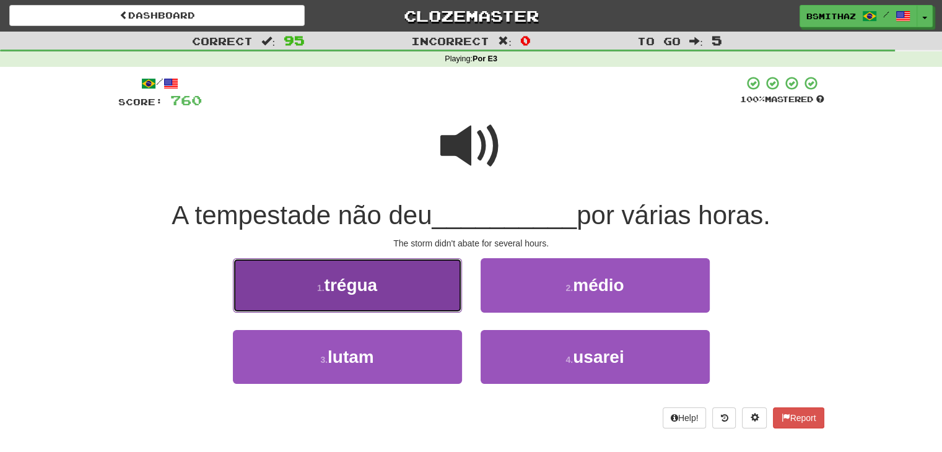
click at [406, 279] on button "1 . trégua" at bounding box center [347, 285] width 229 height 54
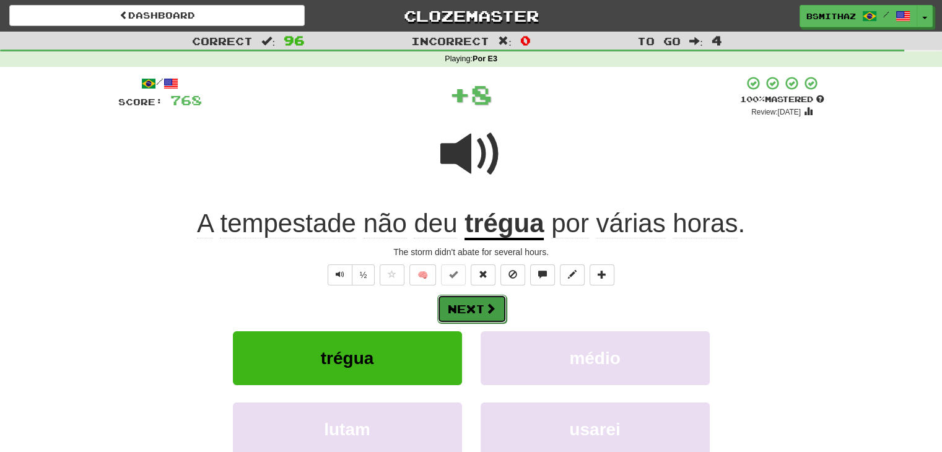
click at [463, 300] on button "Next" at bounding box center [471, 309] width 69 height 28
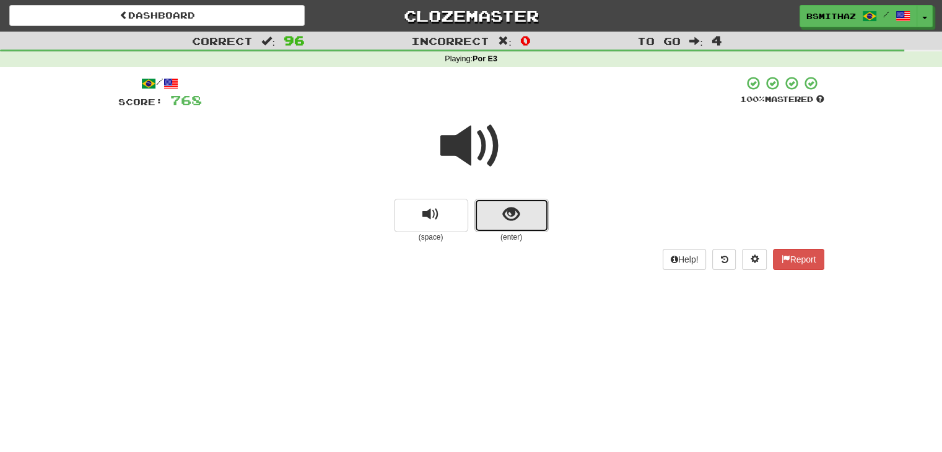
click at [523, 224] on button "show sentence" at bounding box center [511, 215] width 74 height 33
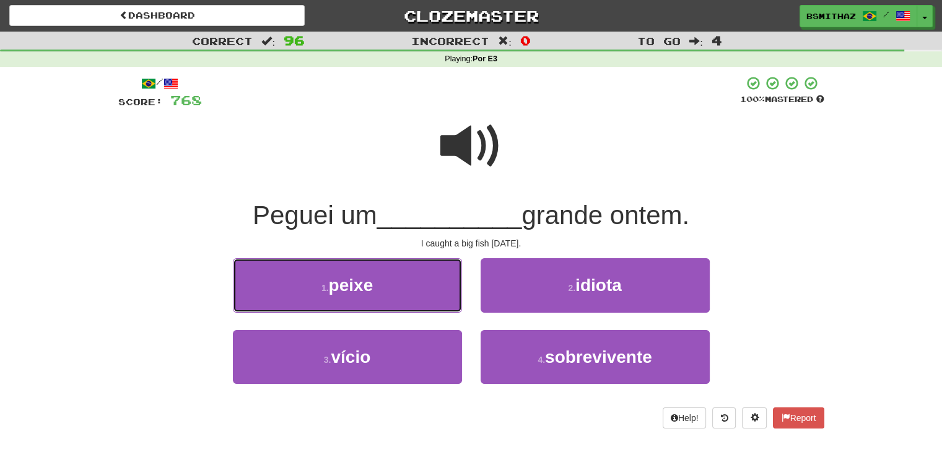
click at [392, 288] on button "1 . peixe" at bounding box center [347, 285] width 229 height 54
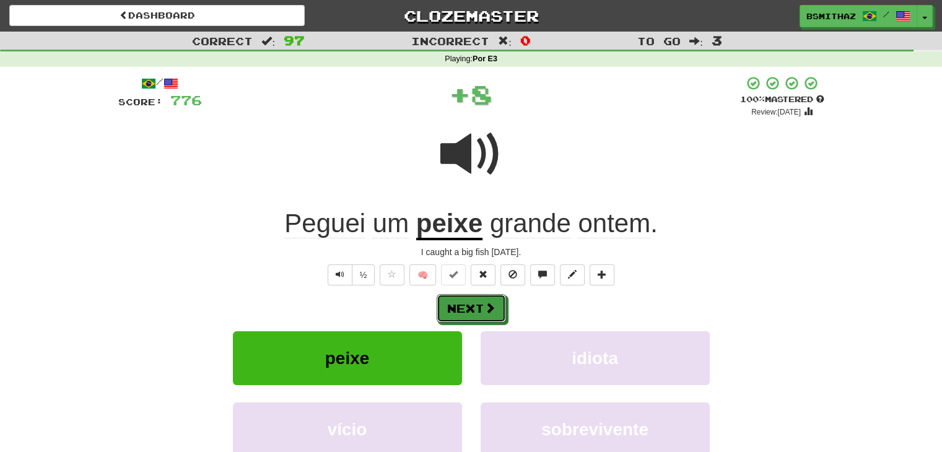
click at [463, 306] on button "Next" at bounding box center [471, 308] width 69 height 28
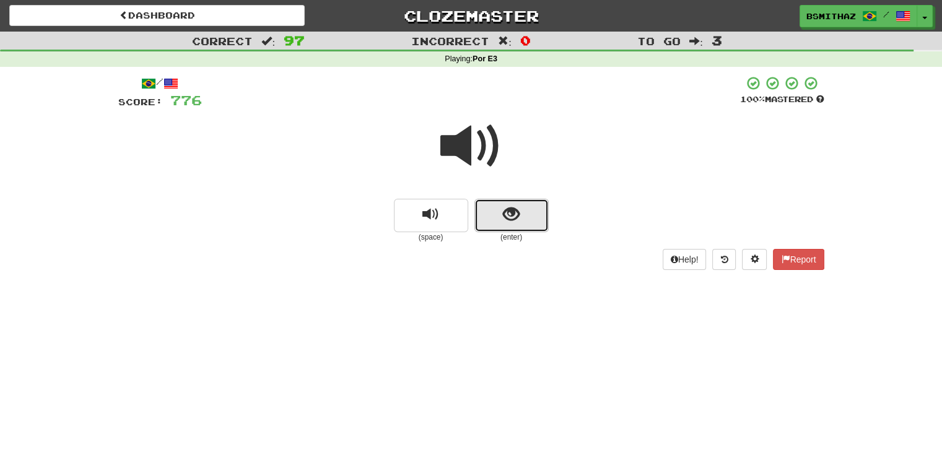
click at [505, 218] on span "show sentence" at bounding box center [511, 214] width 17 height 17
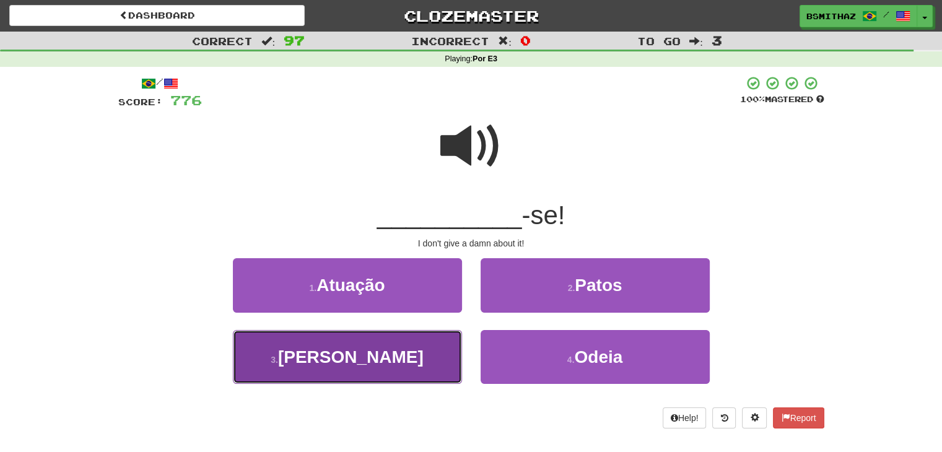
click at [390, 353] on button "3 . Dane" at bounding box center [347, 357] width 229 height 54
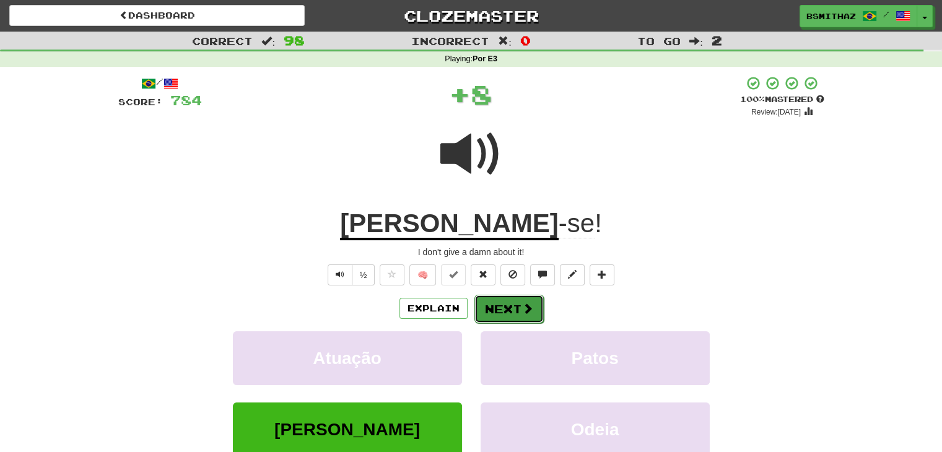
click at [503, 309] on button "Next" at bounding box center [508, 309] width 69 height 28
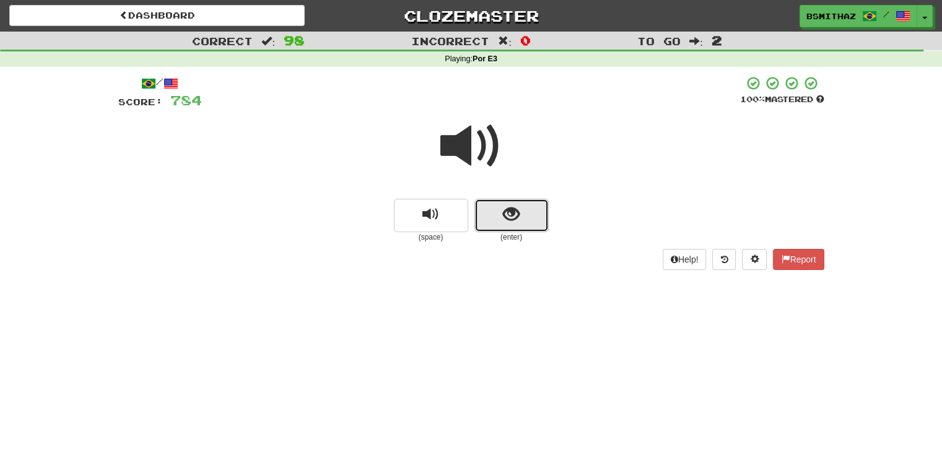
click at [496, 215] on button "show sentence" at bounding box center [511, 215] width 74 height 33
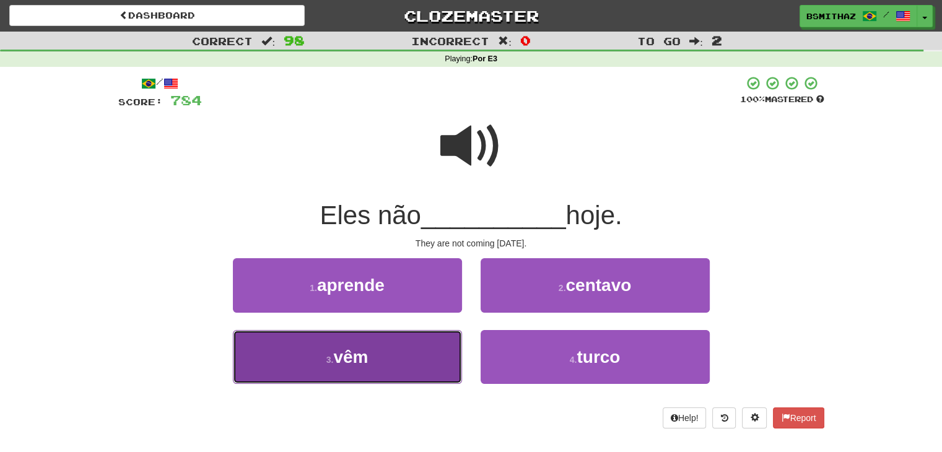
click at [388, 356] on button "3 . vêm" at bounding box center [347, 357] width 229 height 54
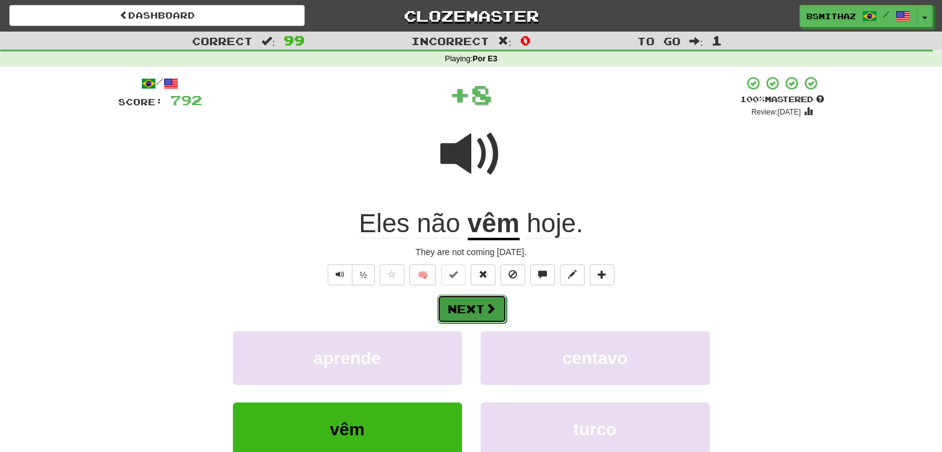
click at [463, 301] on button "Next" at bounding box center [471, 309] width 69 height 28
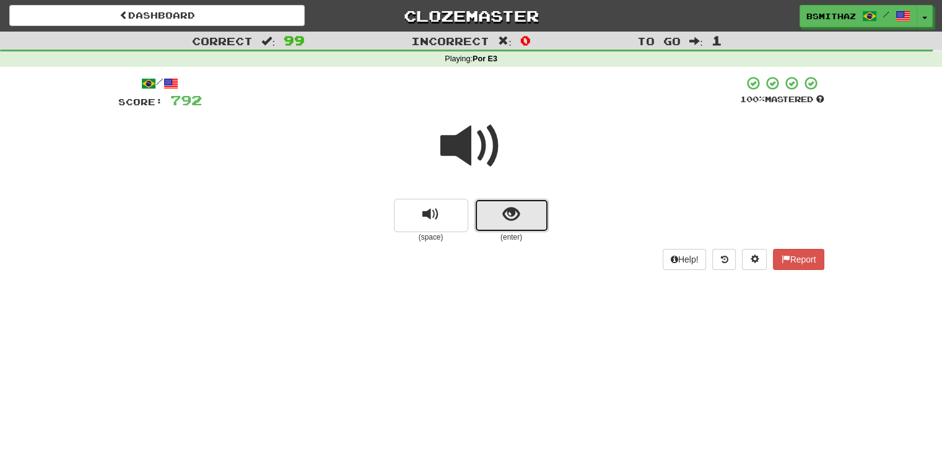
click at [504, 212] on span "show sentence" at bounding box center [511, 214] width 17 height 17
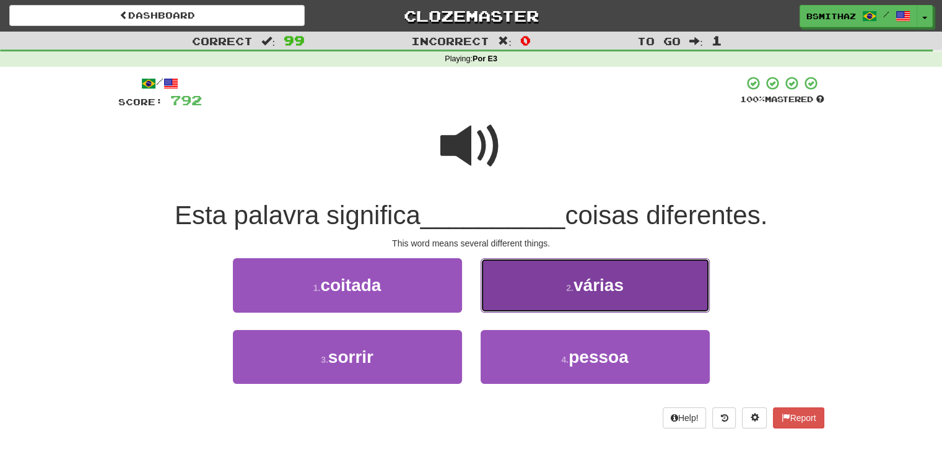
click at [536, 296] on button "2 . várias" at bounding box center [595, 285] width 229 height 54
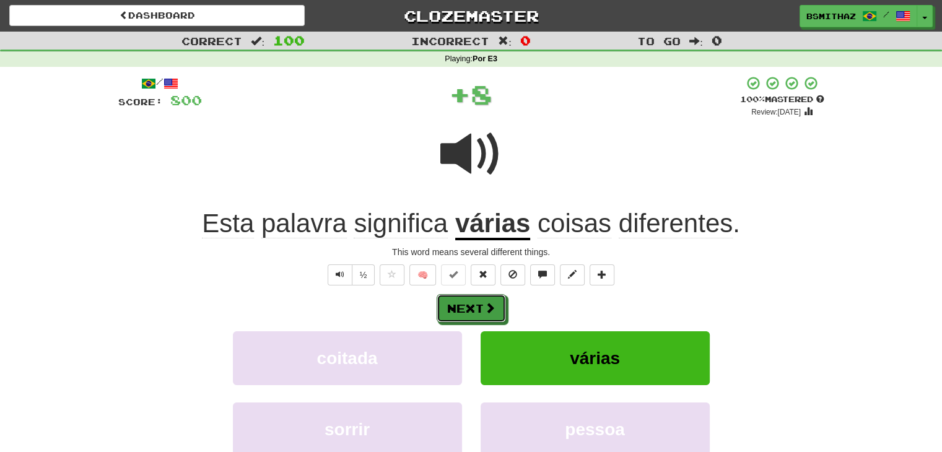
click at [486, 304] on span at bounding box center [489, 307] width 11 height 11
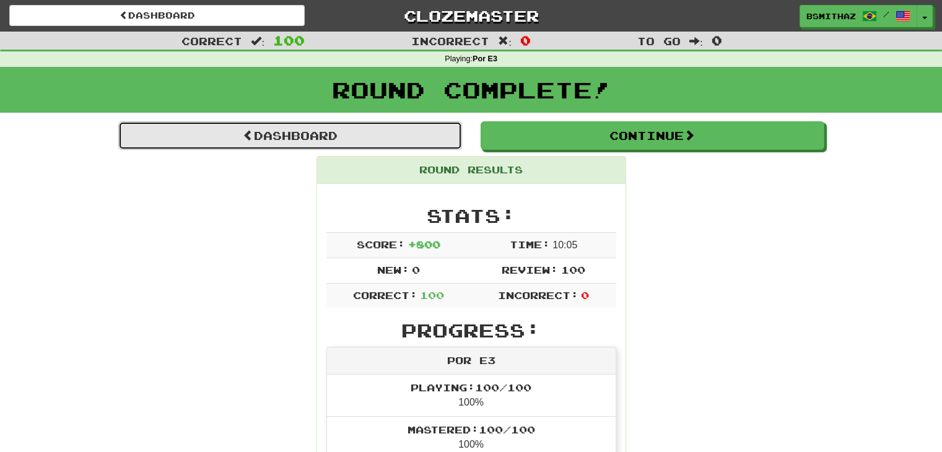
click at [421, 137] on link "Dashboard" at bounding box center [290, 135] width 344 height 28
